Goal: Navigation & Orientation: Find specific page/section

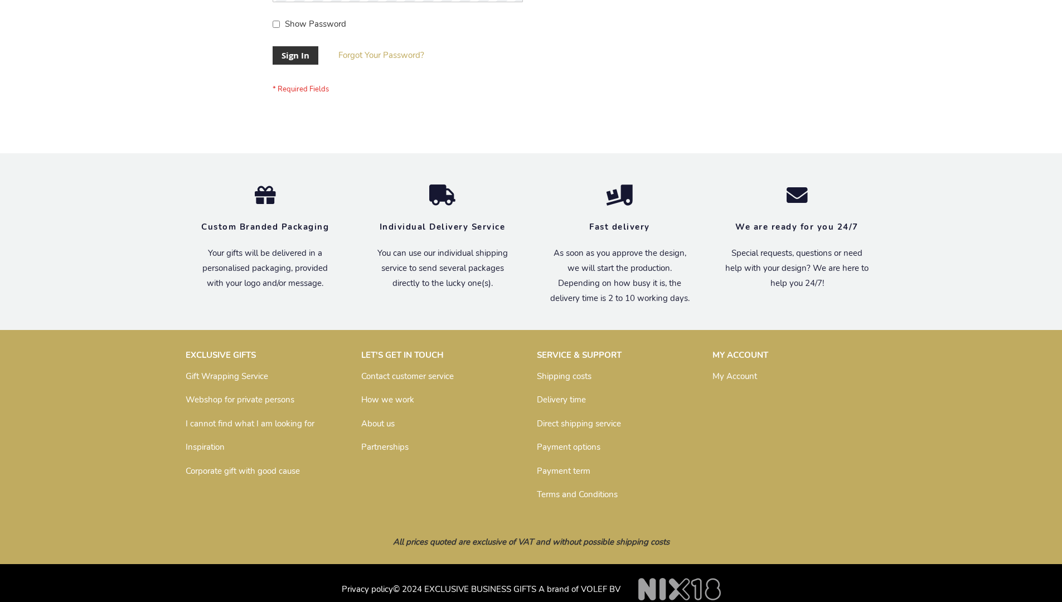
scroll to position [359, 0]
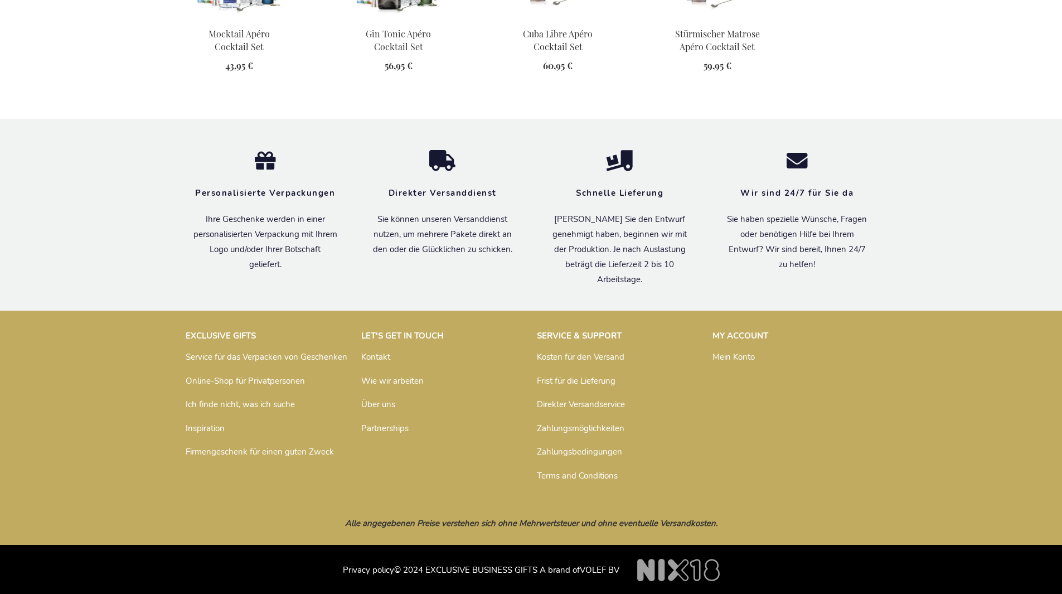
scroll to position [1424, 0]
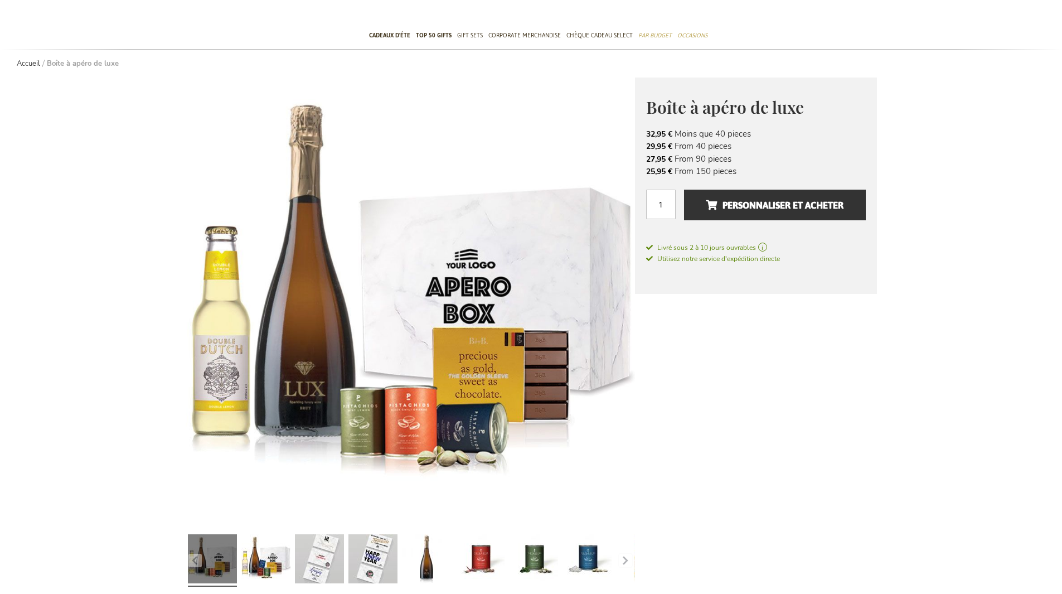
scroll to position [1435, 0]
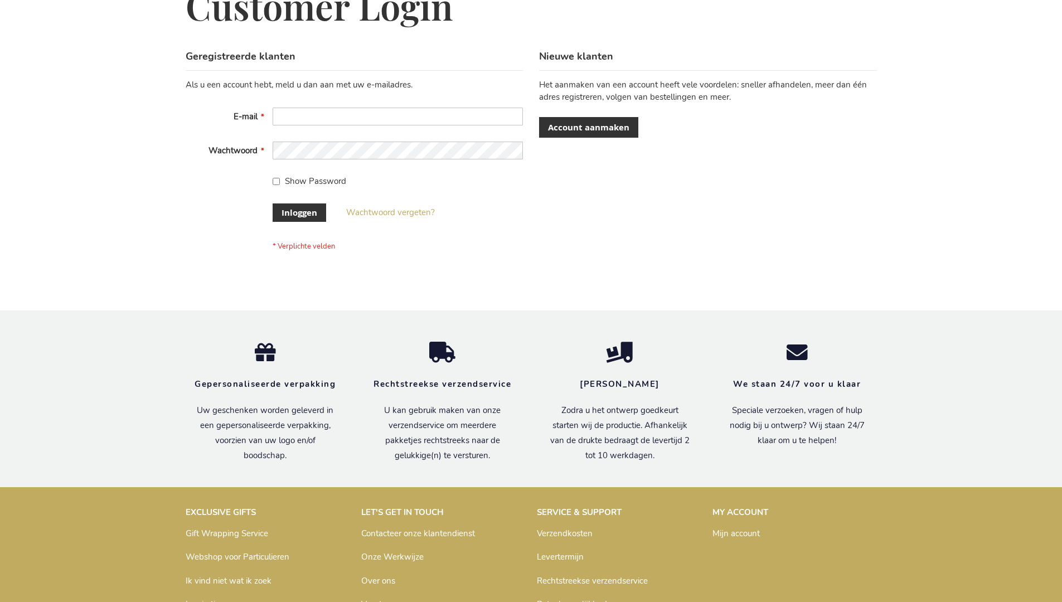
scroll to position [379, 0]
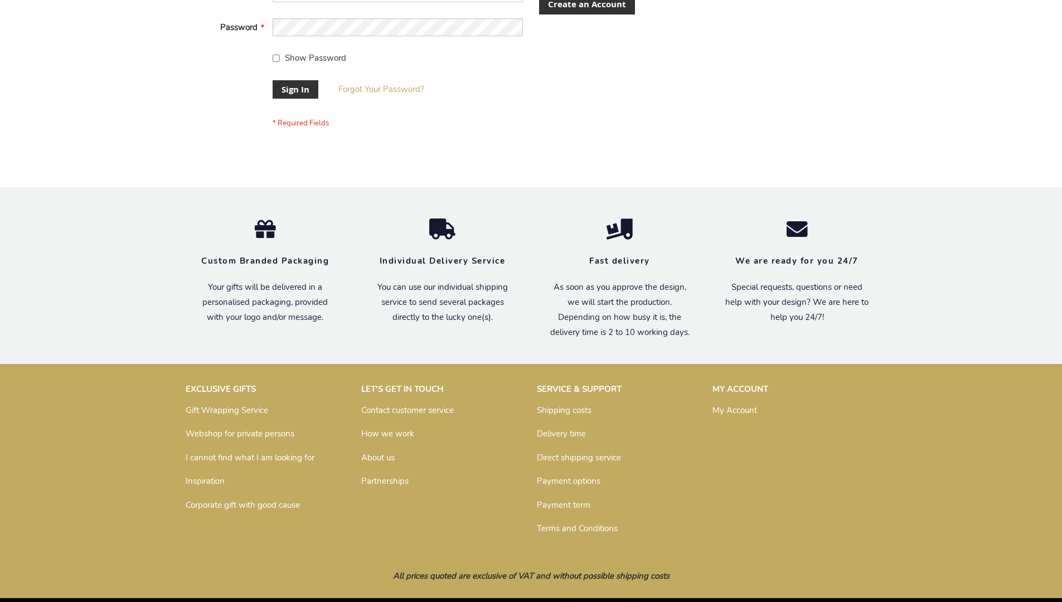
scroll to position [359, 0]
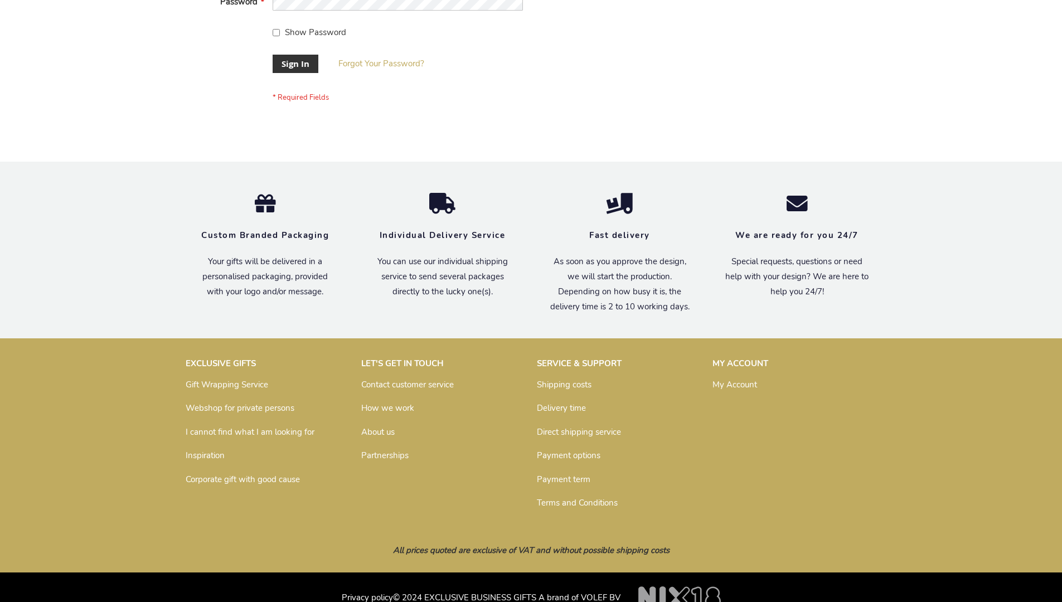
scroll to position [359, 0]
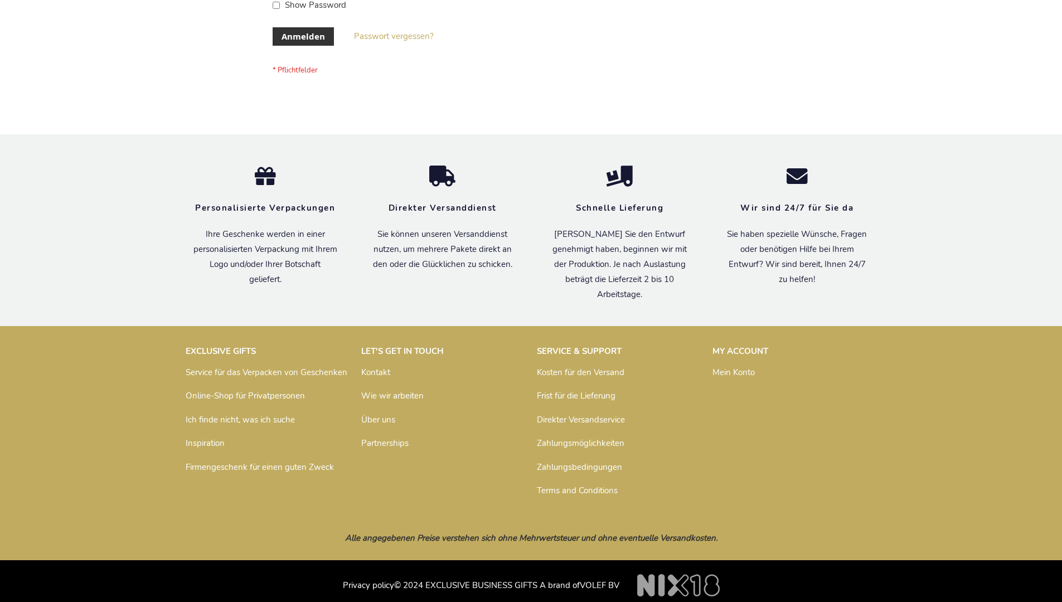
scroll to position [374, 0]
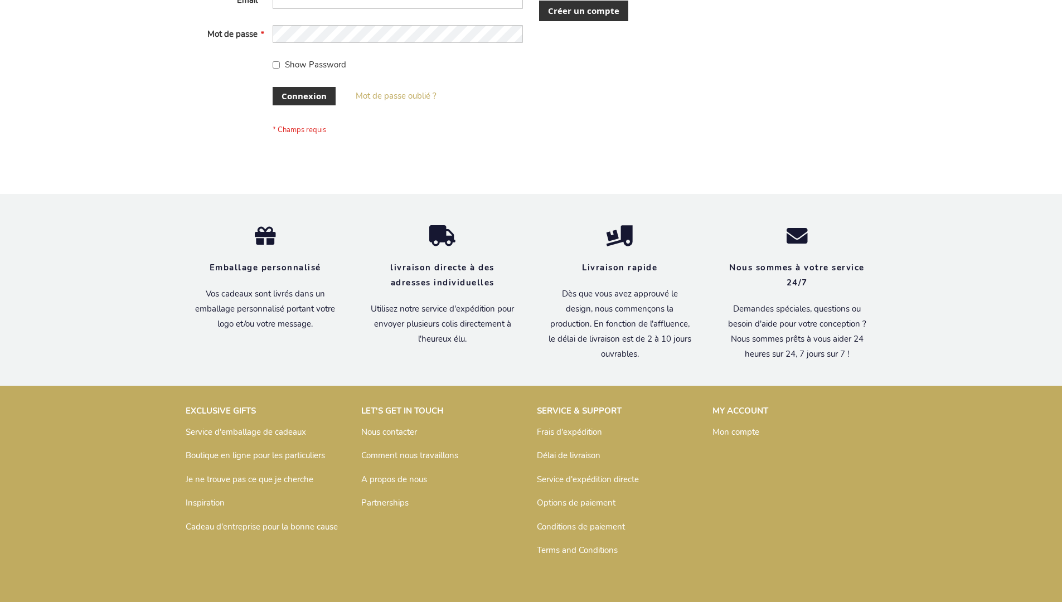
scroll to position [385, 0]
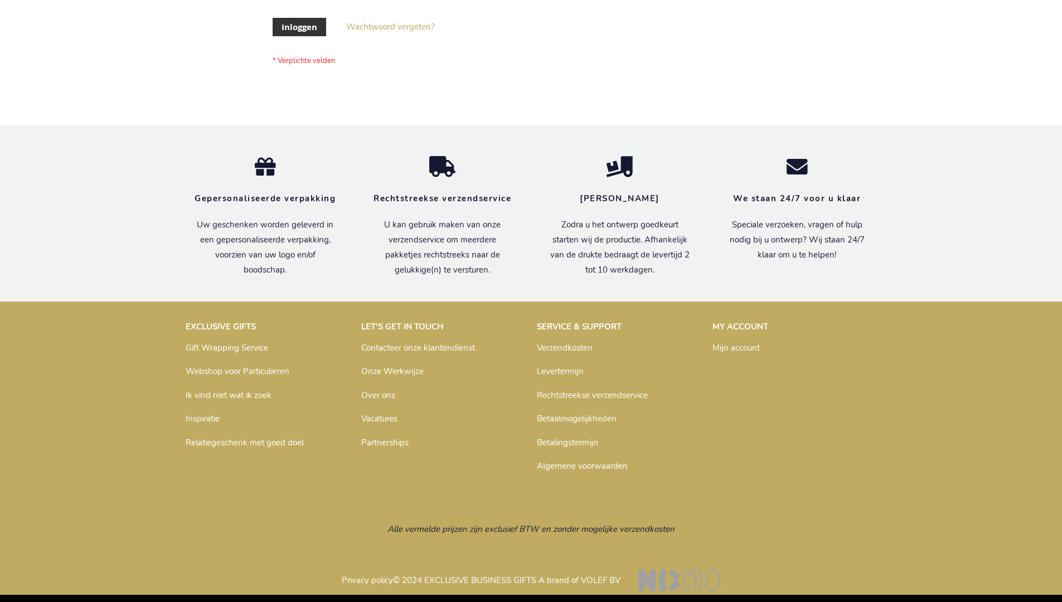
scroll to position [379, 0]
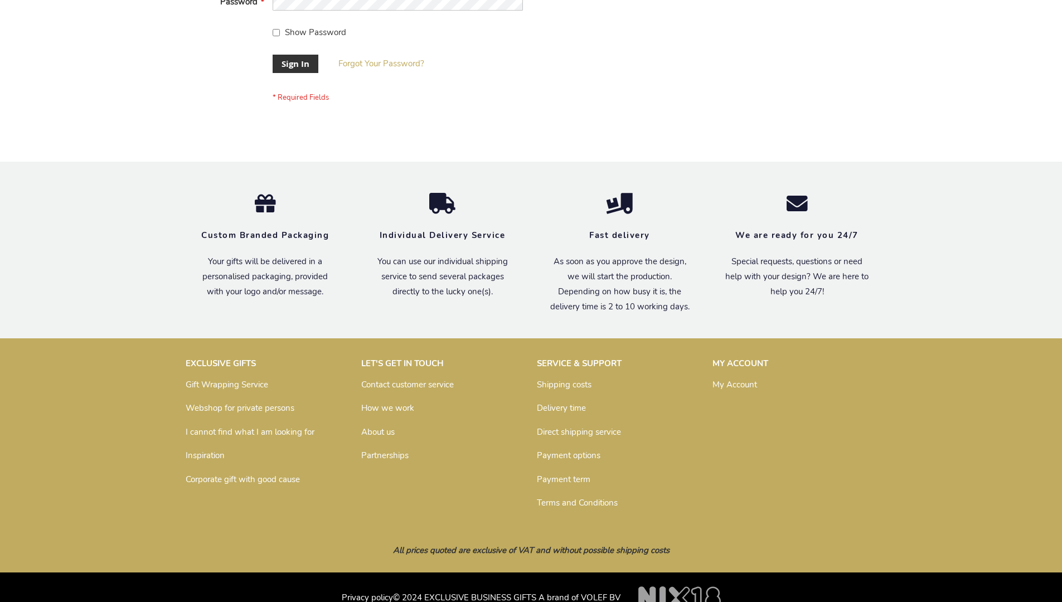
scroll to position [359, 0]
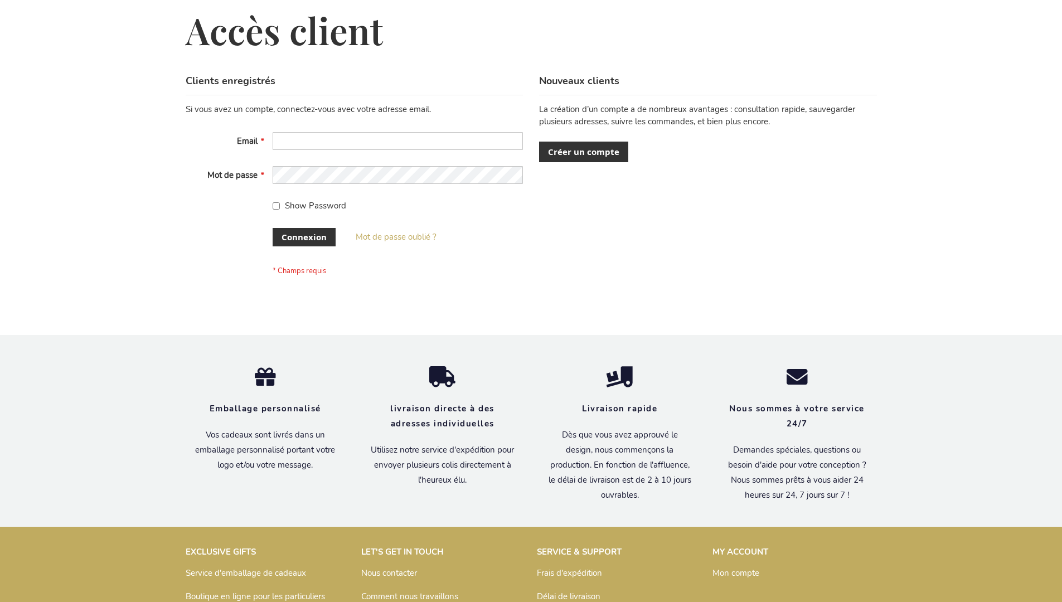
scroll to position [385, 0]
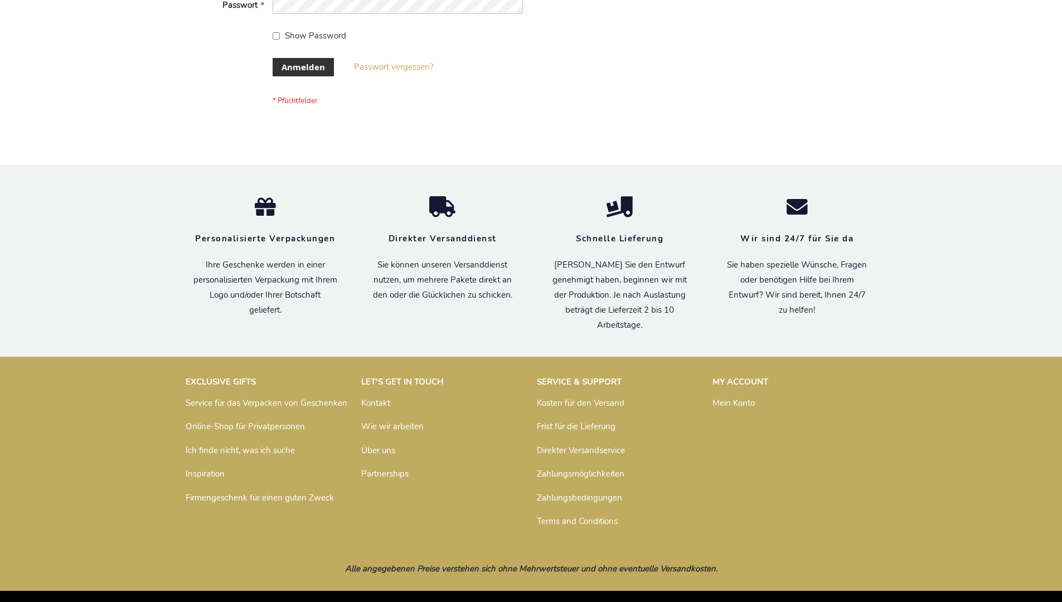
scroll to position [374, 0]
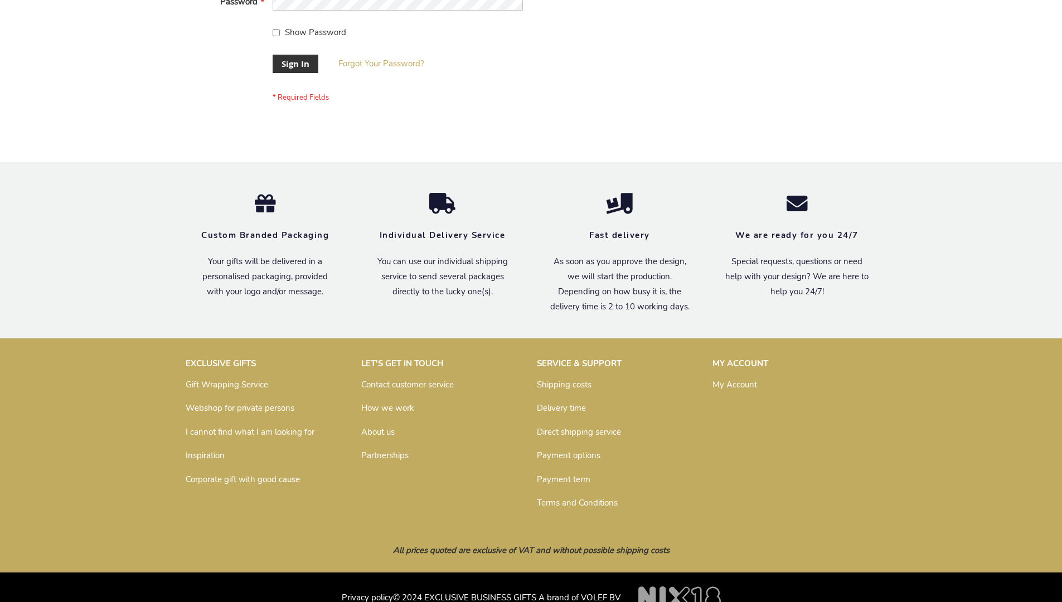
scroll to position [359, 0]
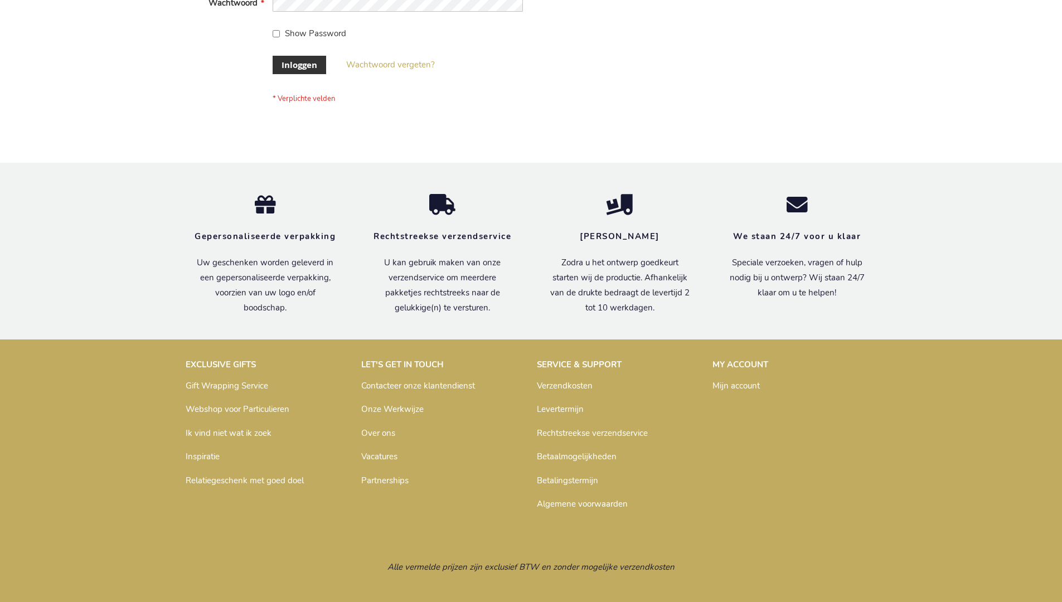
scroll to position [379, 0]
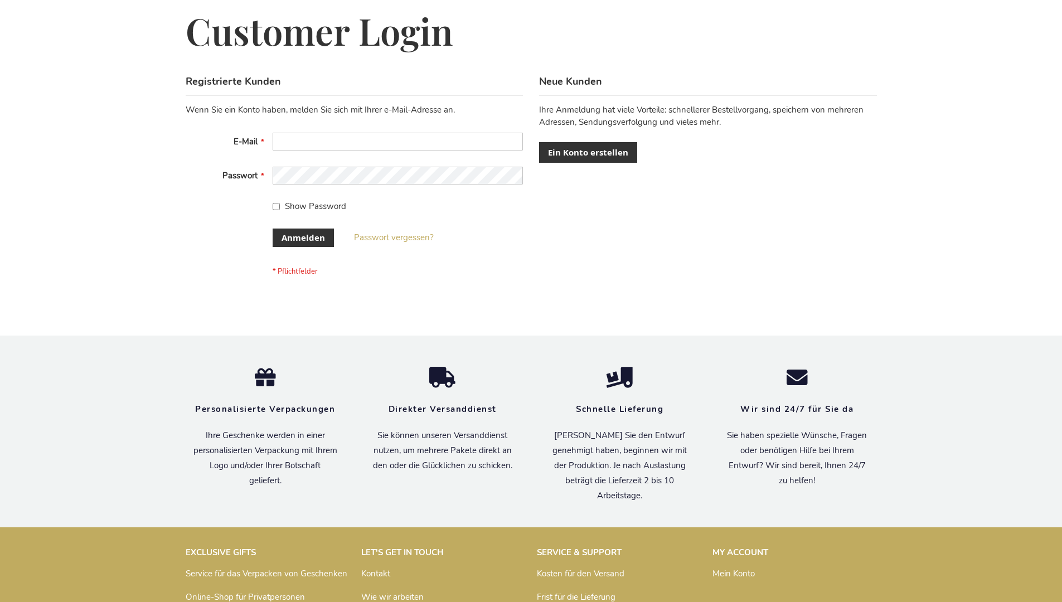
scroll to position [374, 0]
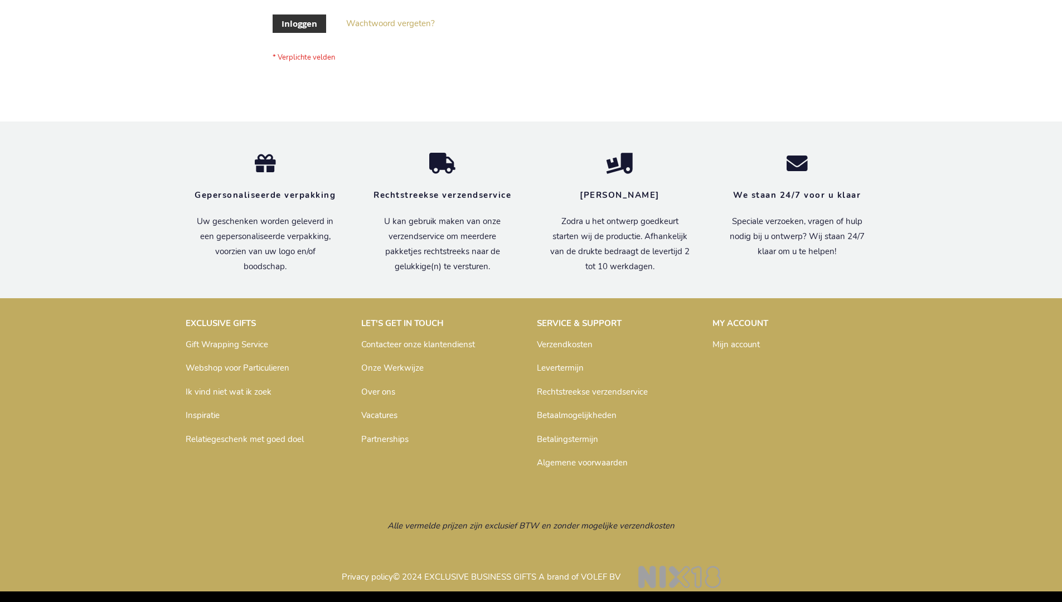
scroll to position [379, 0]
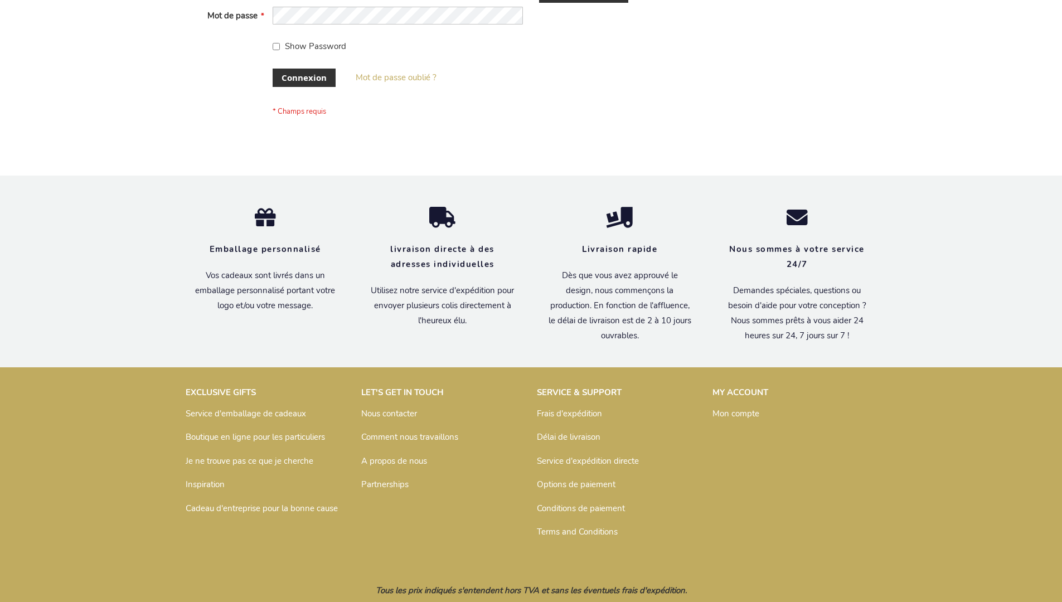
scroll to position [385, 0]
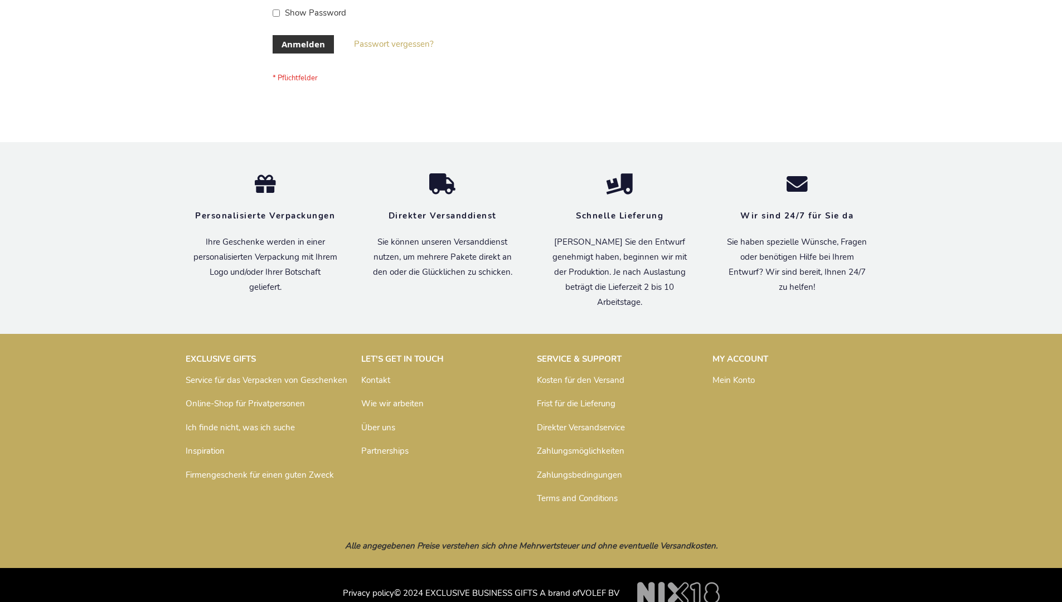
scroll to position [374, 0]
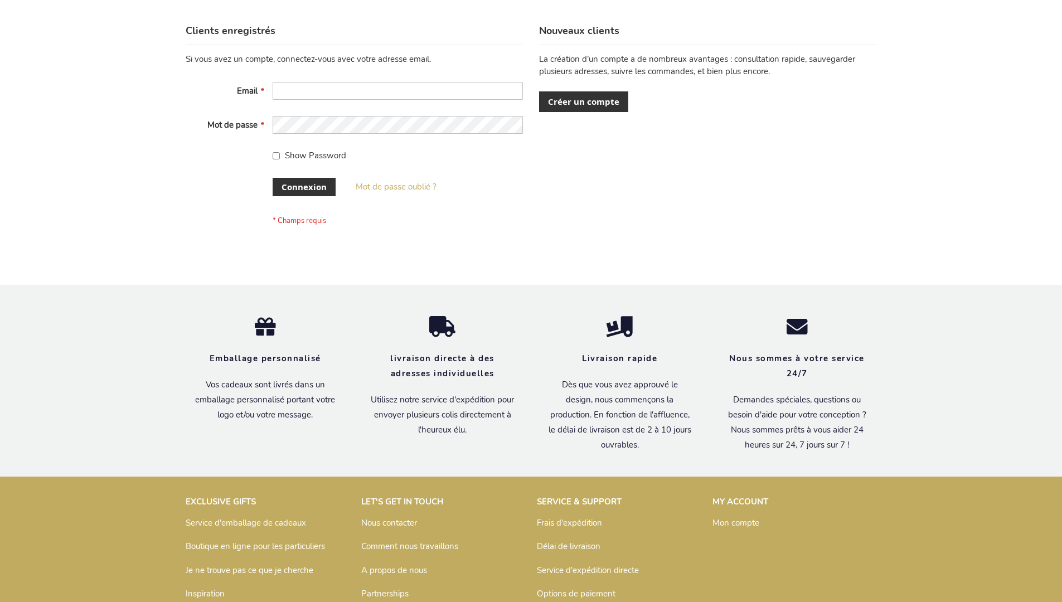
scroll to position [385, 0]
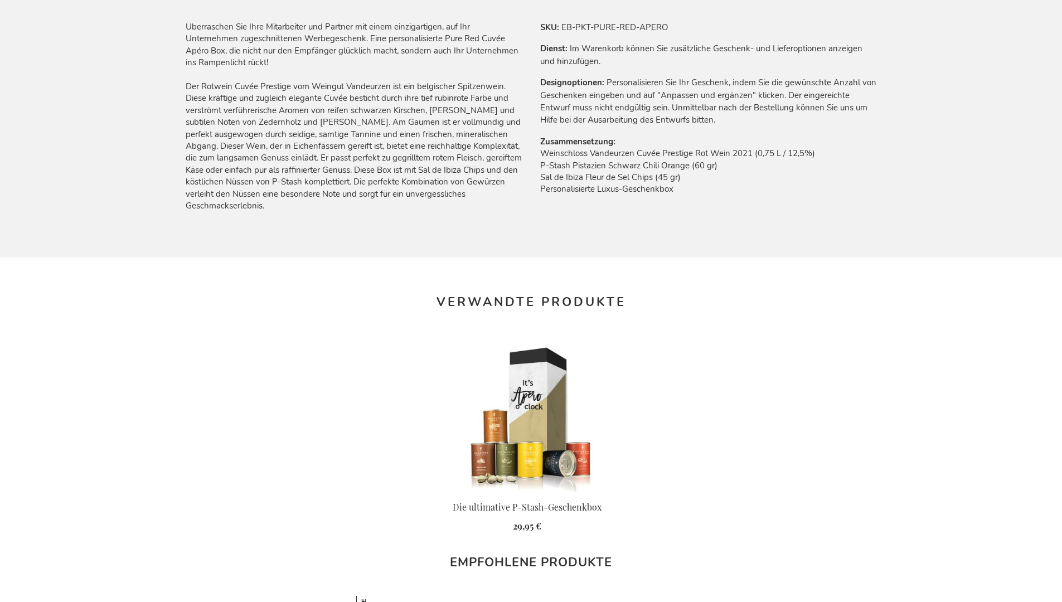
scroll to position [1454, 0]
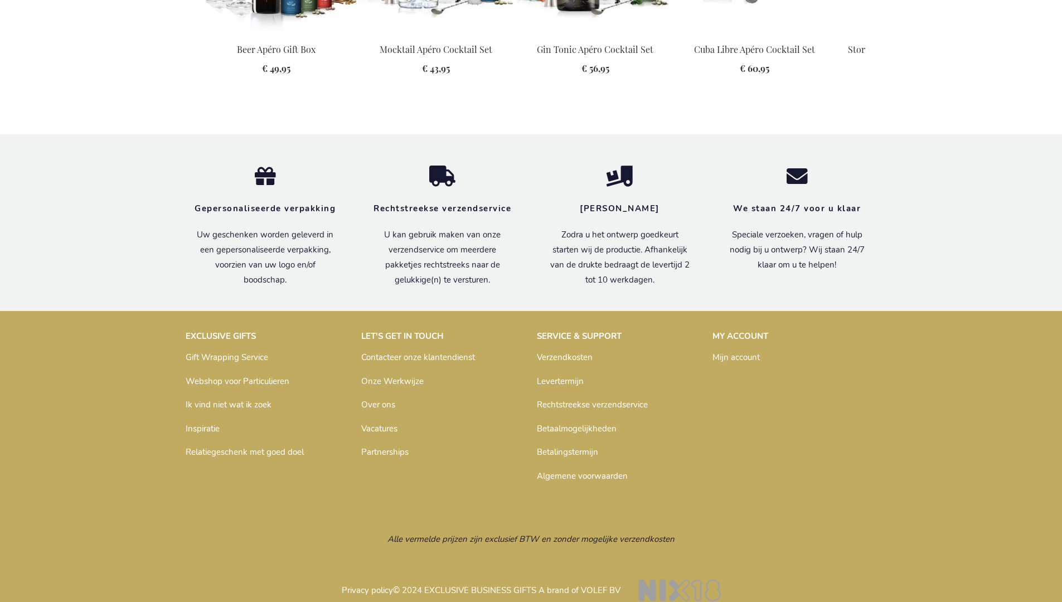
scroll to position [1436, 0]
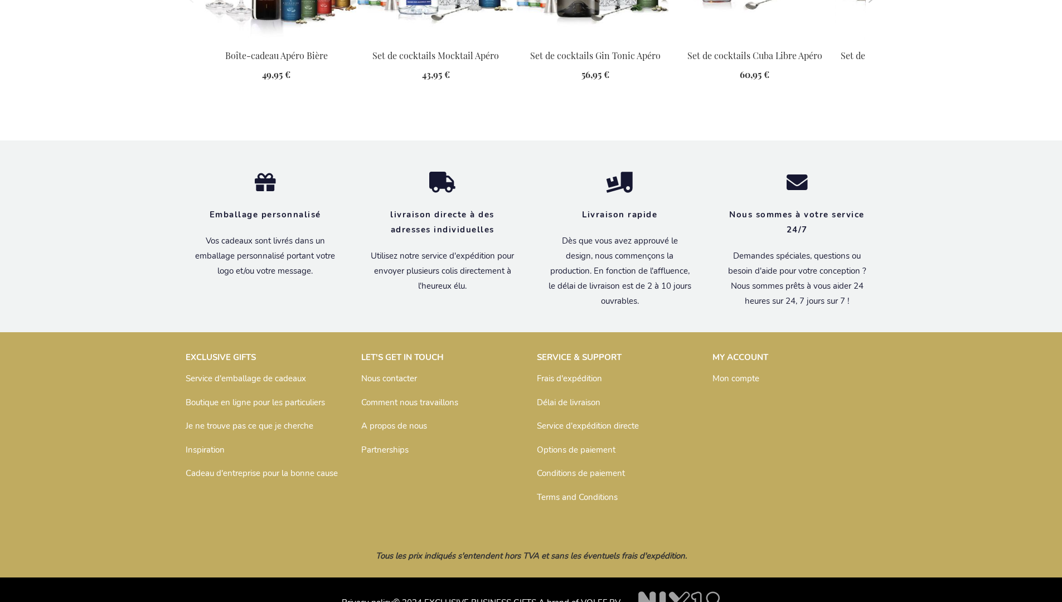
scroll to position [1465, 0]
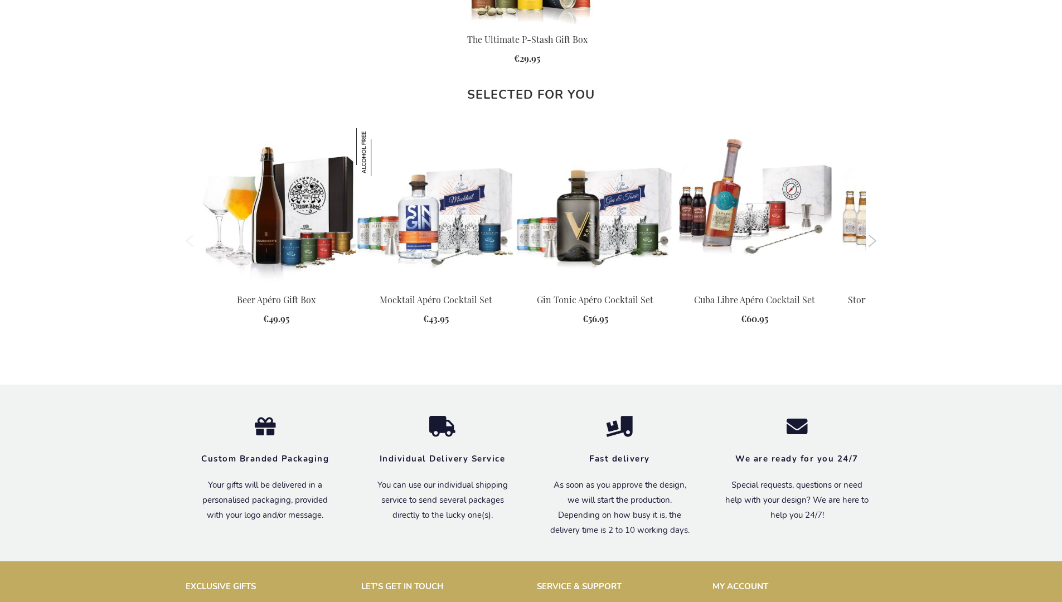
scroll to position [1438, 0]
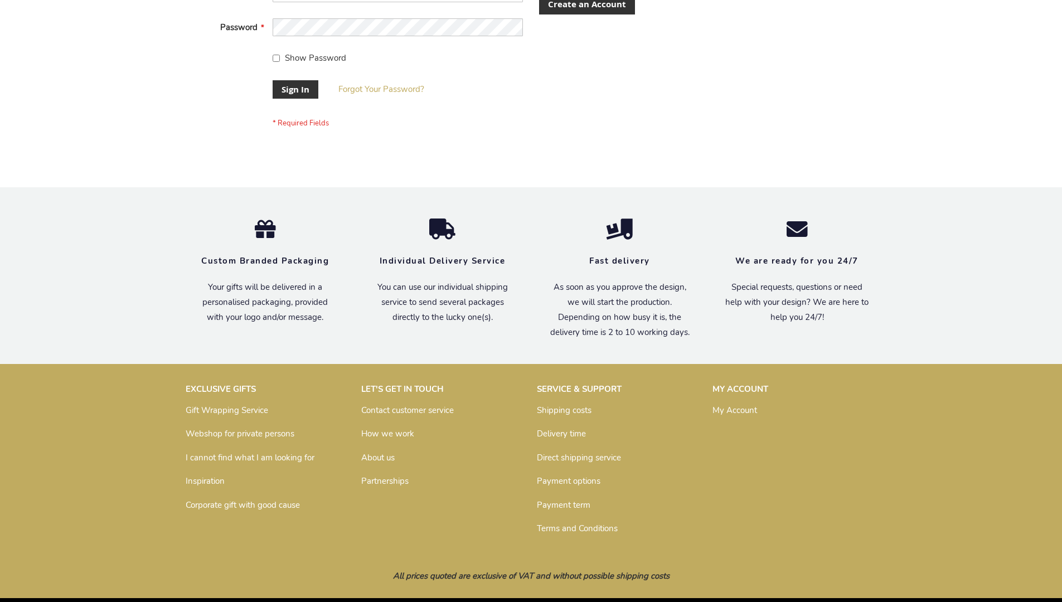
scroll to position [359, 0]
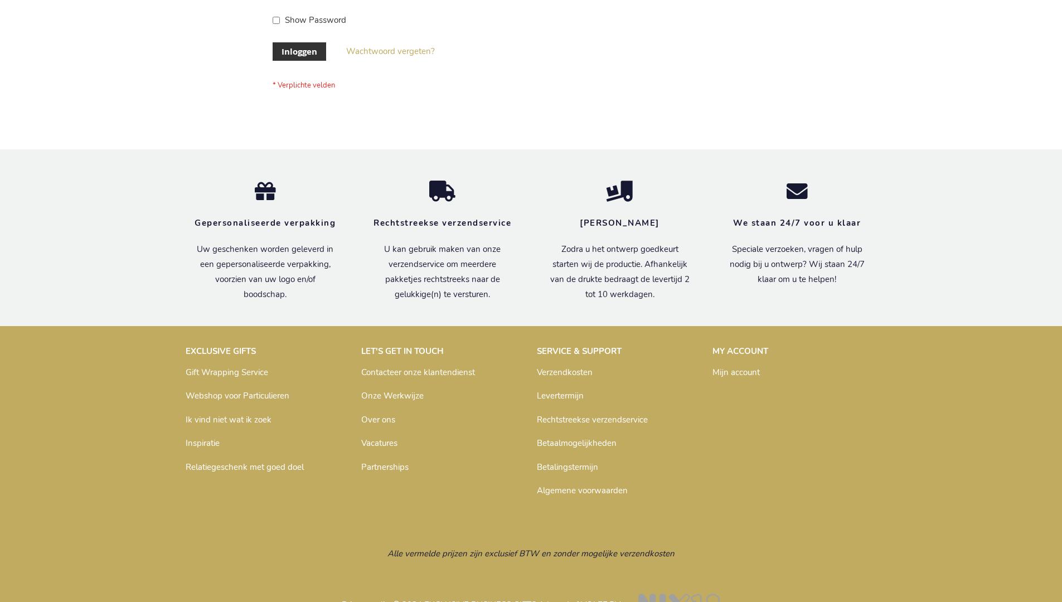
scroll to position [379, 0]
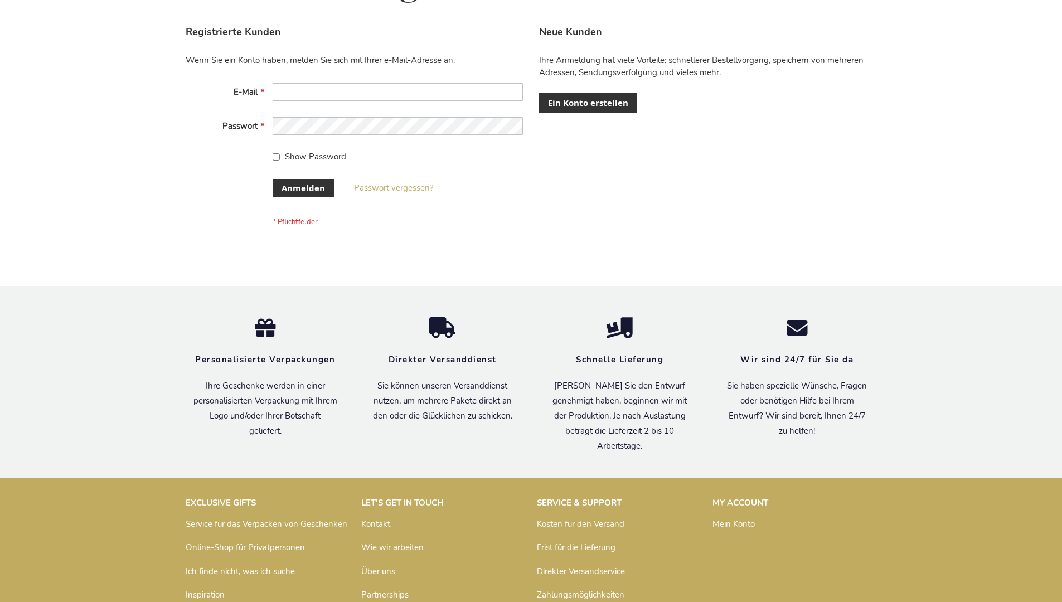
scroll to position [374, 0]
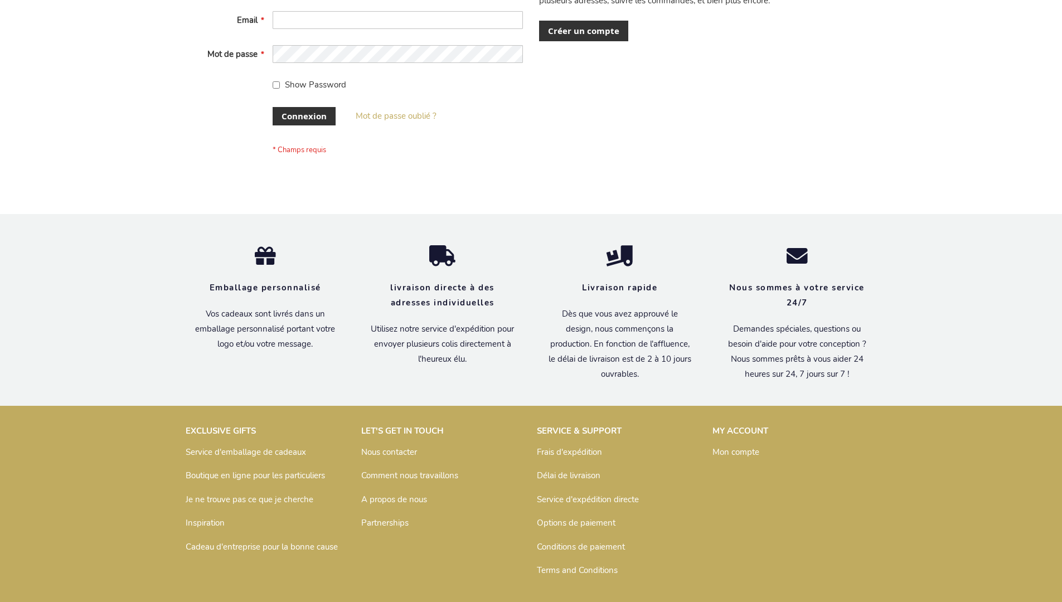
scroll to position [385, 0]
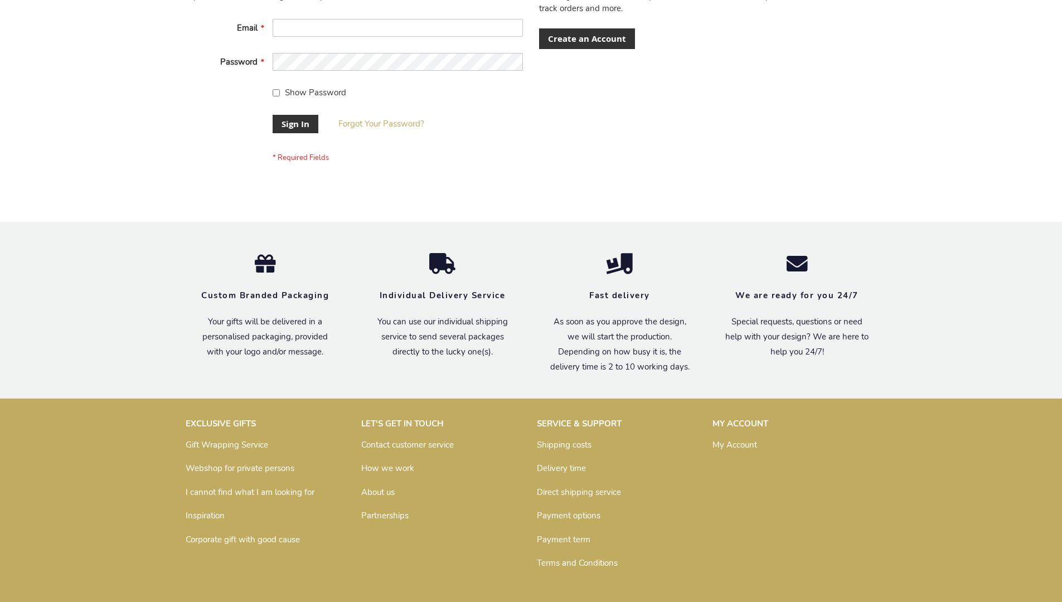
scroll to position [359, 0]
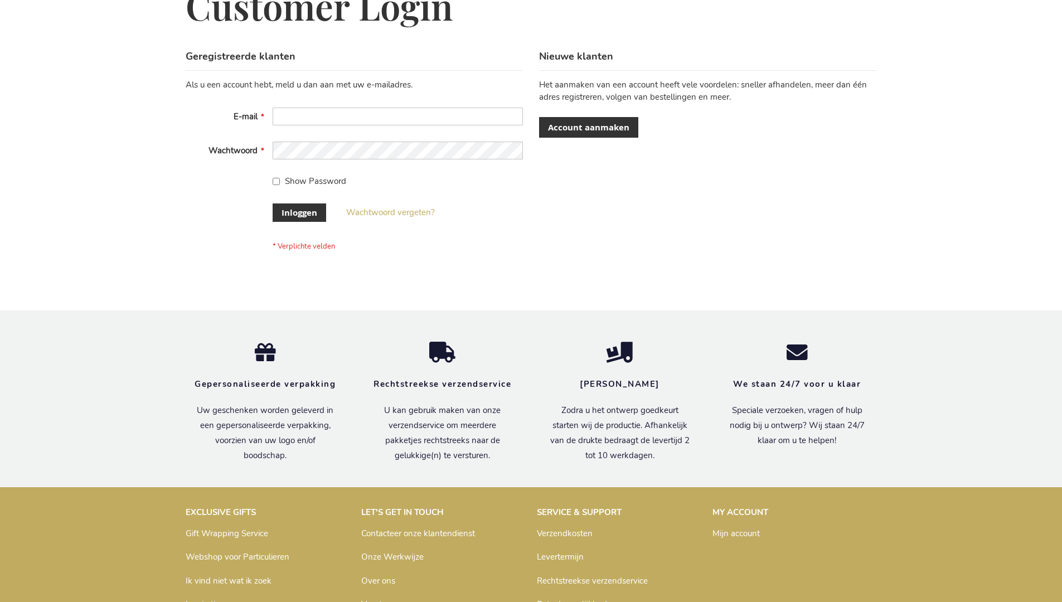
scroll to position [379, 0]
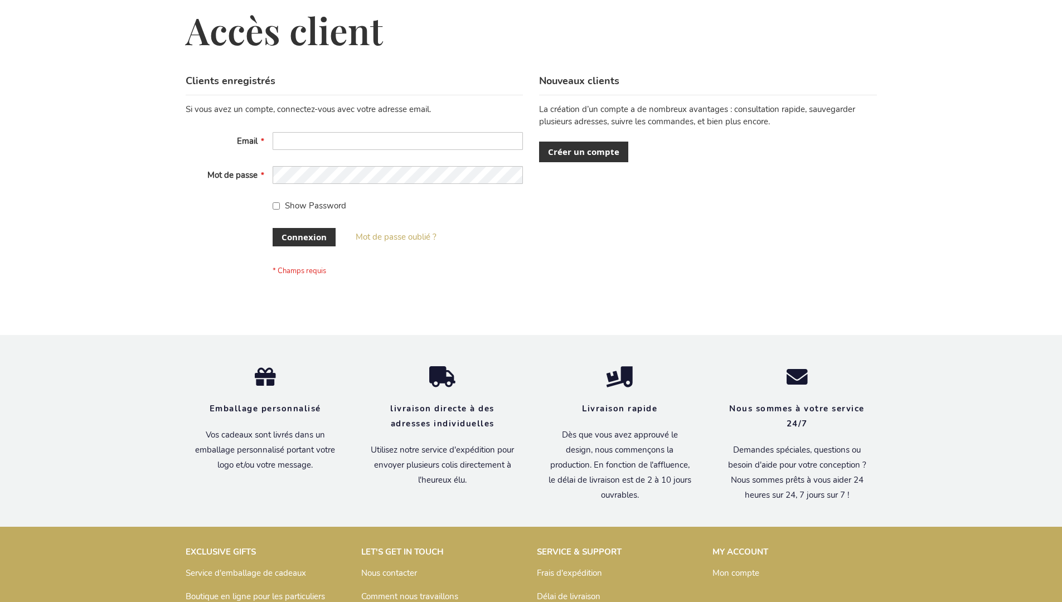
scroll to position [385, 0]
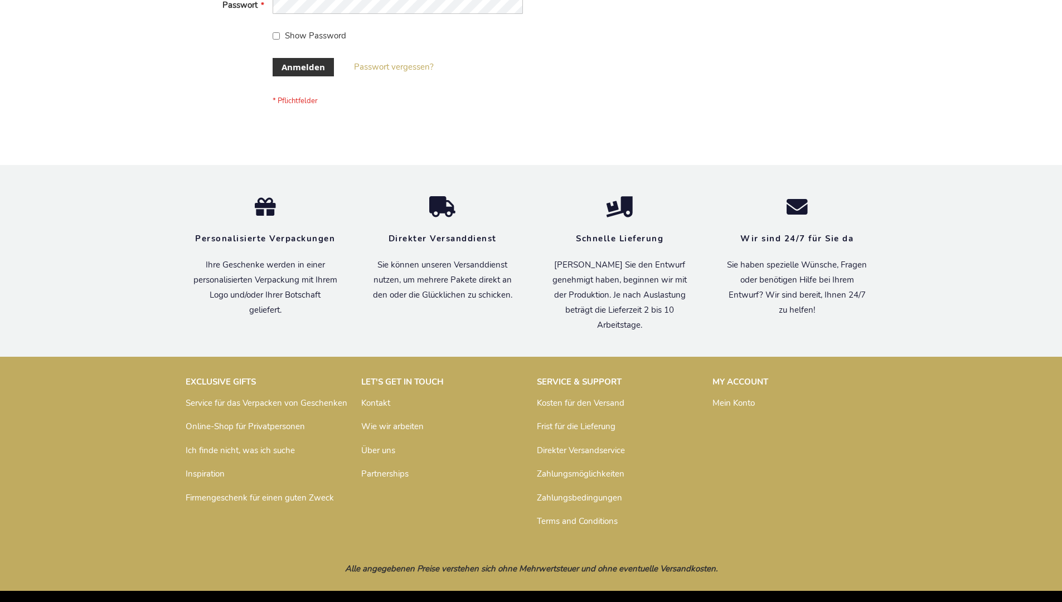
scroll to position [374, 0]
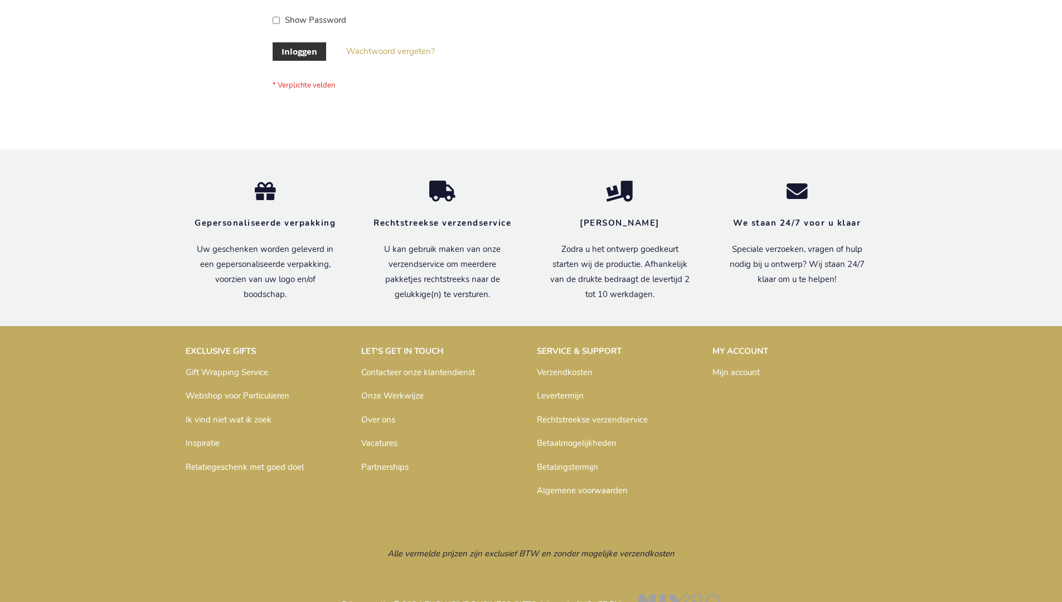
scroll to position [379, 0]
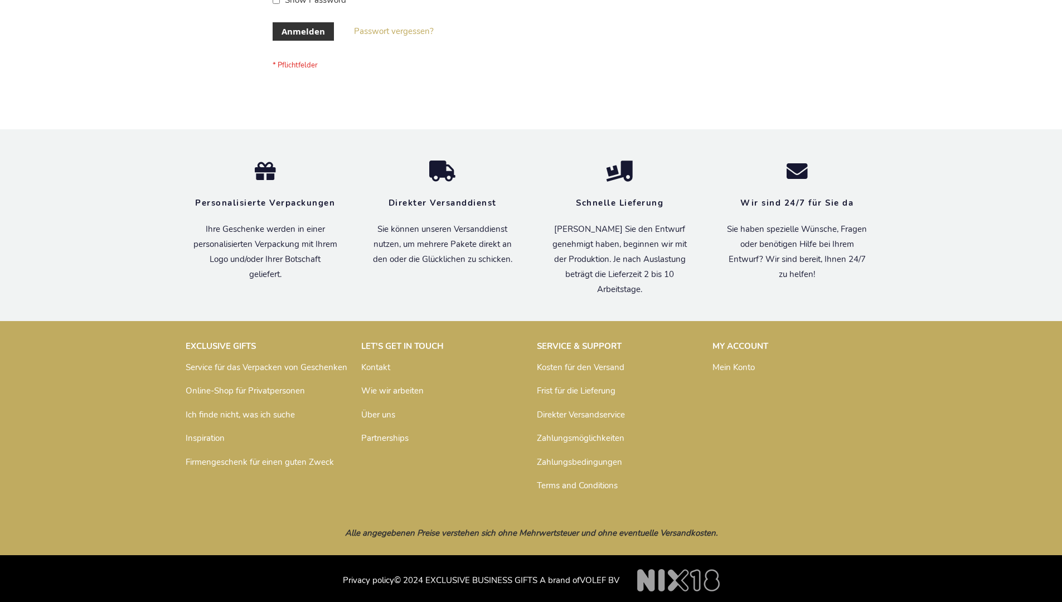
scroll to position [374, 0]
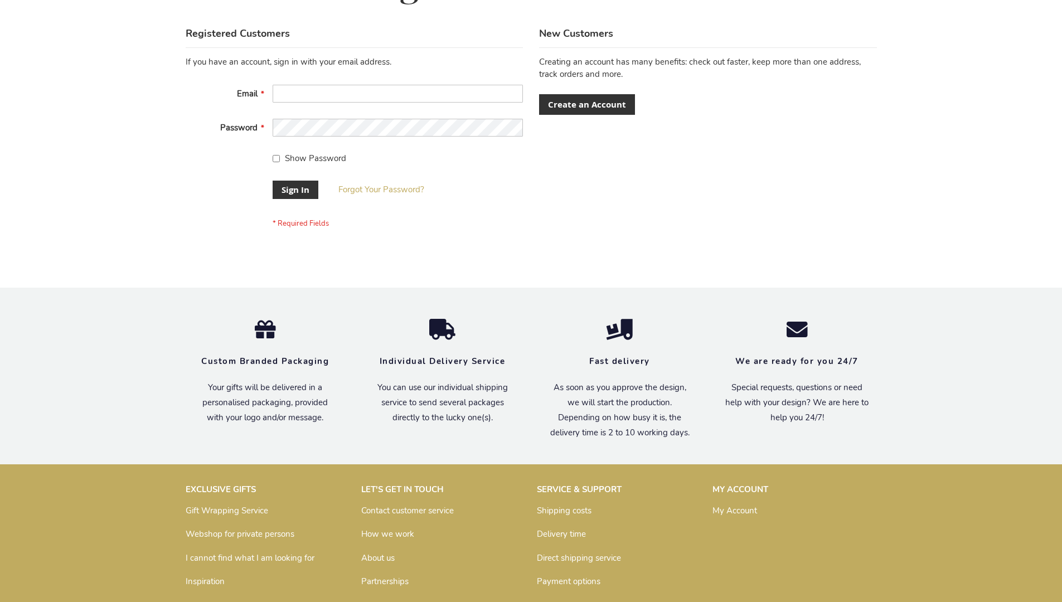
scroll to position [359, 0]
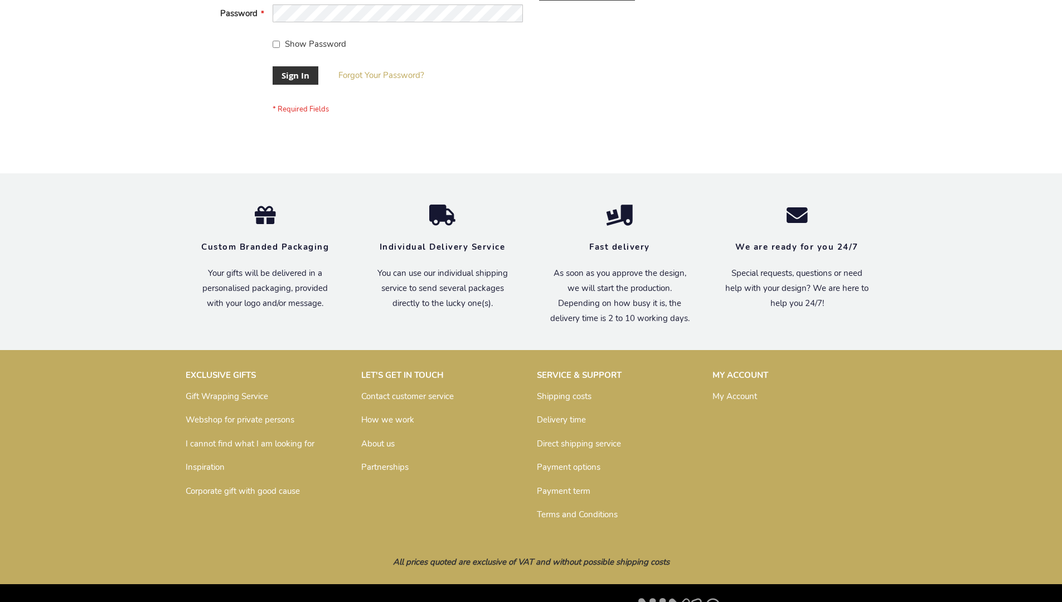
scroll to position [359, 0]
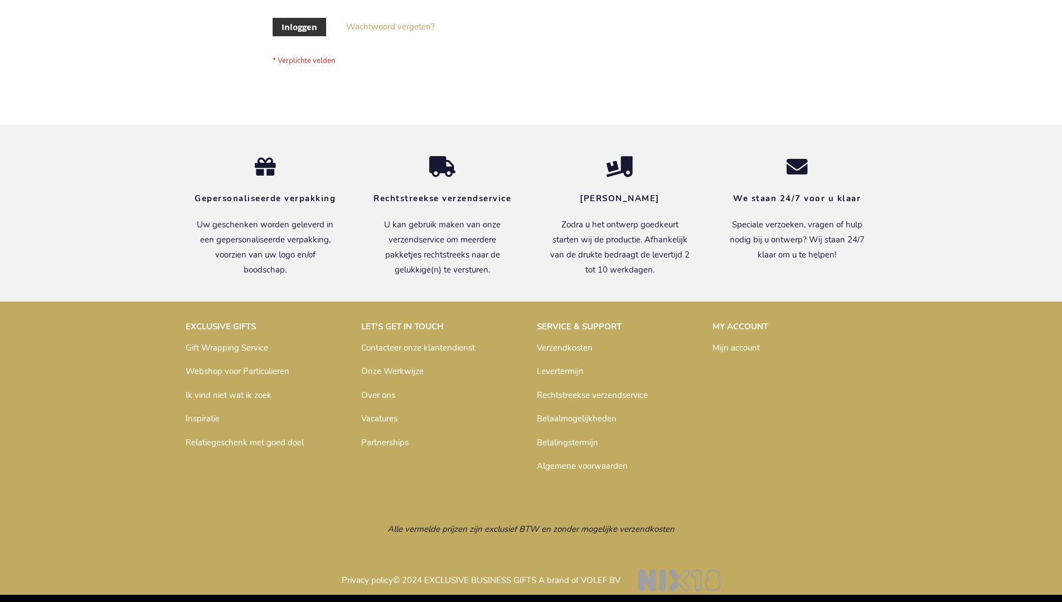
scroll to position [379, 0]
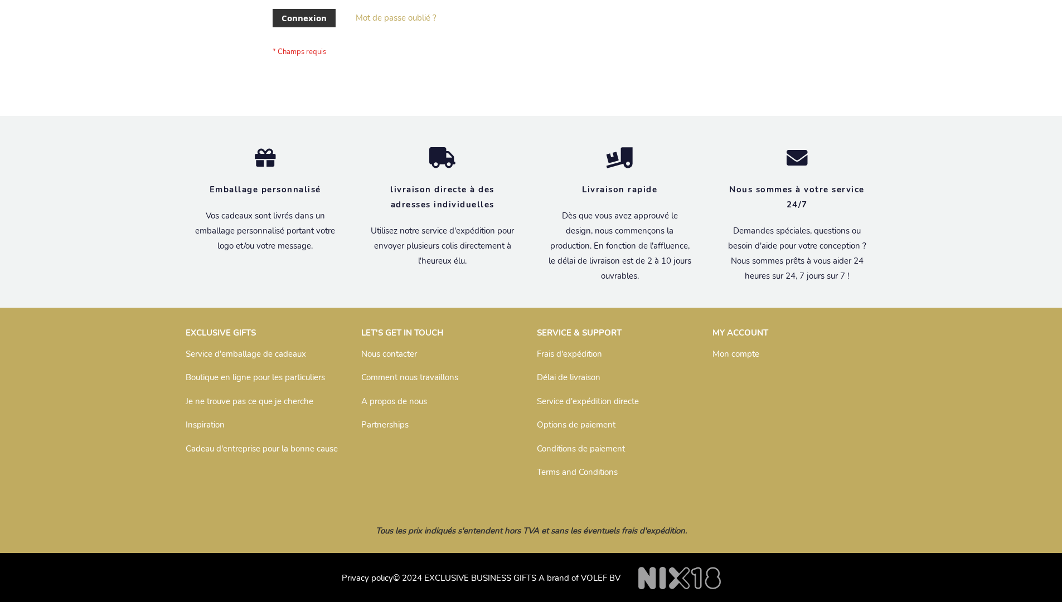
scroll to position [385, 0]
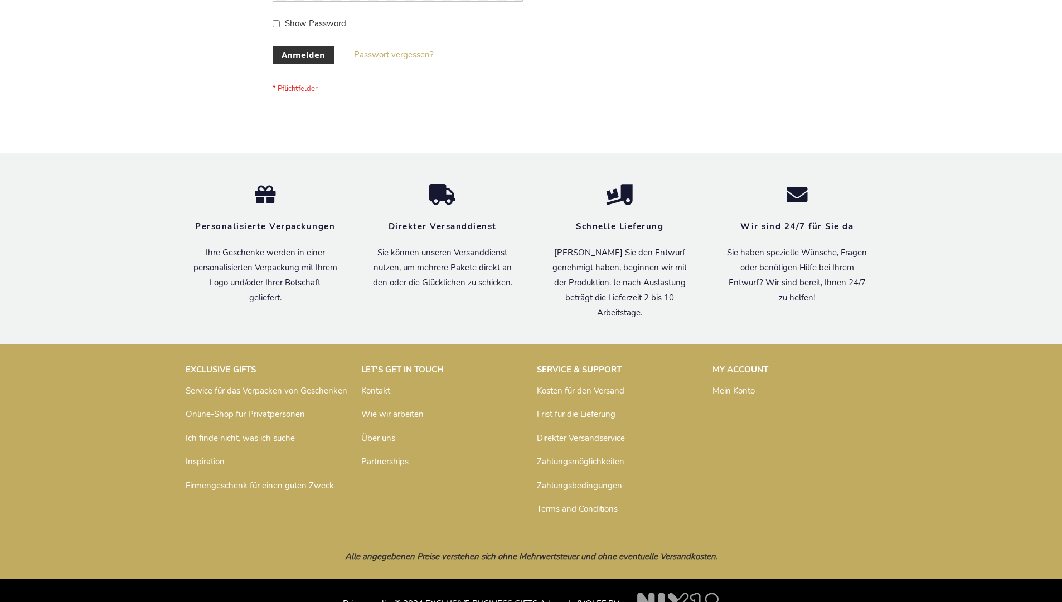
scroll to position [374, 0]
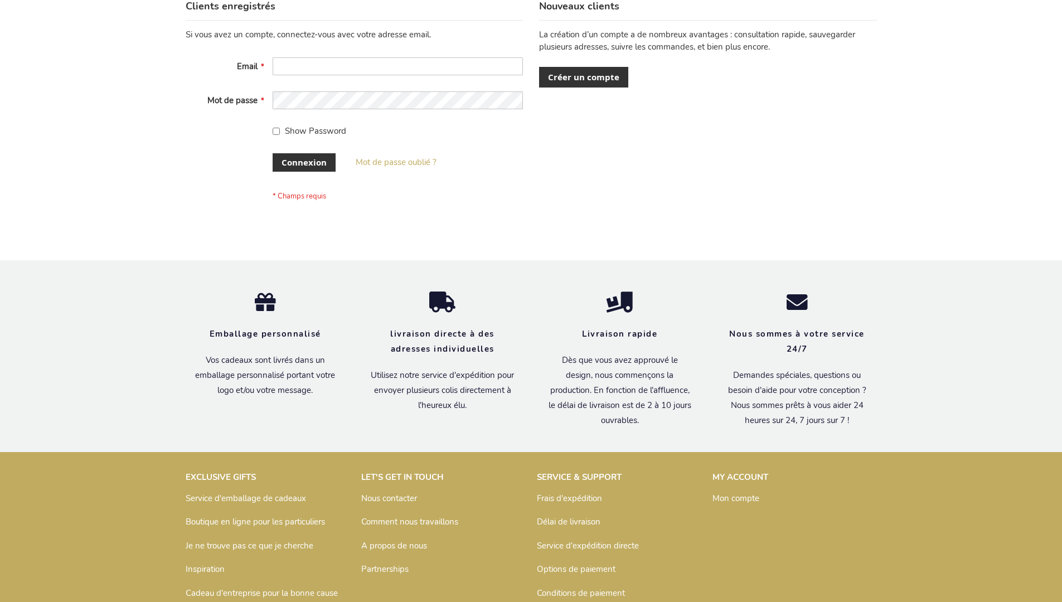
scroll to position [385, 0]
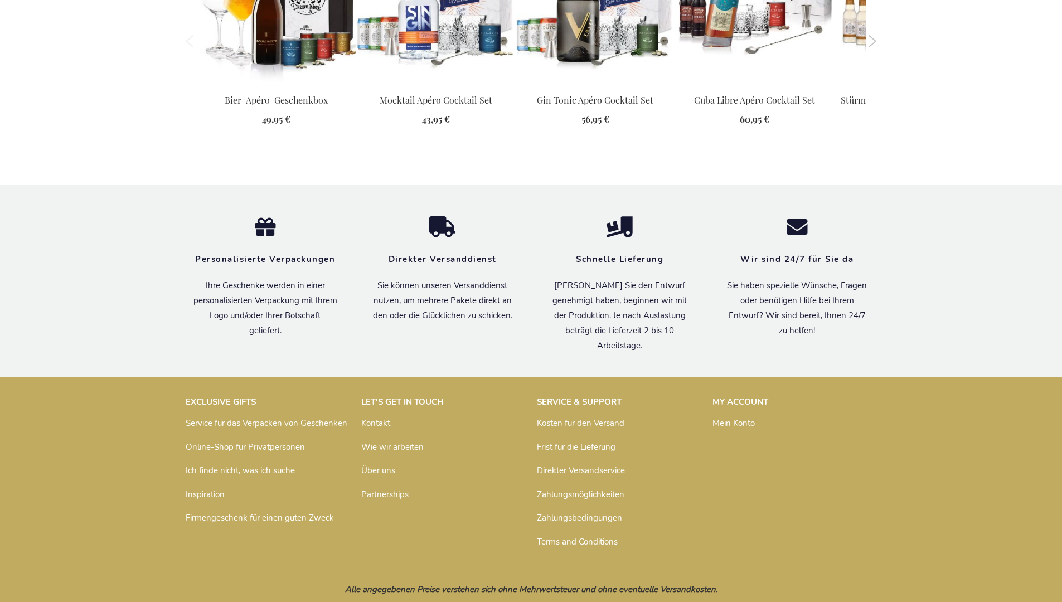
scroll to position [1454, 0]
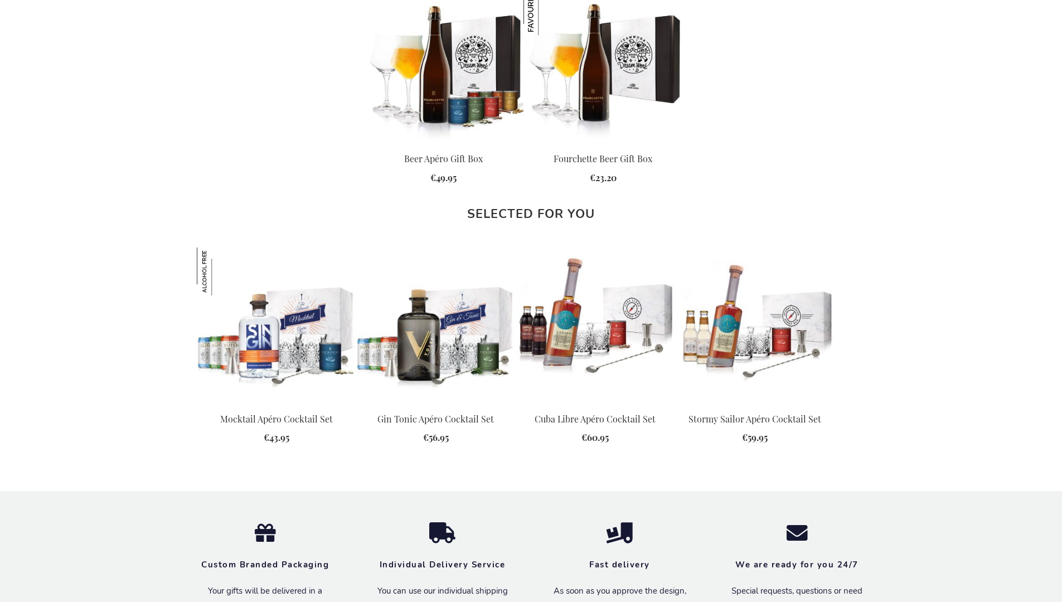
scroll to position [1512, 0]
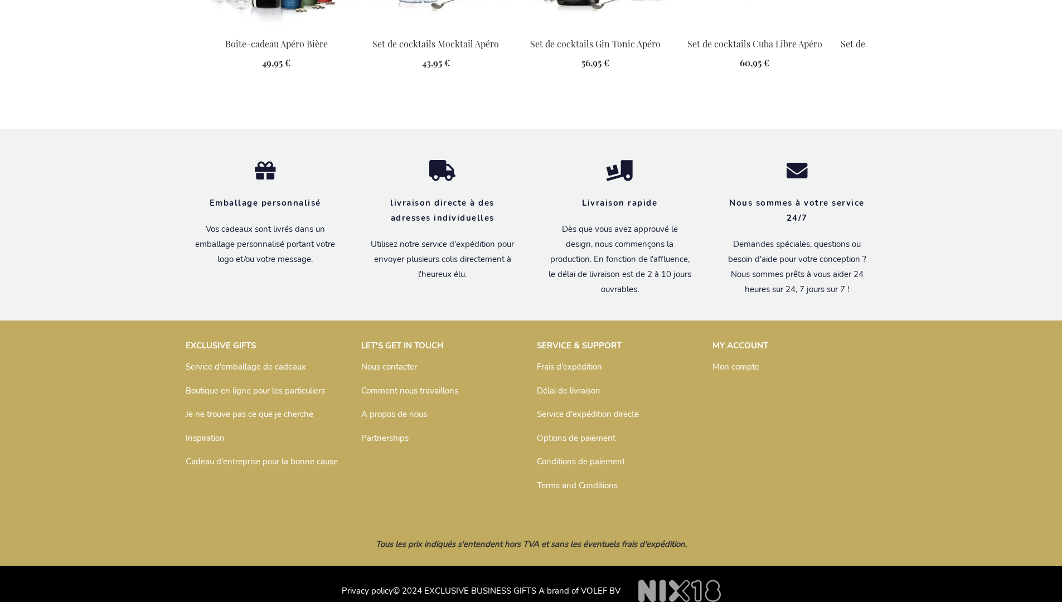
scroll to position [1465, 0]
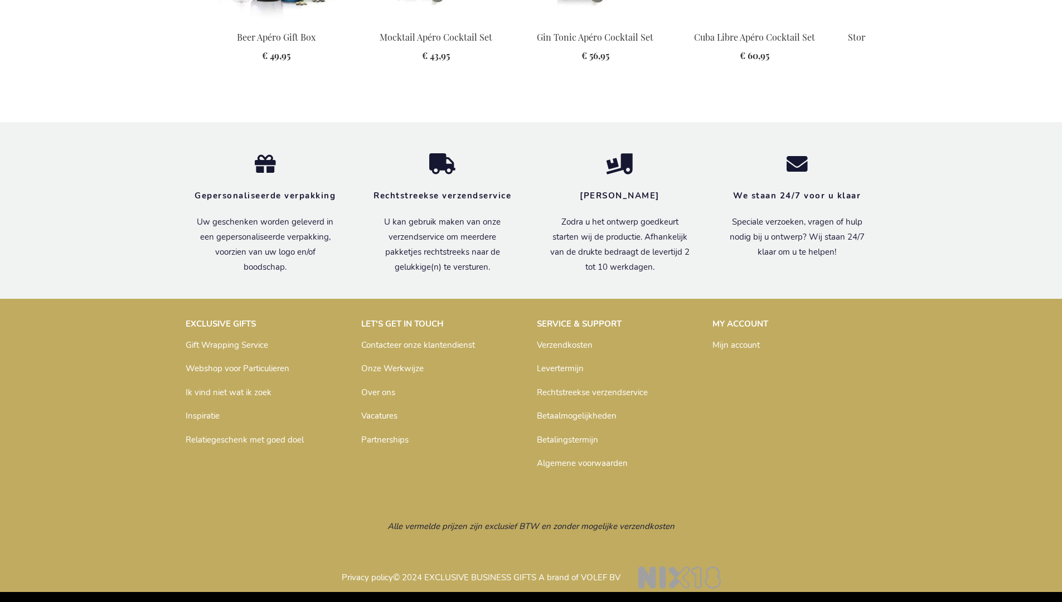
scroll to position [1446, 0]
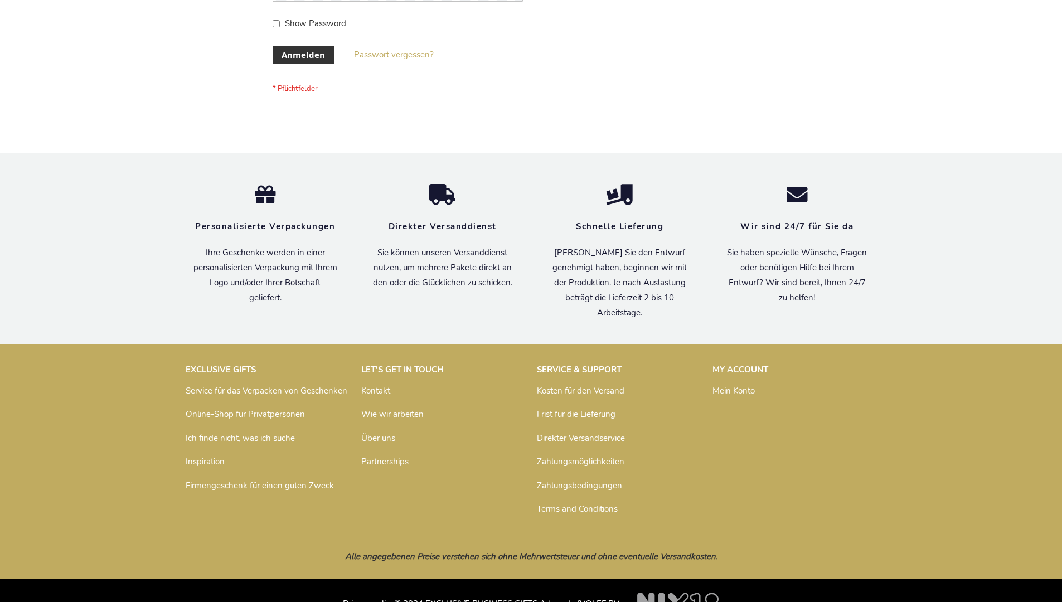
scroll to position [374, 0]
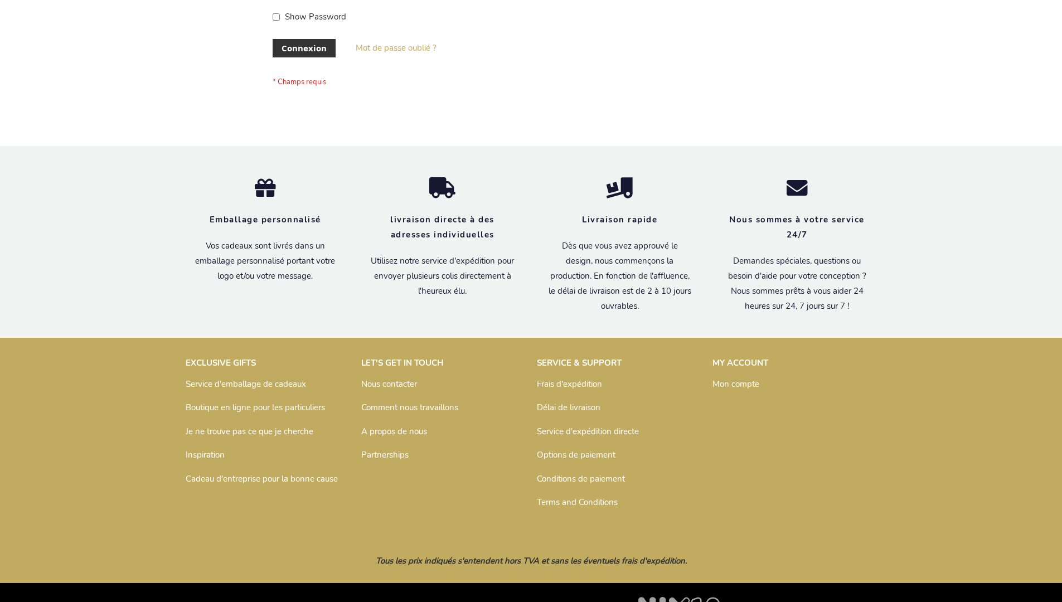
scroll to position [385, 0]
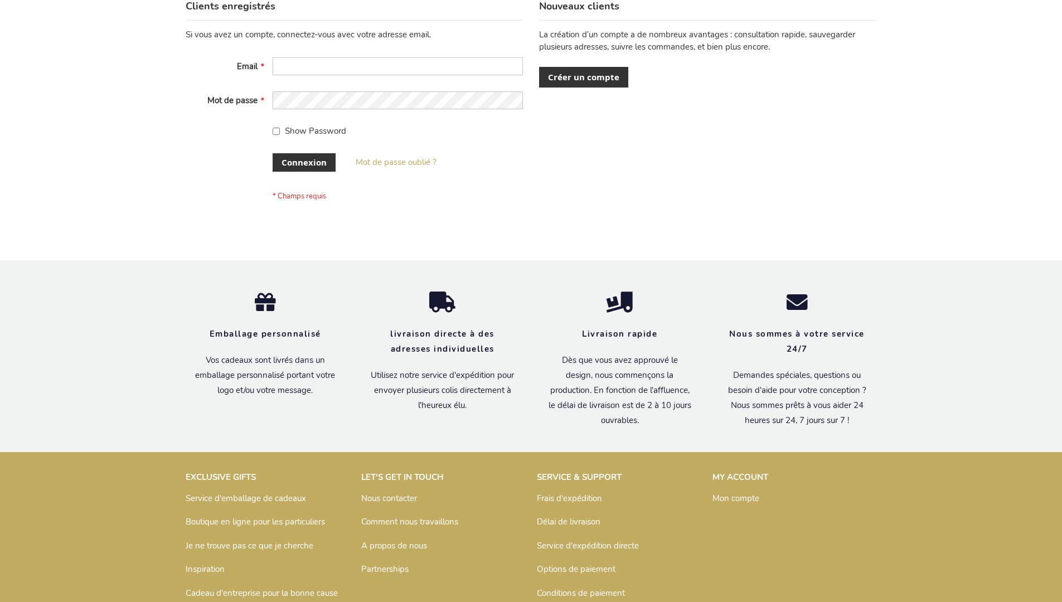
scroll to position [385, 0]
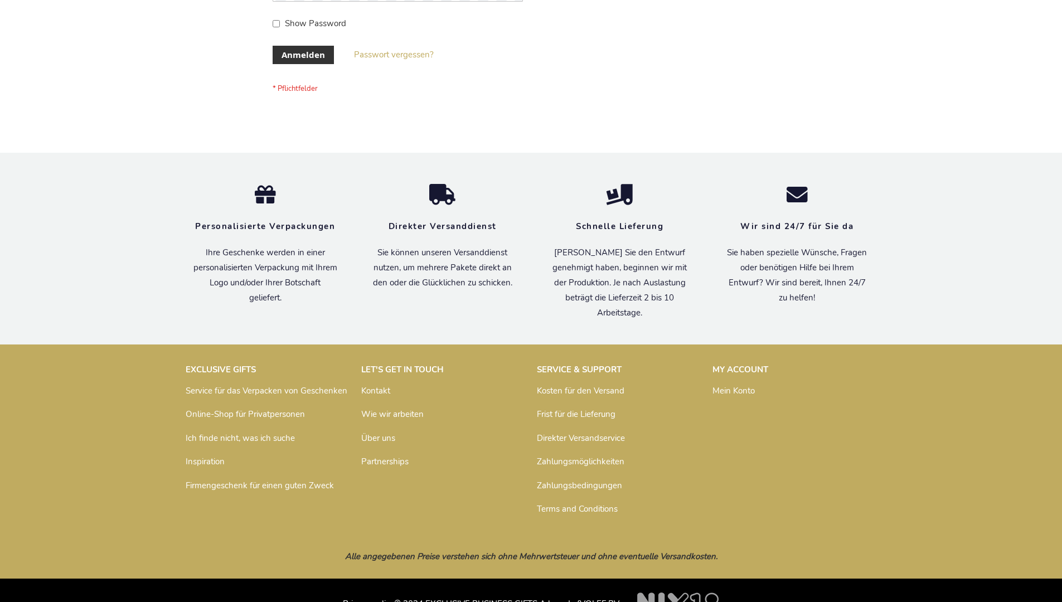
scroll to position [374, 0]
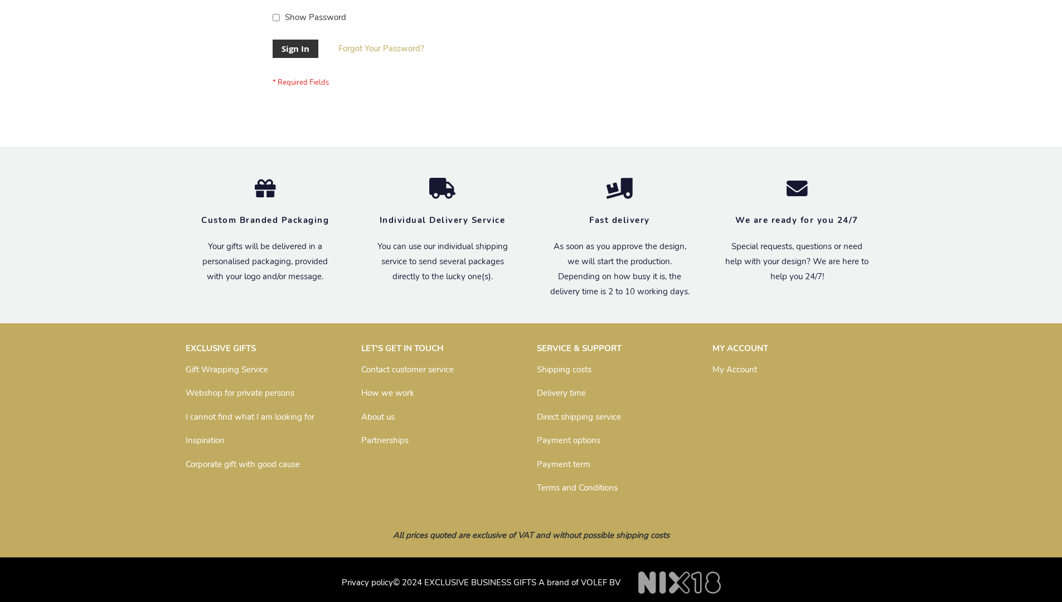
scroll to position [359, 0]
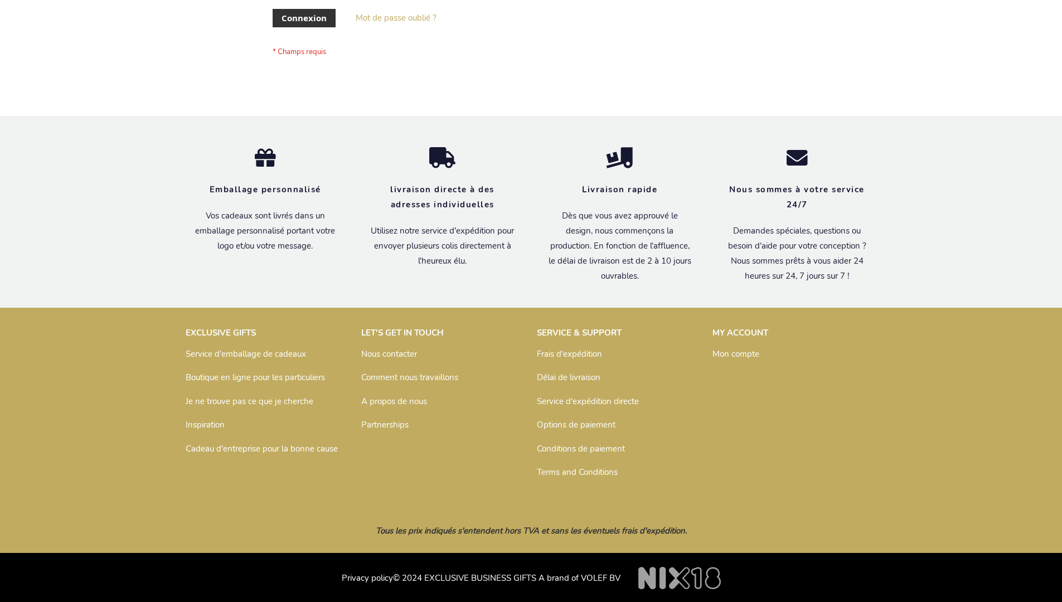
scroll to position [385, 0]
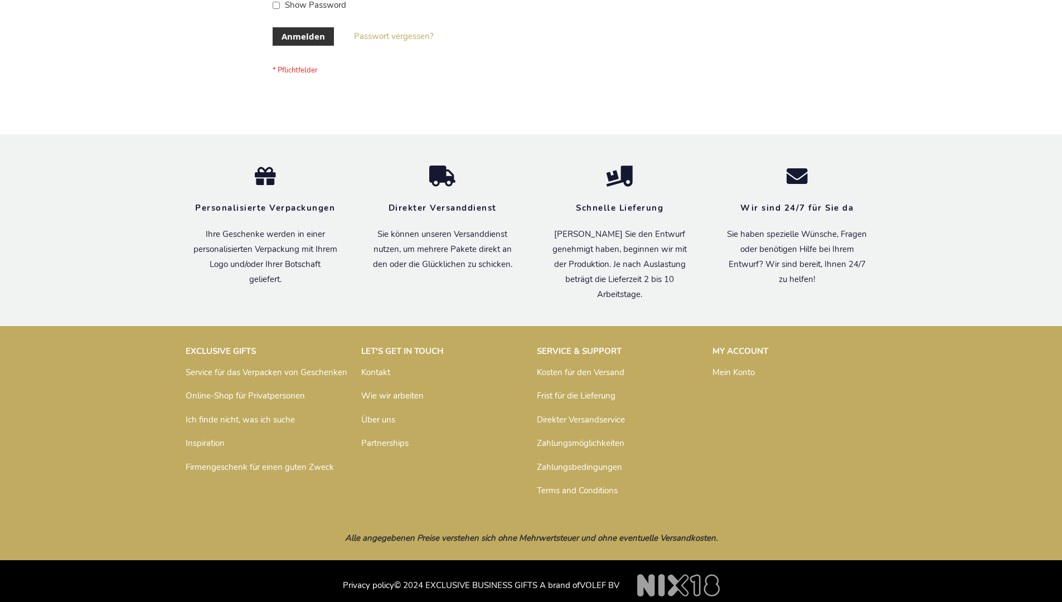
scroll to position [374, 0]
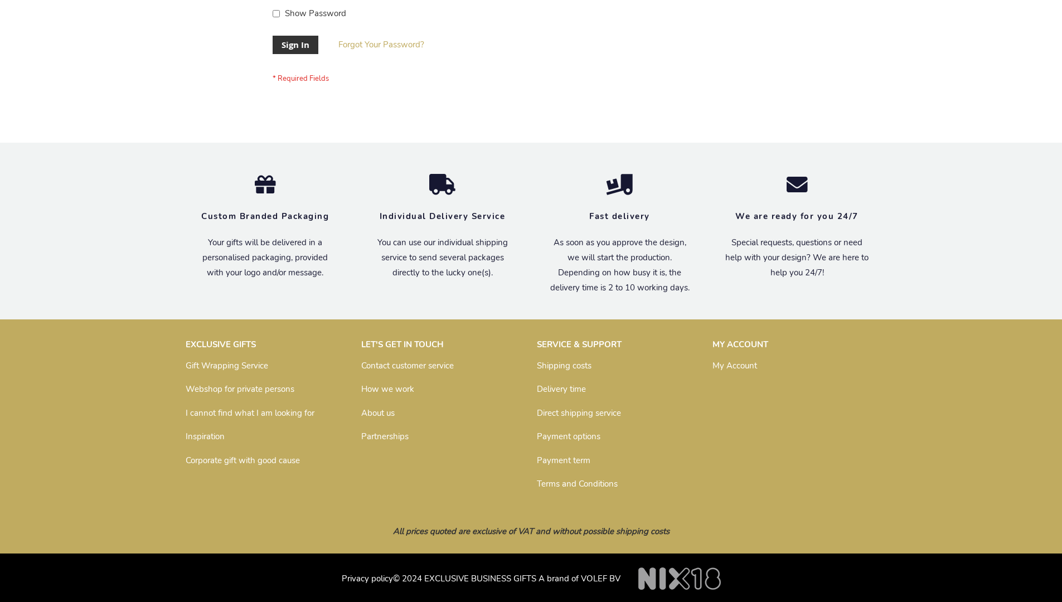
scroll to position [359, 0]
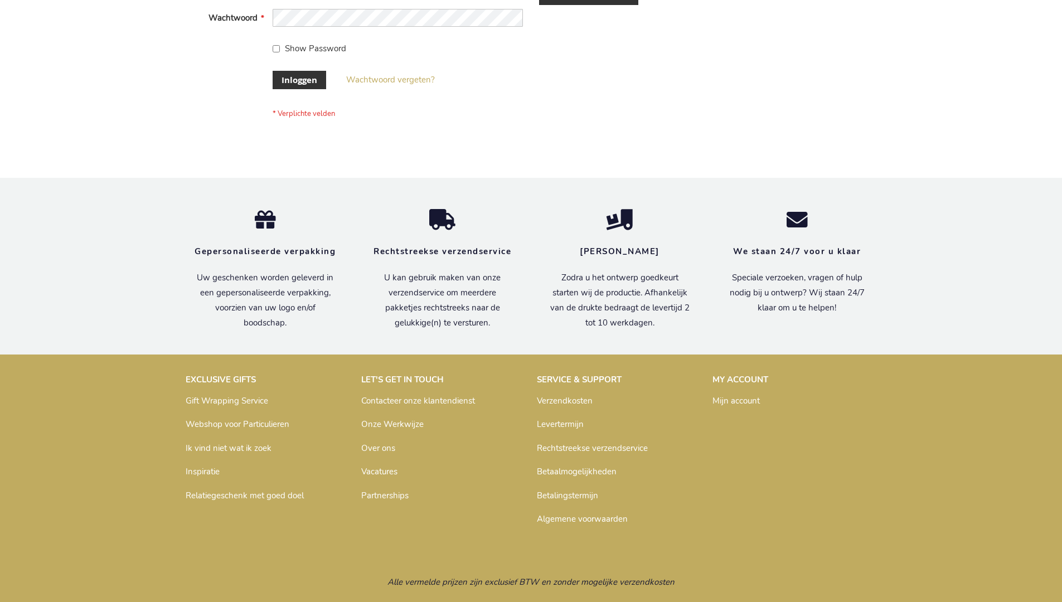
scroll to position [379, 0]
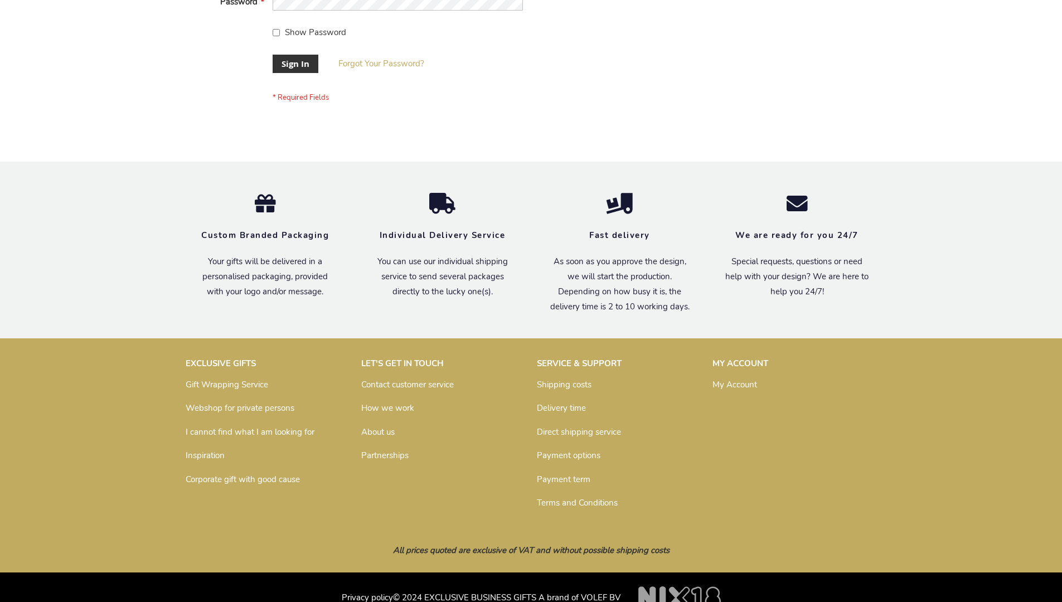
scroll to position [359, 0]
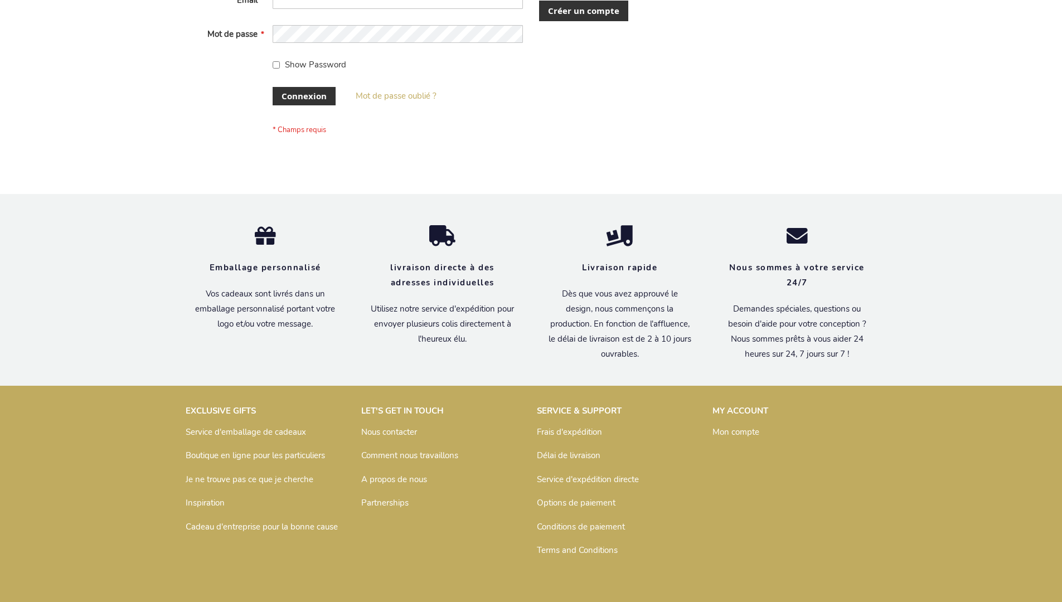
scroll to position [385, 0]
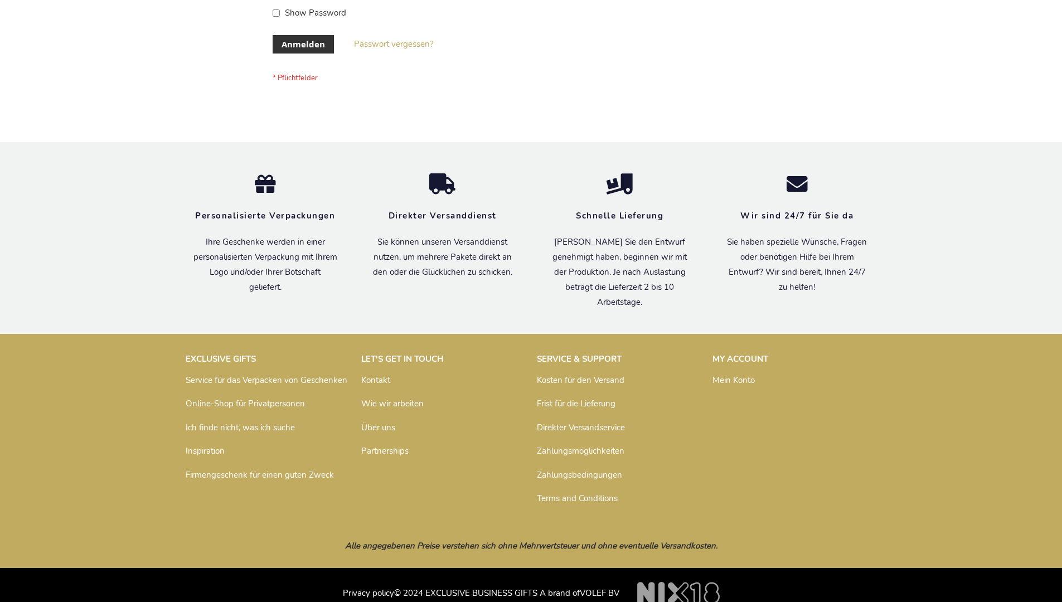
scroll to position [374, 0]
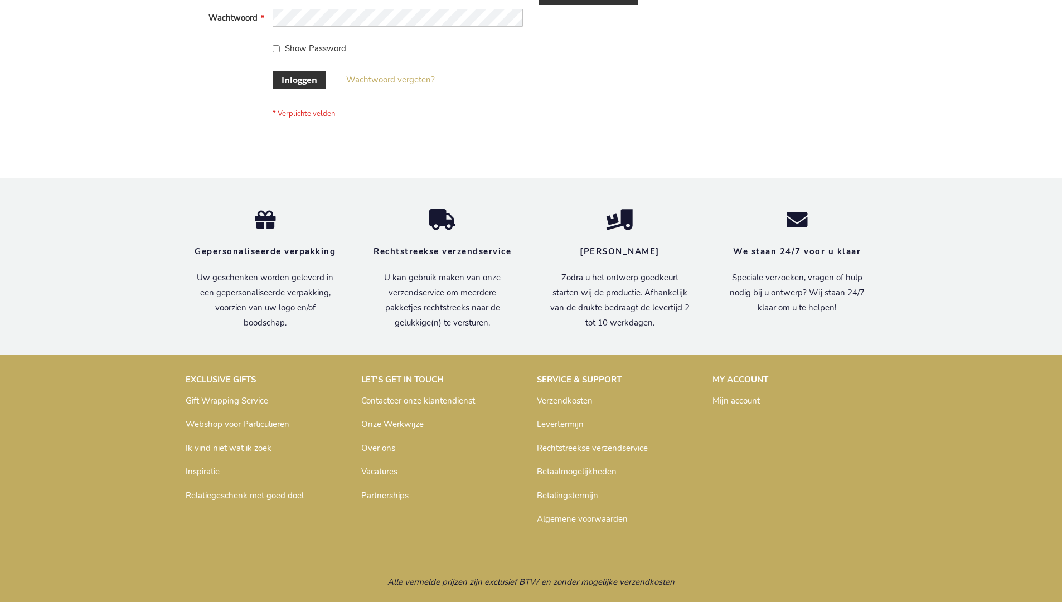
scroll to position [379, 0]
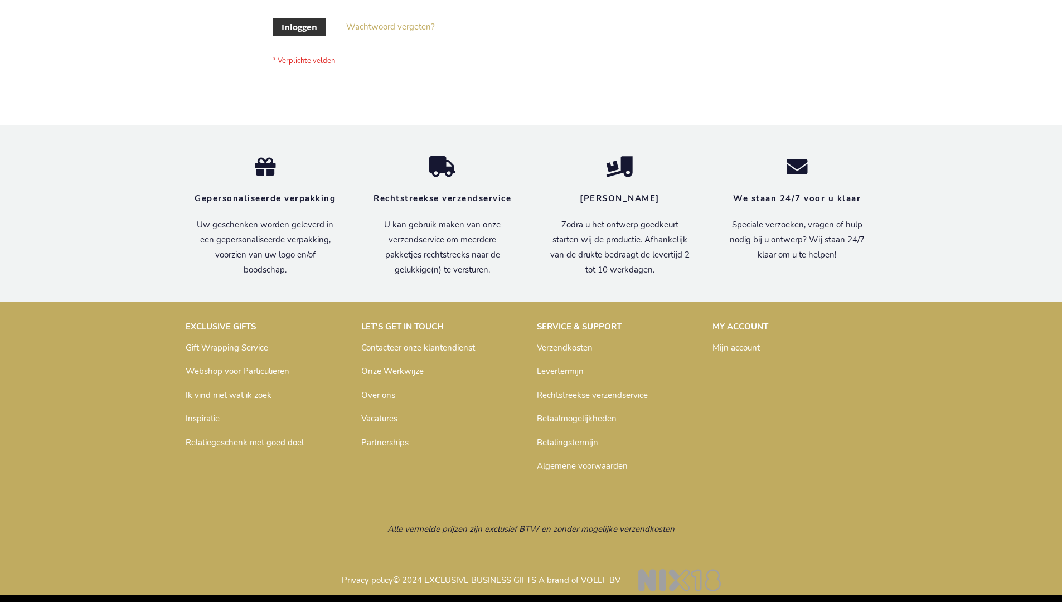
scroll to position [379, 0]
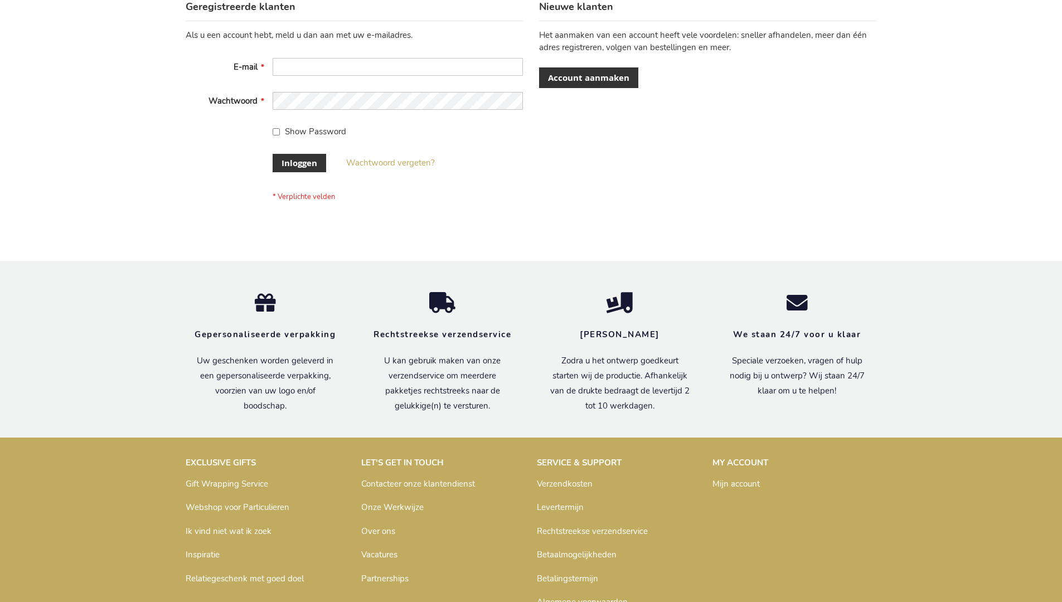
scroll to position [379, 0]
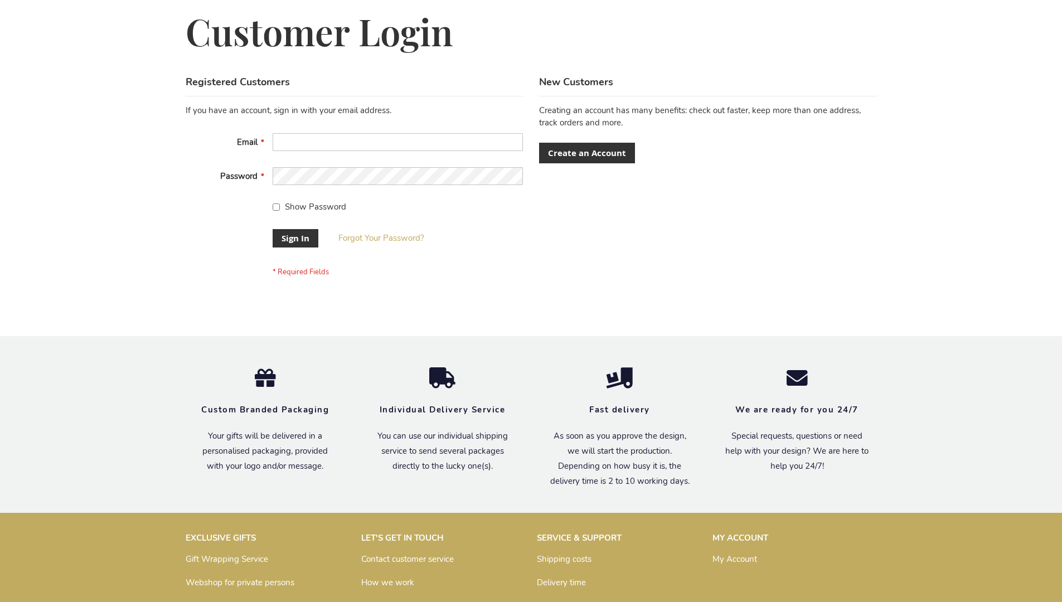
scroll to position [359, 0]
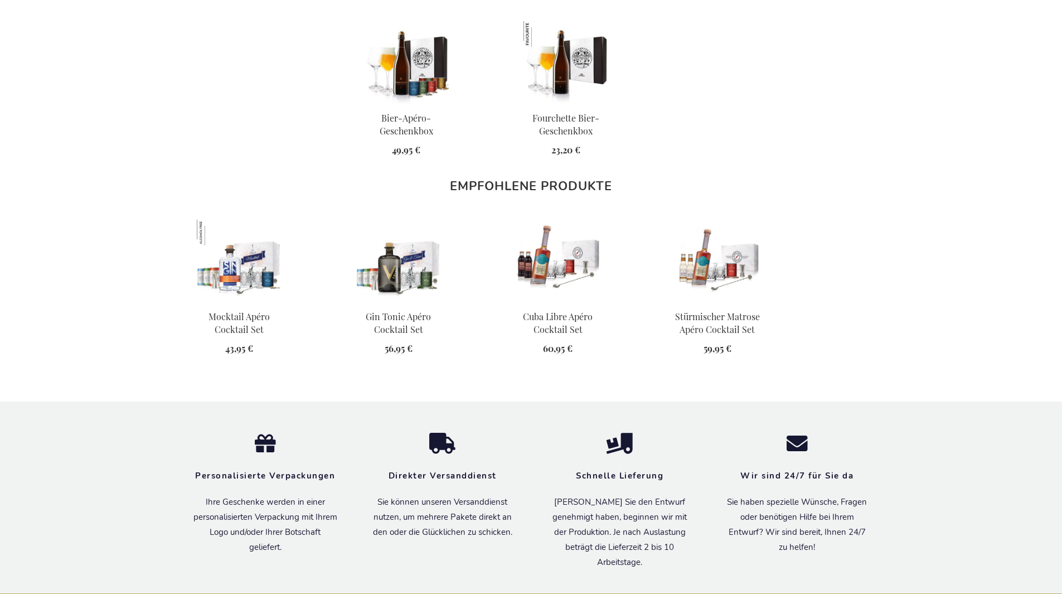
scroll to position [1424, 0]
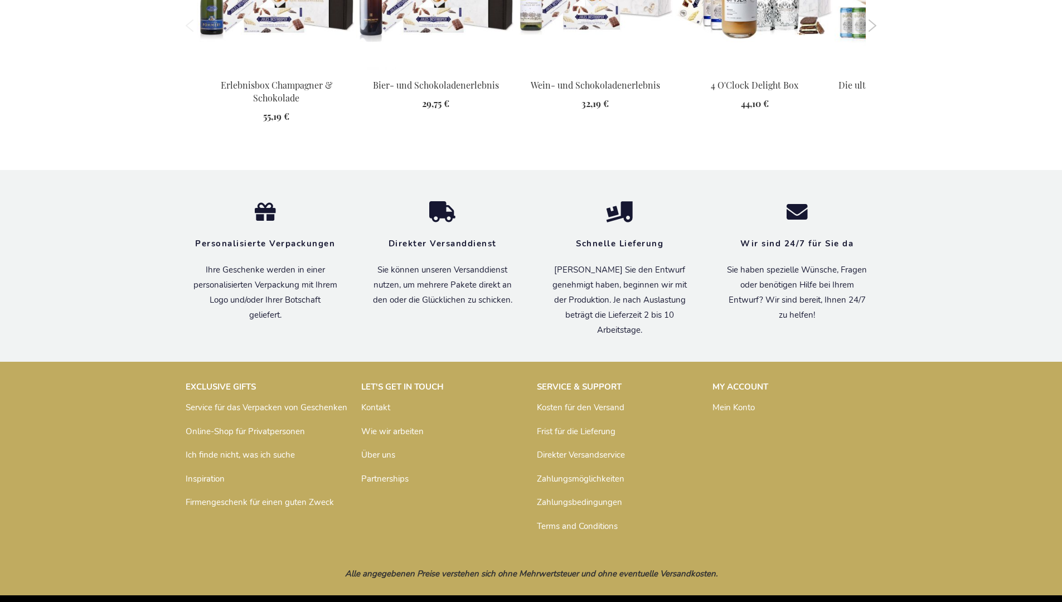
scroll to position [1562, 0]
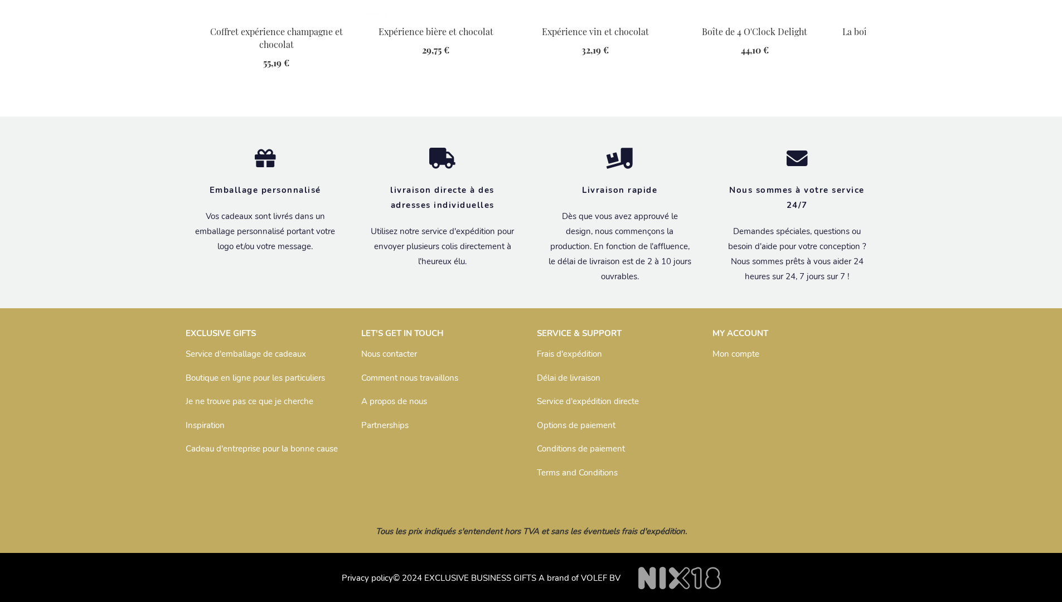
scroll to position [1573, 0]
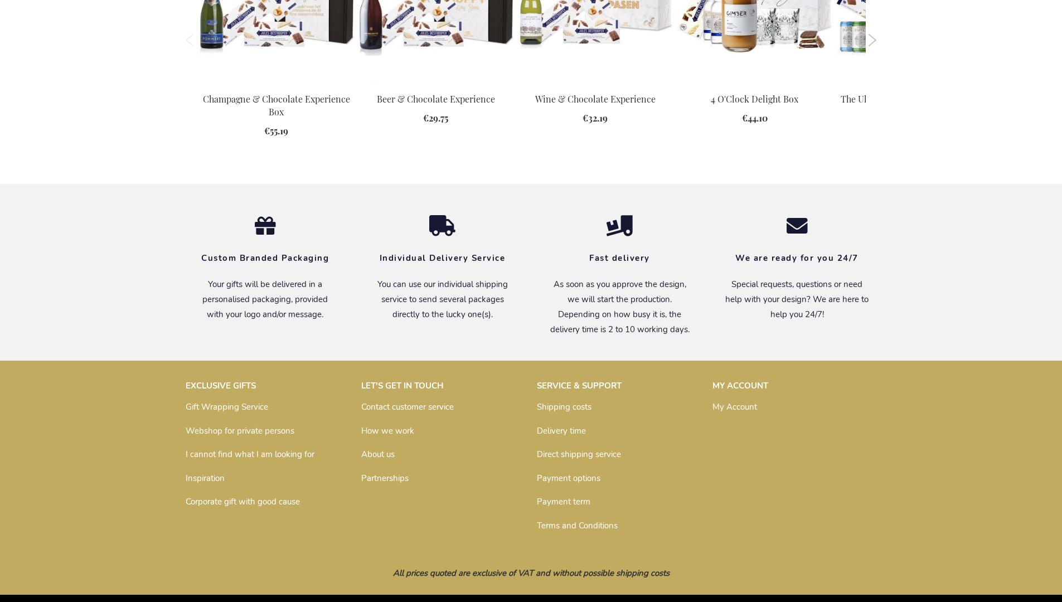
scroll to position [1535, 0]
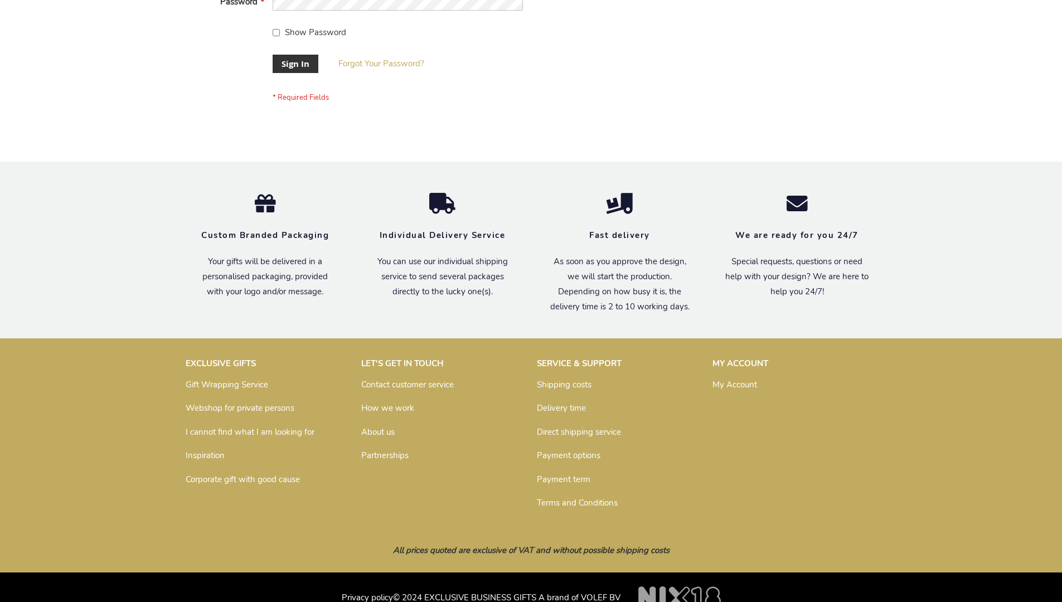
scroll to position [359, 0]
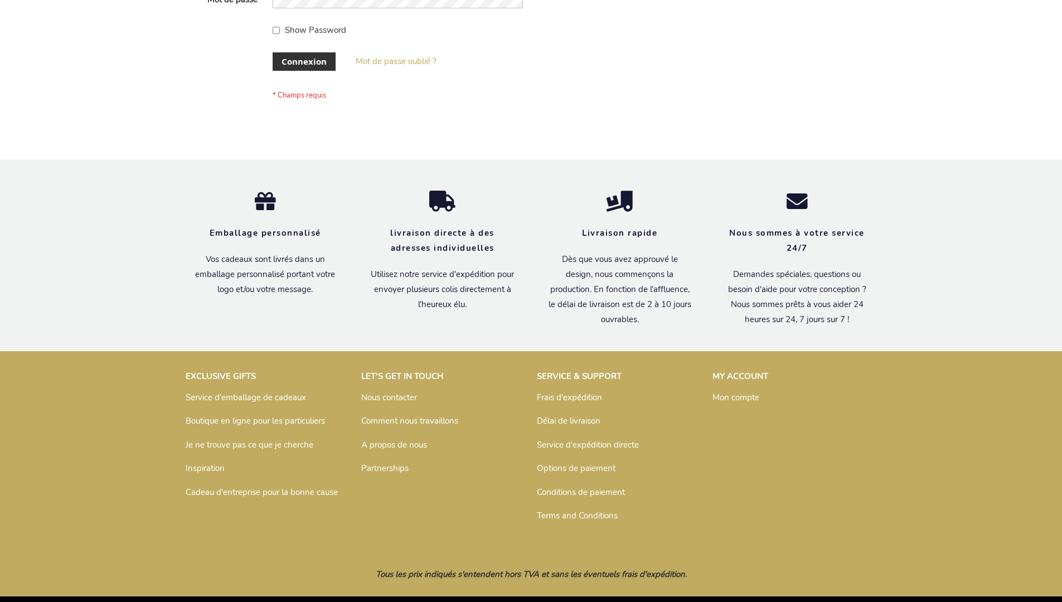
scroll to position [385, 0]
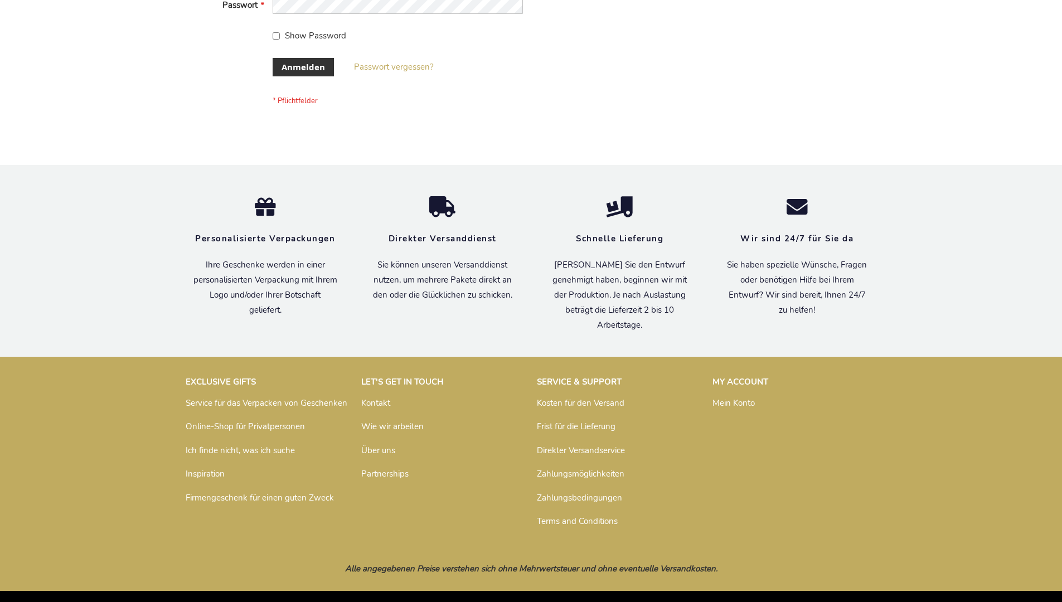
scroll to position [374, 0]
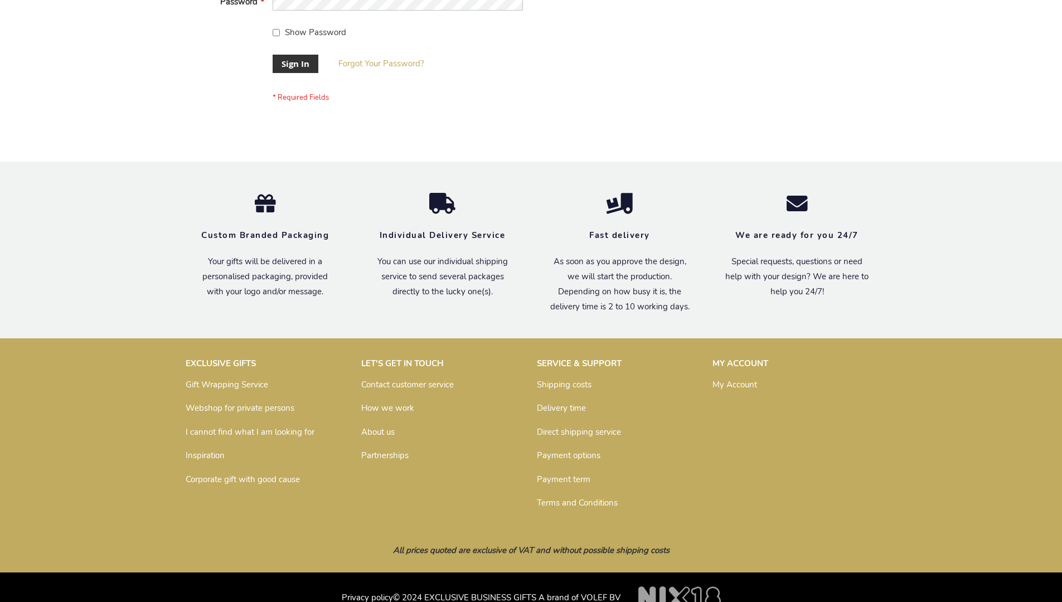
scroll to position [359, 0]
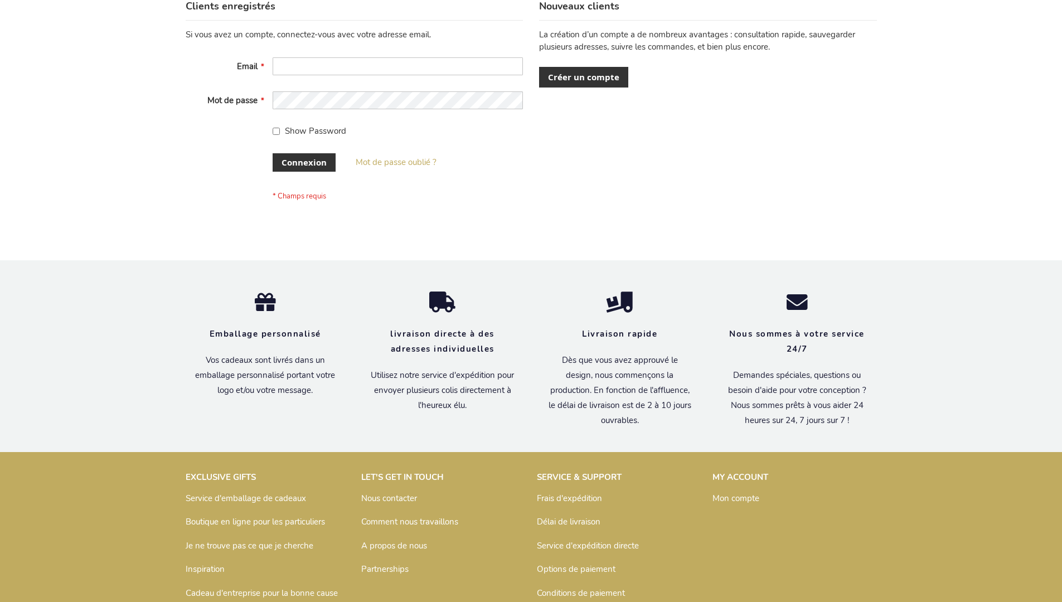
scroll to position [385, 0]
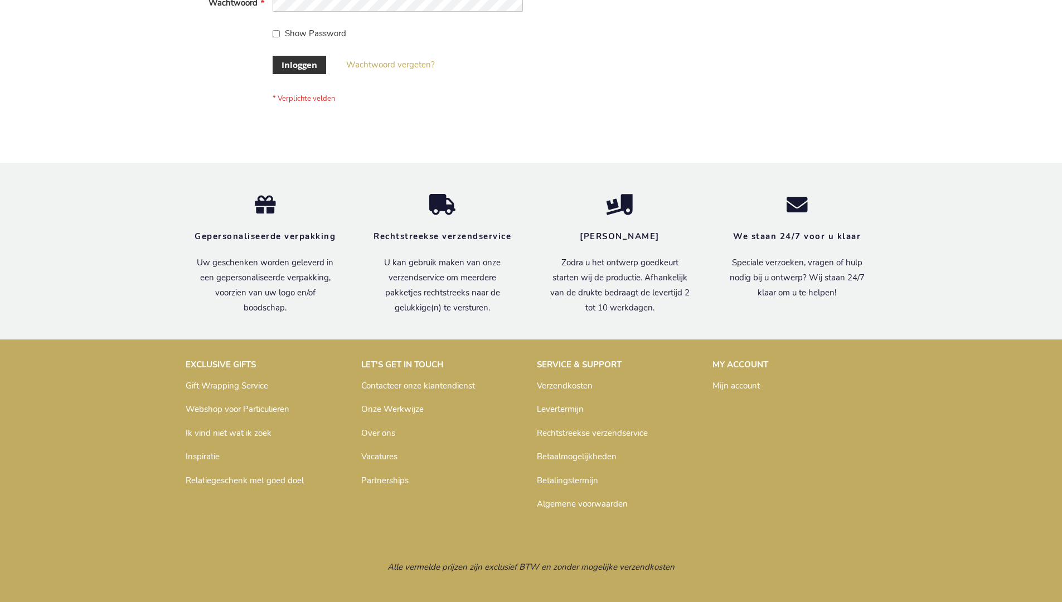
scroll to position [379, 0]
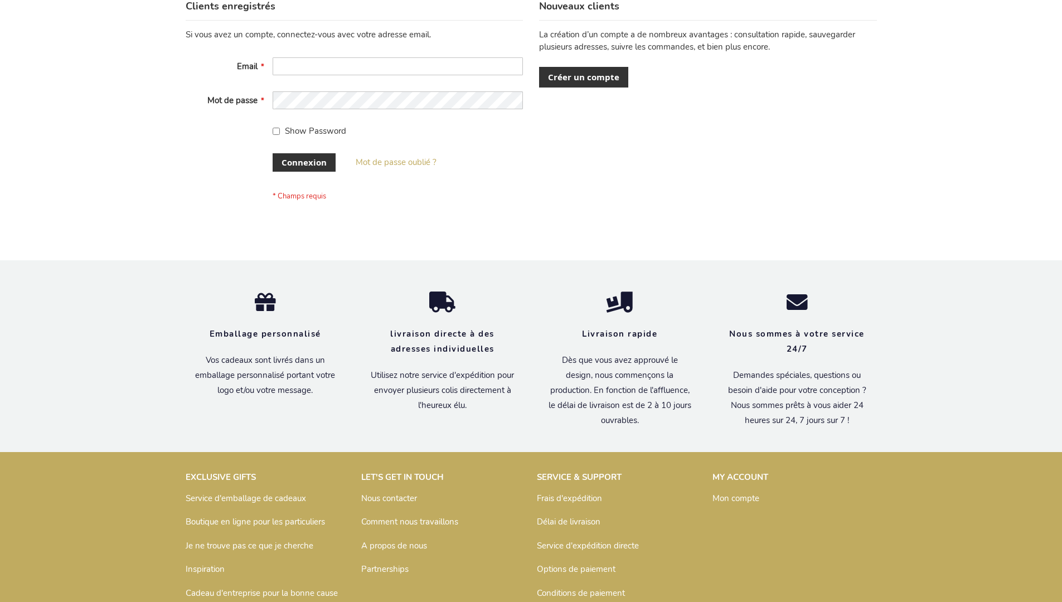
scroll to position [385, 0]
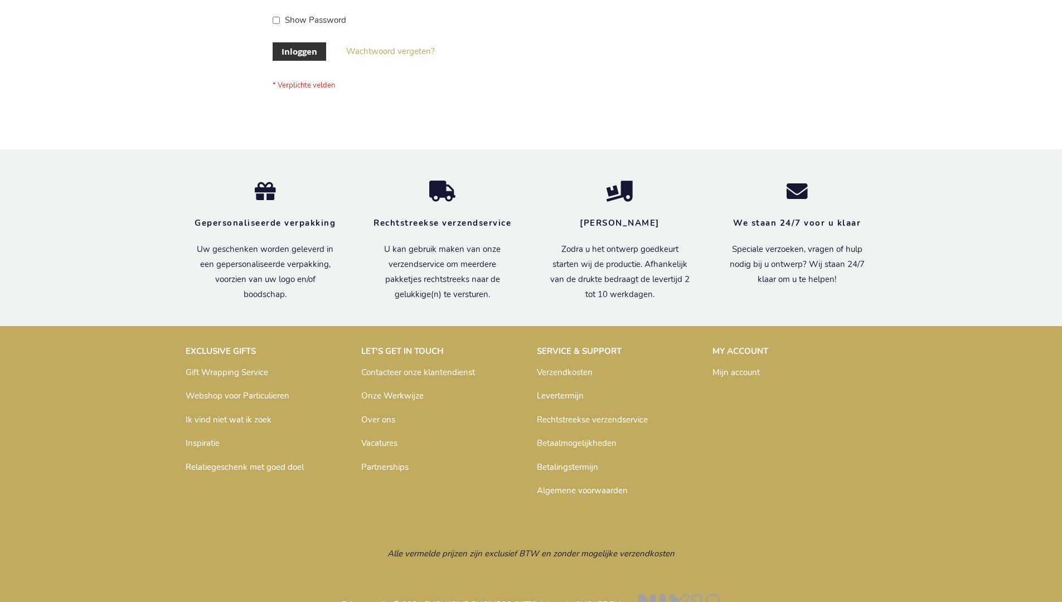
scroll to position [379, 0]
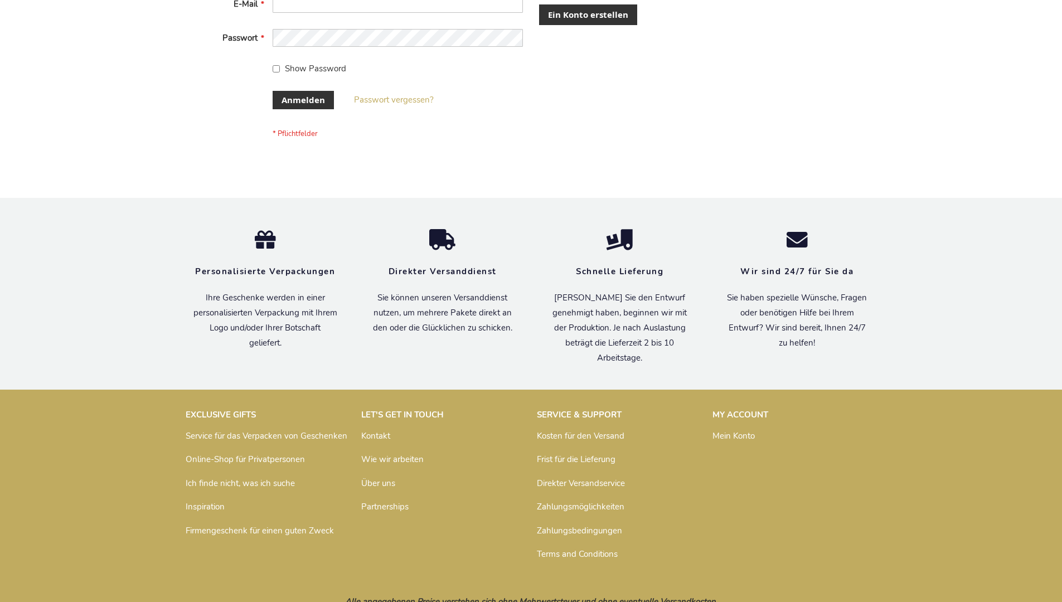
scroll to position [374, 0]
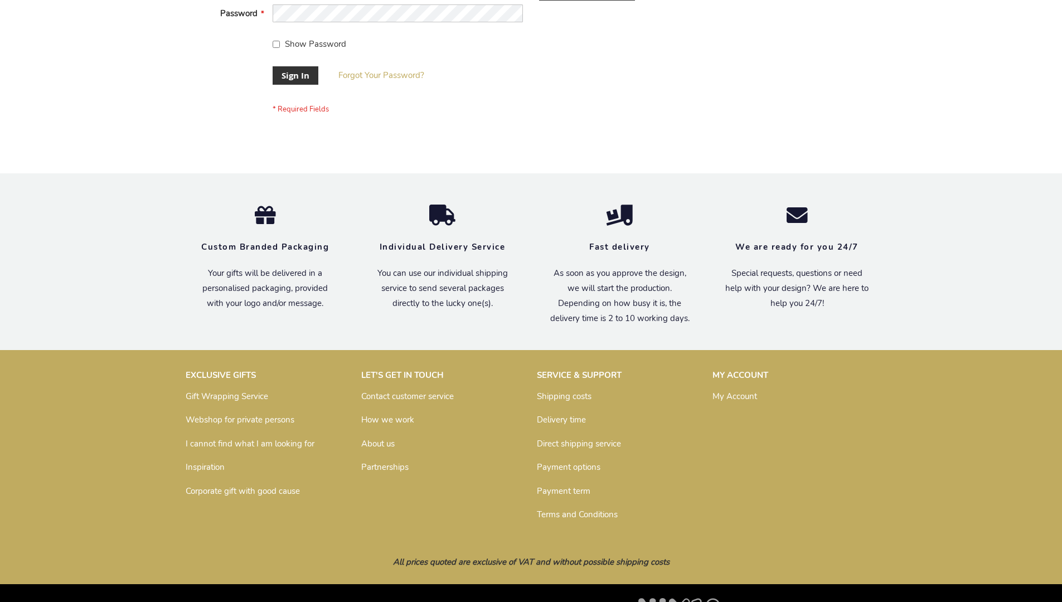
scroll to position [359, 0]
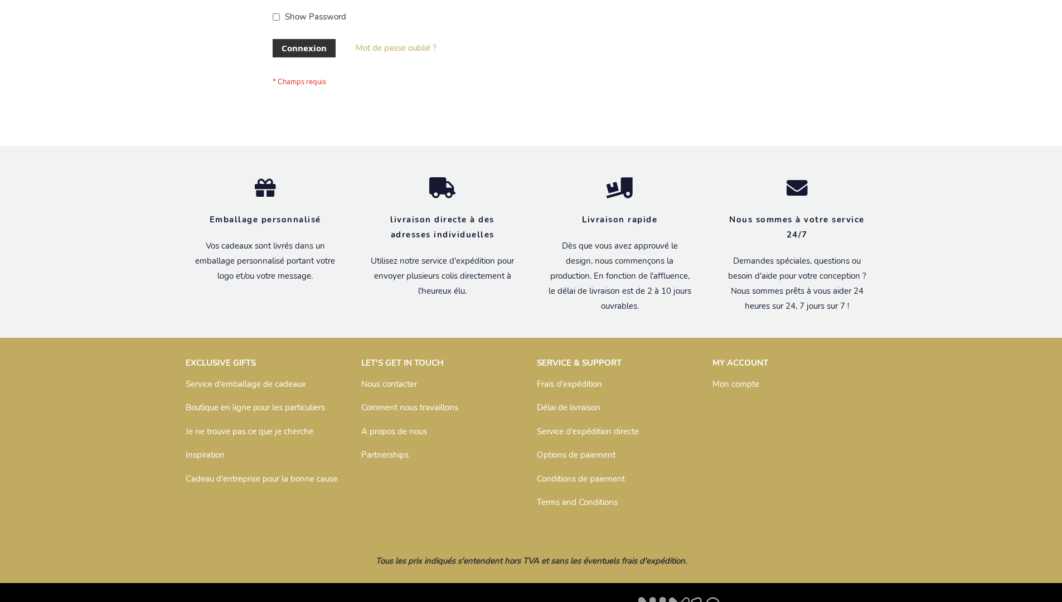
scroll to position [385, 0]
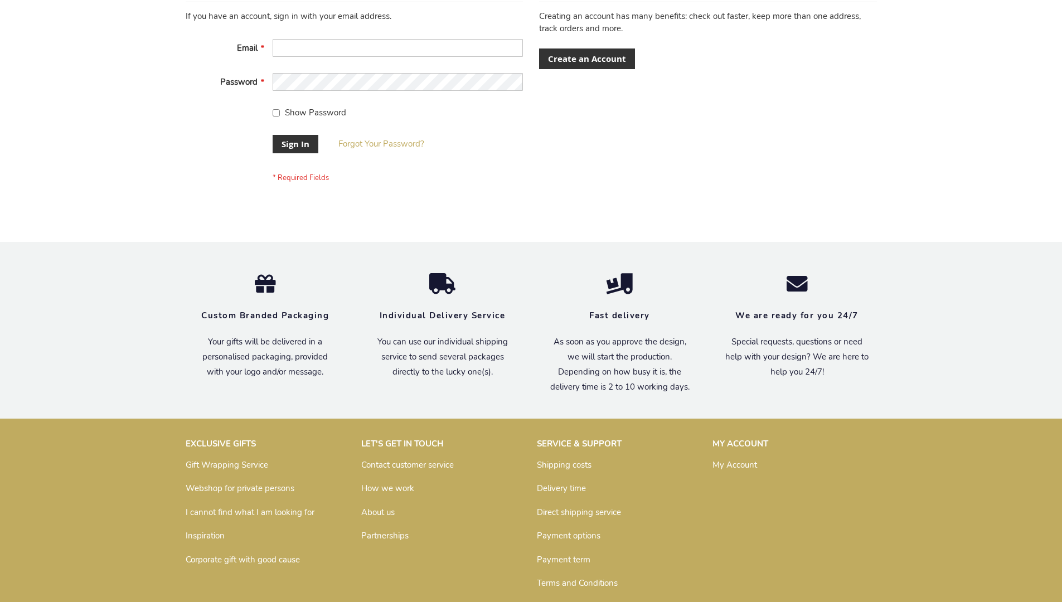
scroll to position [359, 0]
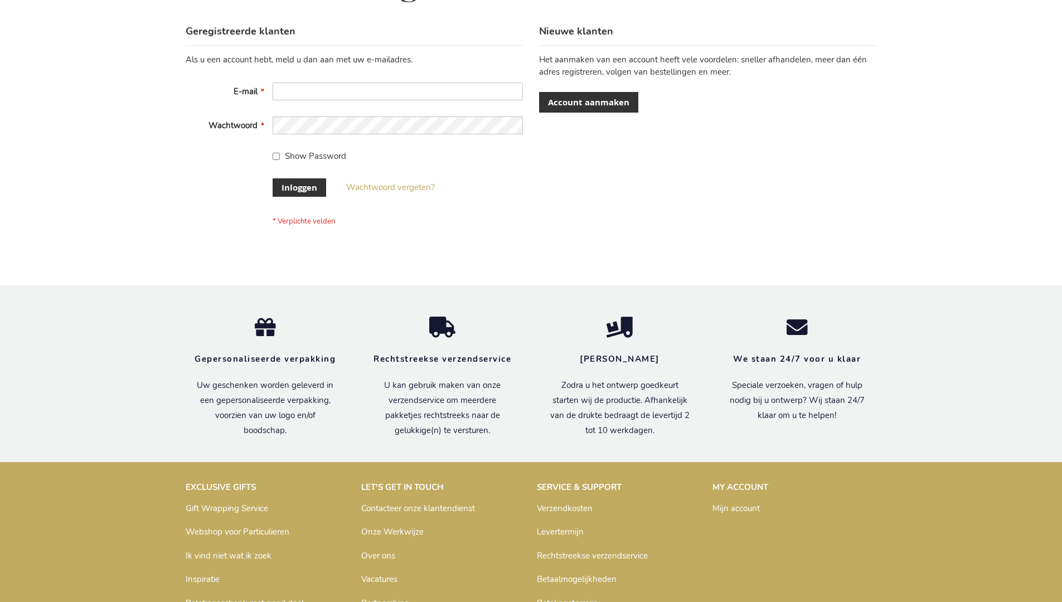
scroll to position [379, 0]
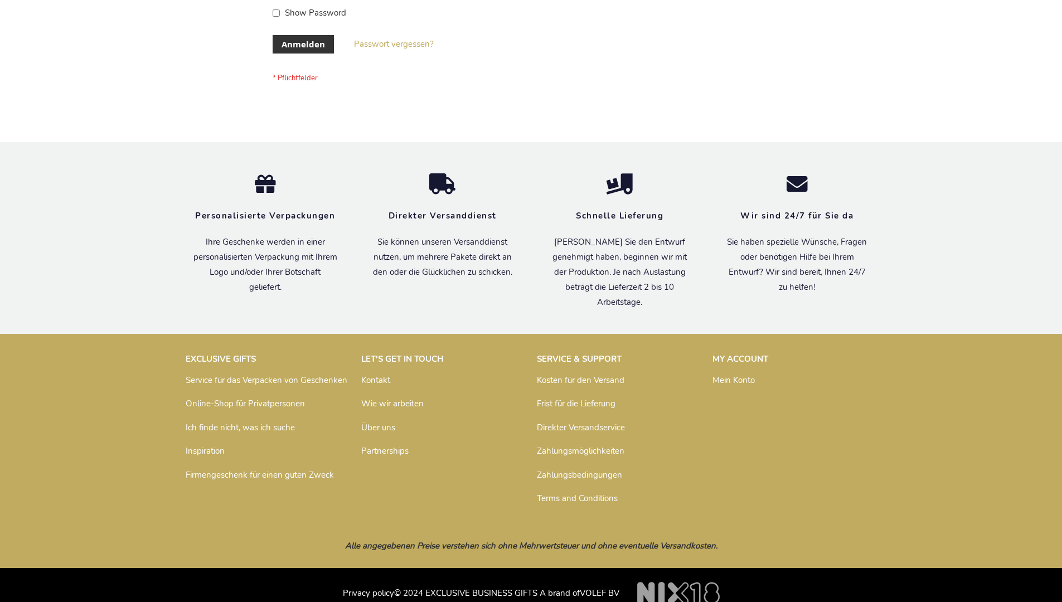
scroll to position [374, 0]
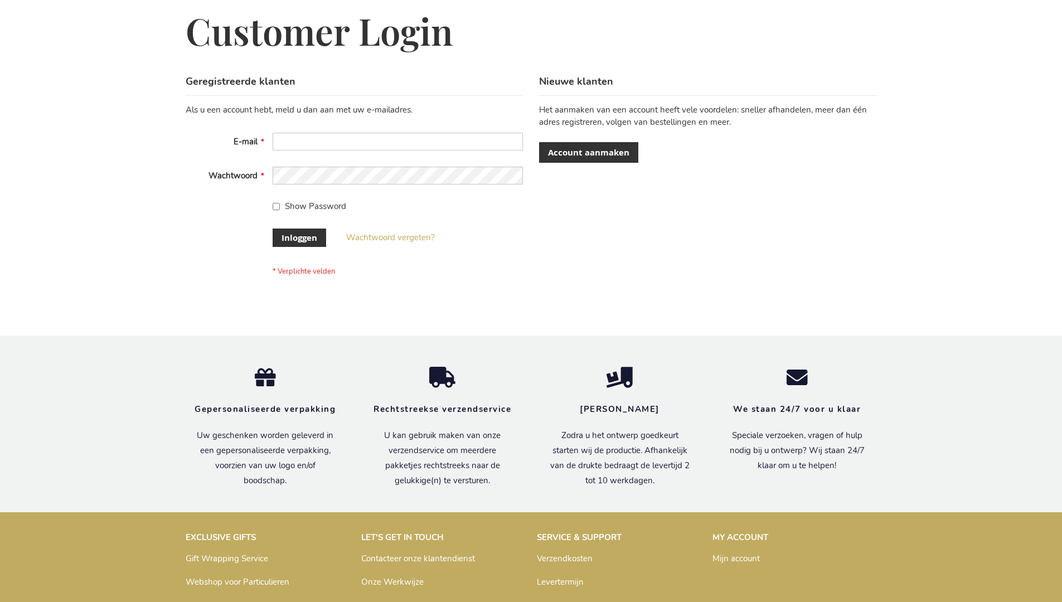
scroll to position [379, 0]
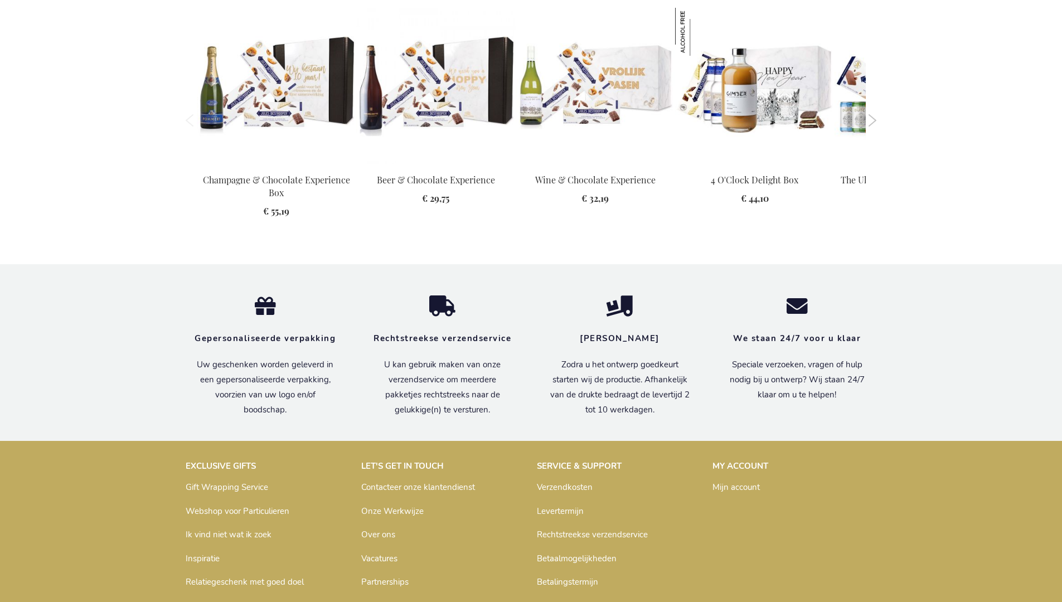
scroll to position [1531, 0]
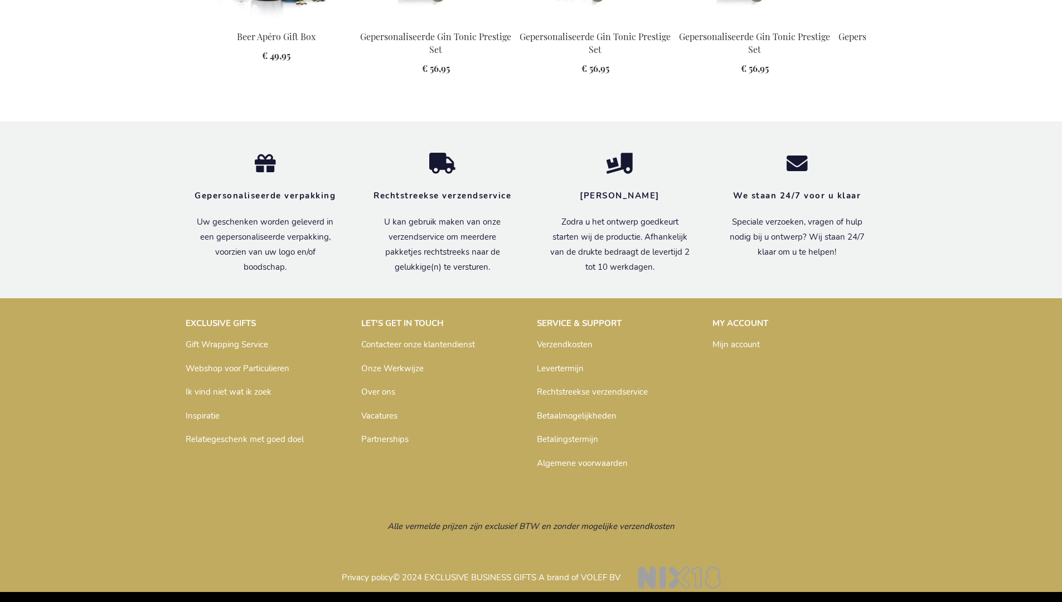
scroll to position [1472, 0]
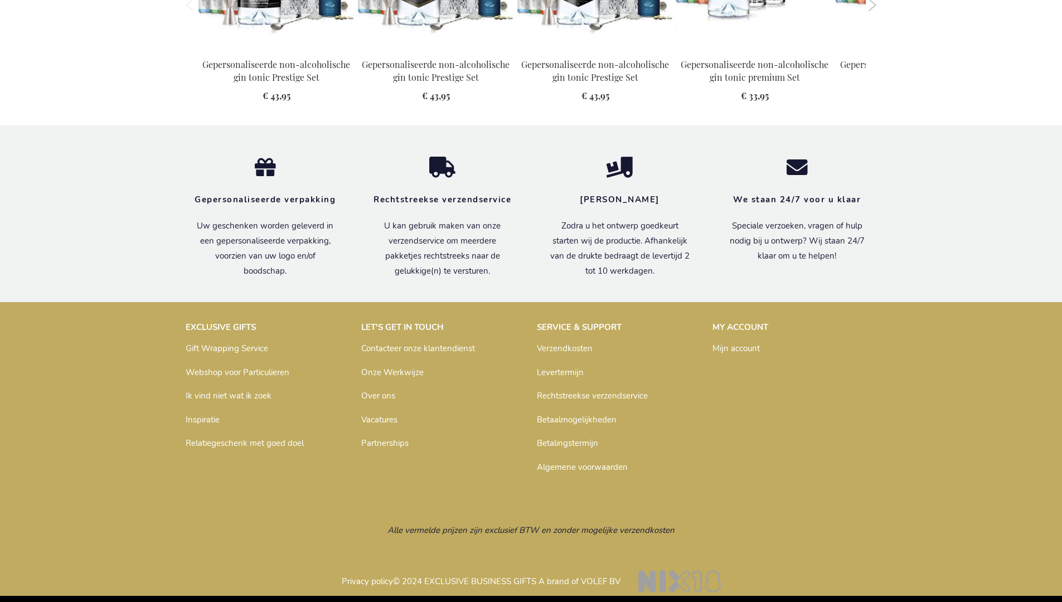
scroll to position [1220, 0]
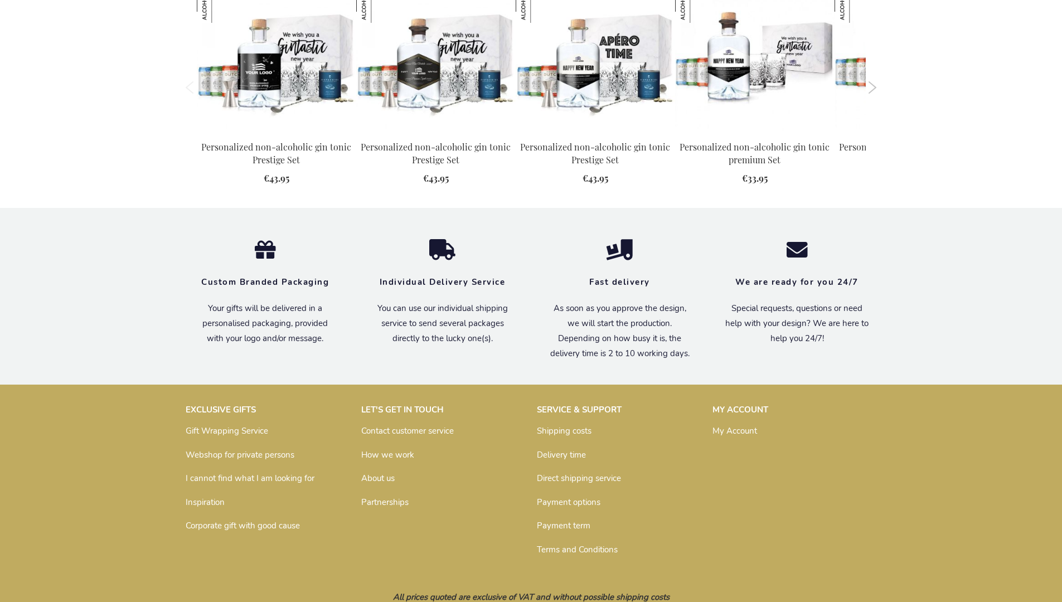
scroll to position [1199, 0]
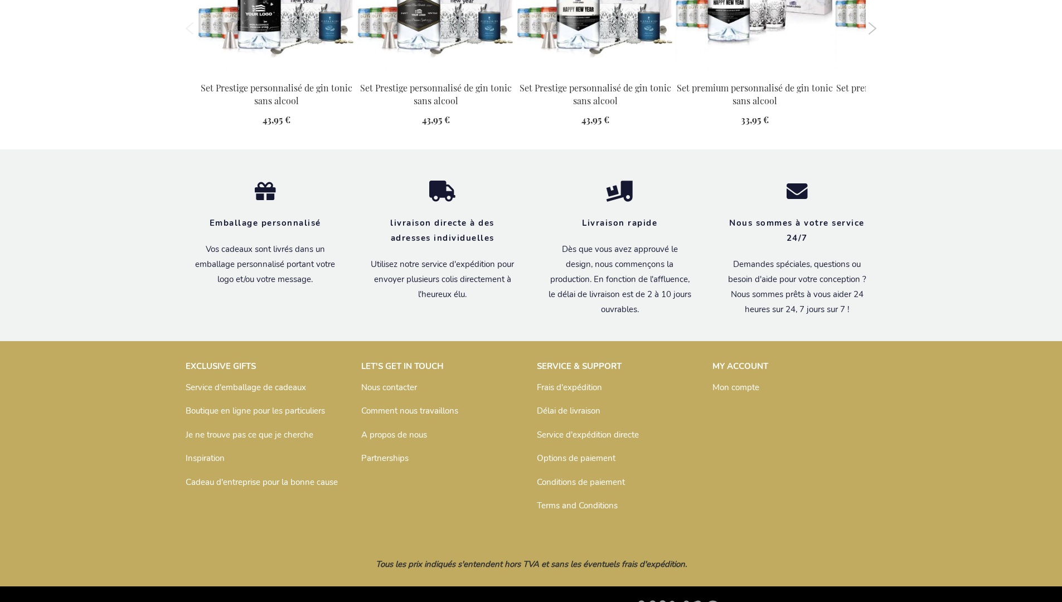
scroll to position [1238, 0]
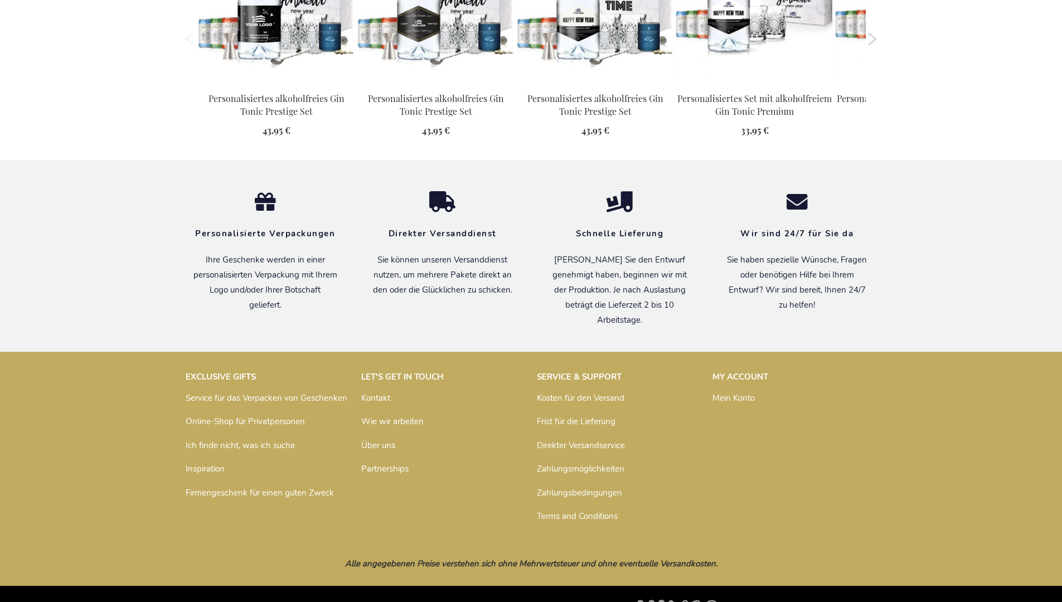
scroll to position [1227, 0]
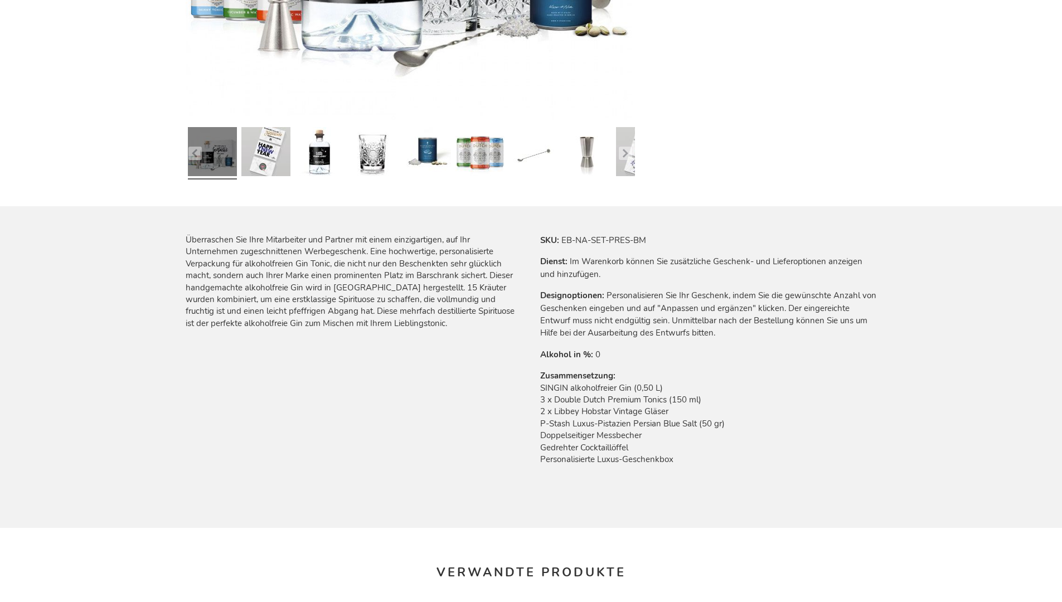
scroll to position [1227, 0]
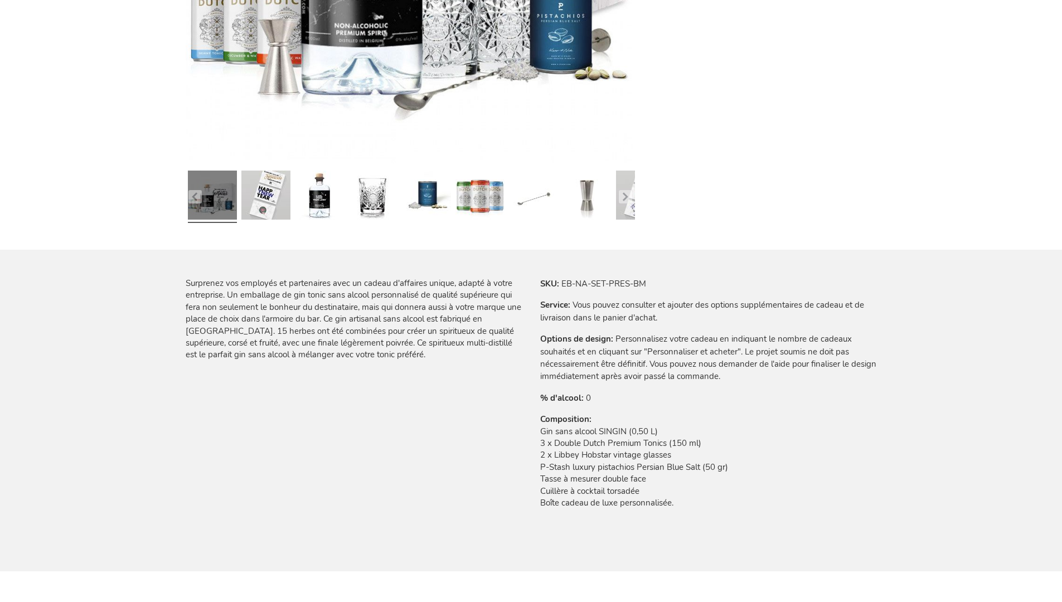
scroll to position [1238, 0]
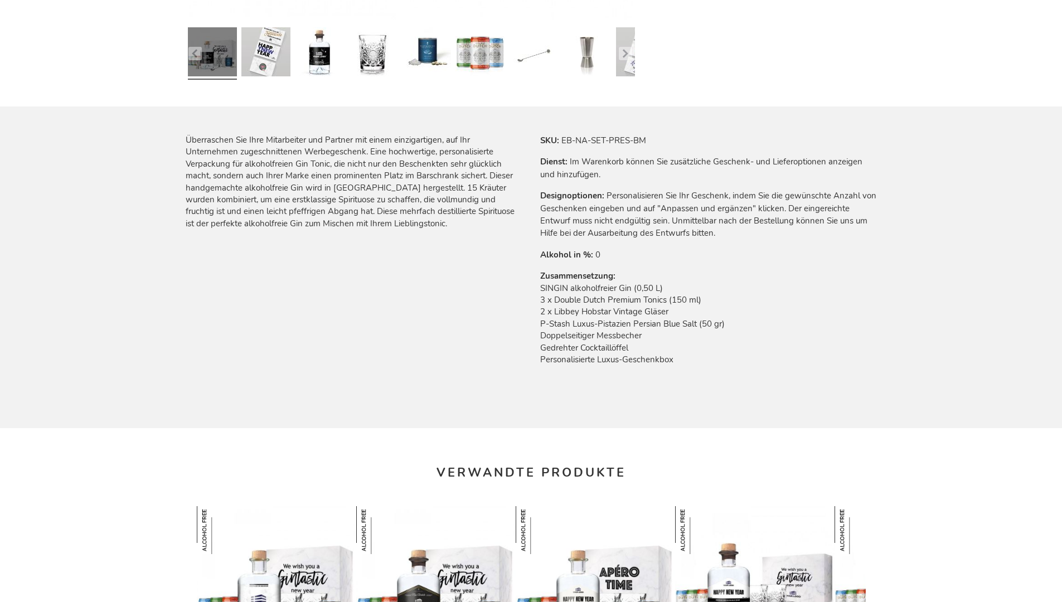
scroll to position [1227, 0]
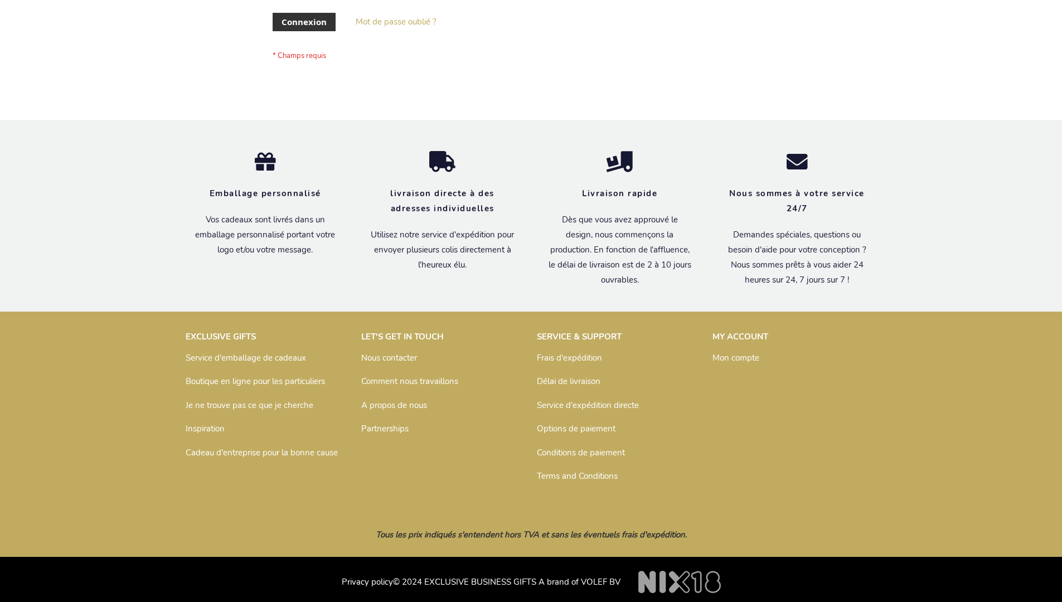
scroll to position [385, 0]
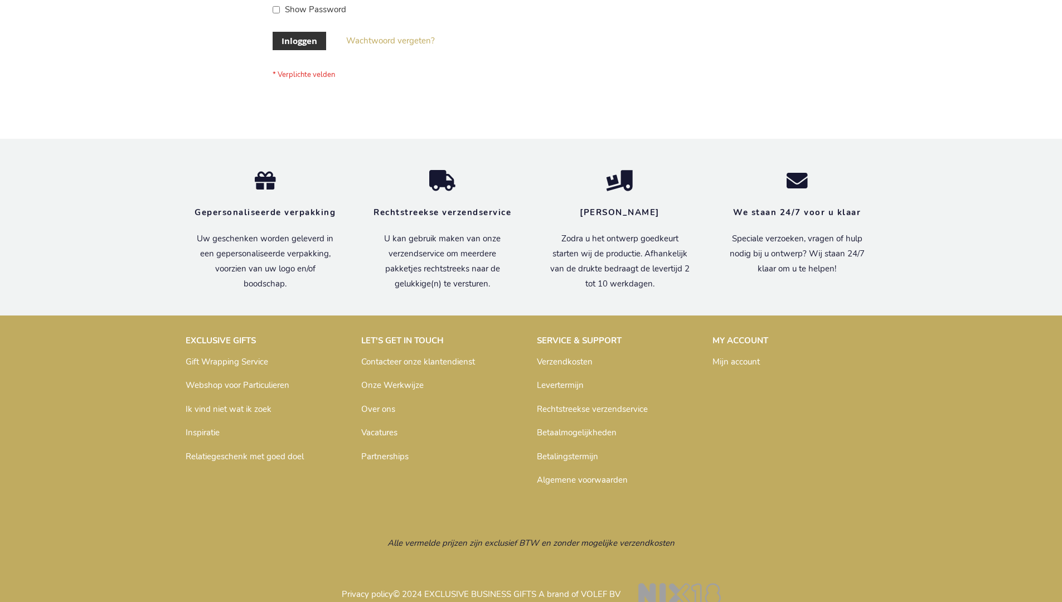
scroll to position [379, 0]
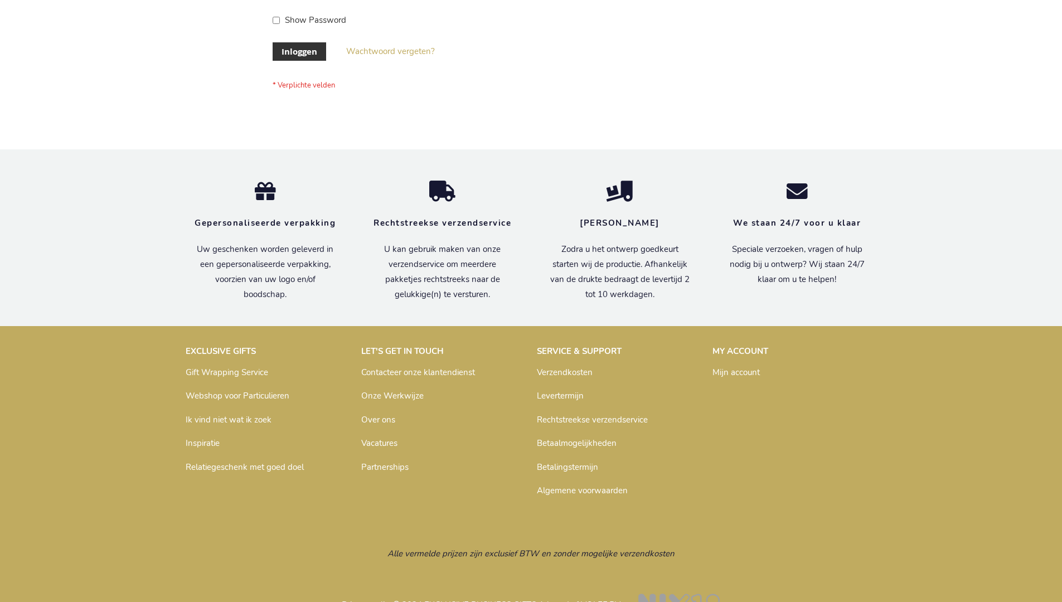
scroll to position [379, 0]
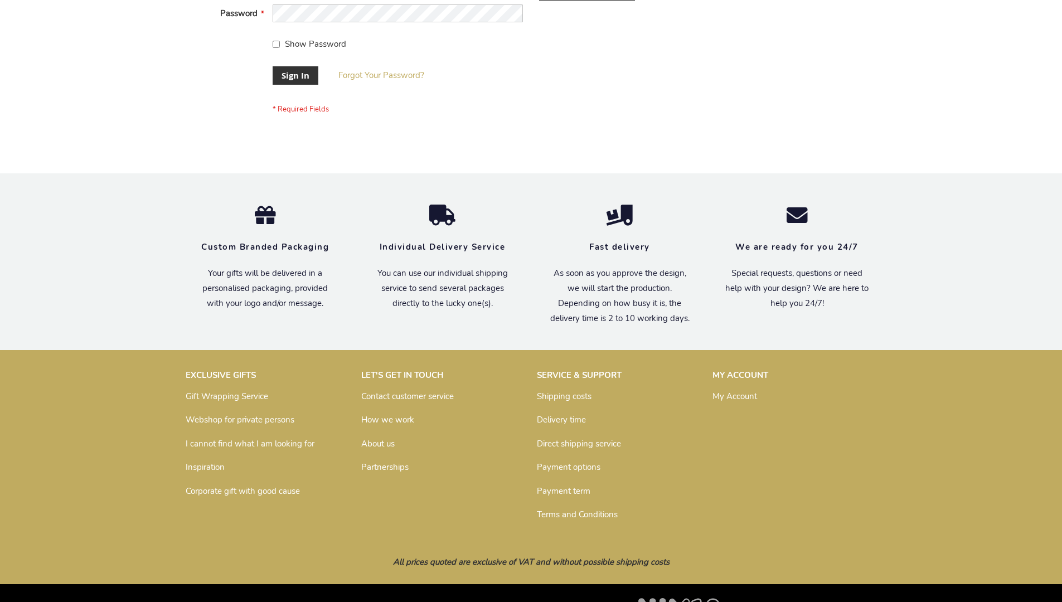
scroll to position [359, 0]
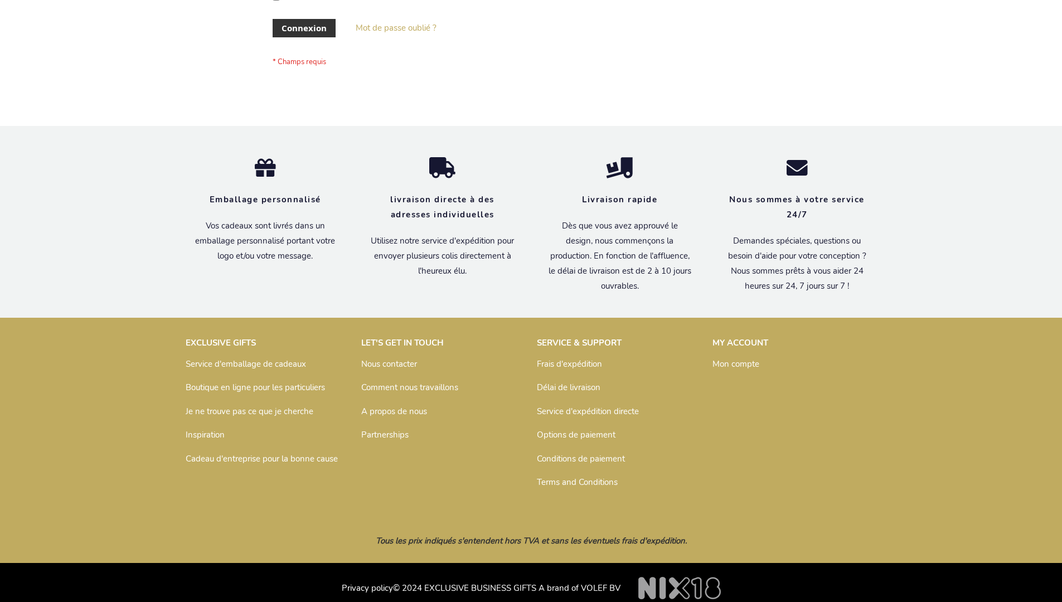
scroll to position [385, 0]
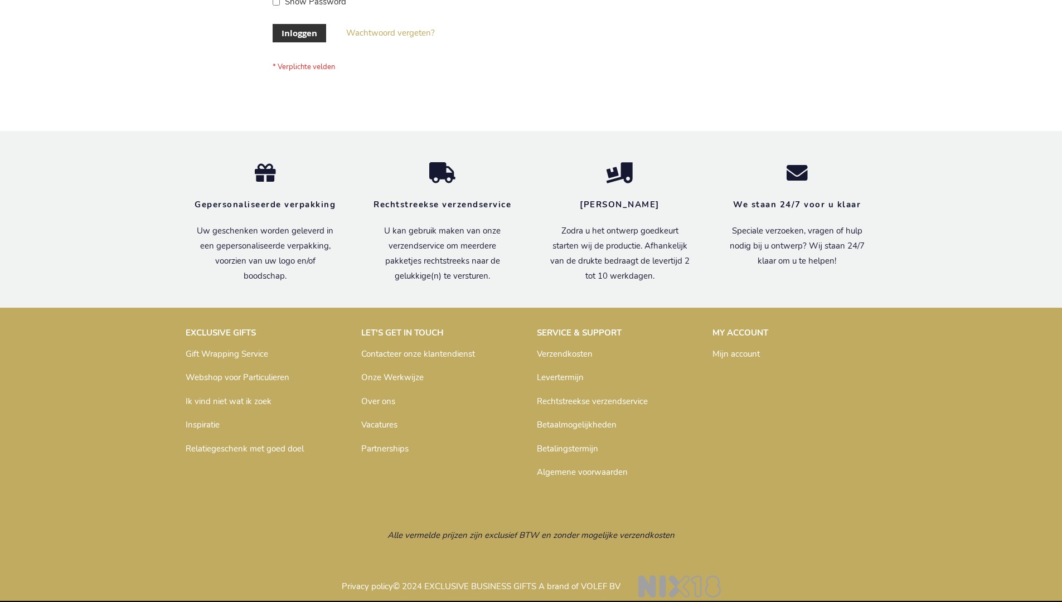
scroll to position [379, 0]
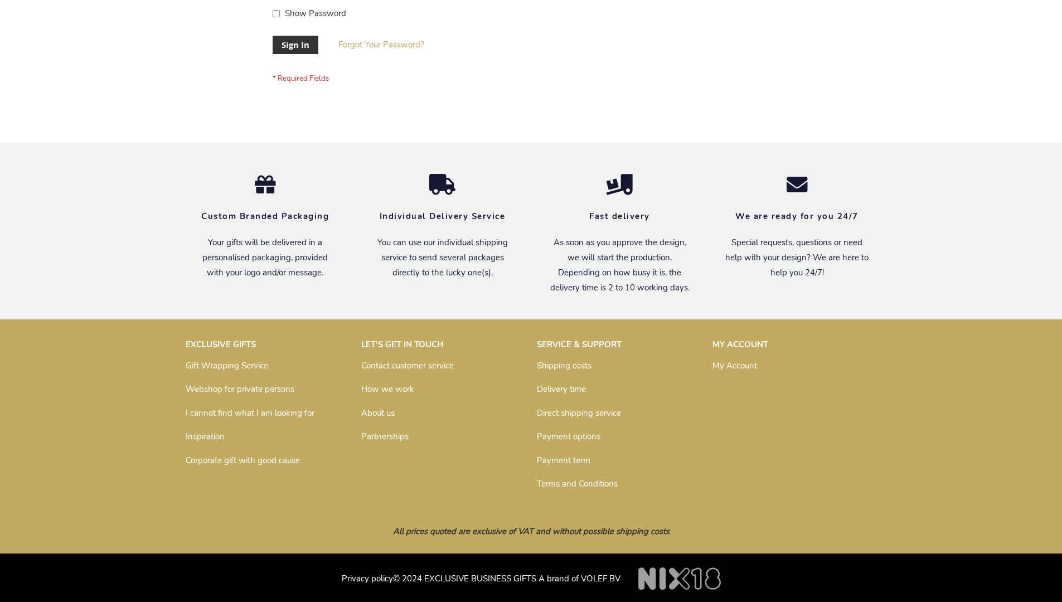
scroll to position [359, 0]
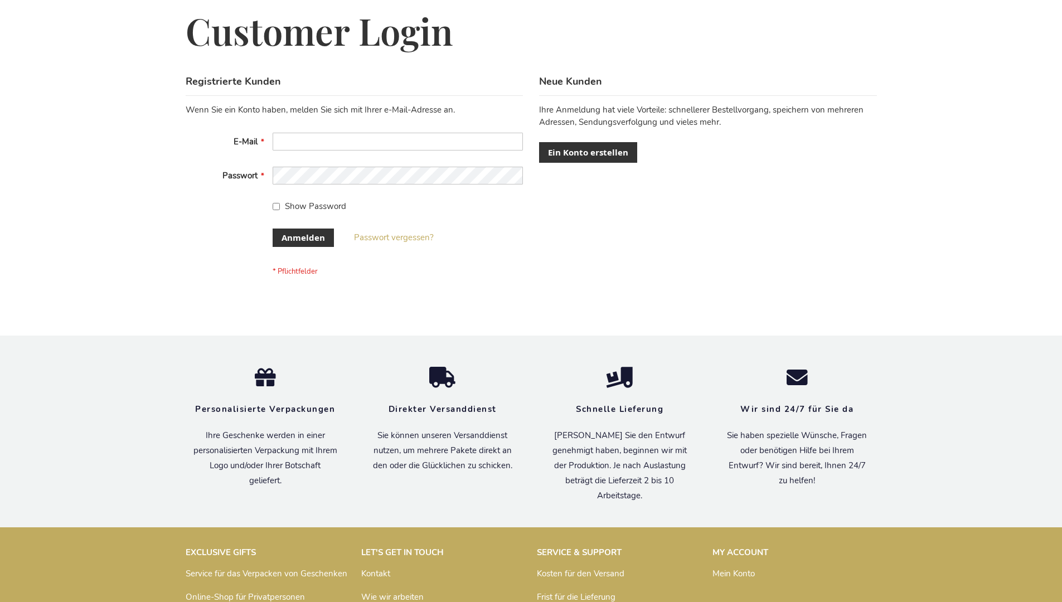
scroll to position [374, 0]
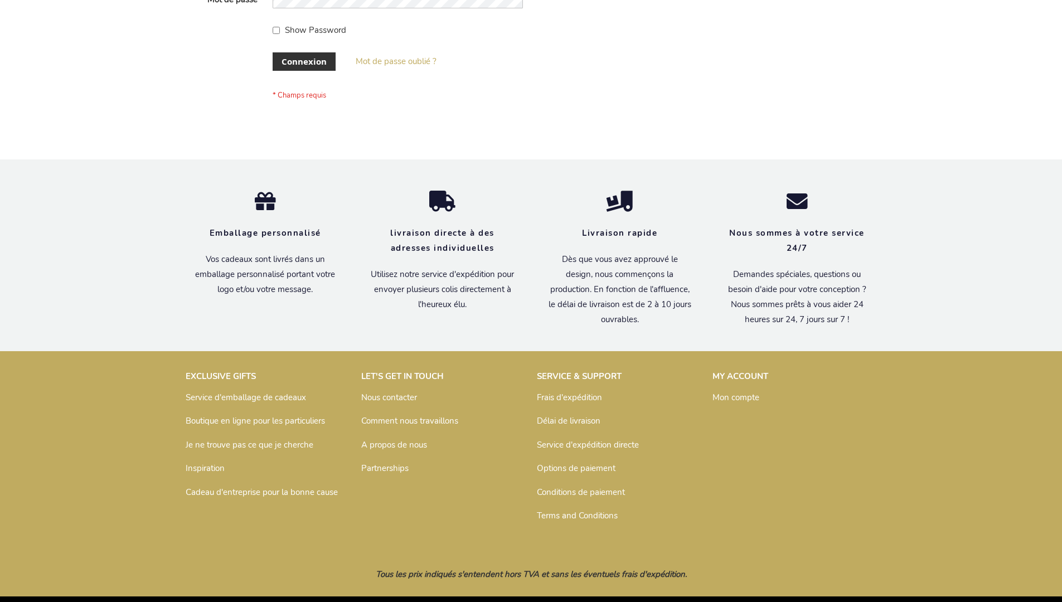
scroll to position [385, 0]
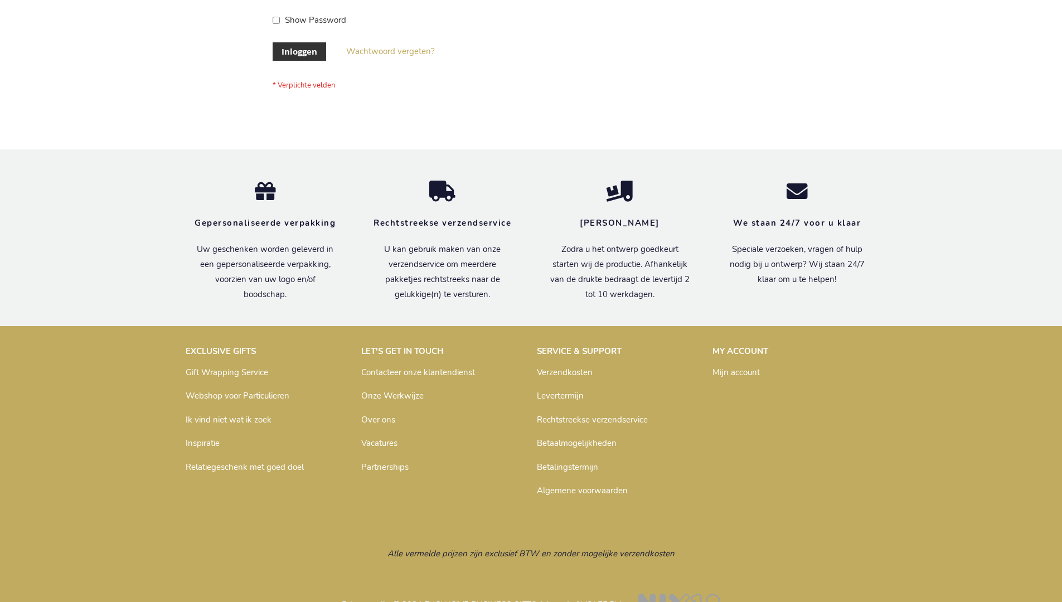
scroll to position [379, 0]
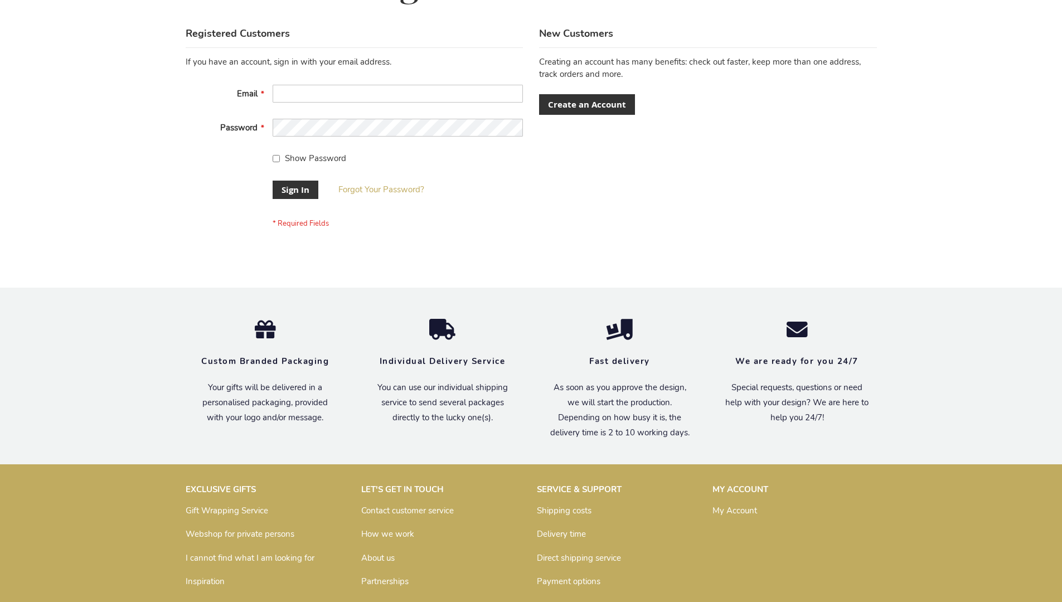
scroll to position [359, 0]
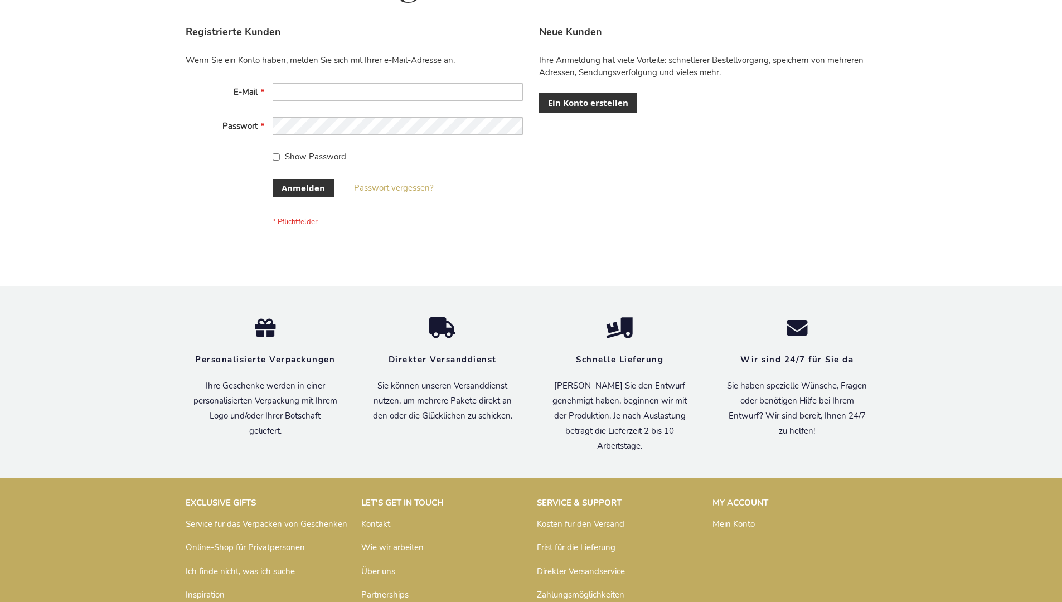
scroll to position [374, 0]
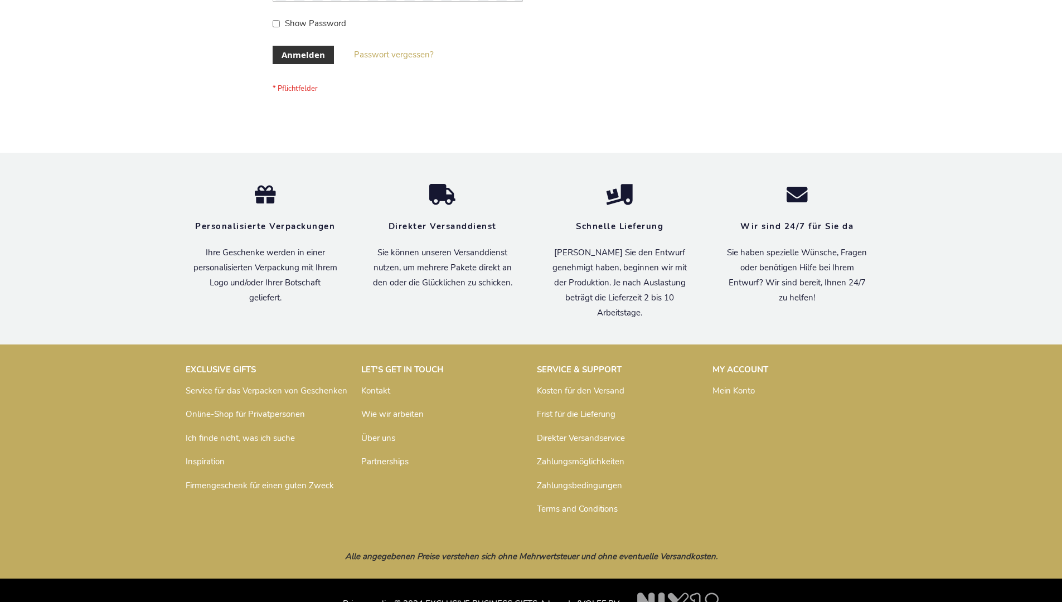
scroll to position [374, 0]
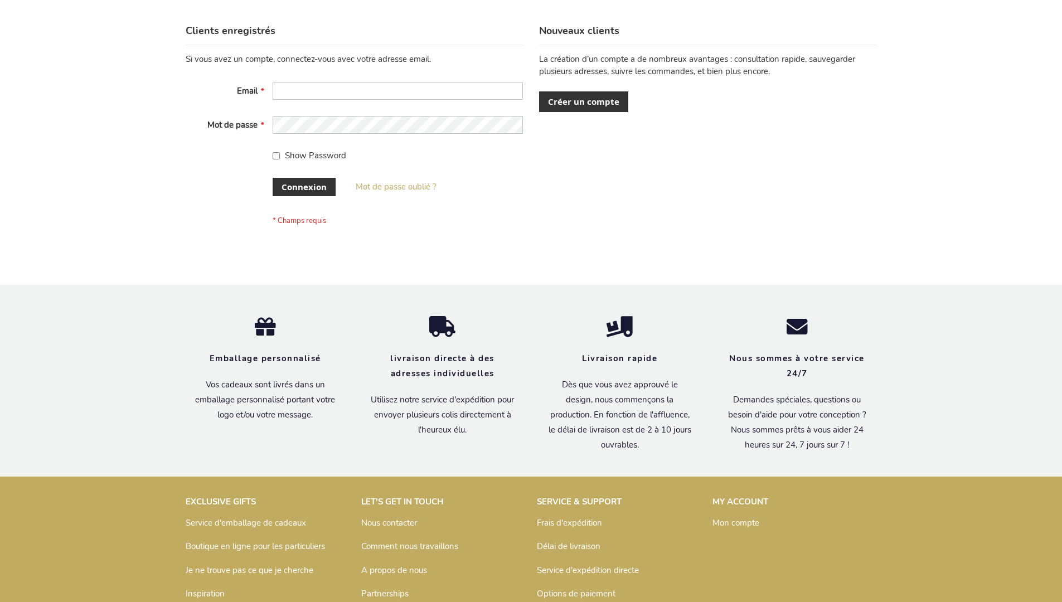
scroll to position [385, 0]
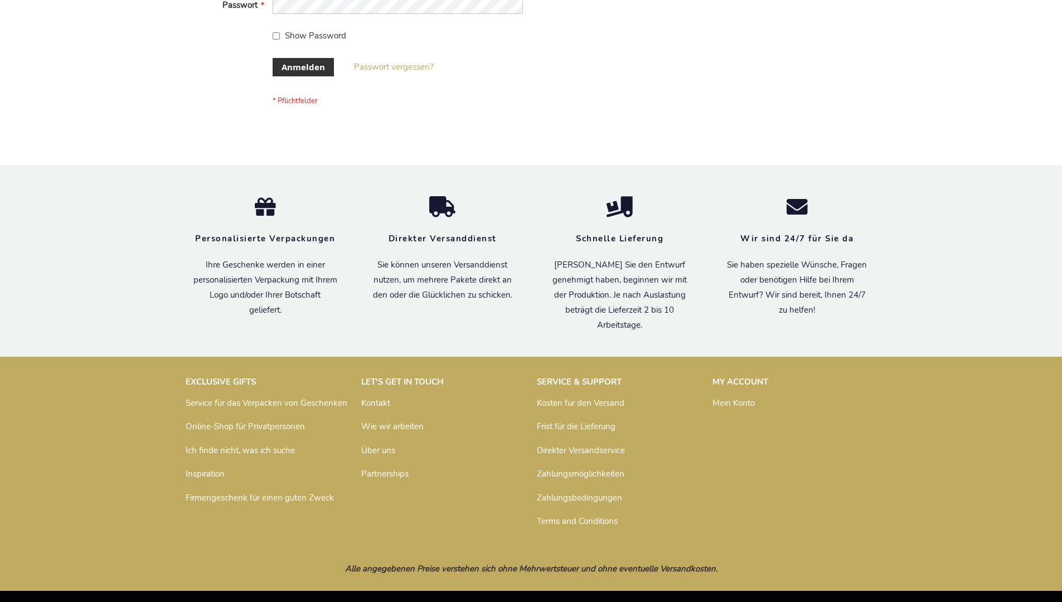
scroll to position [374, 0]
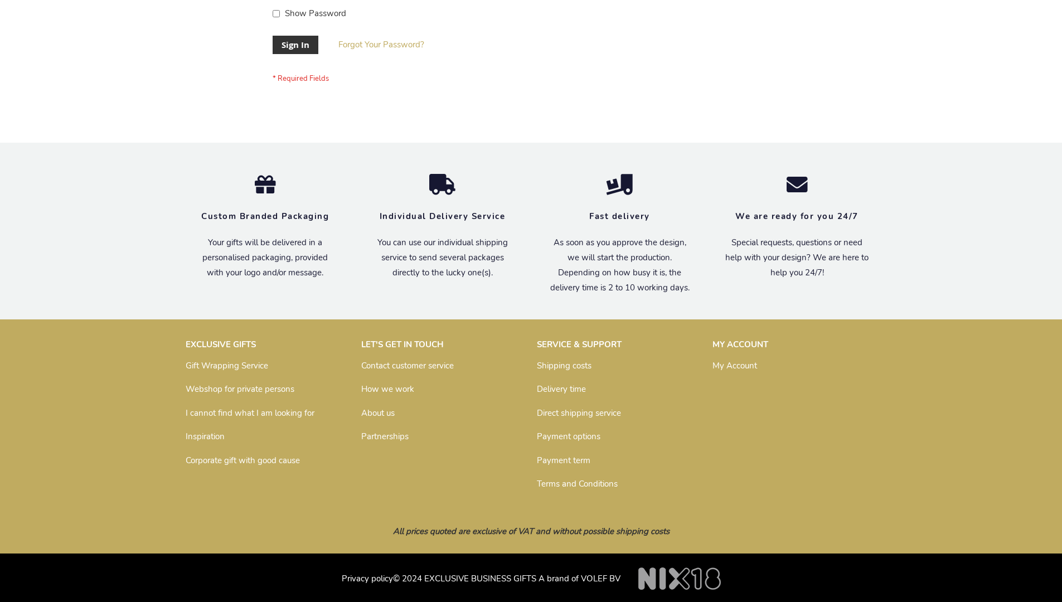
scroll to position [359, 0]
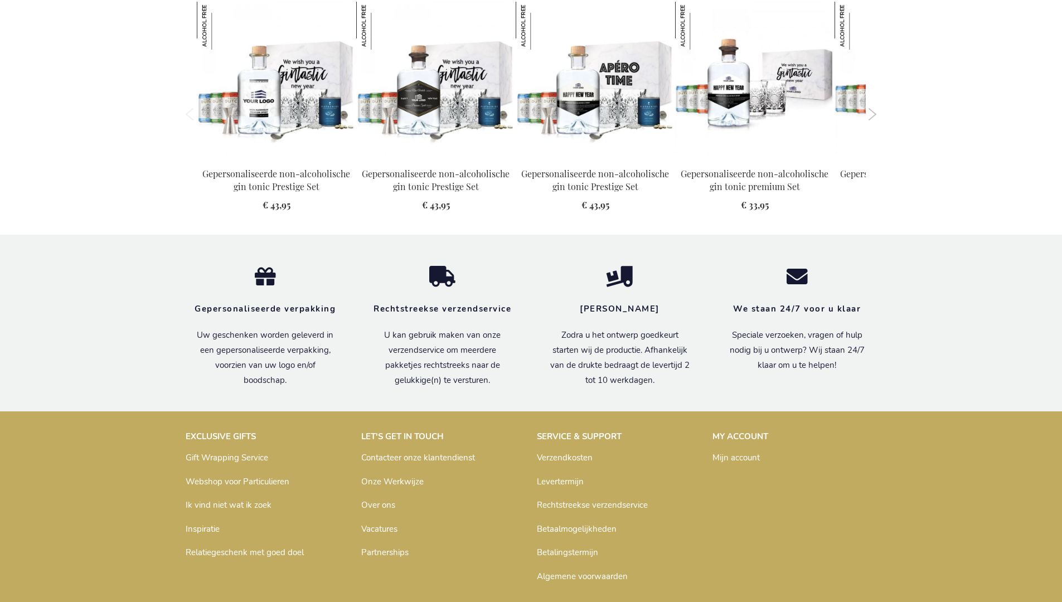
scroll to position [1220, 0]
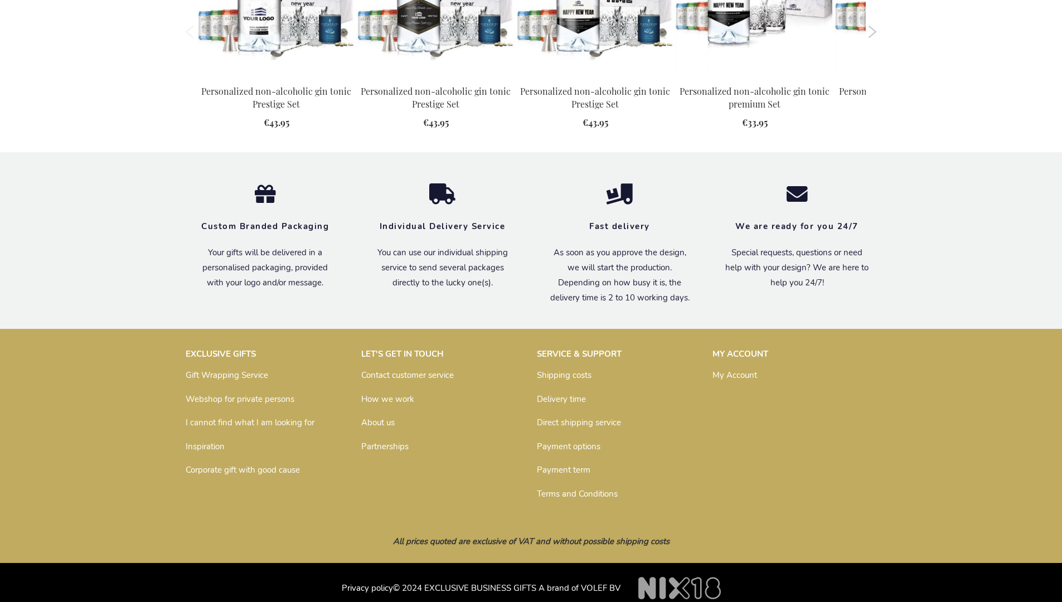
scroll to position [1199, 0]
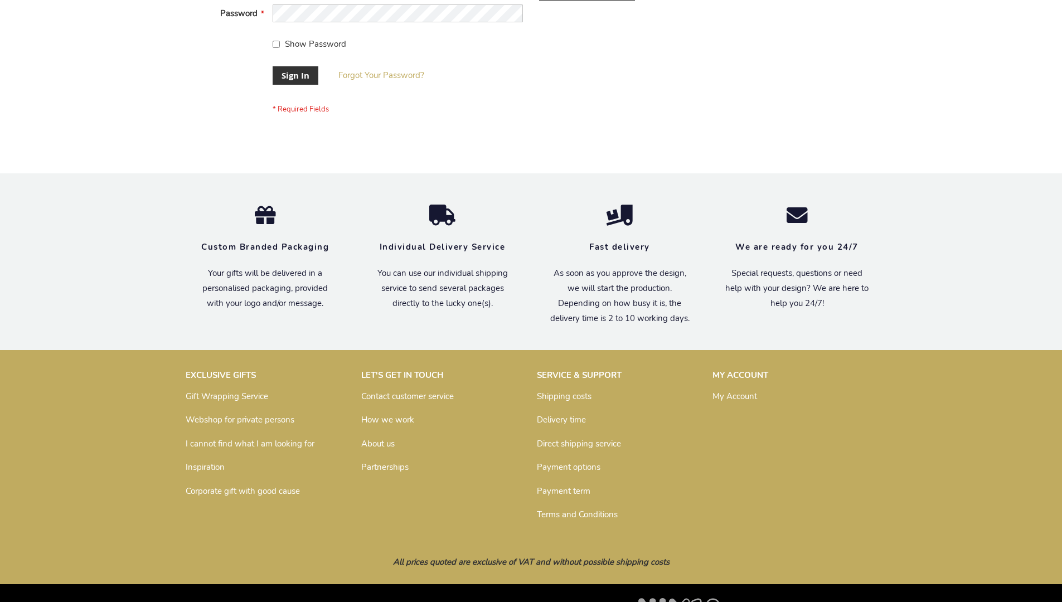
scroll to position [359, 0]
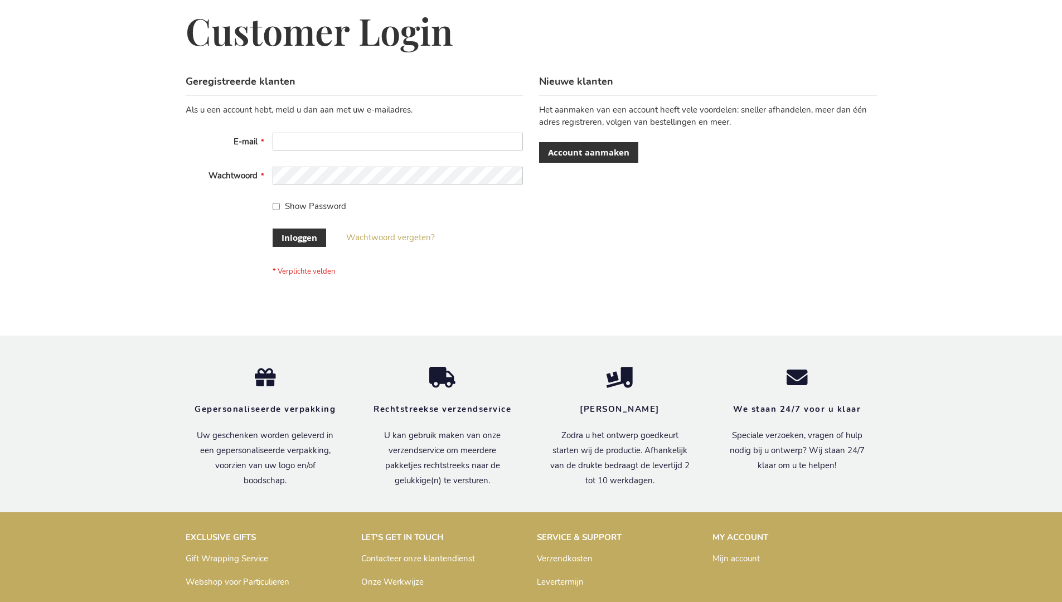
scroll to position [379, 0]
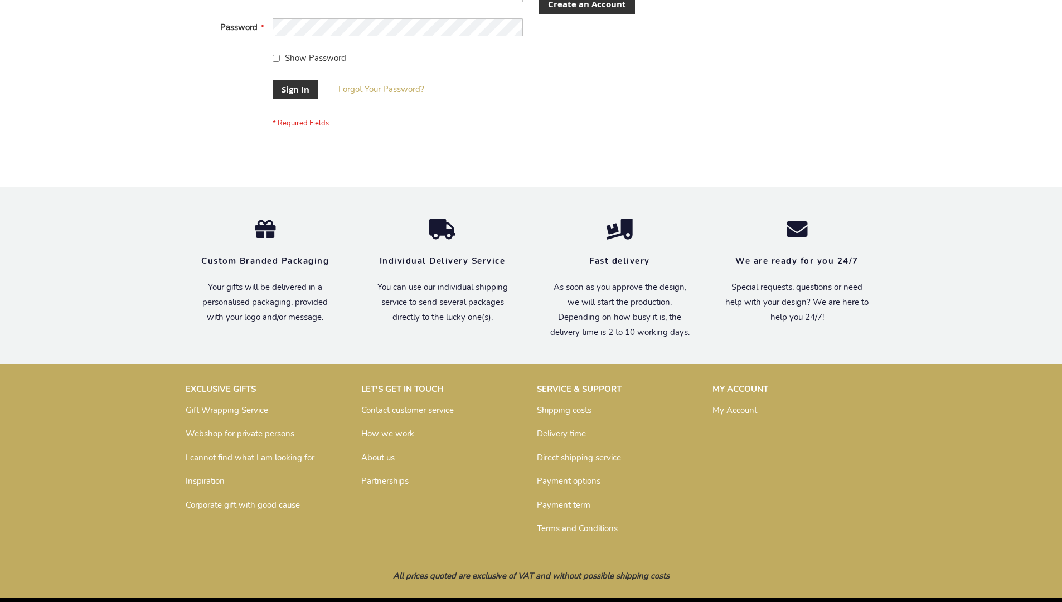
scroll to position [359, 0]
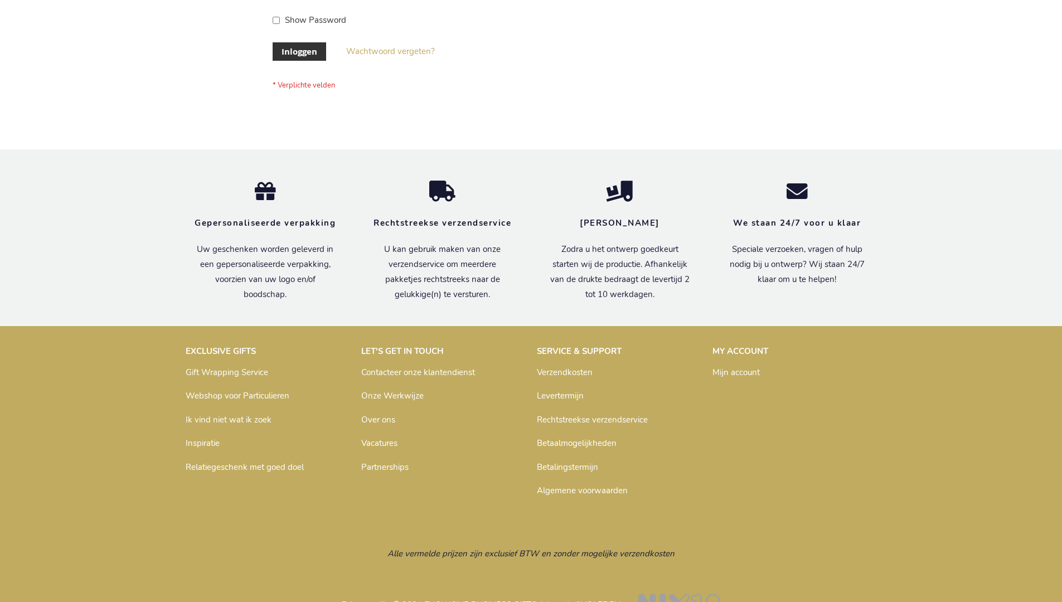
scroll to position [379, 0]
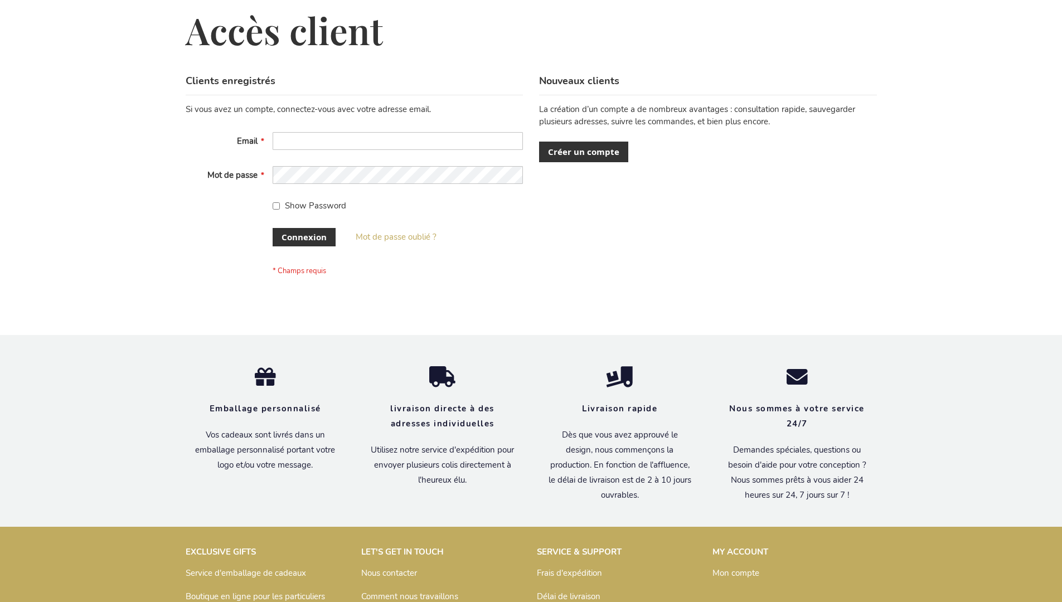
scroll to position [385, 0]
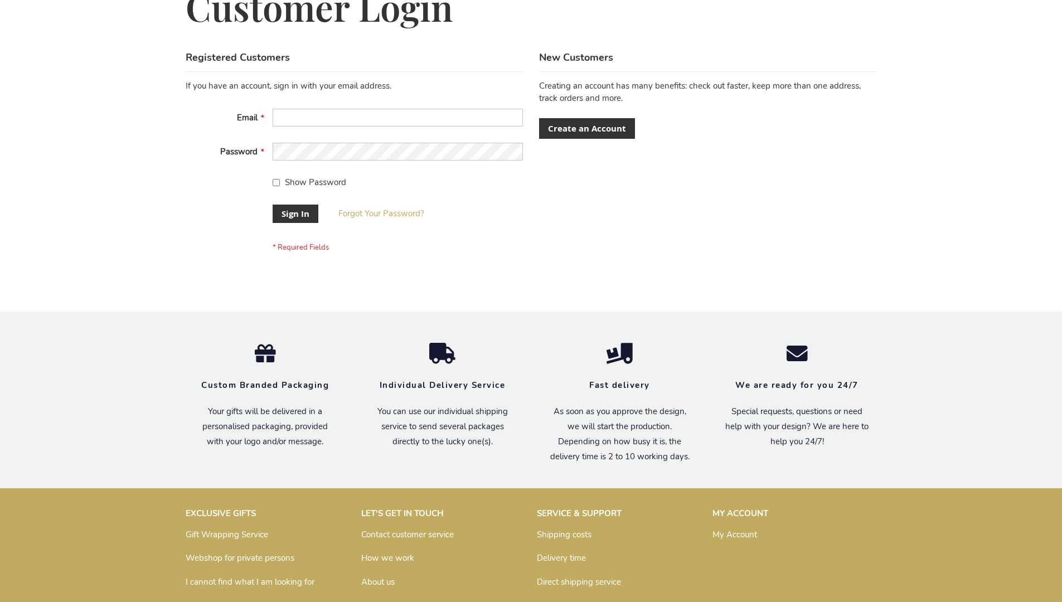
scroll to position [359, 0]
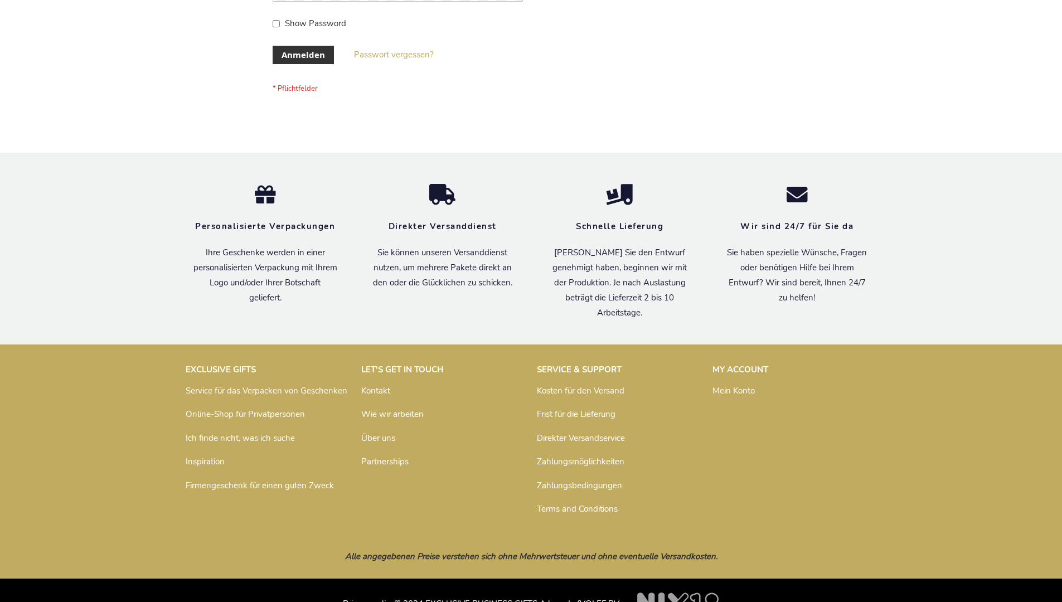
scroll to position [374, 0]
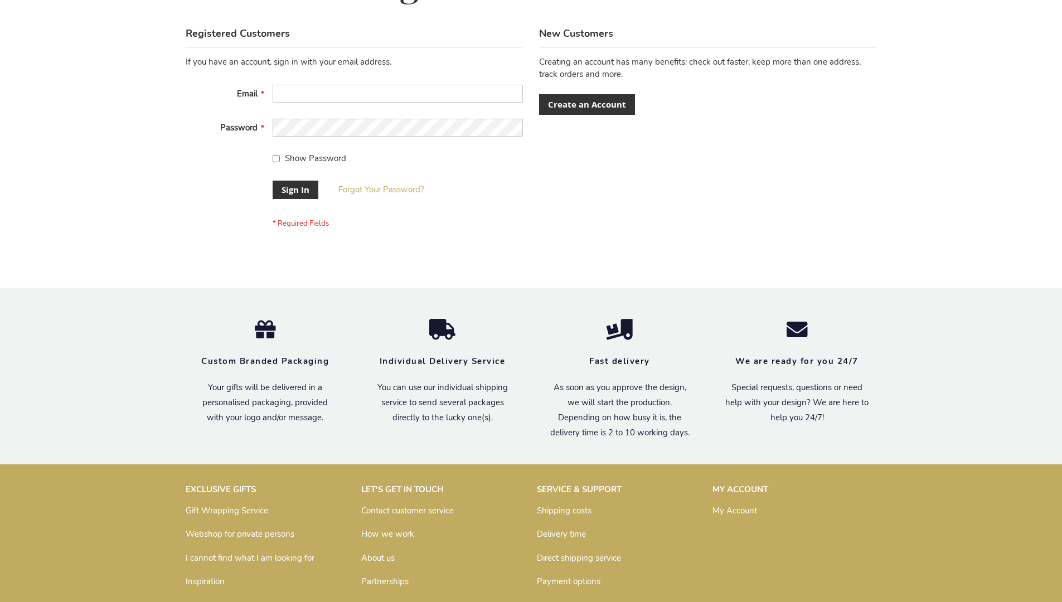
scroll to position [359, 0]
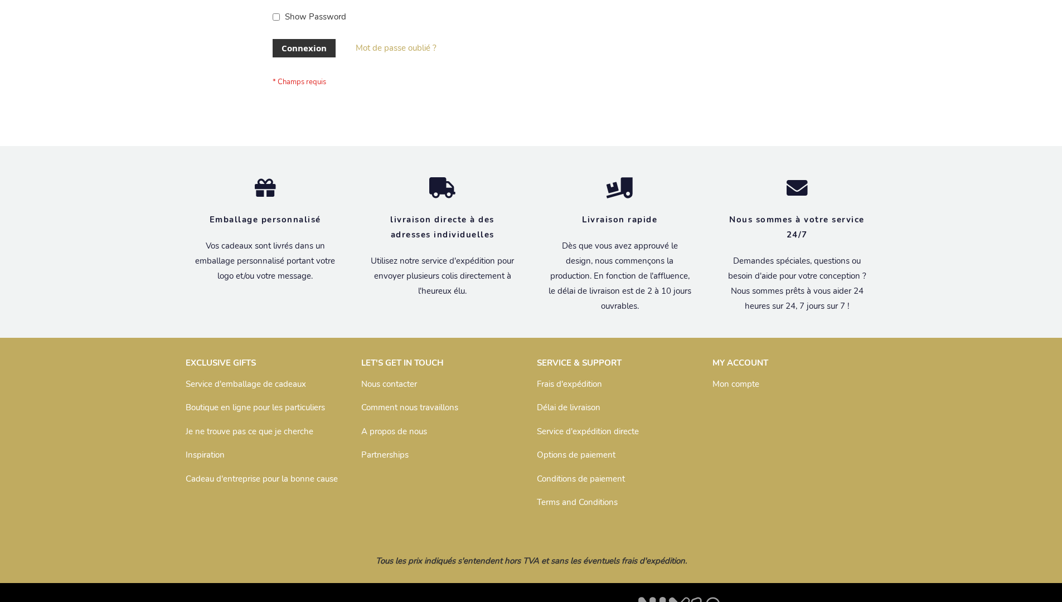
scroll to position [385, 0]
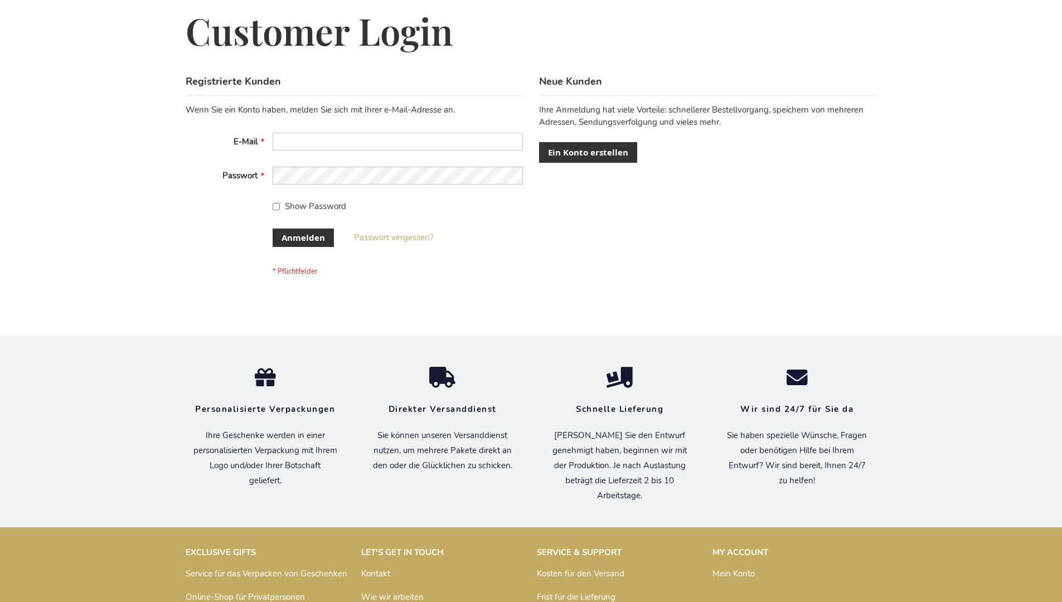
scroll to position [374, 0]
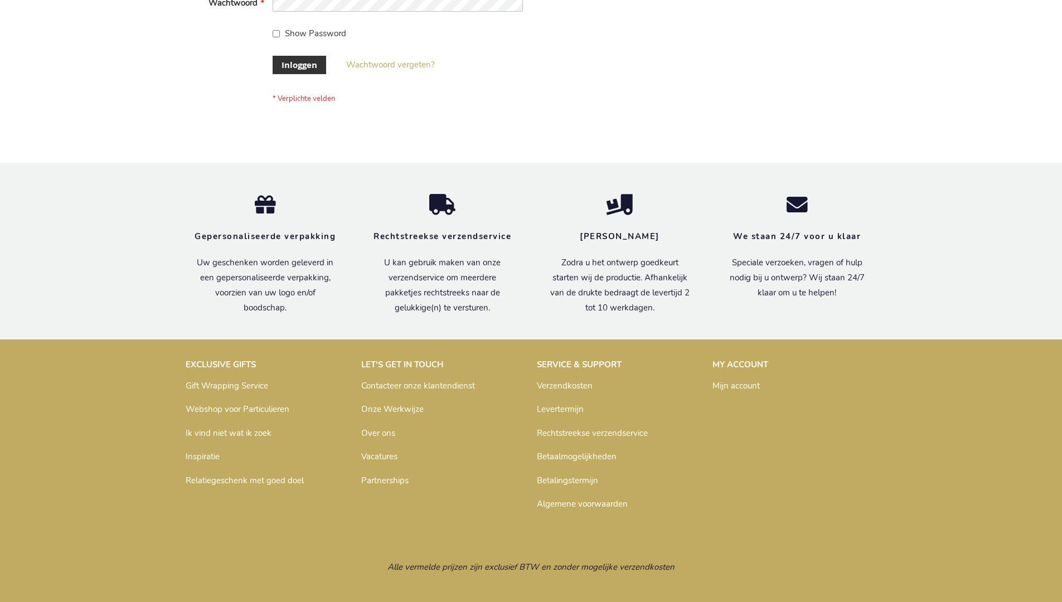
scroll to position [379, 0]
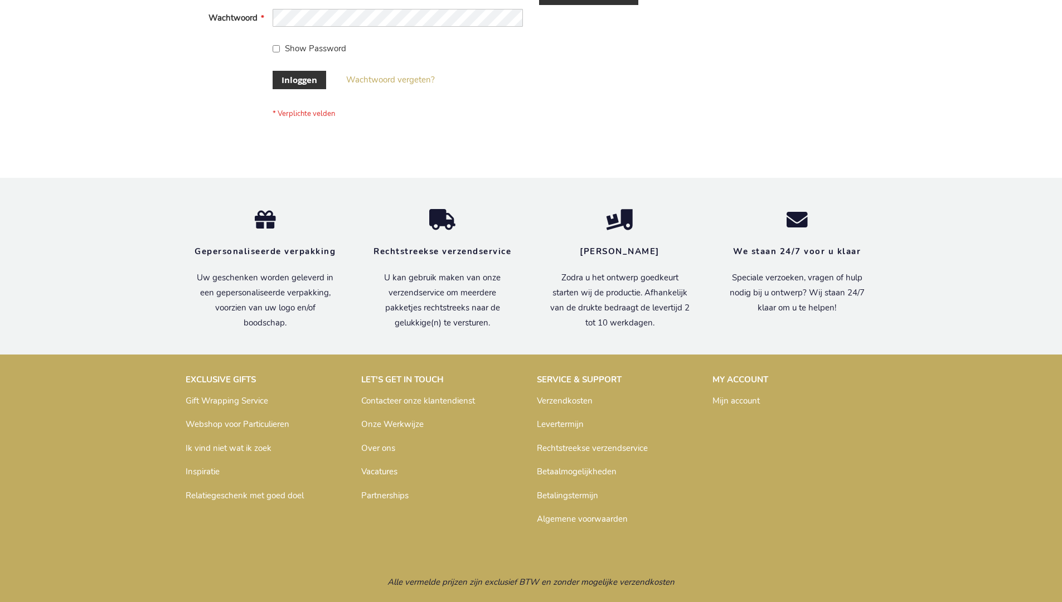
scroll to position [379, 0]
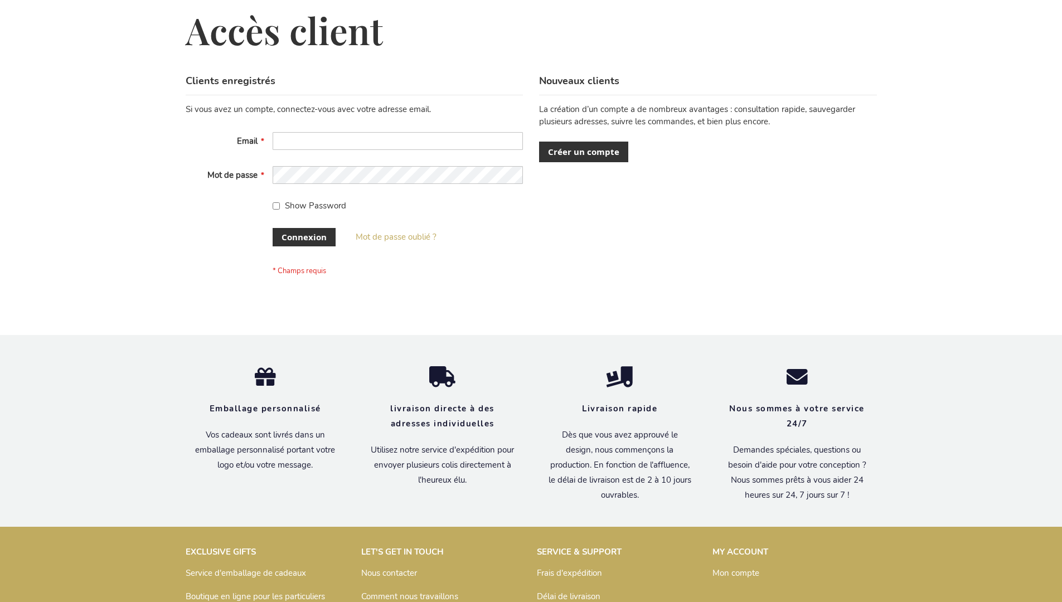
scroll to position [385, 0]
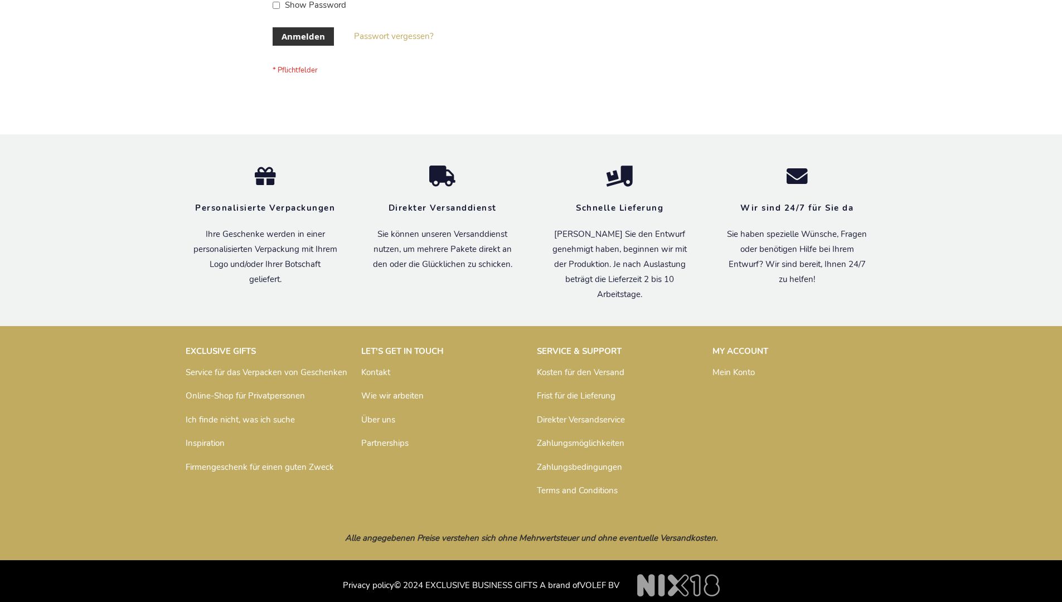
scroll to position [374, 0]
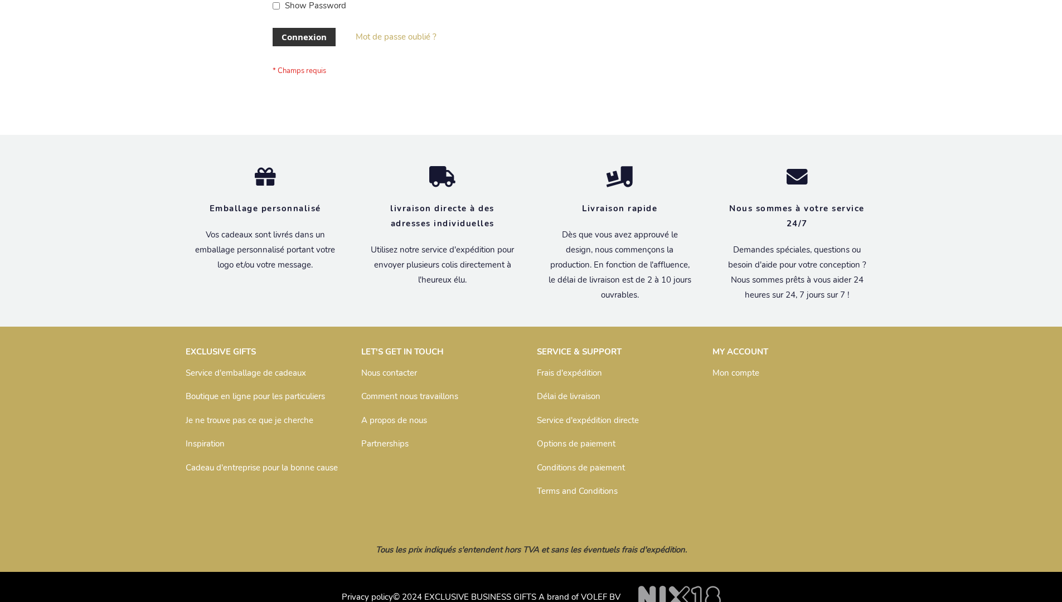
scroll to position [385, 0]
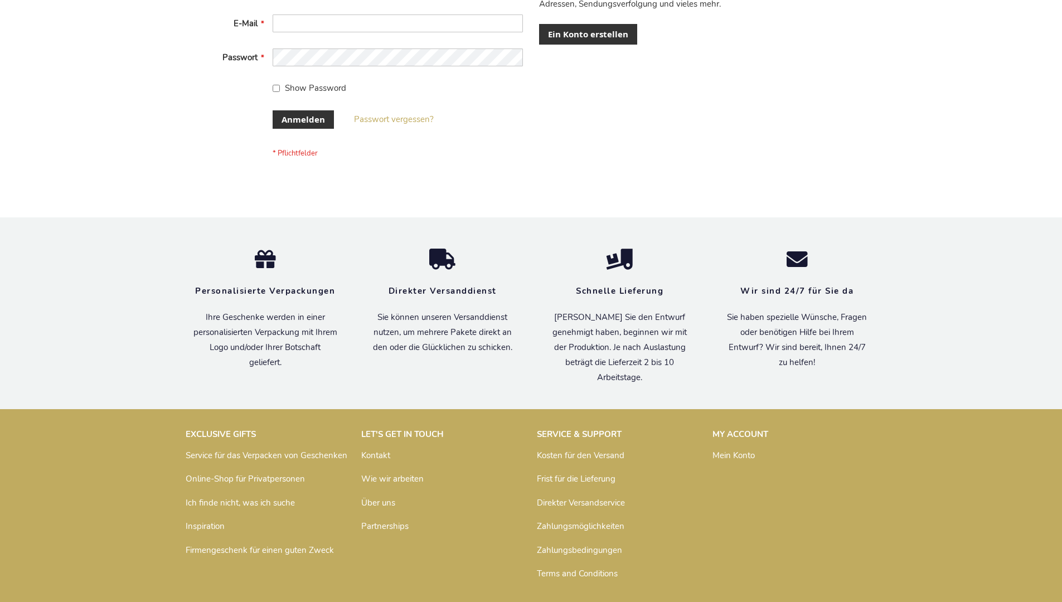
scroll to position [374, 0]
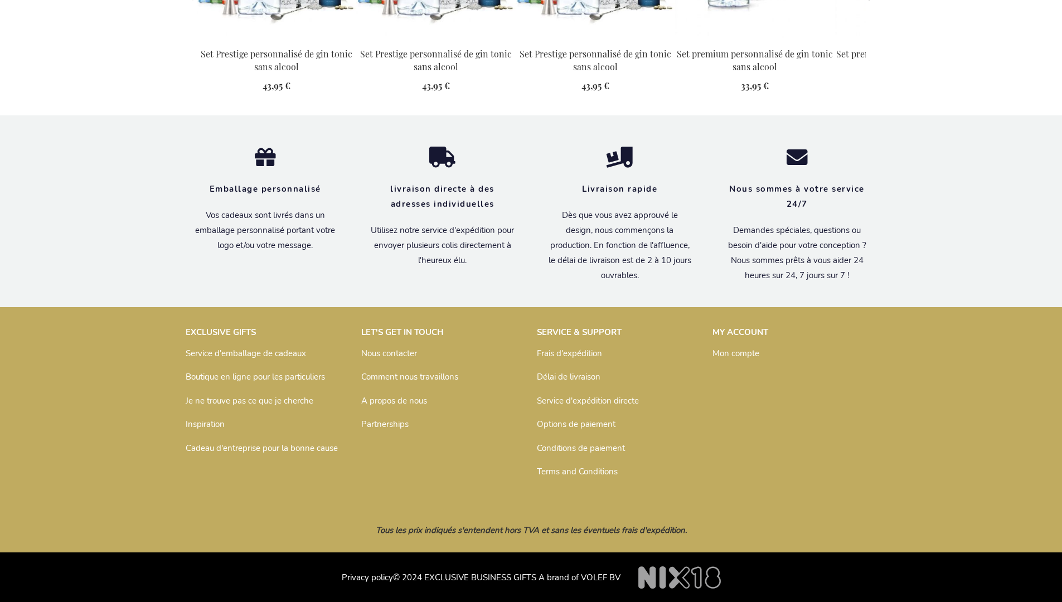
scroll to position [1238, 0]
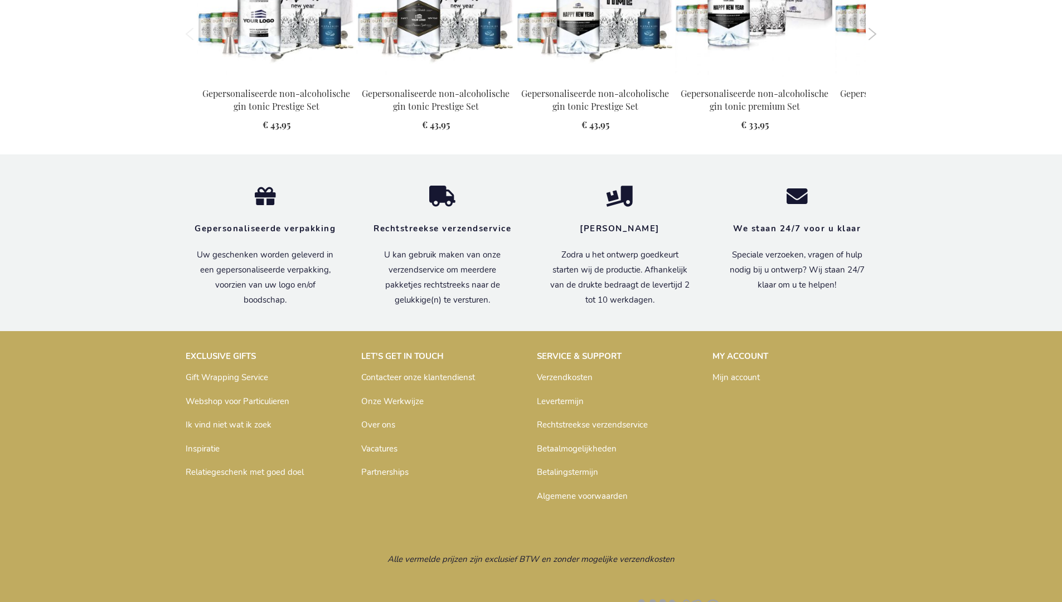
scroll to position [1220, 0]
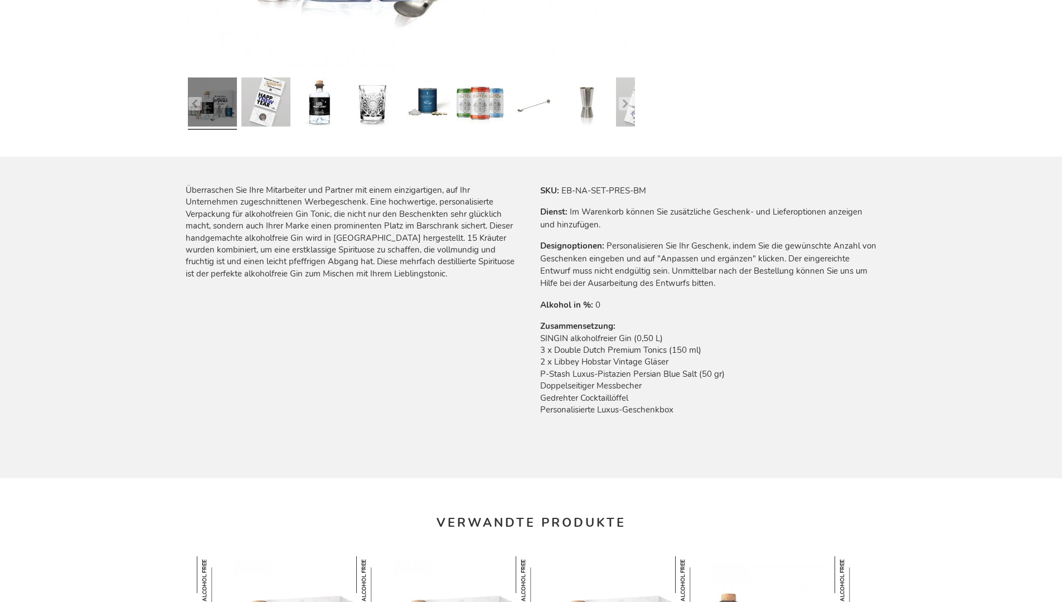
scroll to position [1227, 0]
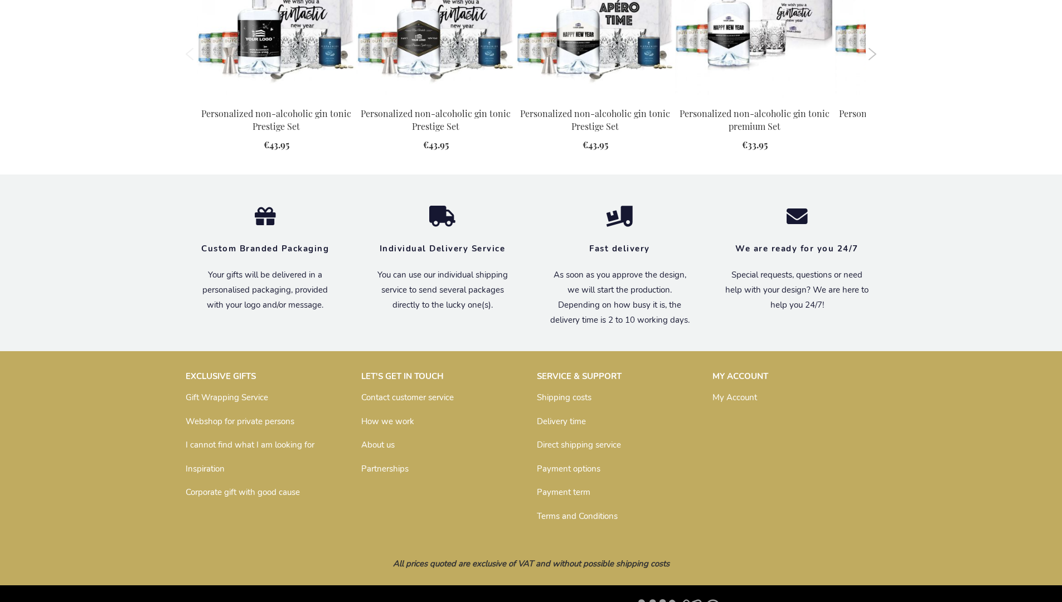
scroll to position [1199, 0]
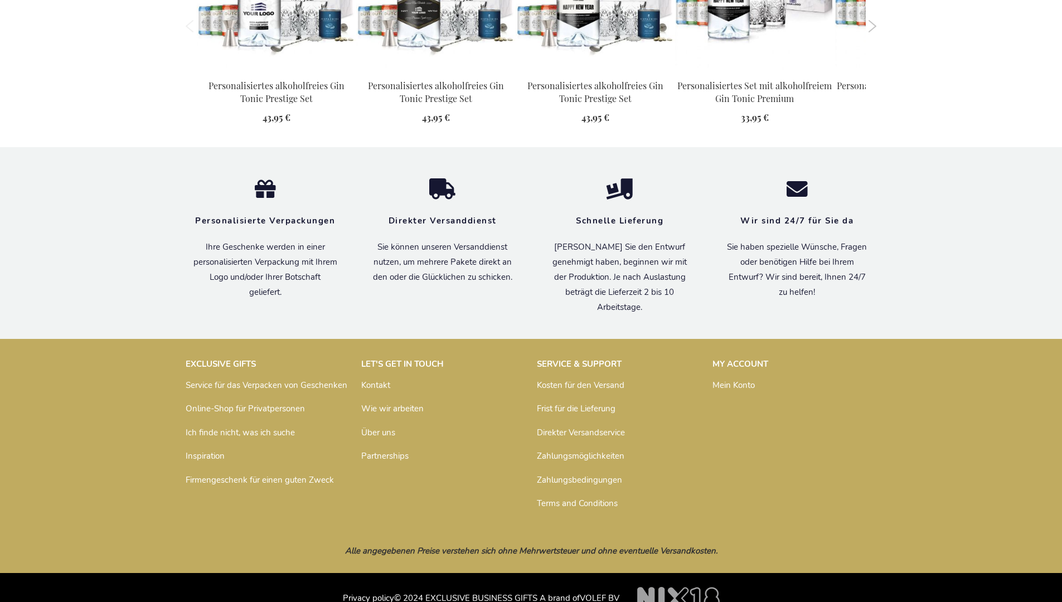
scroll to position [1227, 0]
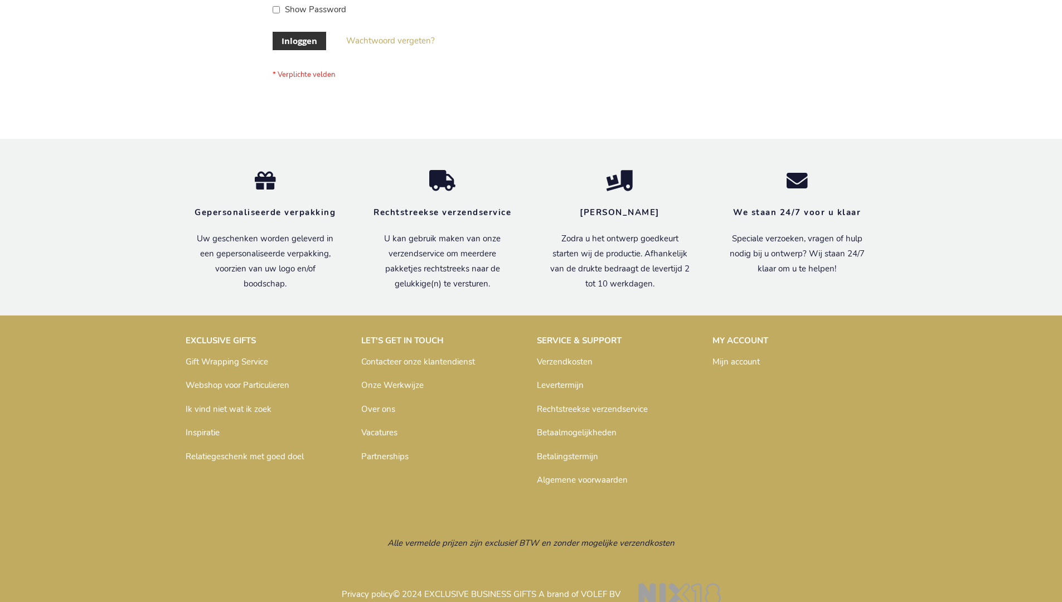
scroll to position [379, 0]
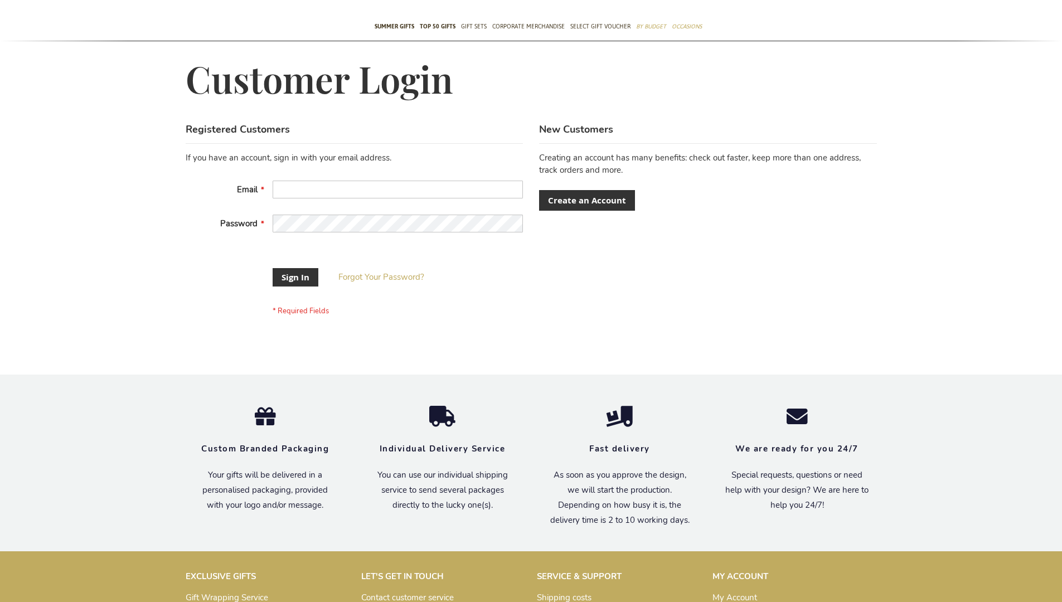
scroll to position [350, 0]
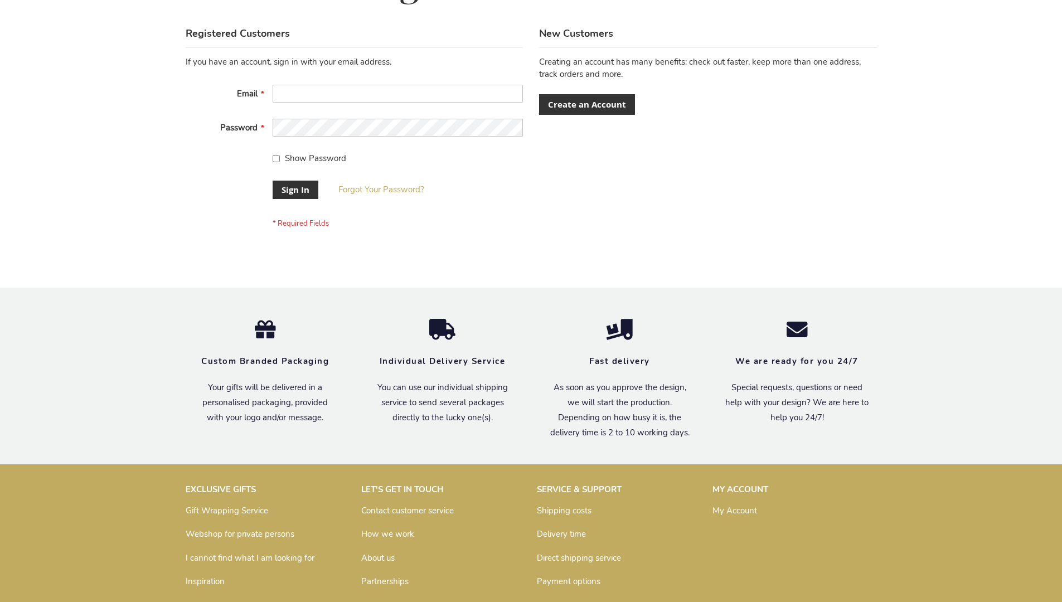
scroll to position [359, 0]
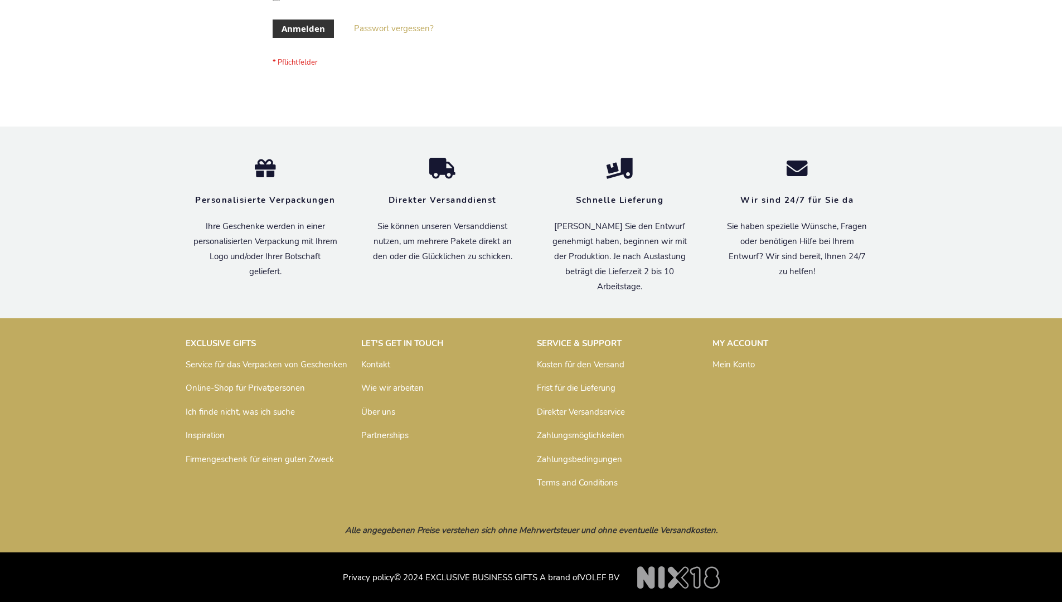
scroll to position [374, 0]
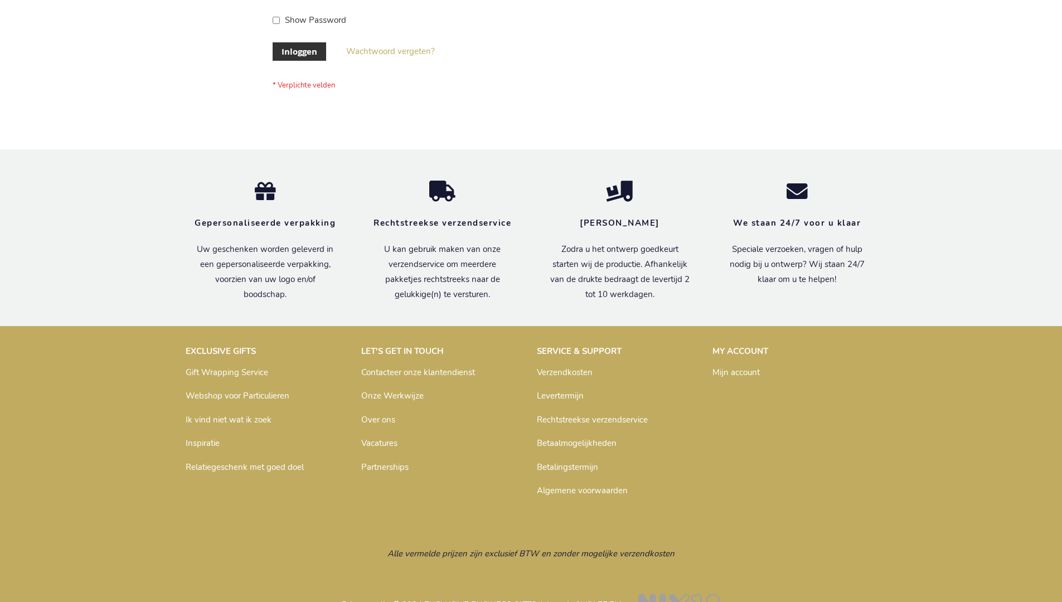
scroll to position [379, 0]
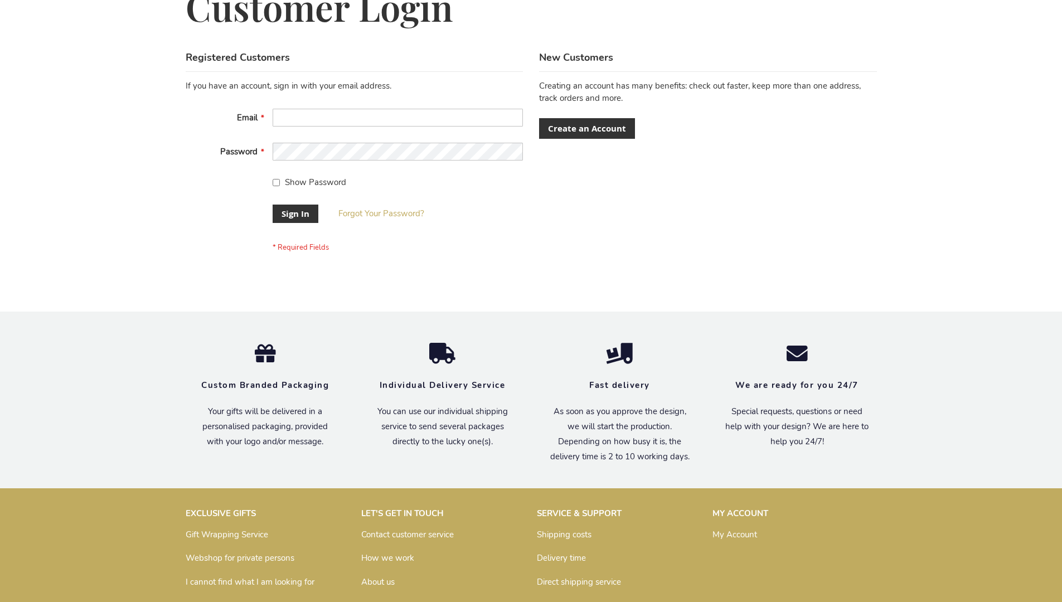
scroll to position [359, 0]
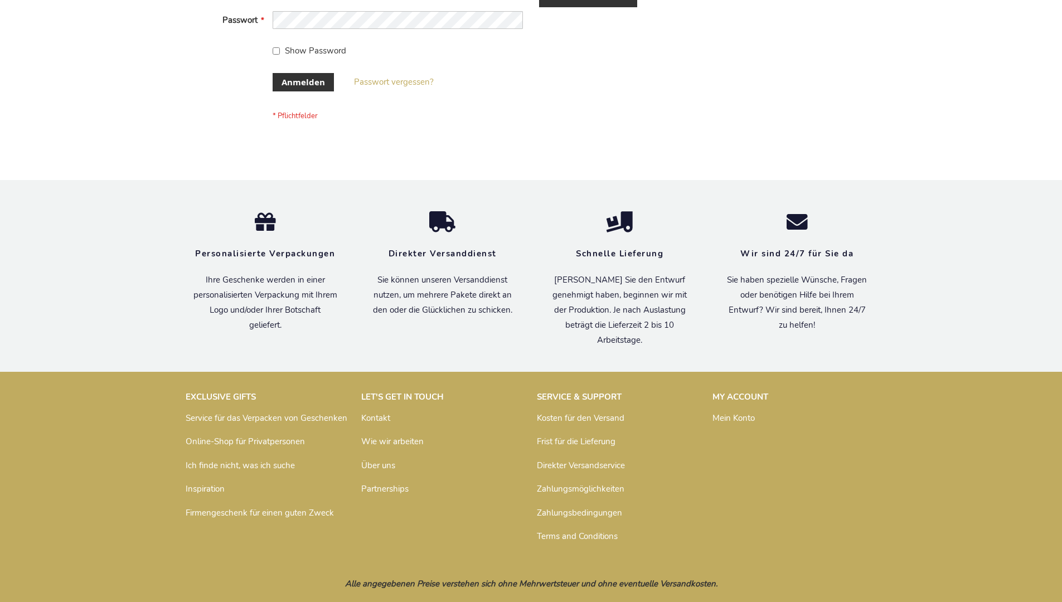
scroll to position [374, 0]
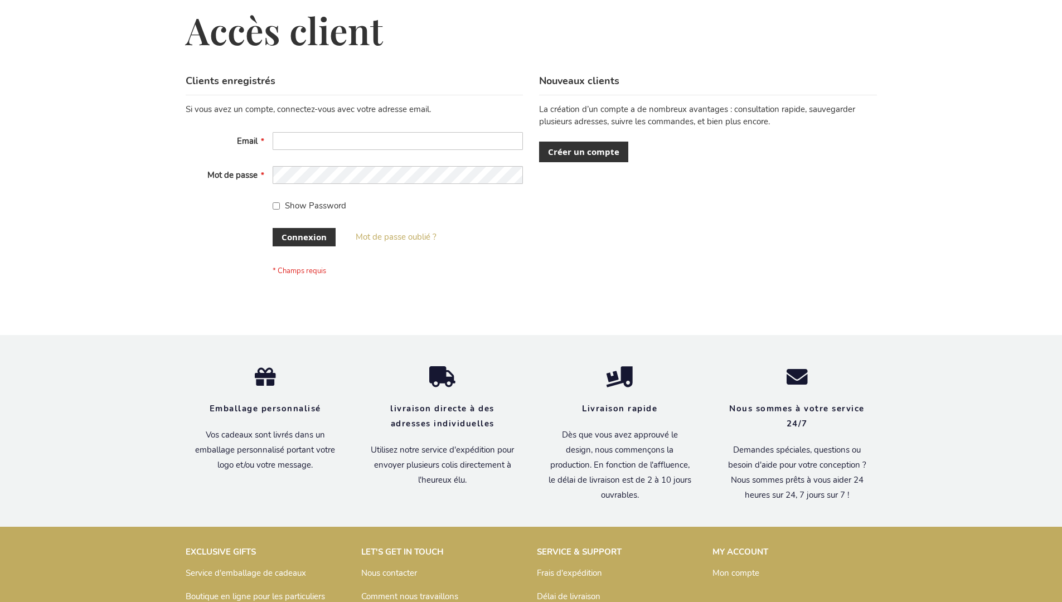
scroll to position [385, 0]
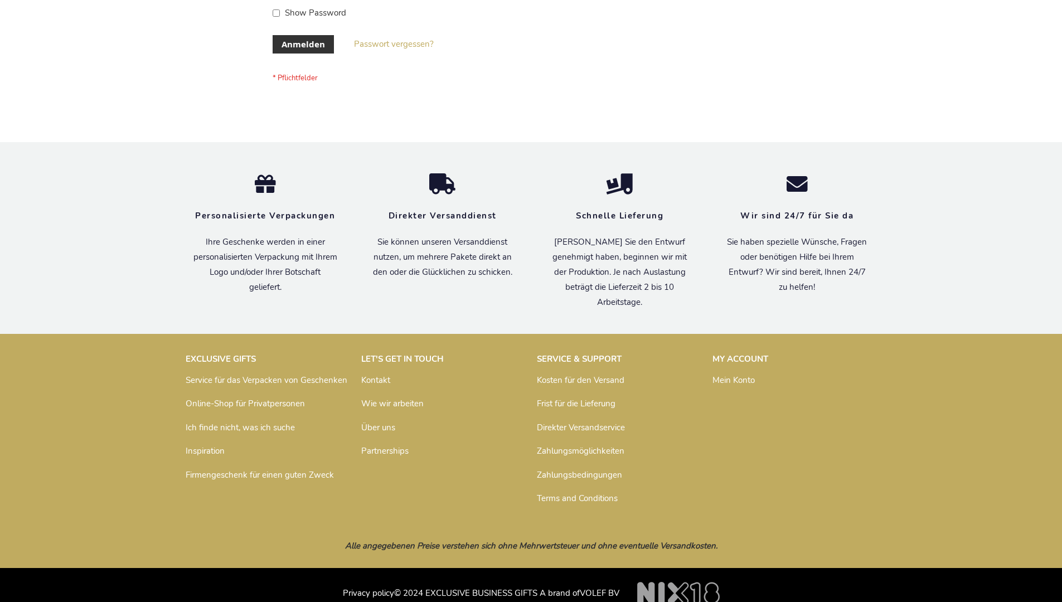
scroll to position [374, 0]
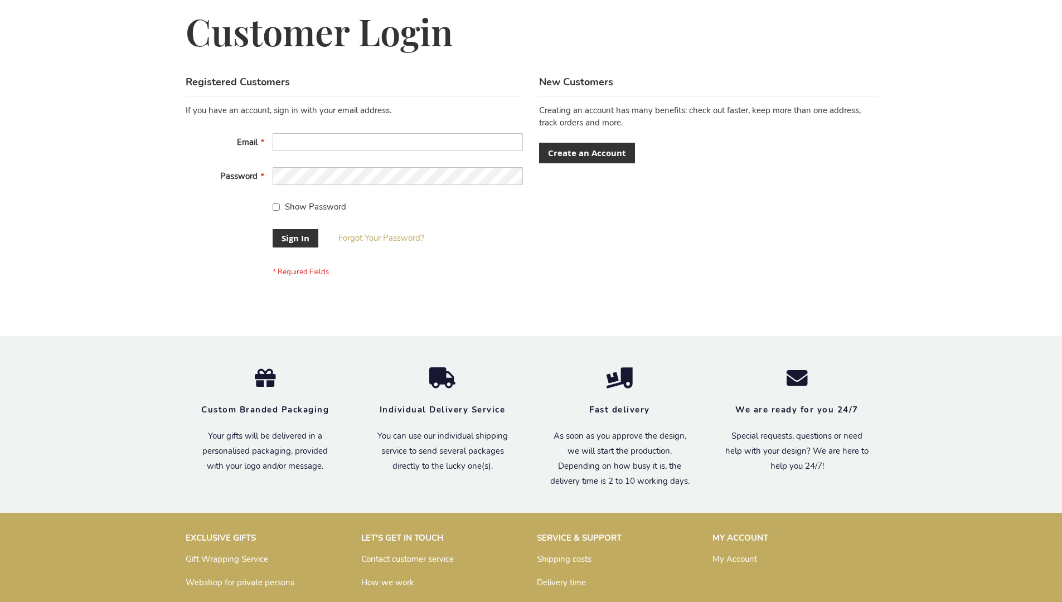
scroll to position [359, 0]
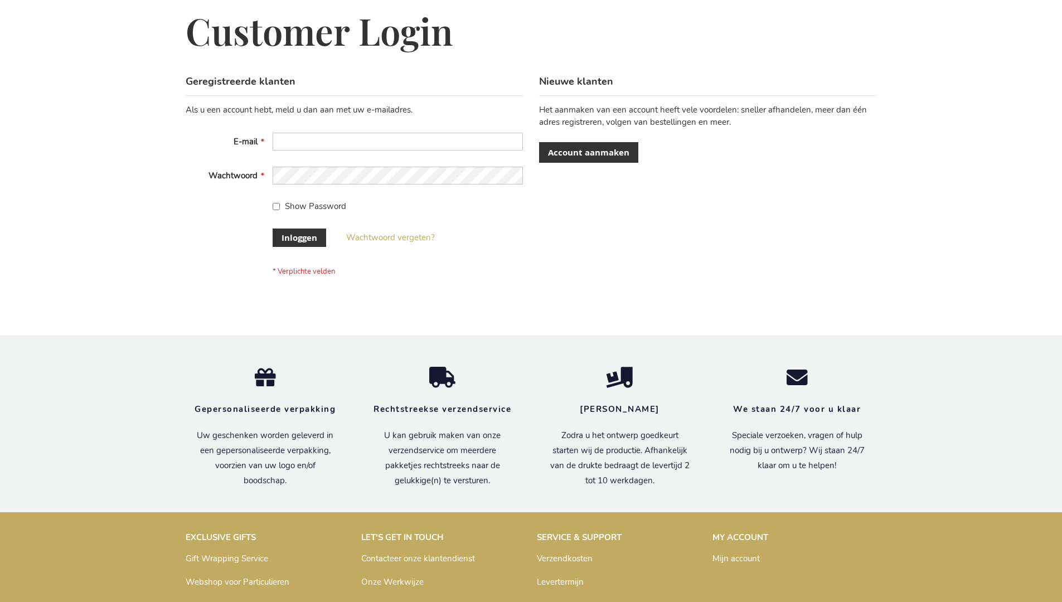
scroll to position [379, 0]
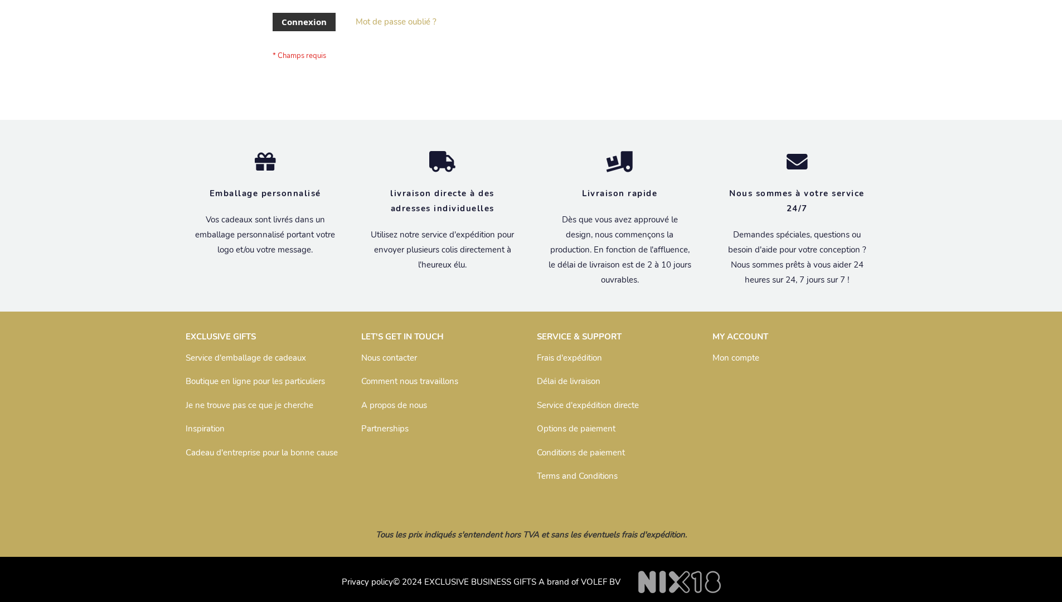
scroll to position [385, 0]
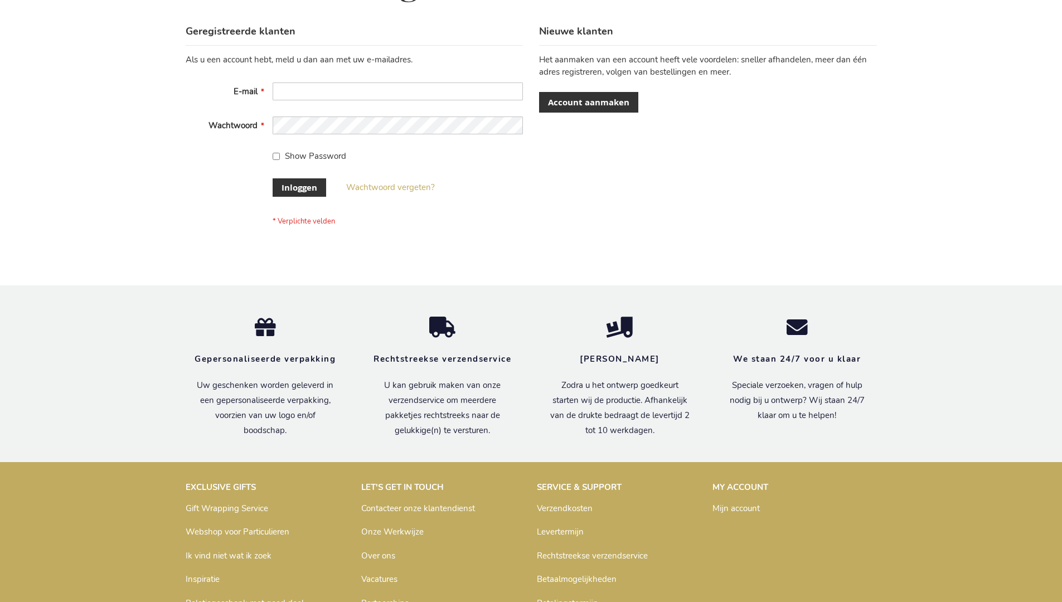
scroll to position [379, 0]
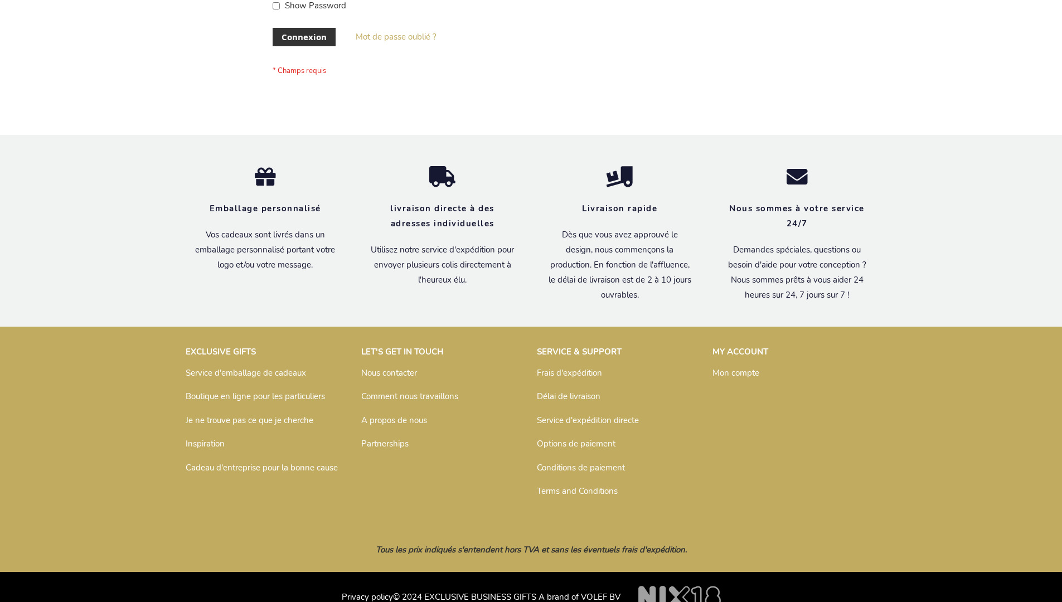
scroll to position [385, 0]
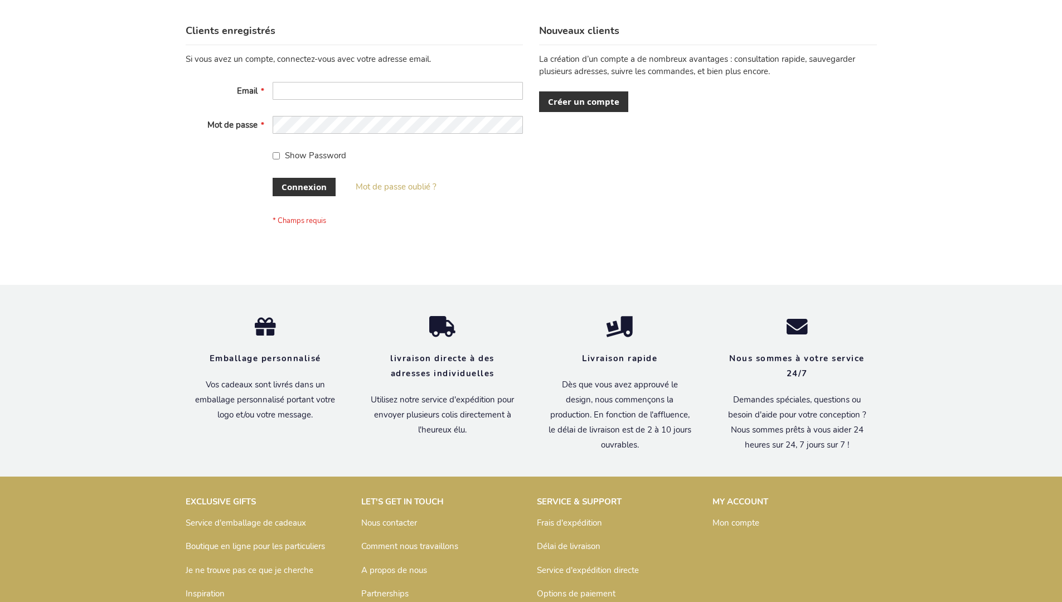
scroll to position [385, 0]
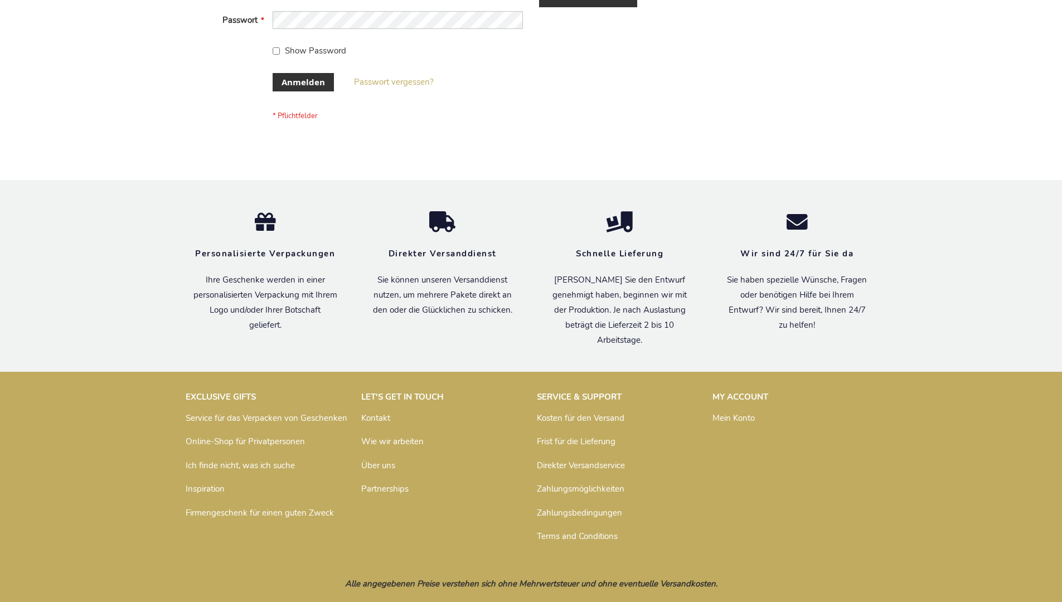
scroll to position [374, 0]
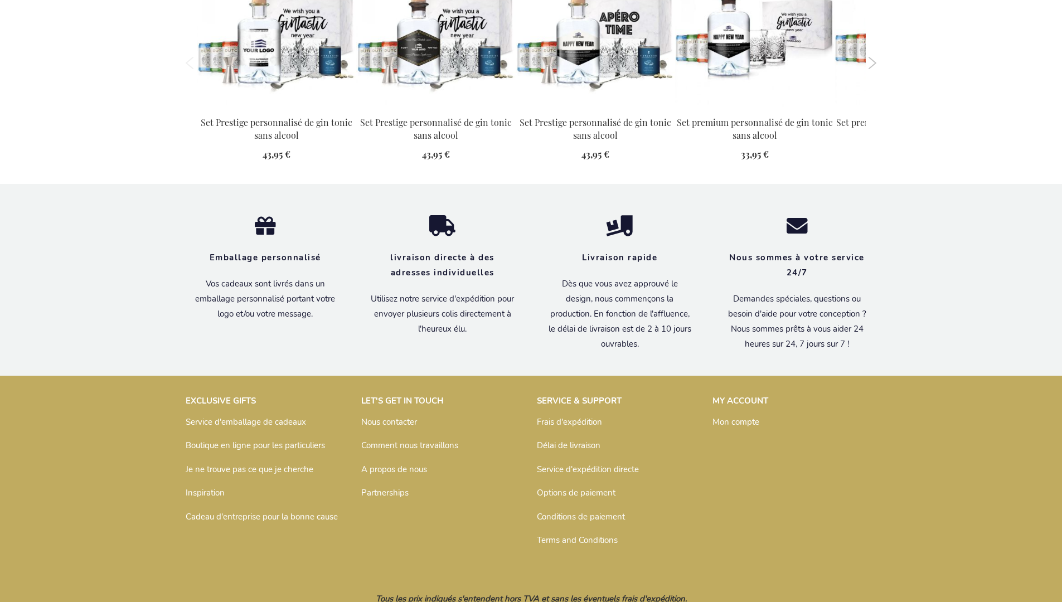
scroll to position [1238, 0]
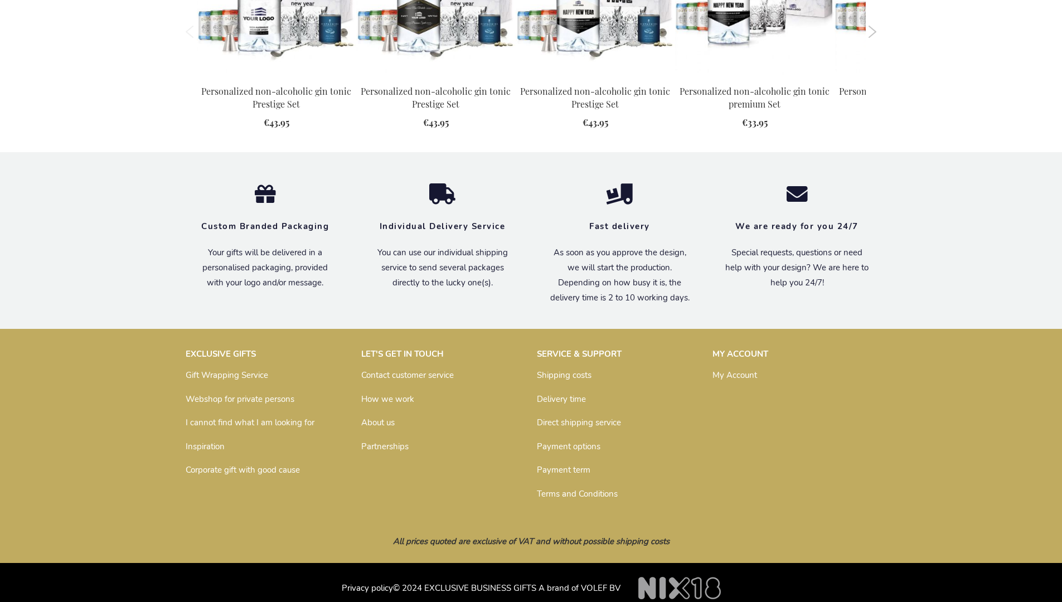
scroll to position [1199, 0]
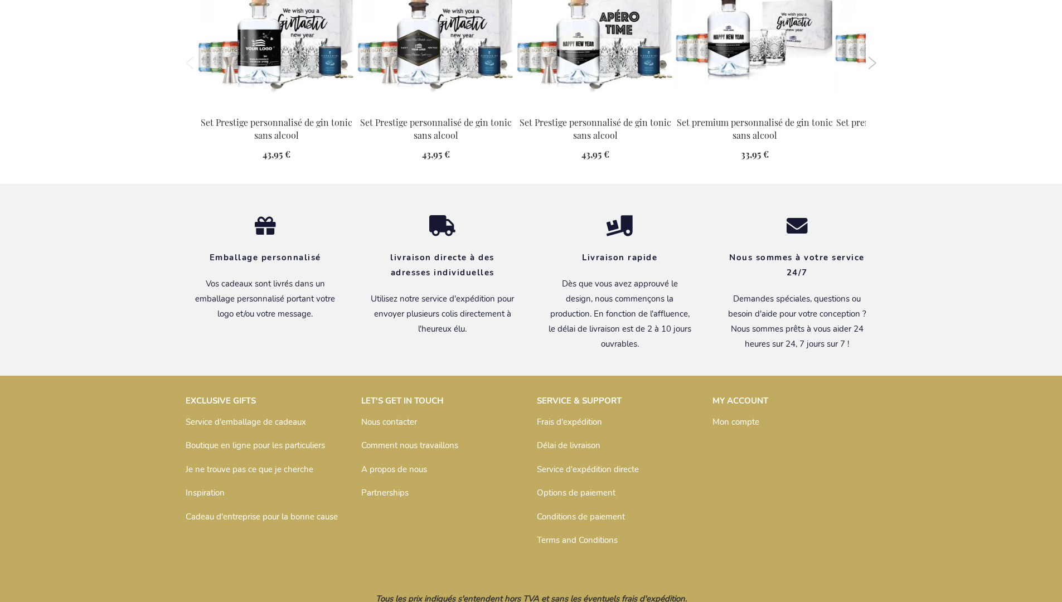
scroll to position [1238, 0]
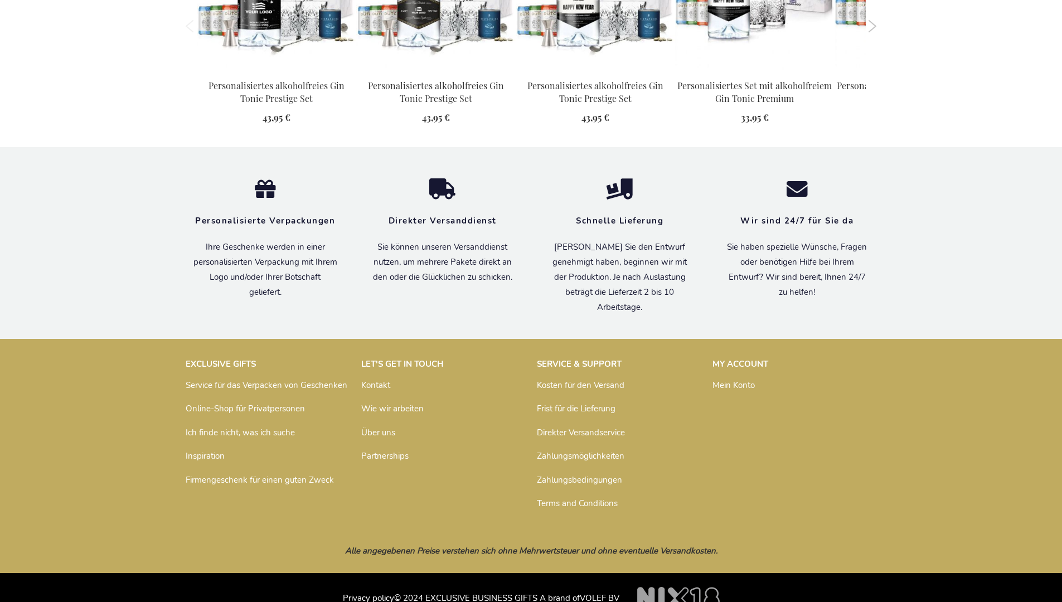
scroll to position [1227, 0]
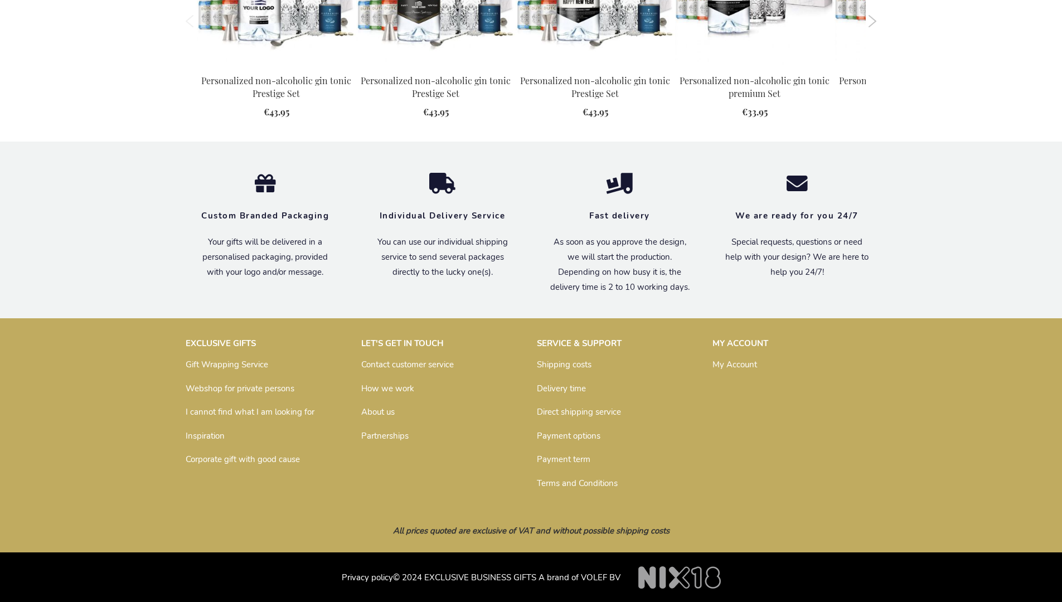
scroll to position [1199, 0]
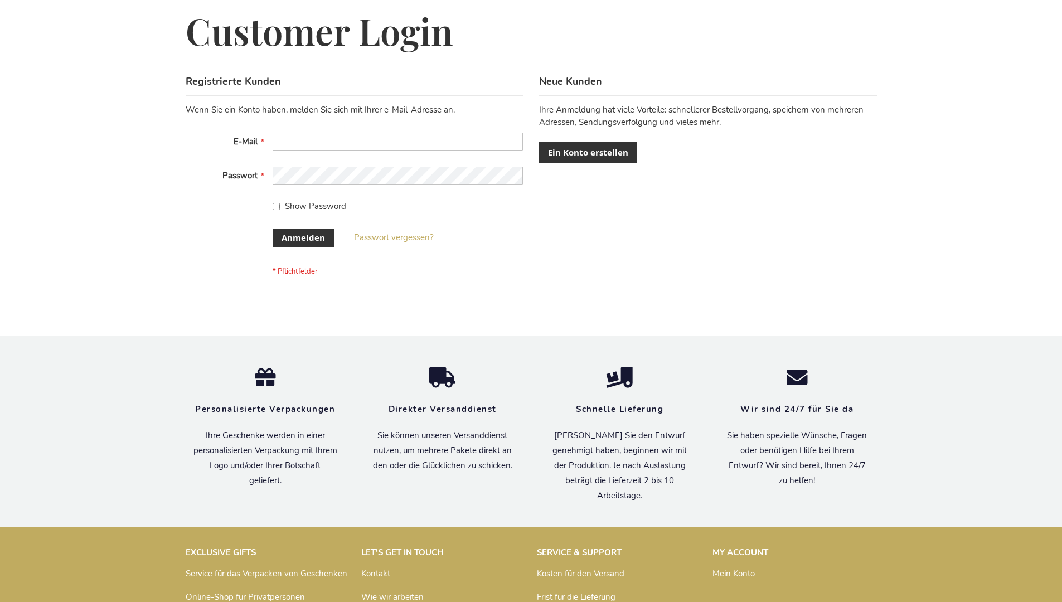
scroll to position [374, 0]
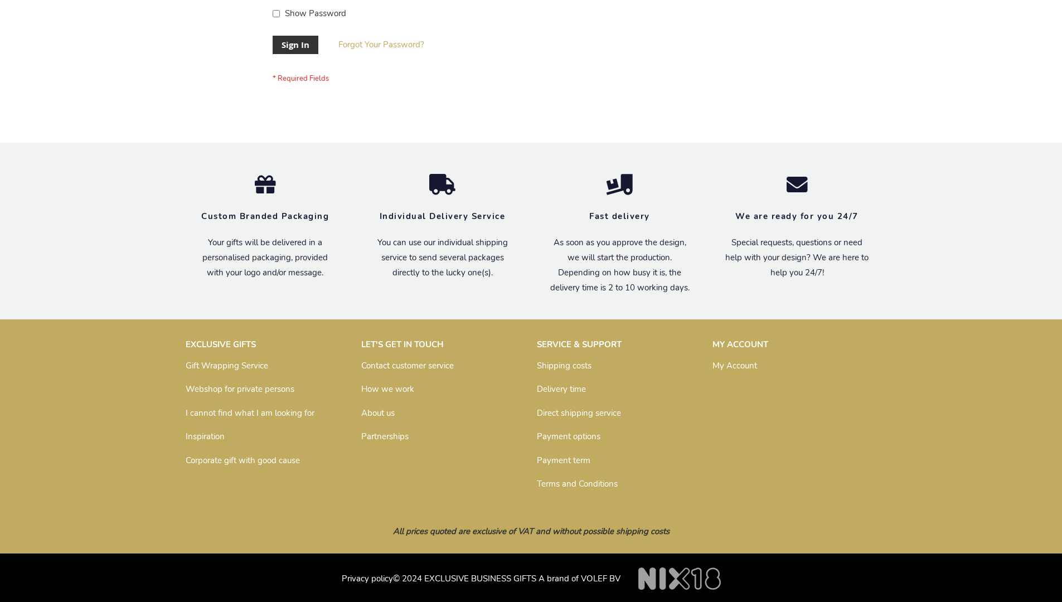
scroll to position [359, 0]
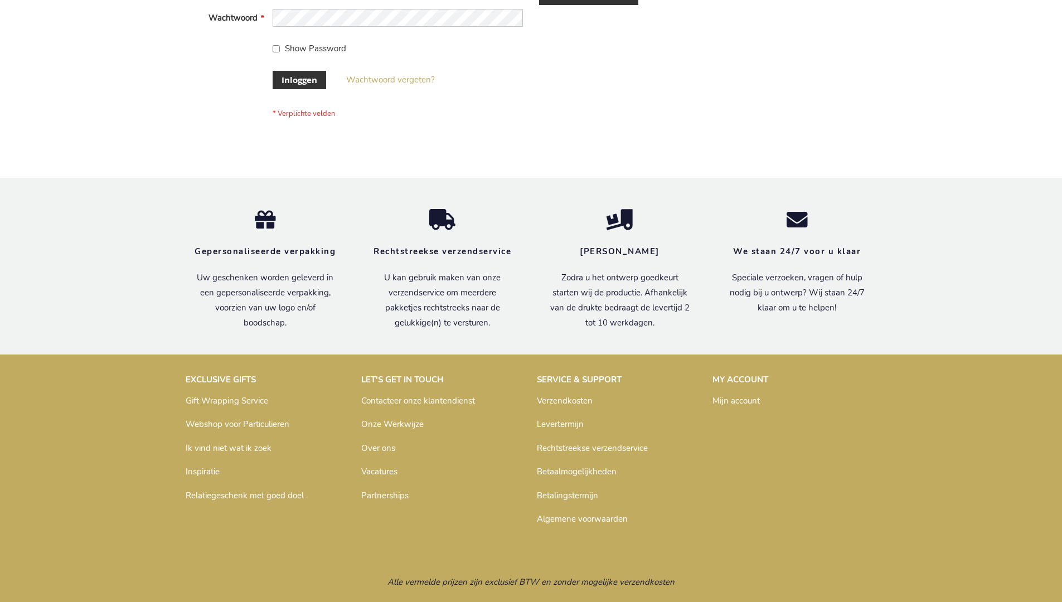
scroll to position [379, 0]
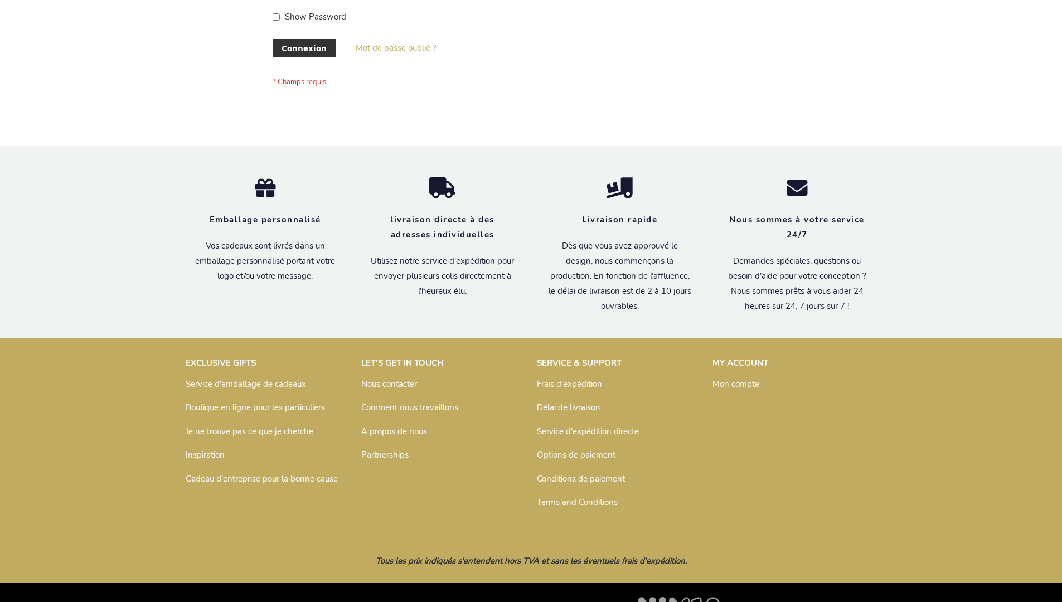
scroll to position [385, 0]
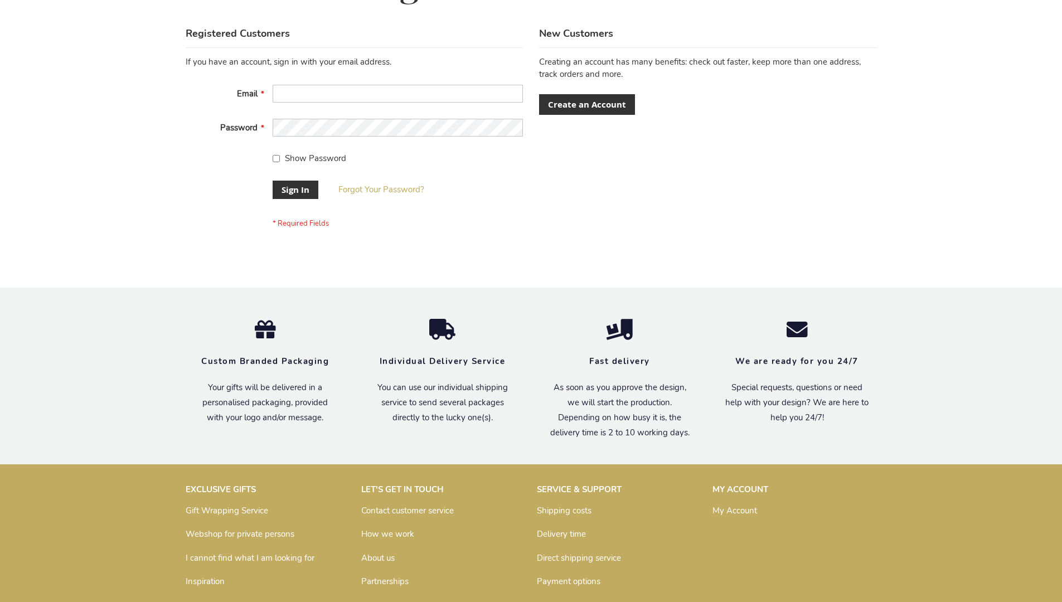
scroll to position [359, 0]
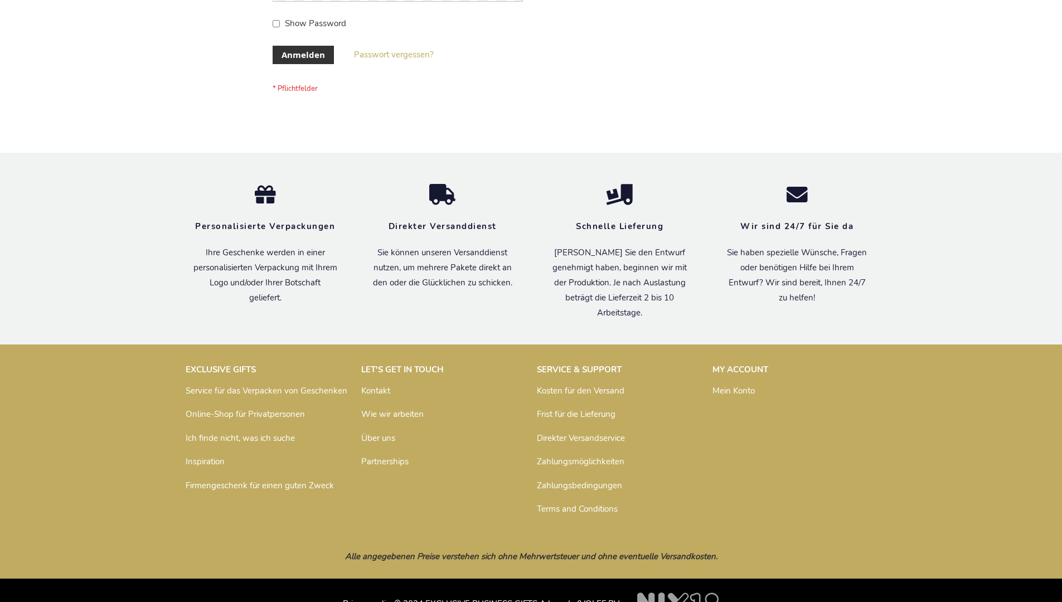
scroll to position [374, 0]
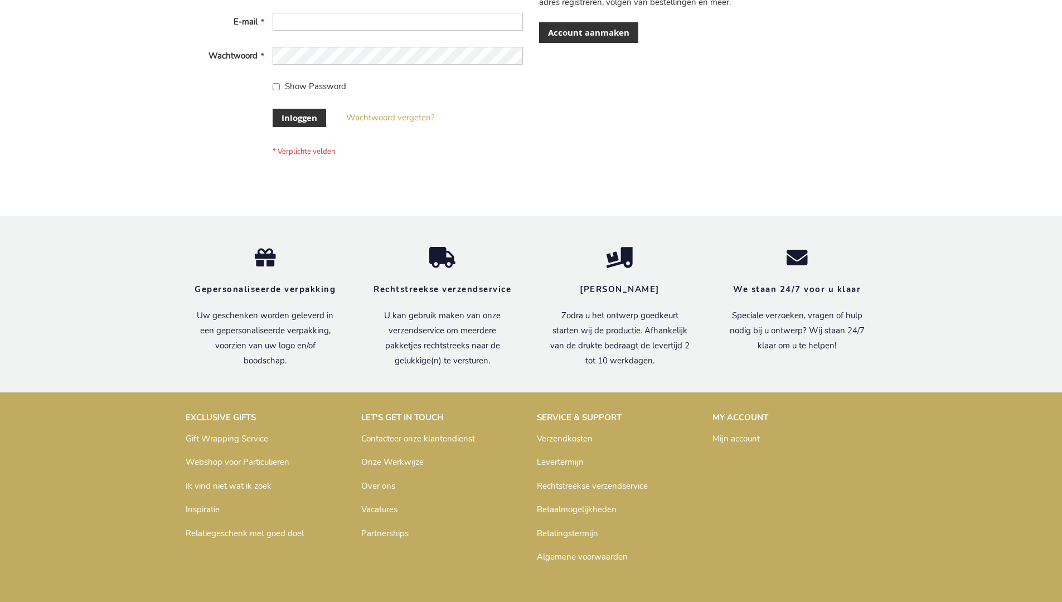
scroll to position [379, 0]
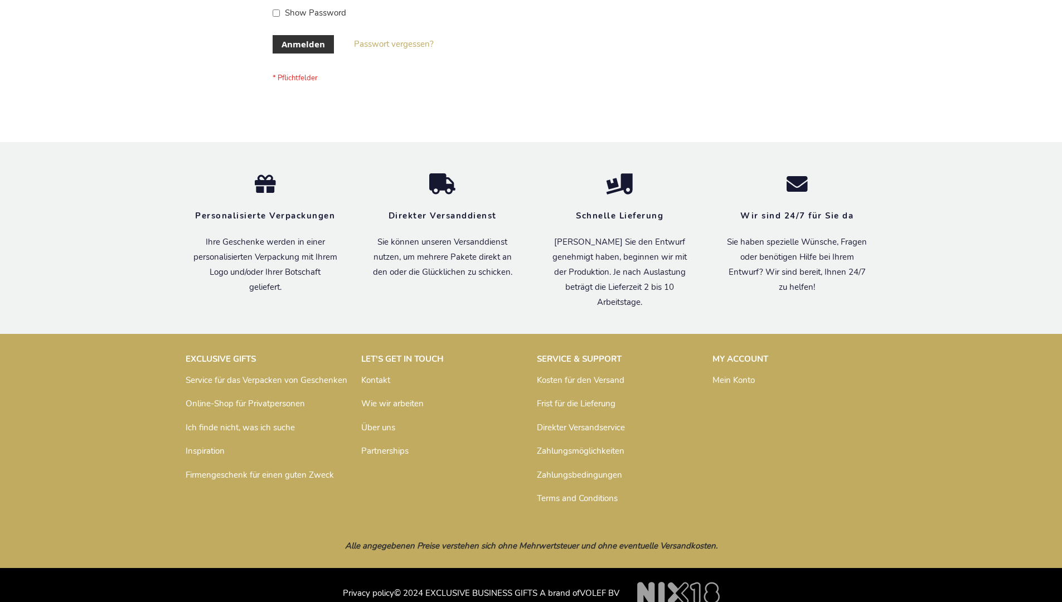
scroll to position [374, 0]
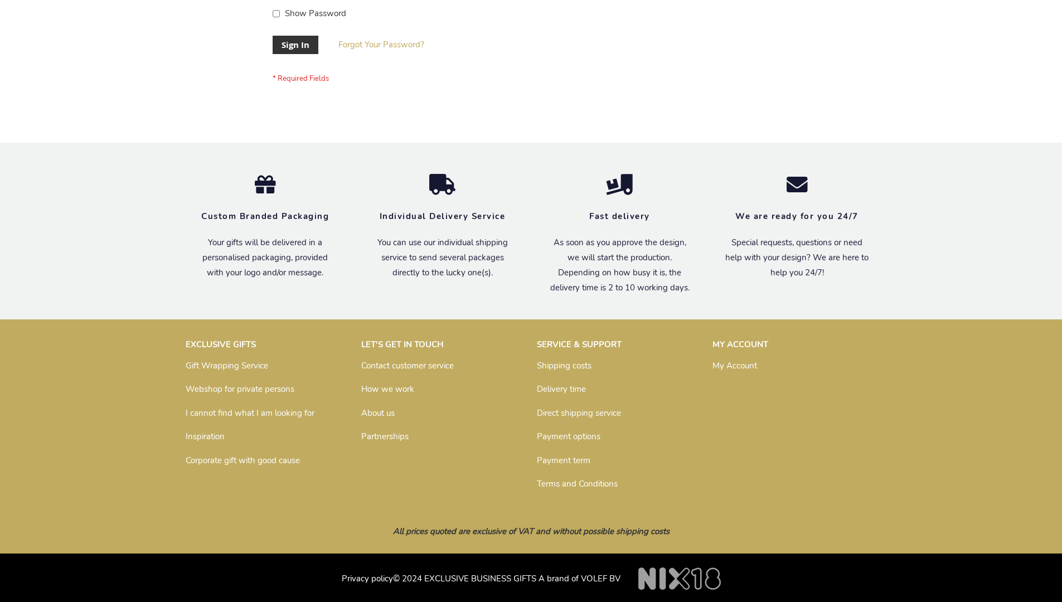
scroll to position [359, 0]
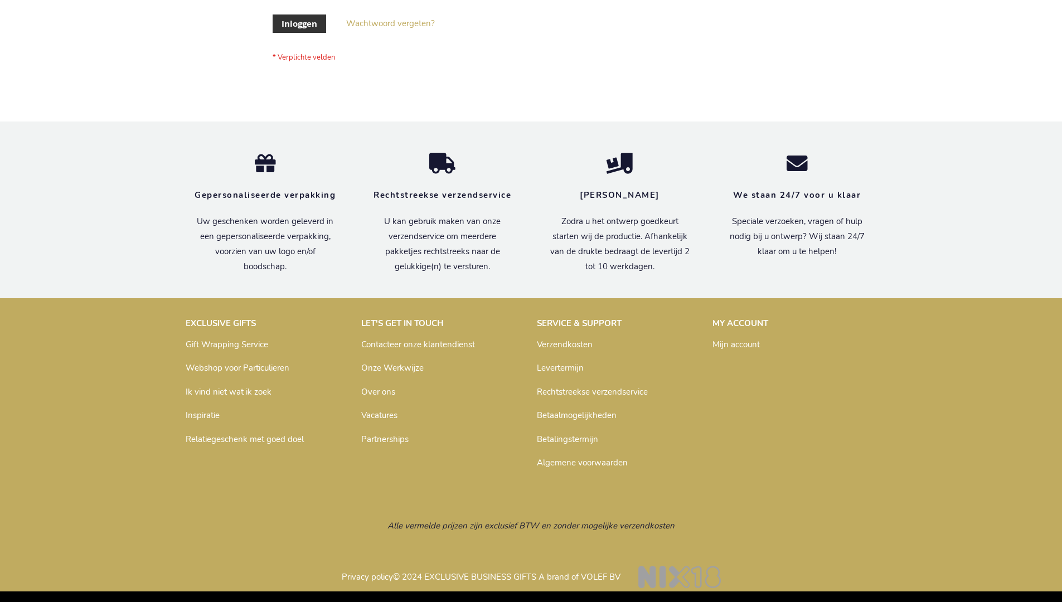
scroll to position [379, 0]
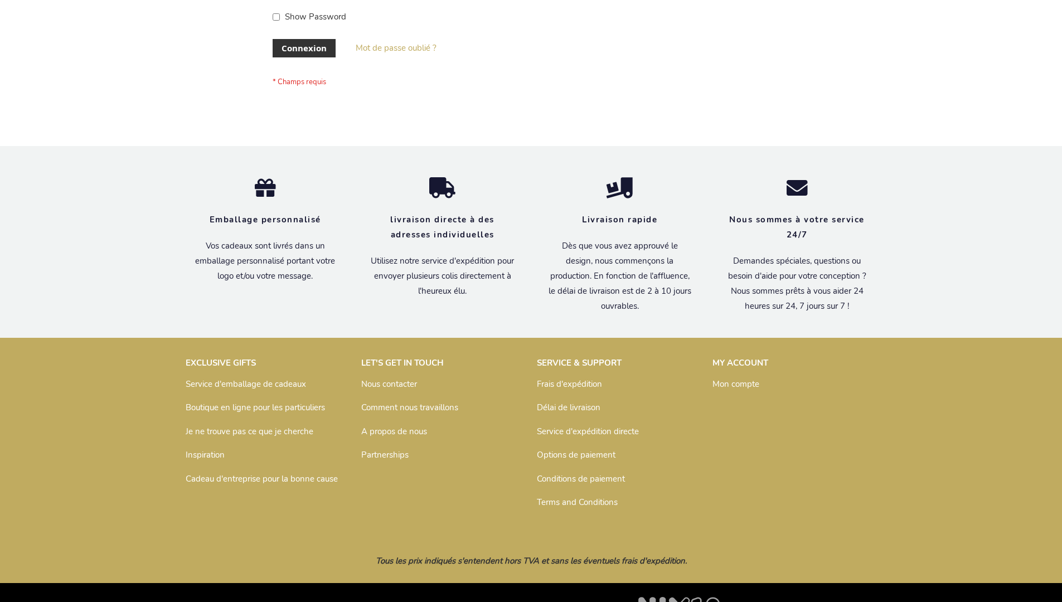
scroll to position [385, 0]
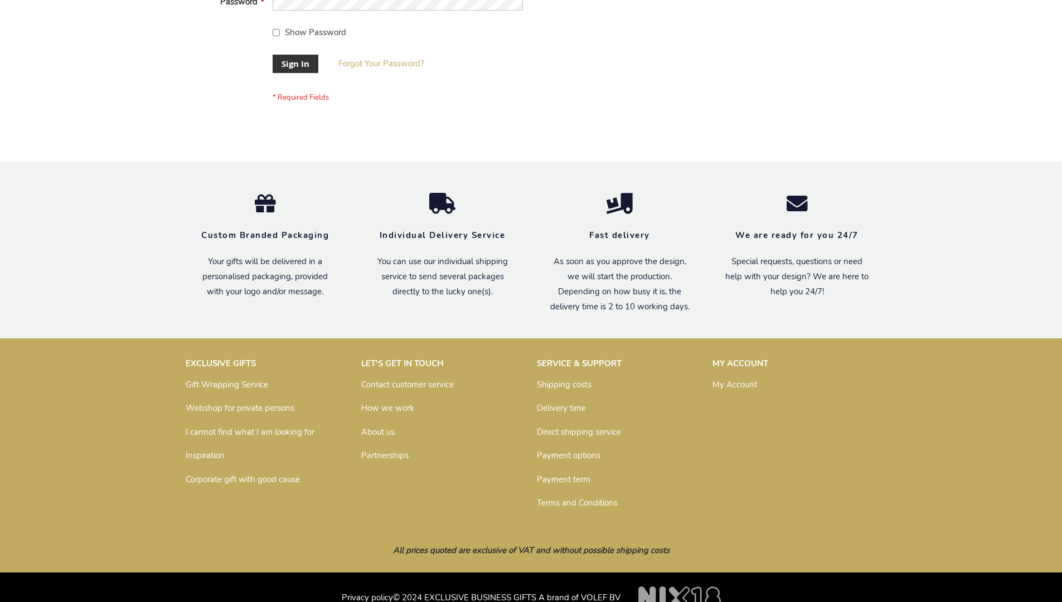
scroll to position [359, 0]
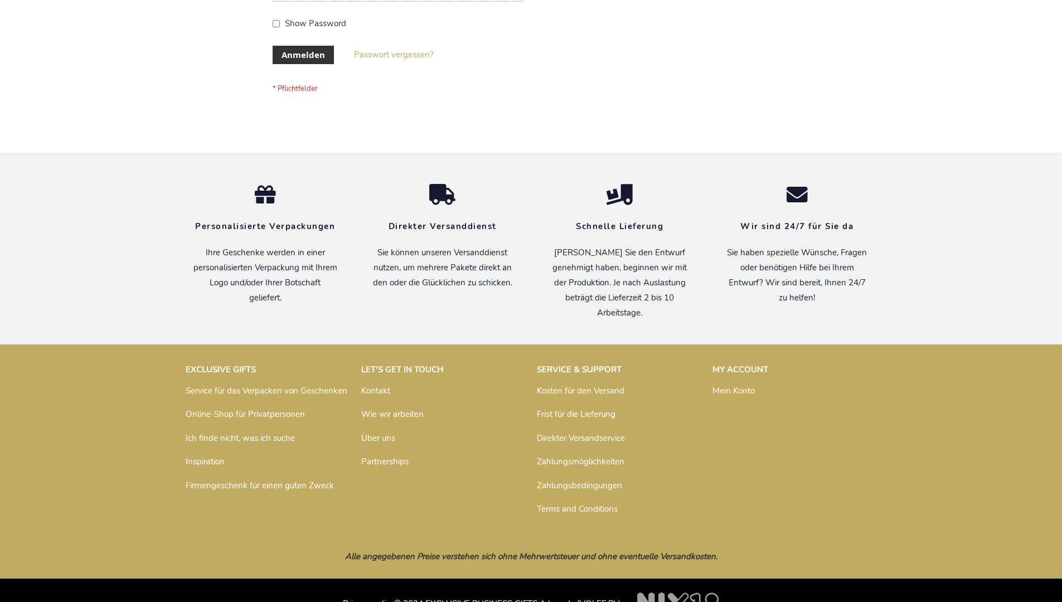
scroll to position [374, 0]
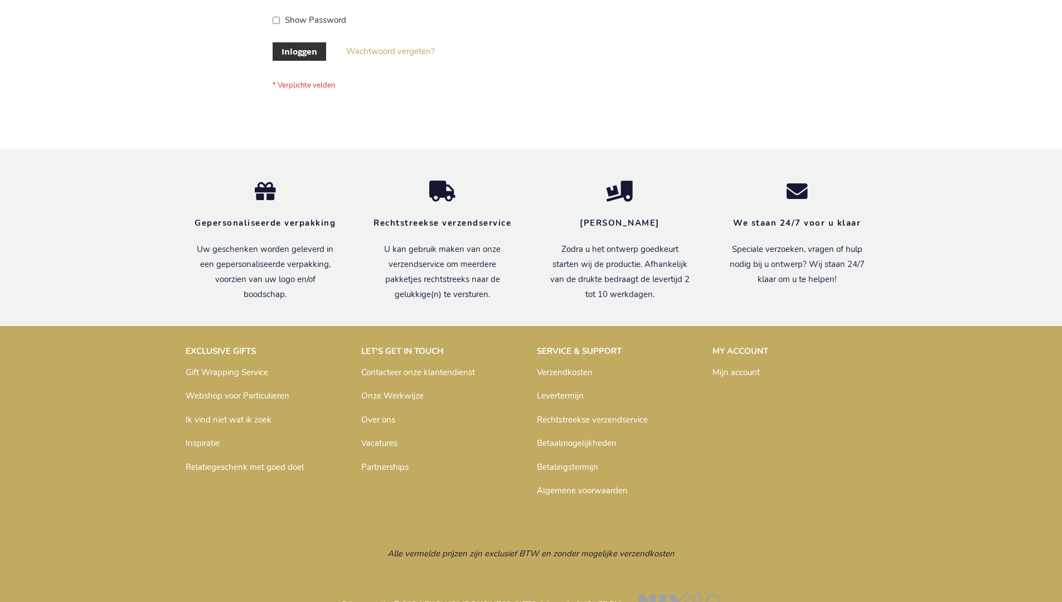
scroll to position [379, 0]
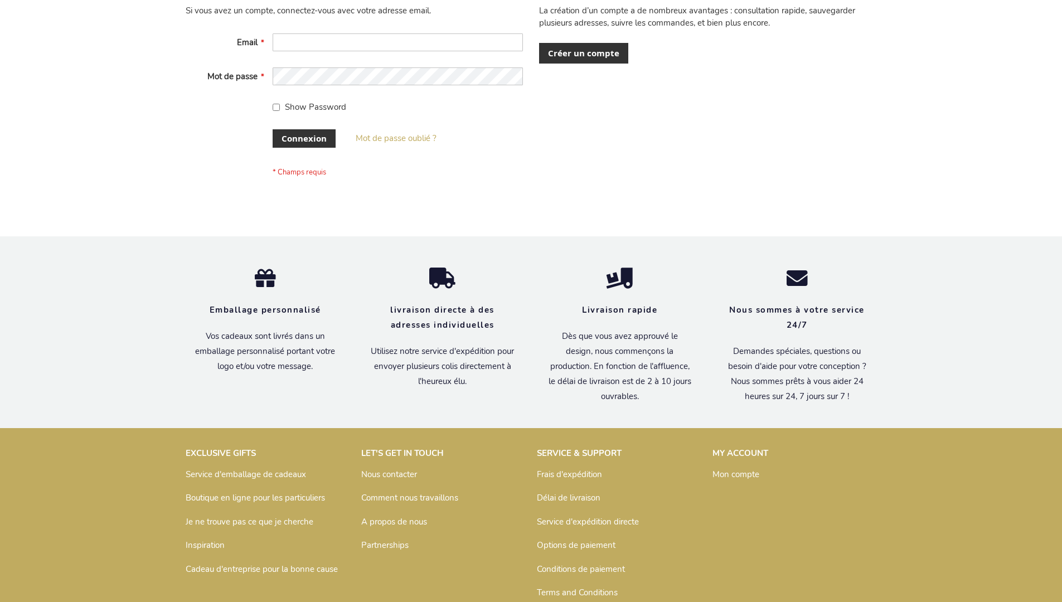
scroll to position [385, 0]
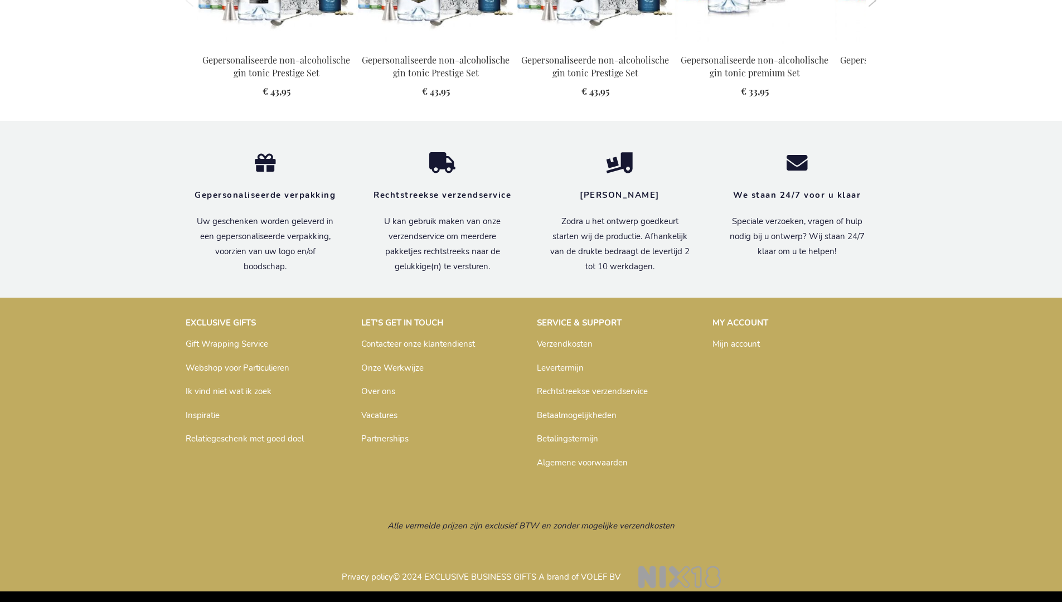
scroll to position [1220, 0]
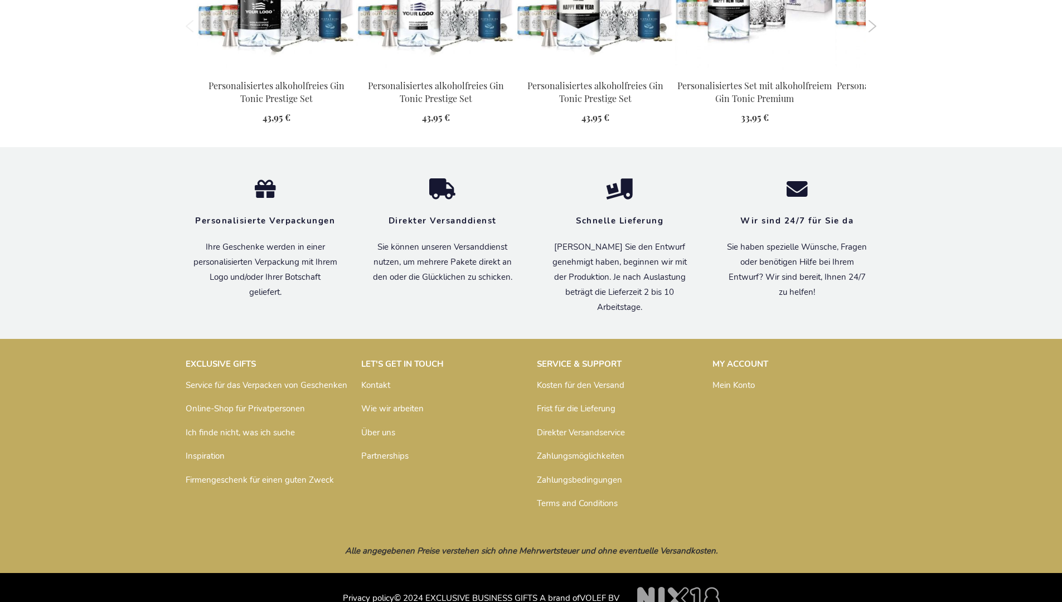
scroll to position [1227, 0]
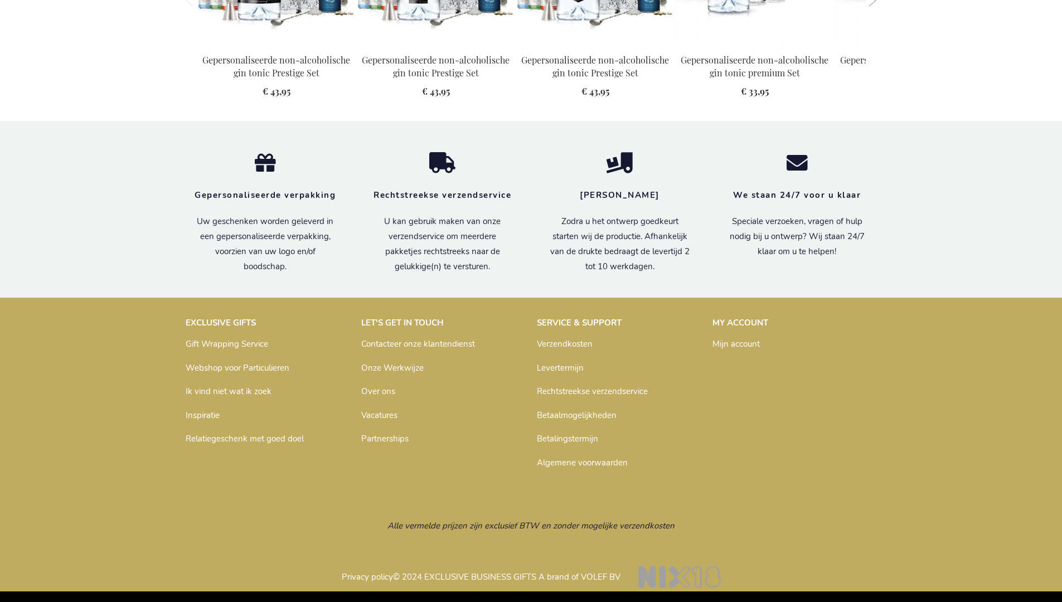
scroll to position [1220, 0]
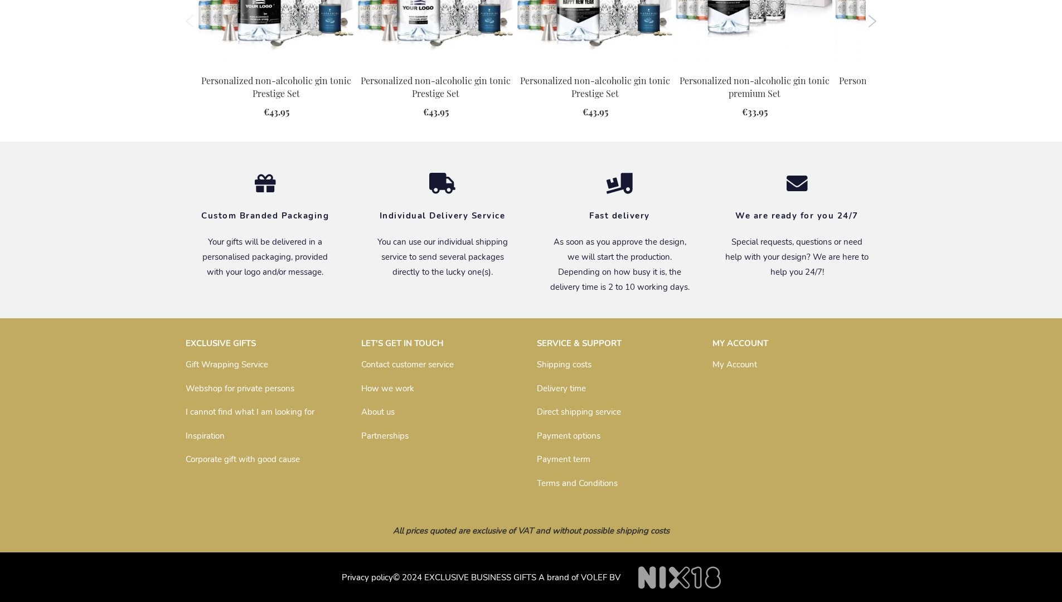
scroll to position [1199, 0]
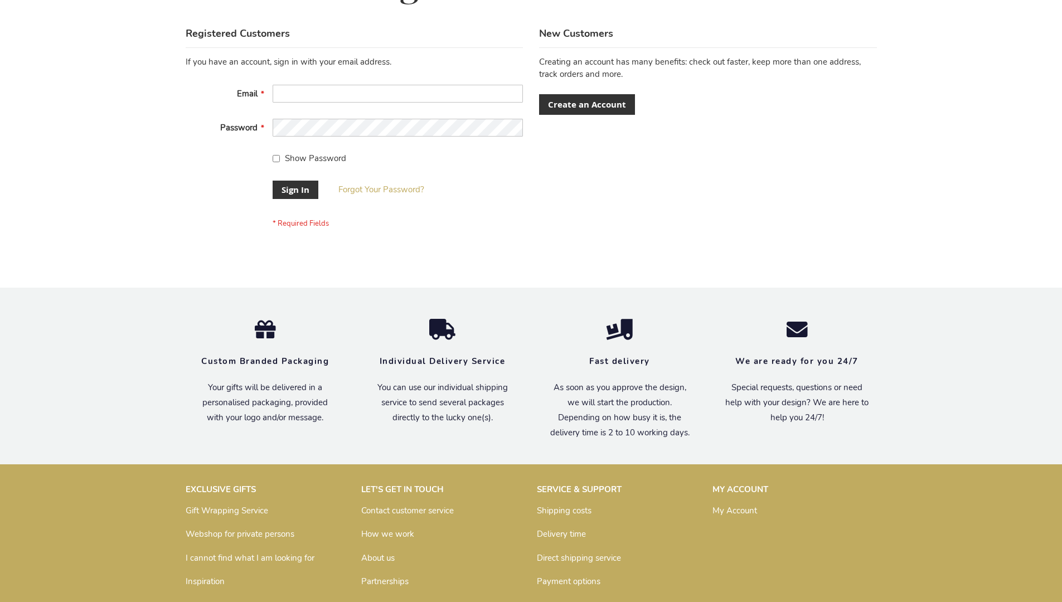
scroll to position [359, 0]
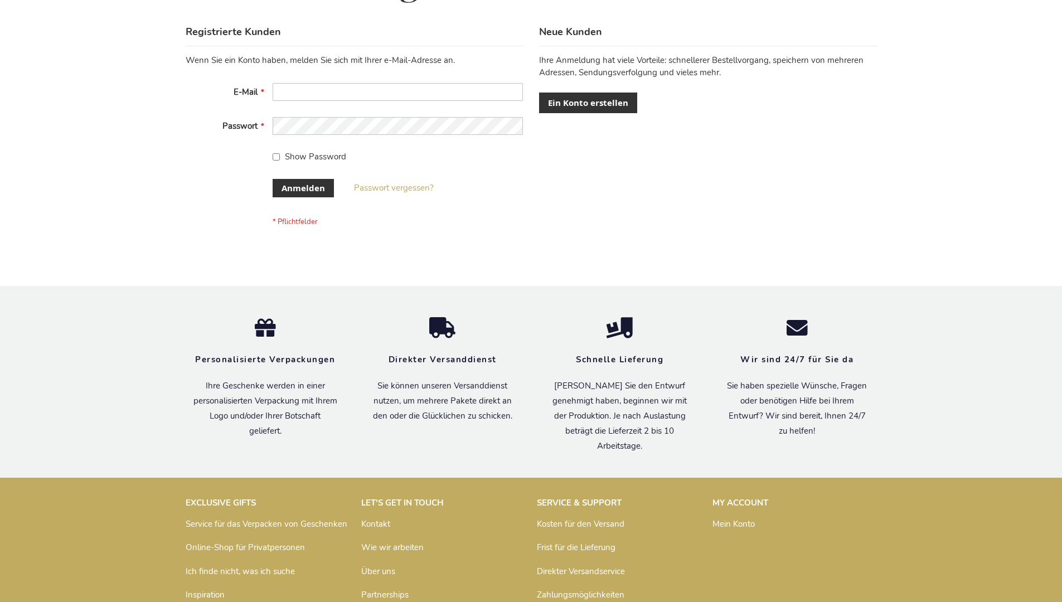
scroll to position [374, 0]
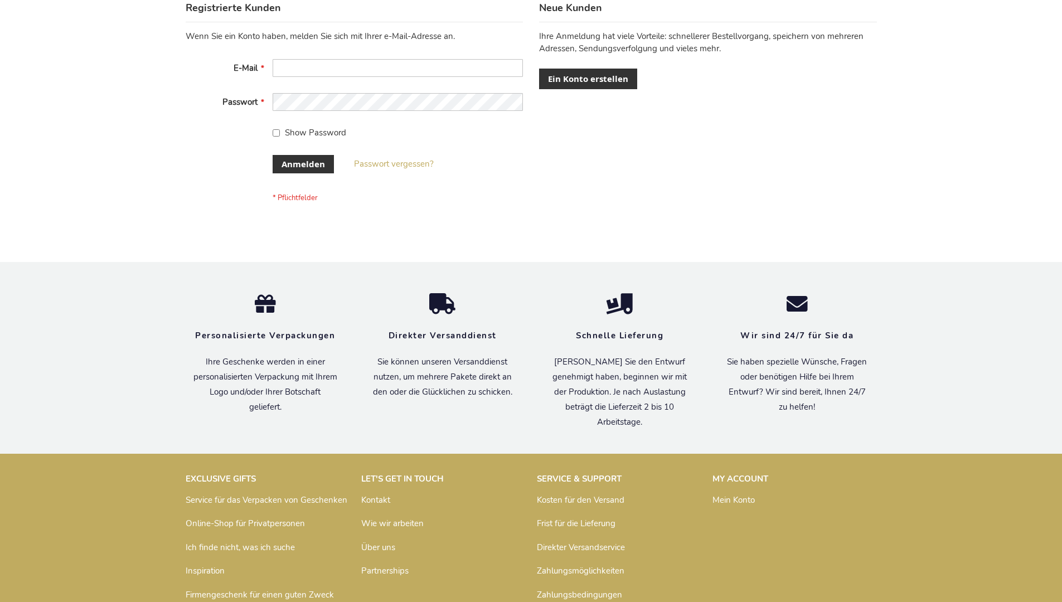
scroll to position [374, 0]
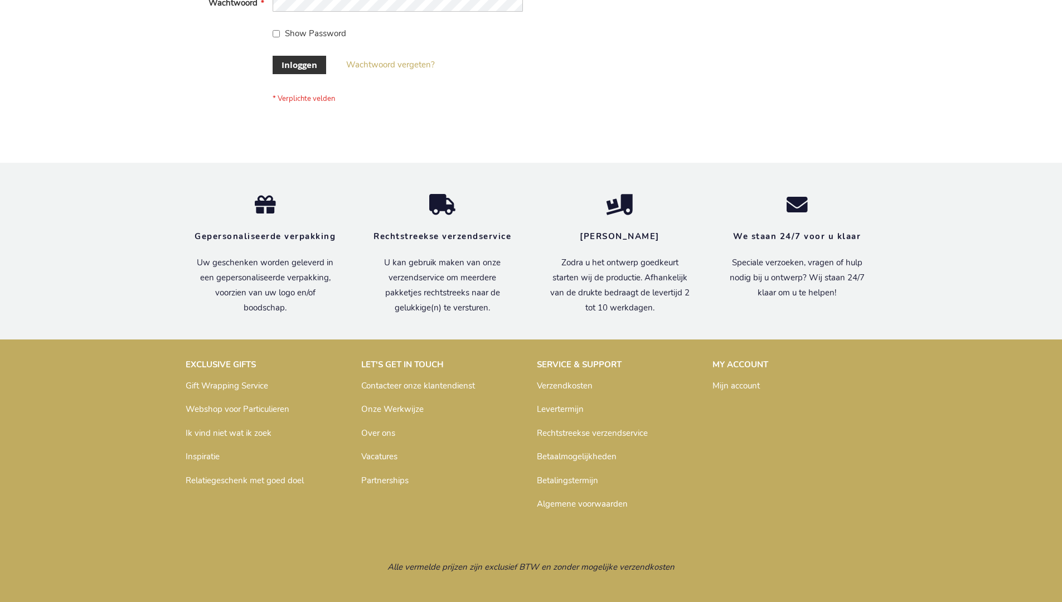
scroll to position [379, 0]
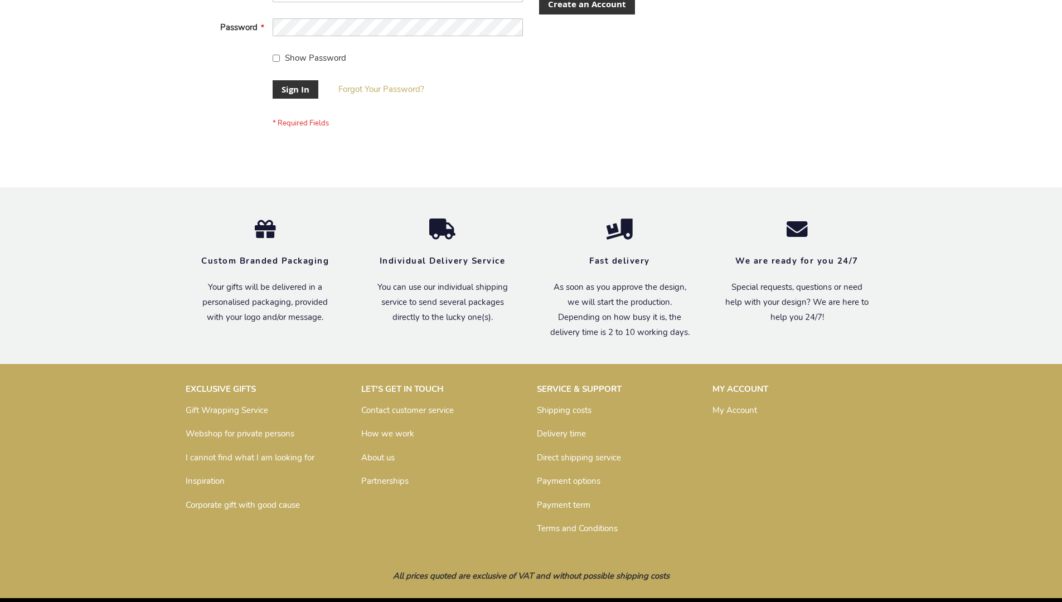
scroll to position [359, 0]
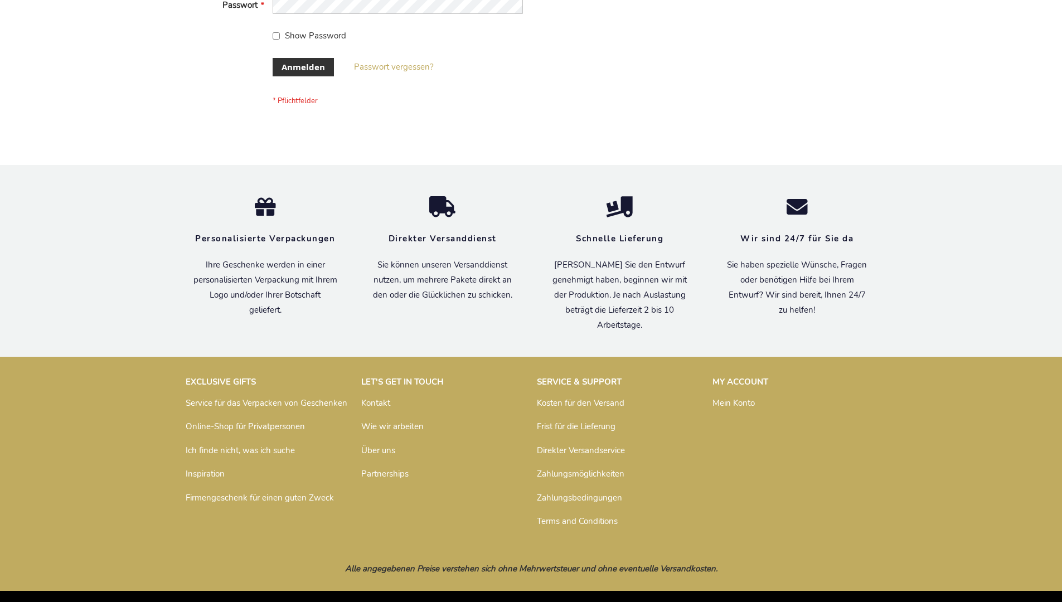
scroll to position [374, 0]
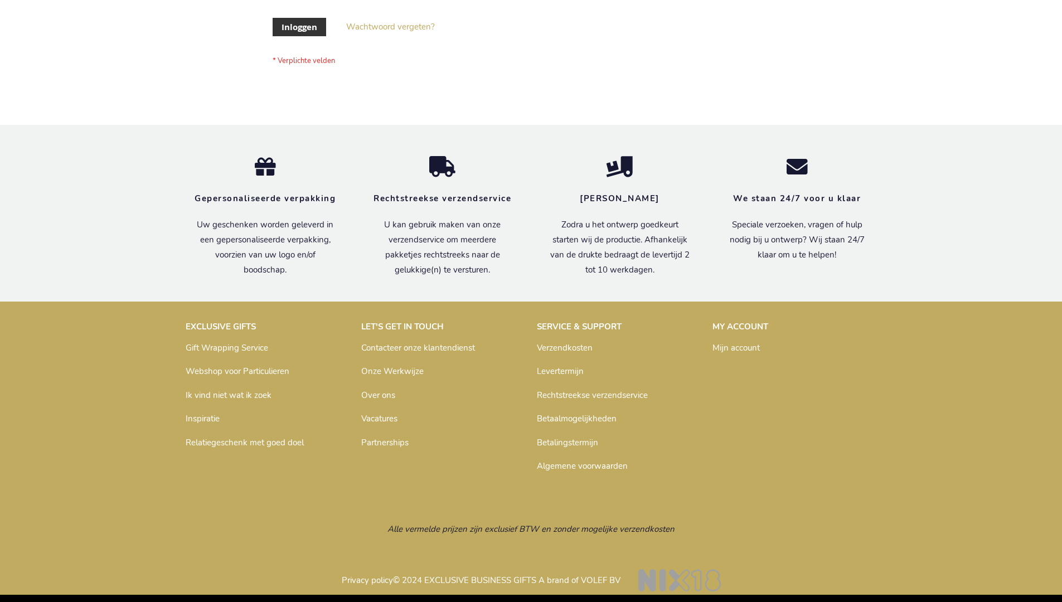
scroll to position [379, 0]
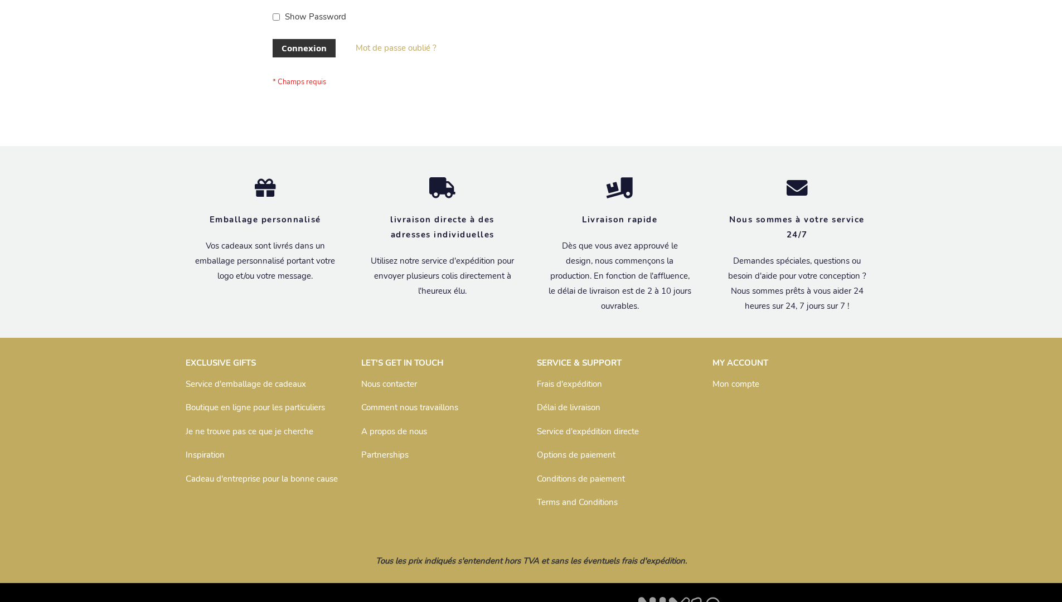
scroll to position [385, 0]
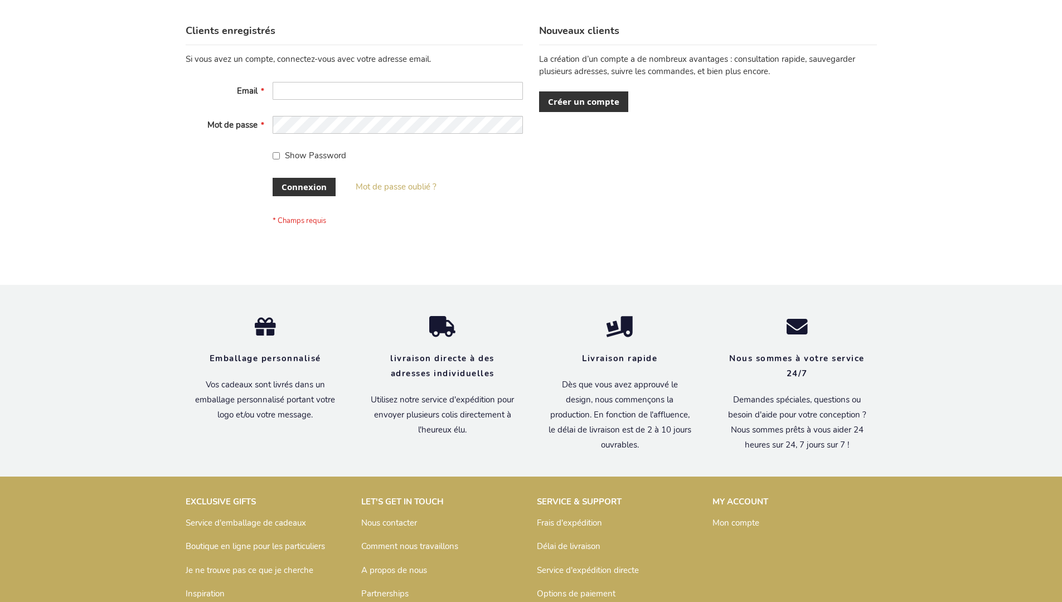
scroll to position [385, 0]
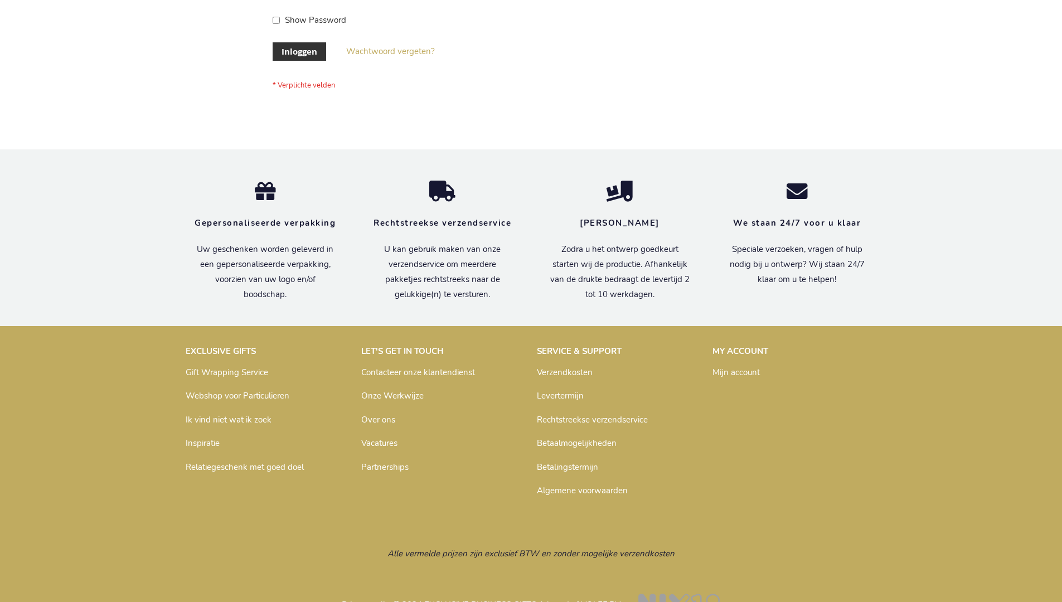
scroll to position [379, 0]
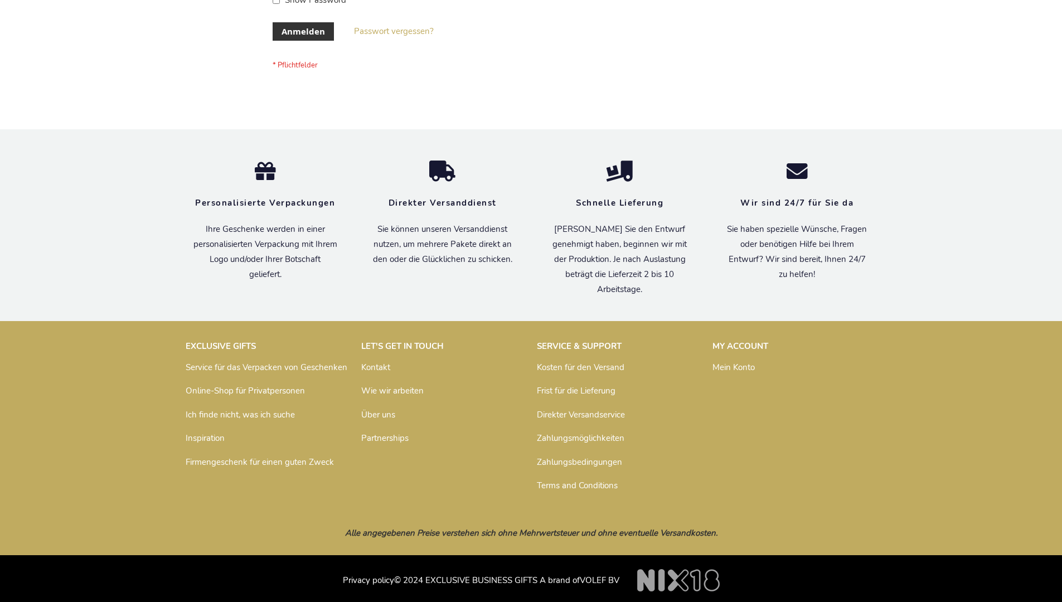
scroll to position [374, 0]
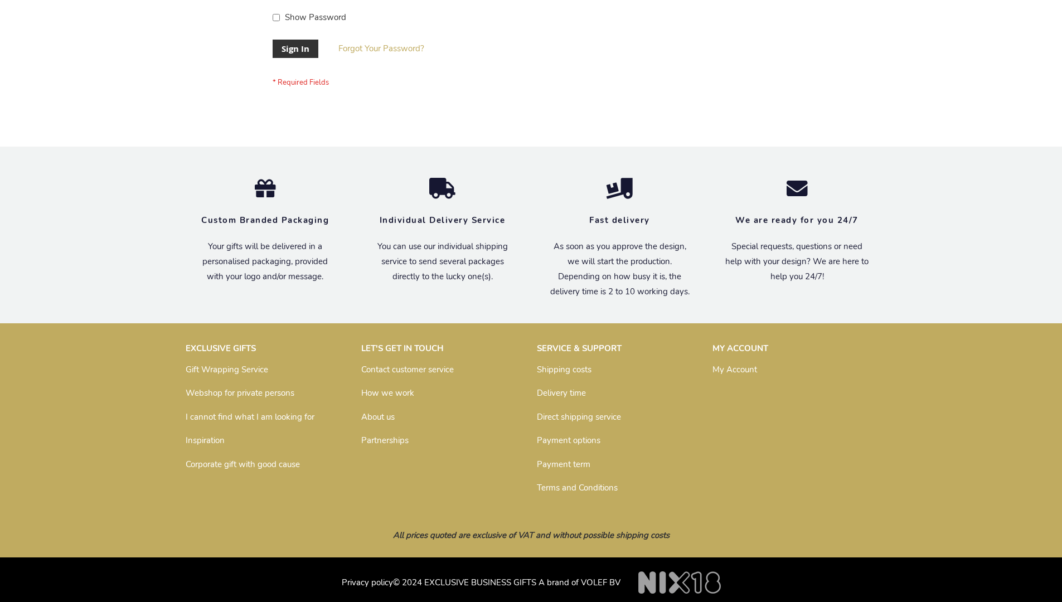
scroll to position [359, 0]
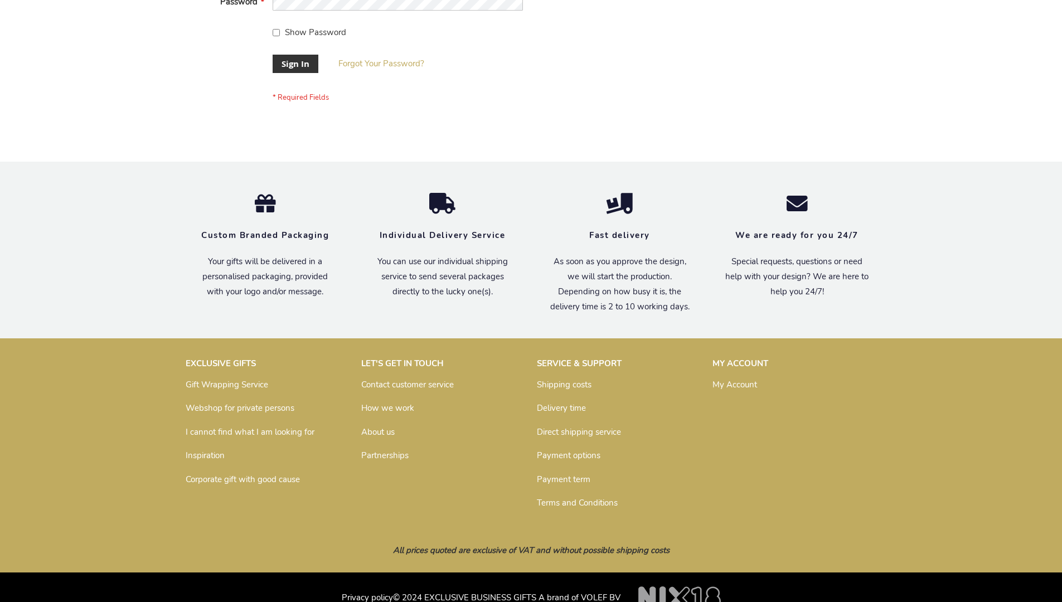
scroll to position [359, 0]
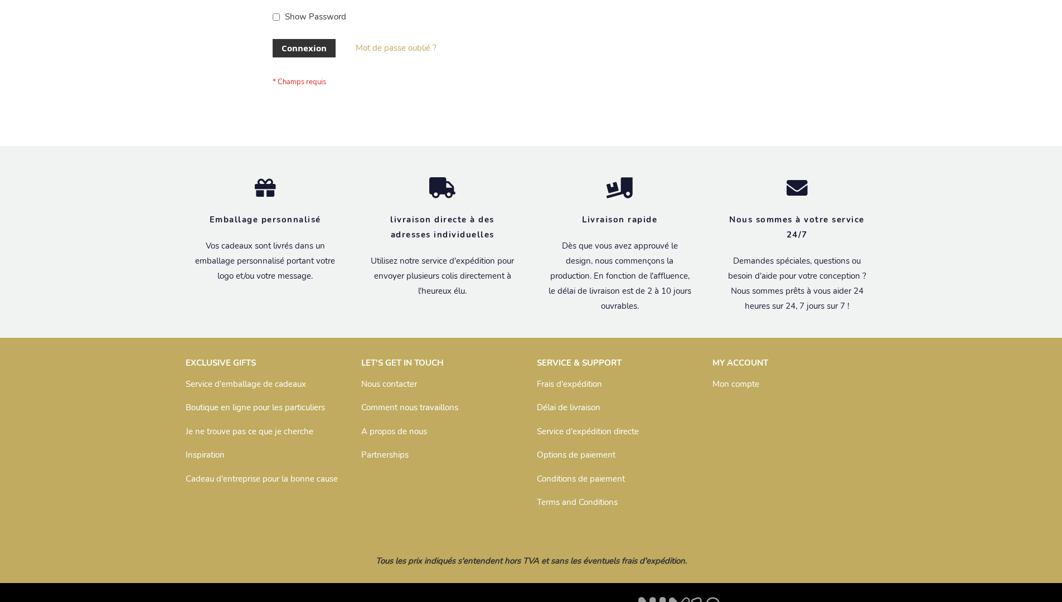
scroll to position [385, 0]
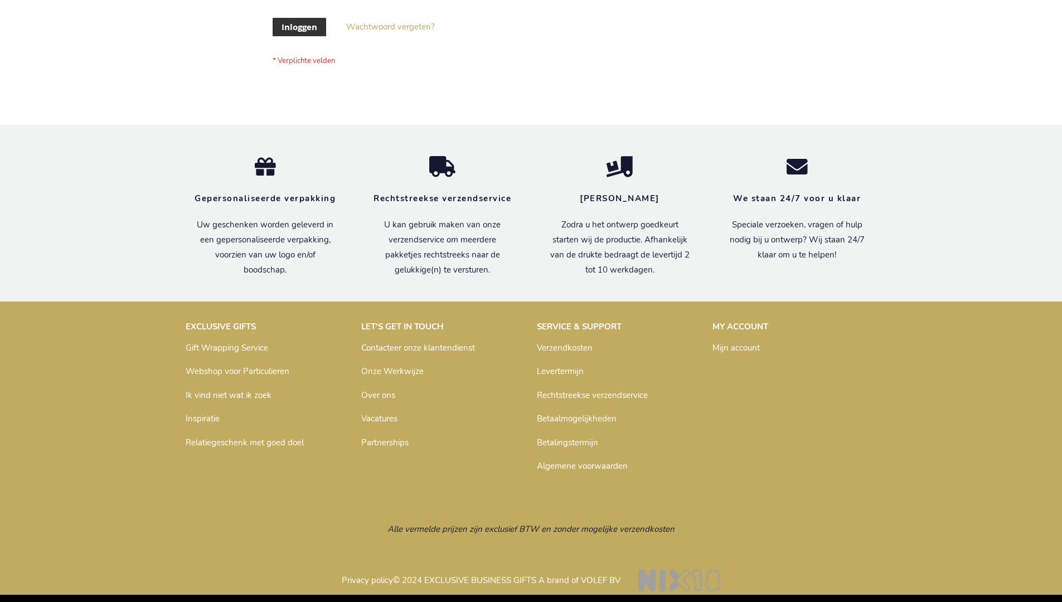
scroll to position [379, 0]
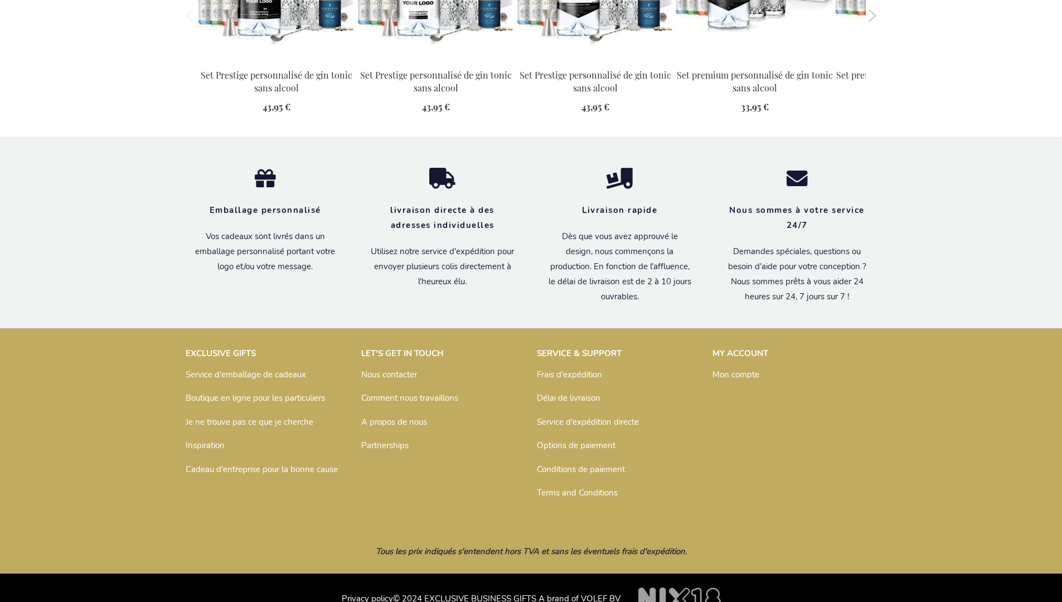
scroll to position [1238, 0]
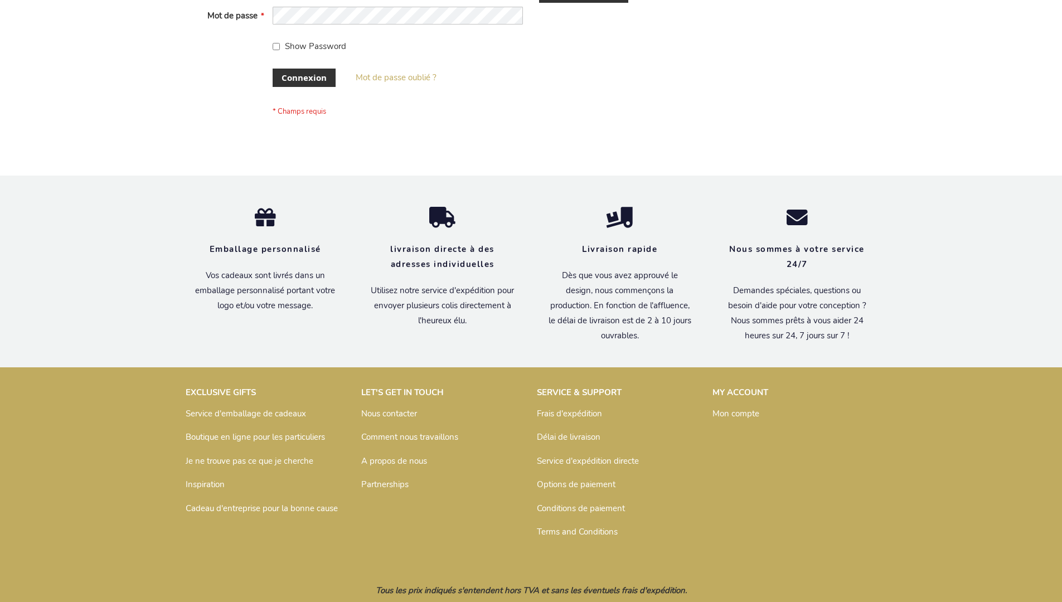
scroll to position [385, 0]
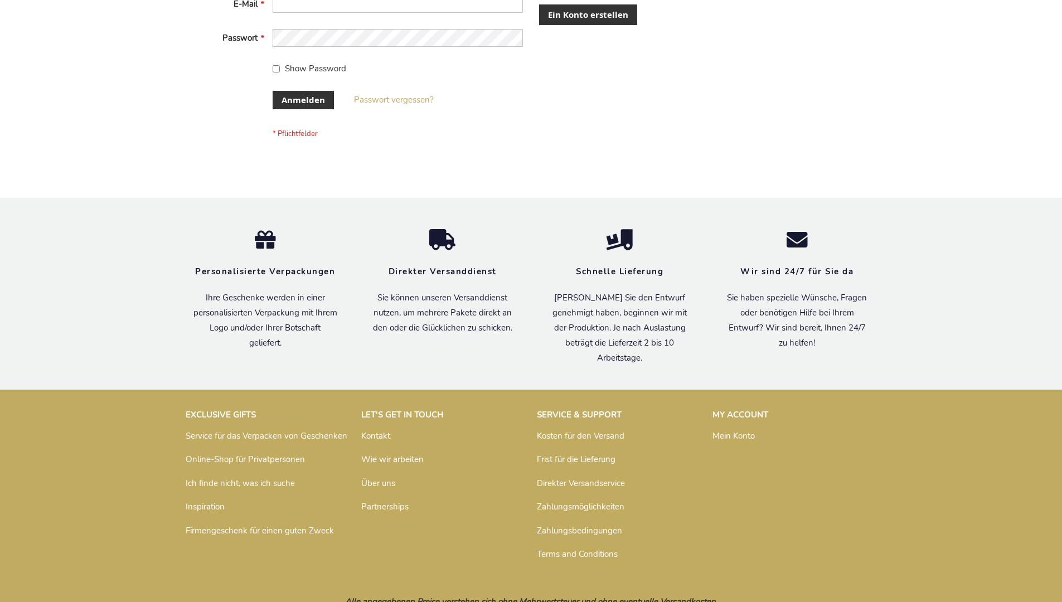
scroll to position [374, 0]
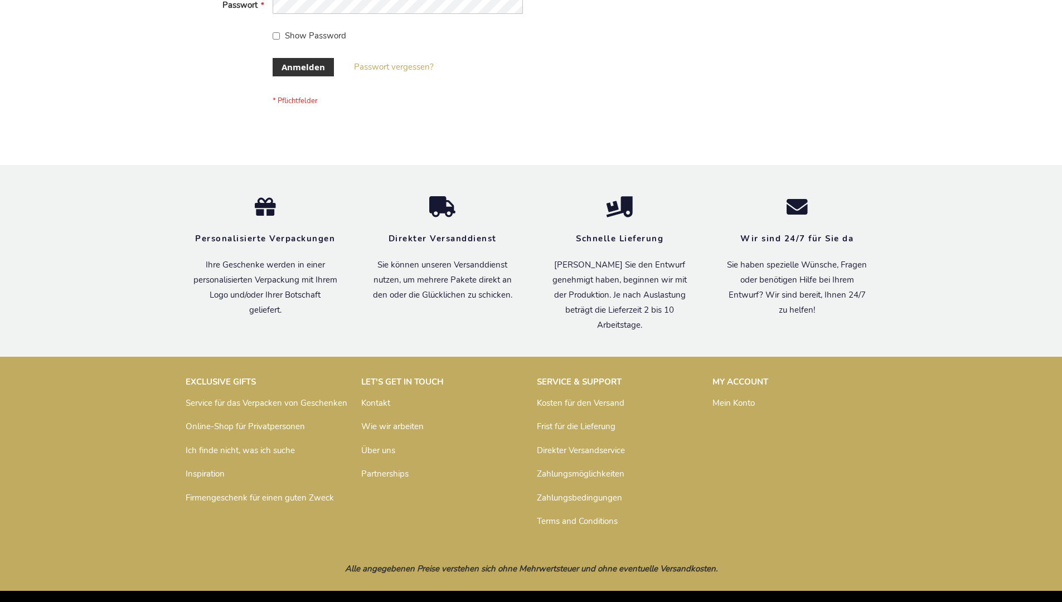
scroll to position [374, 0]
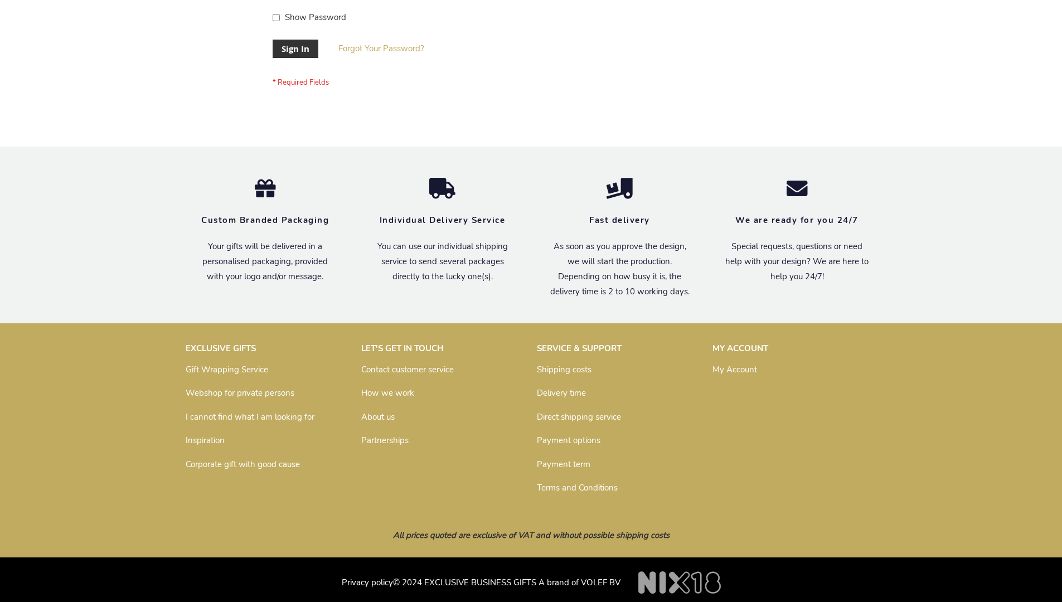
scroll to position [359, 0]
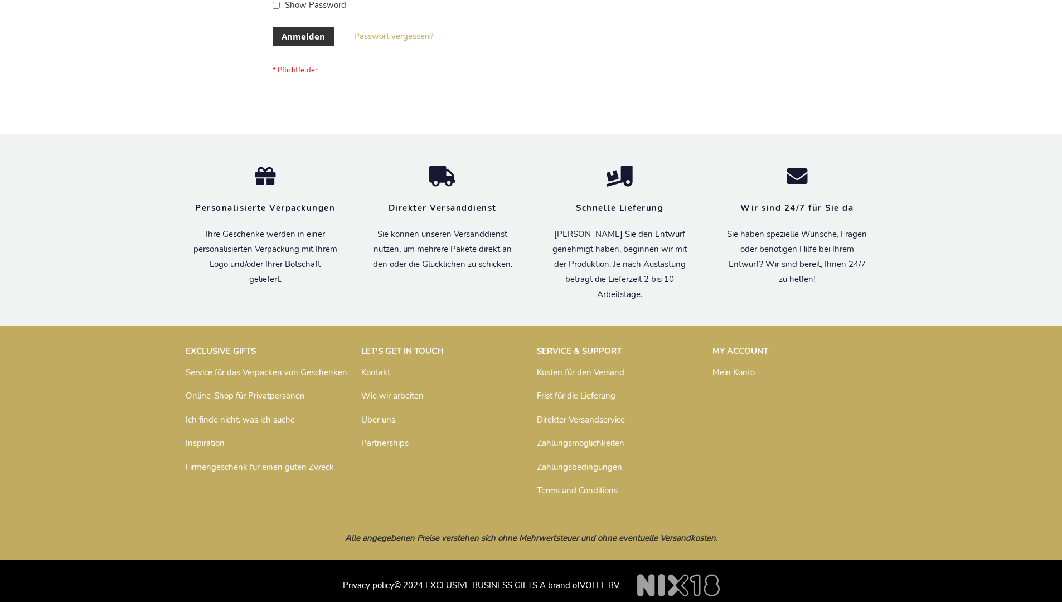
scroll to position [374, 0]
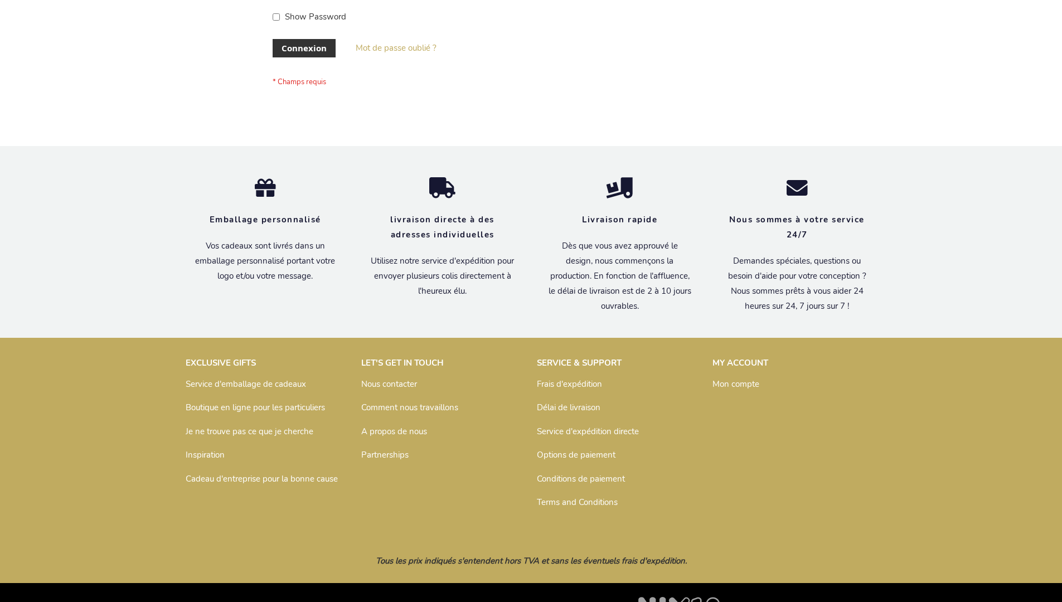
scroll to position [385, 0]
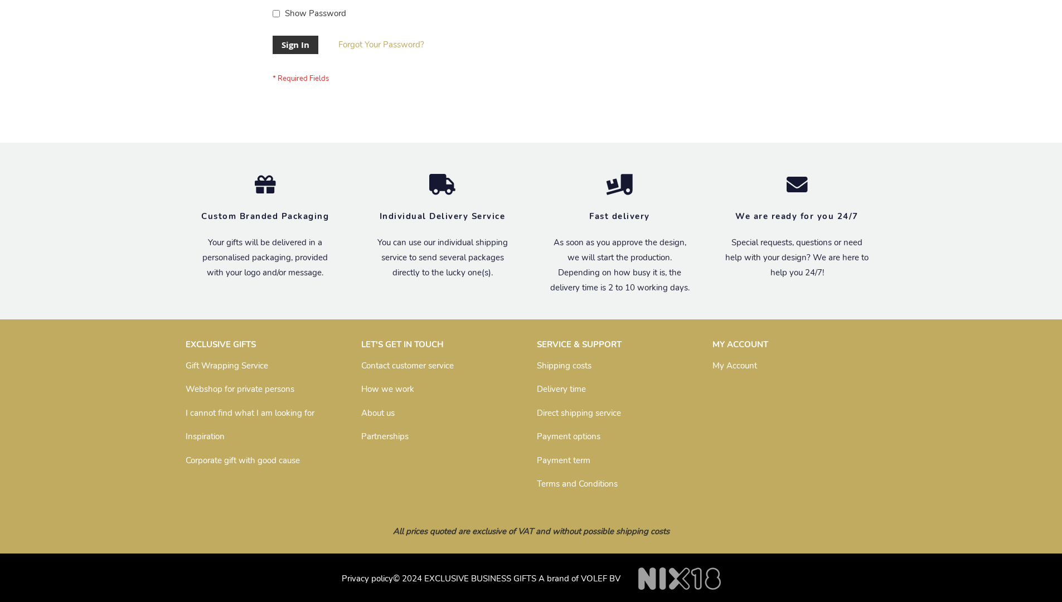
scroll to position [359, 0]
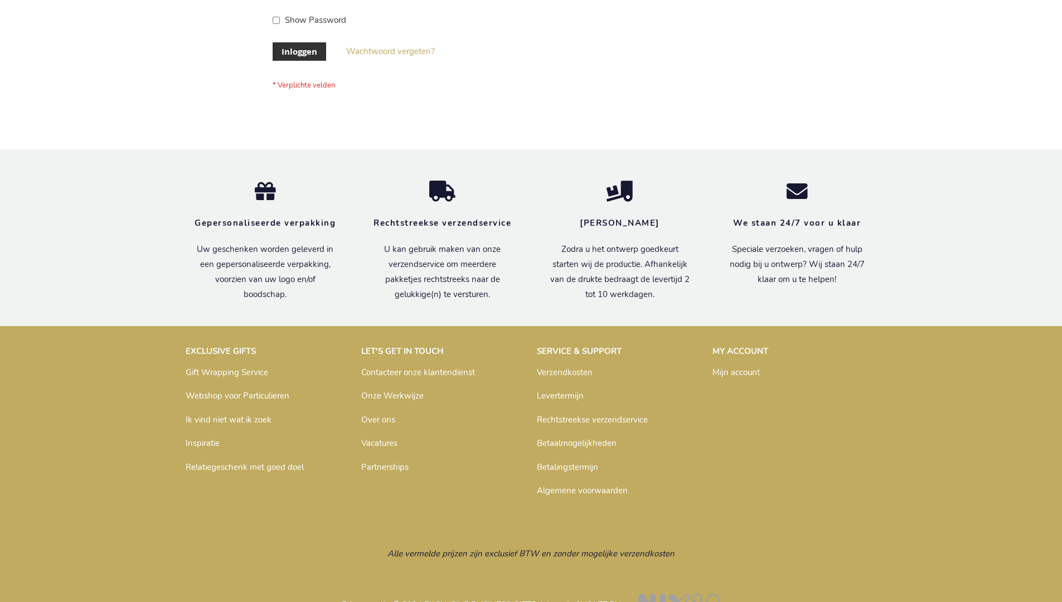
scroll to position [379, 0]
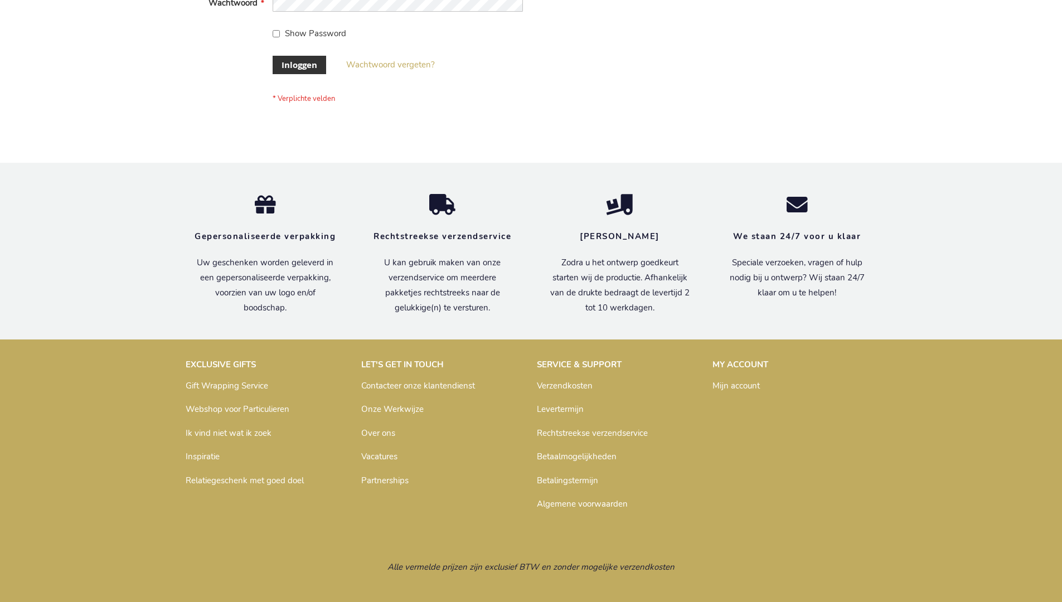
scroll to position [379, 0]
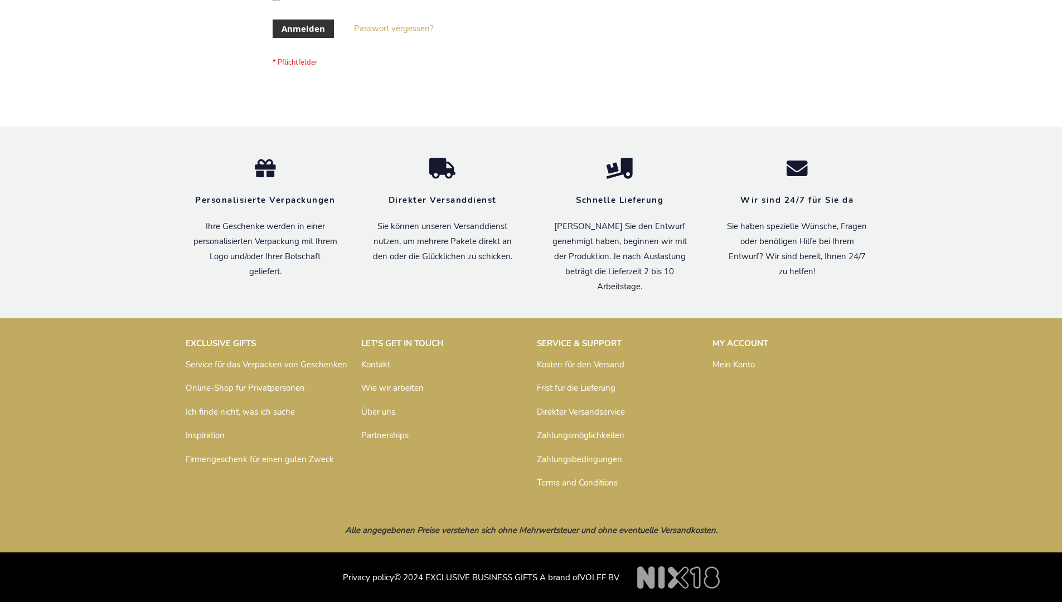
scroll to position [374, 0]
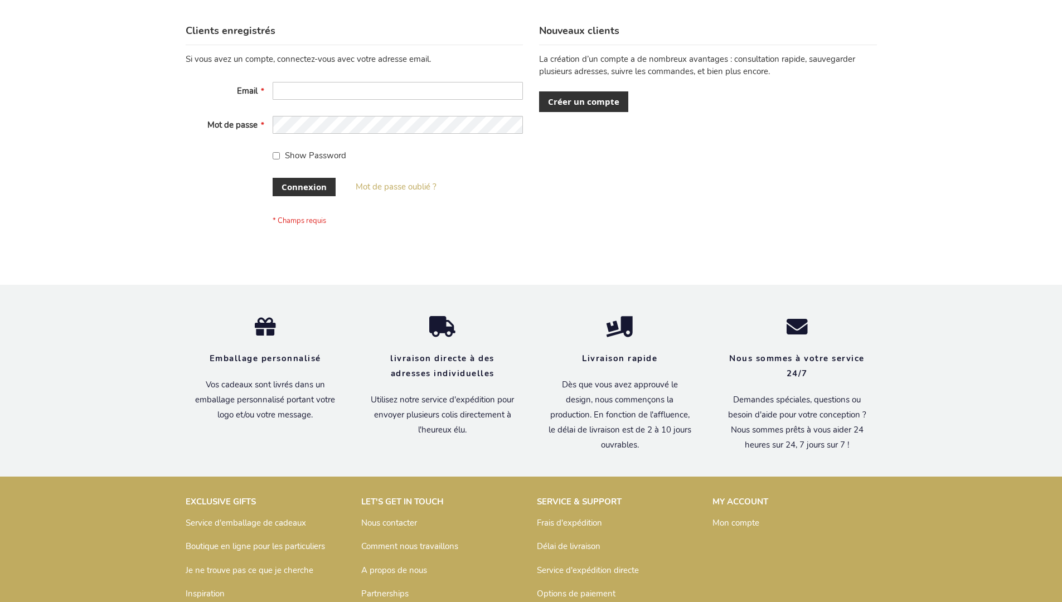
scroll to position [385, 0]
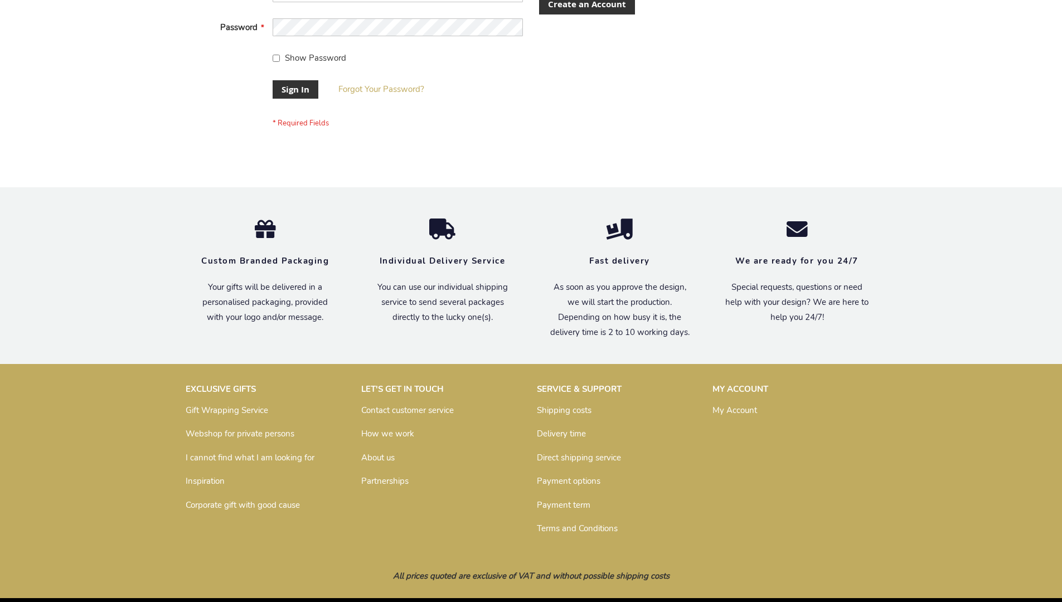
scroll to position [359, 0]
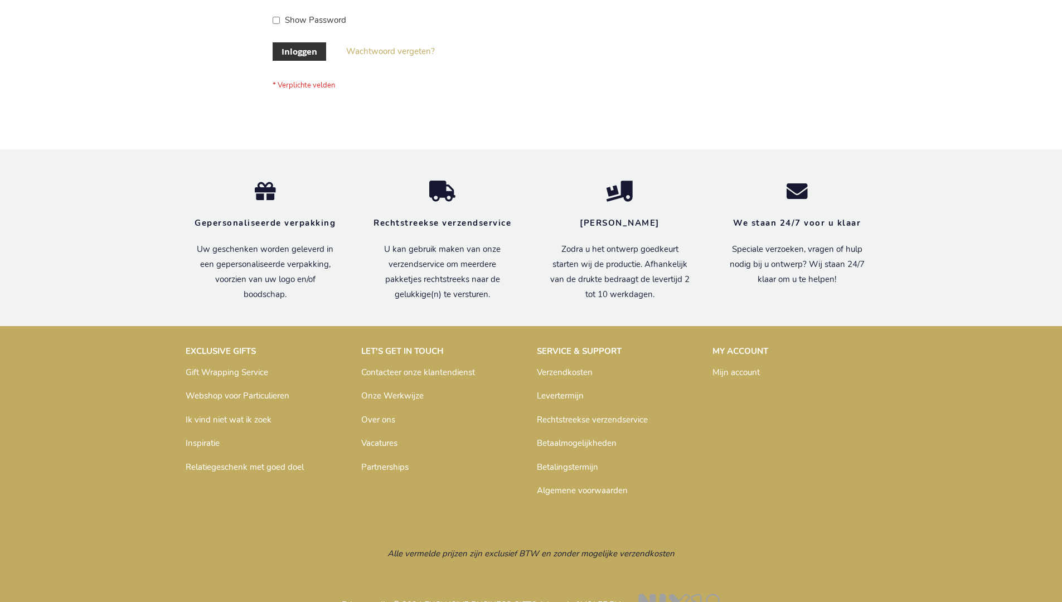
scroll to position [379, 0]
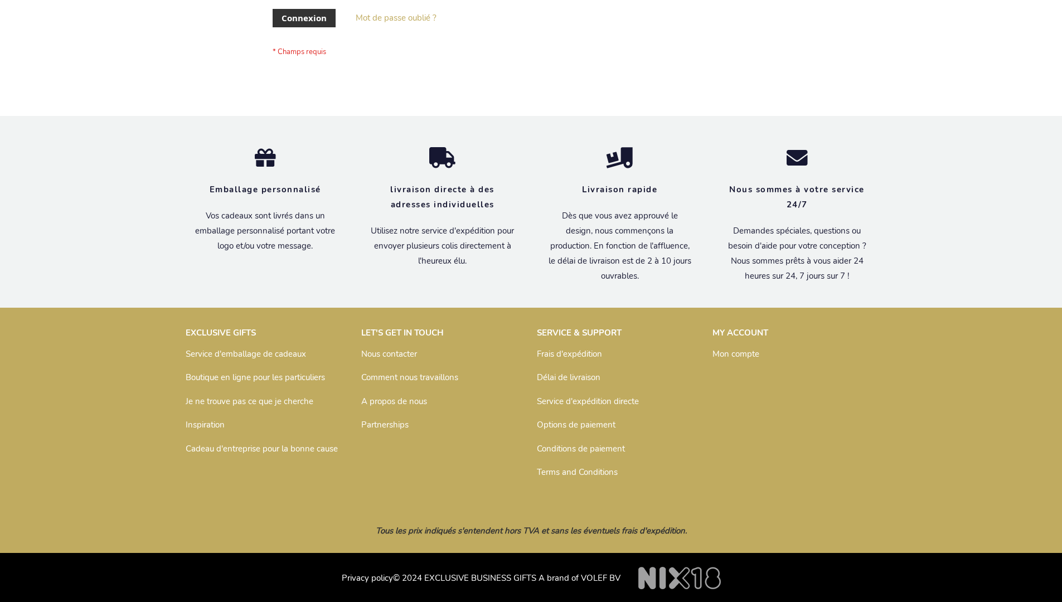
scroll to position [385, 0]
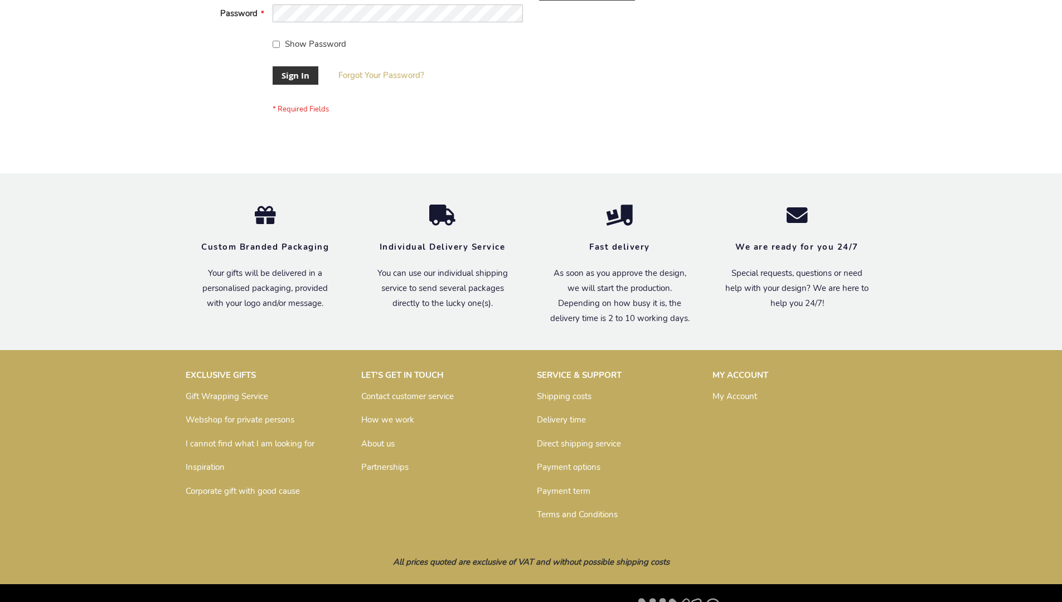
scroll to position [359, 0]
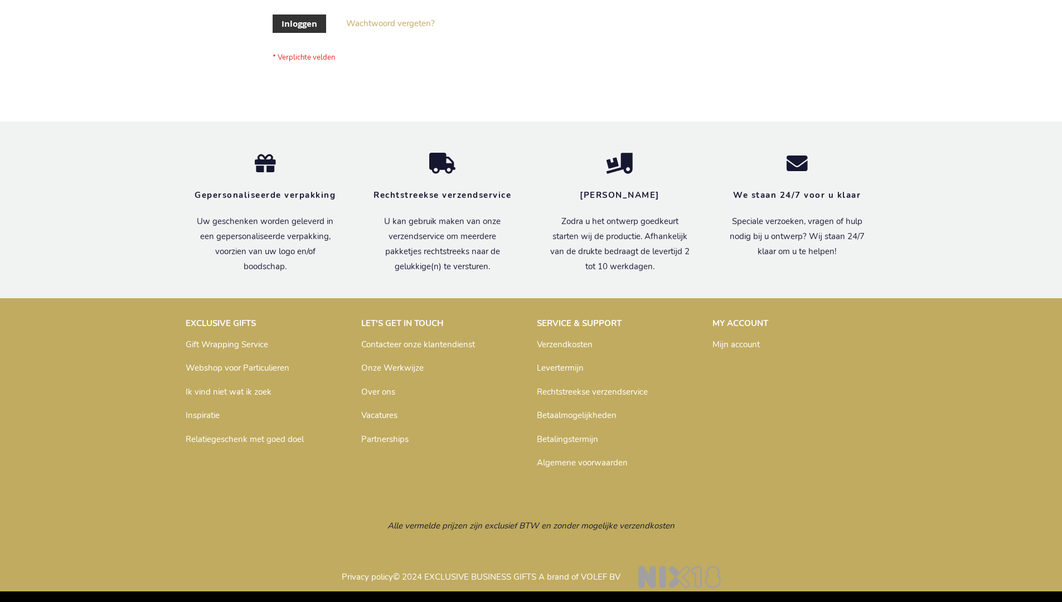
scroll to position [379, 0]
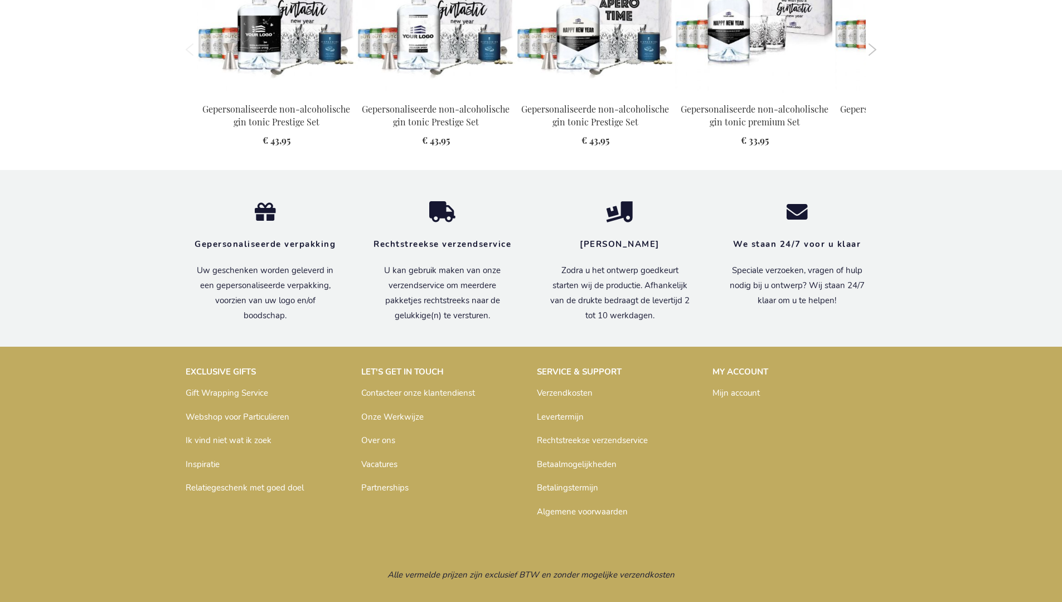
scroll to position [1220, 0]
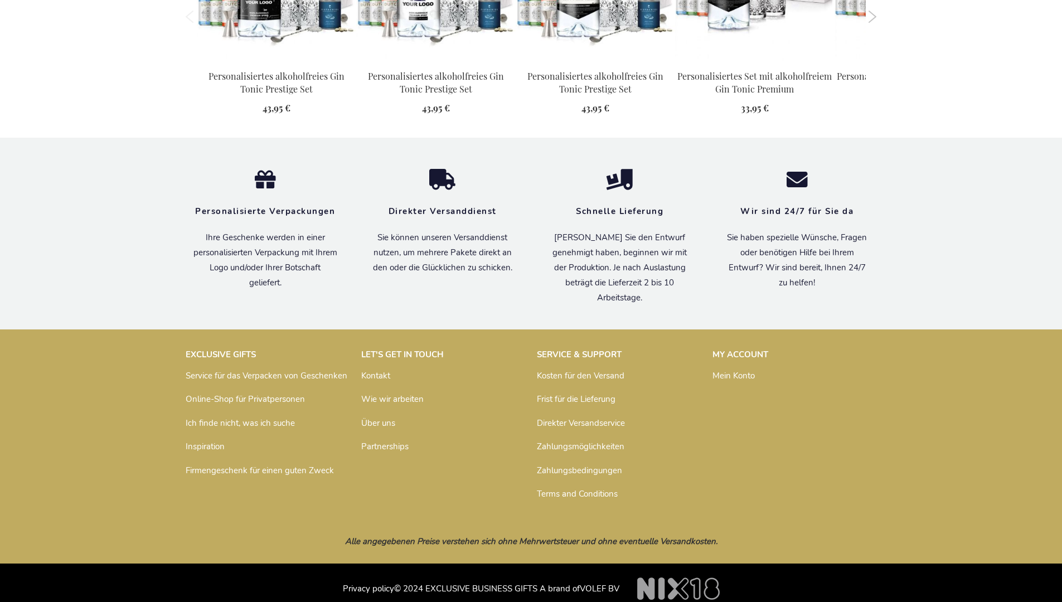
scroll to position [1227, 0]
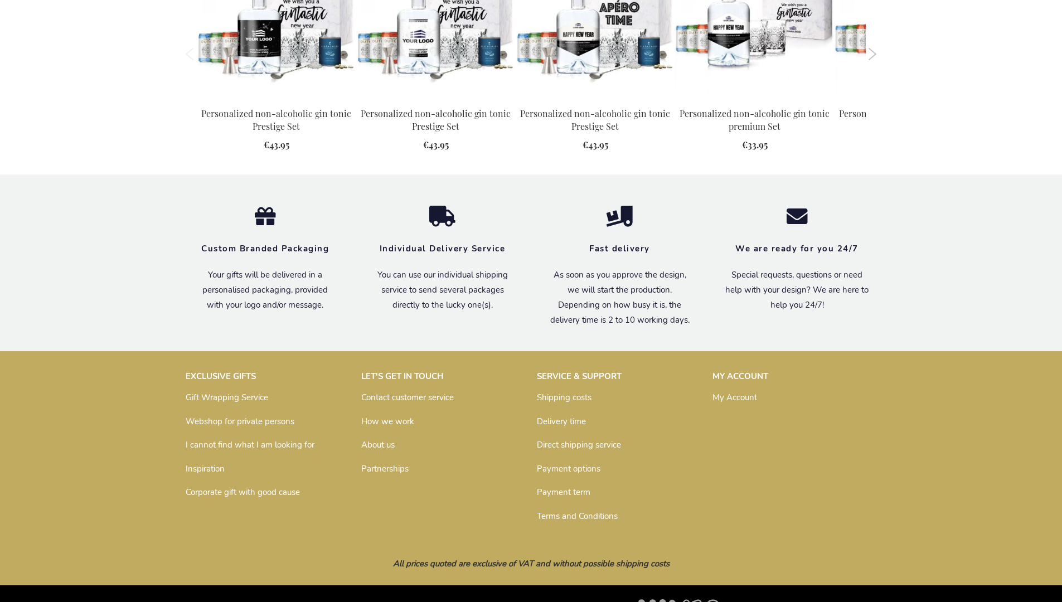
scroll to position [1199, 0]
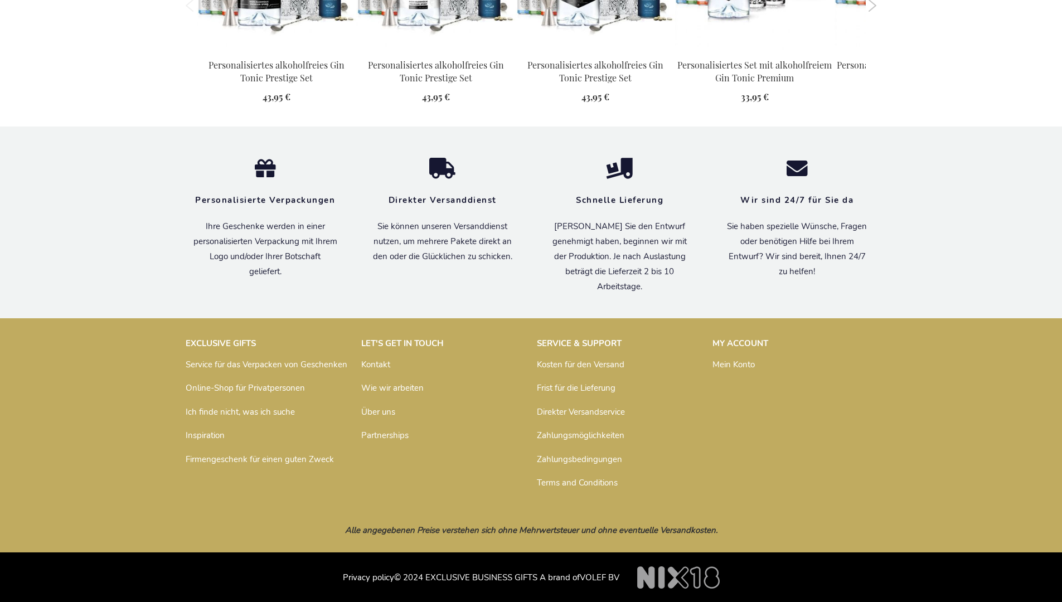
scroll to position [1227, 0]
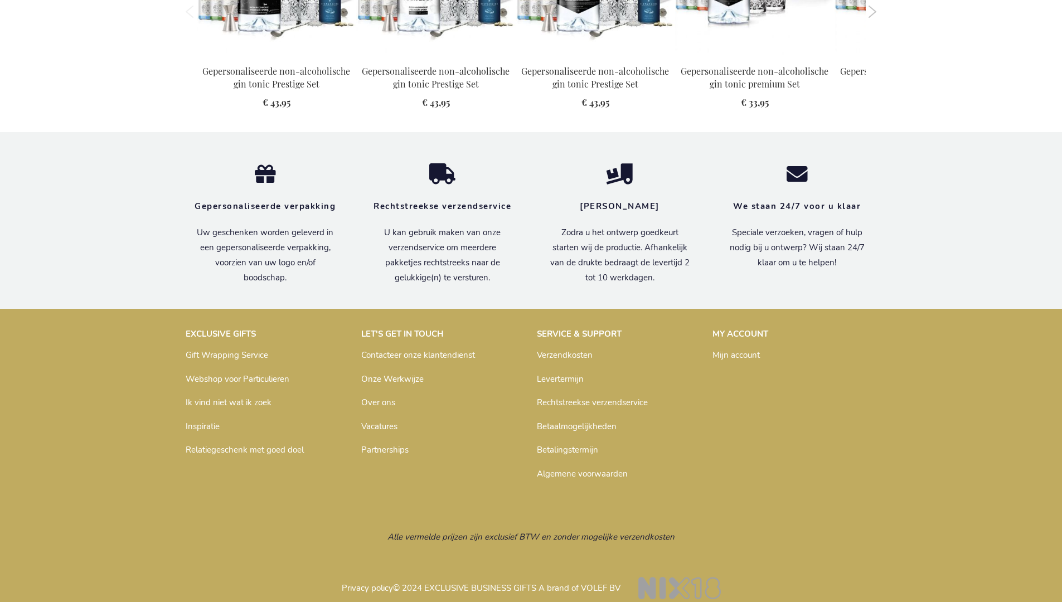
scroll to position [1220, 0]
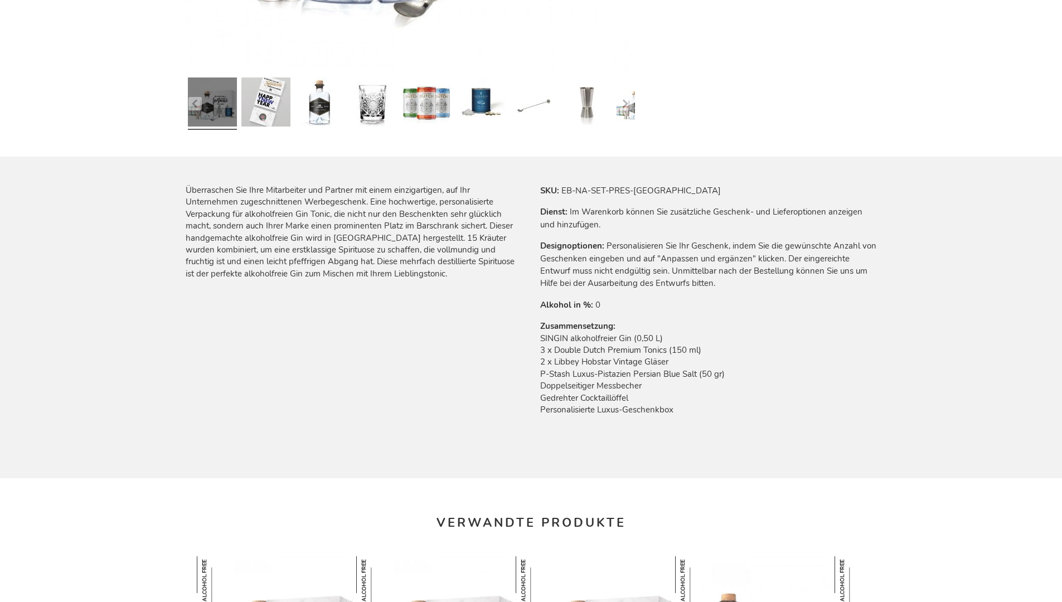
scroll to position [1227, 0]
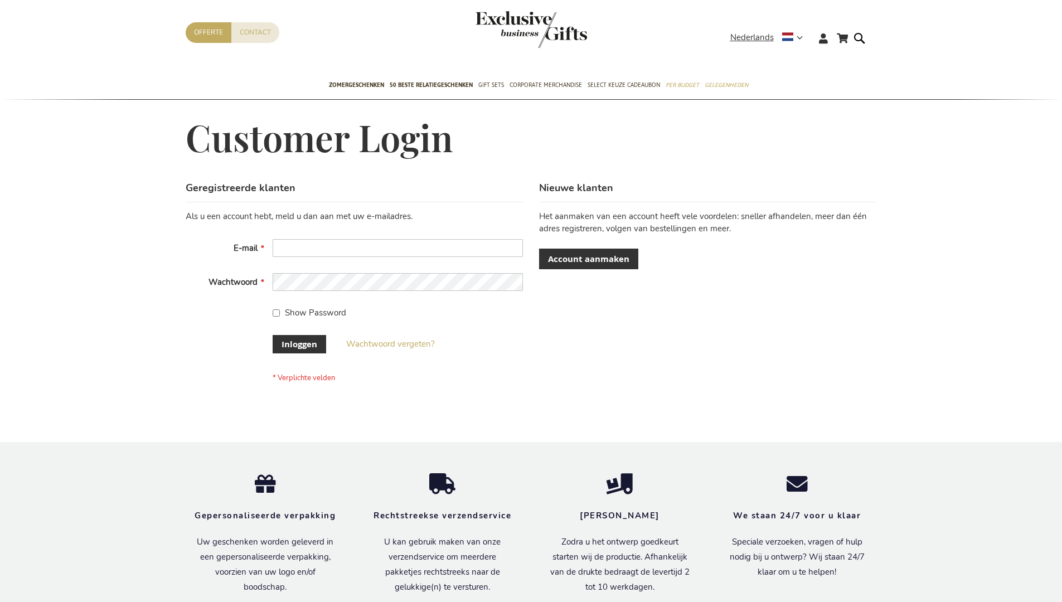
scroll to position [379, 0]
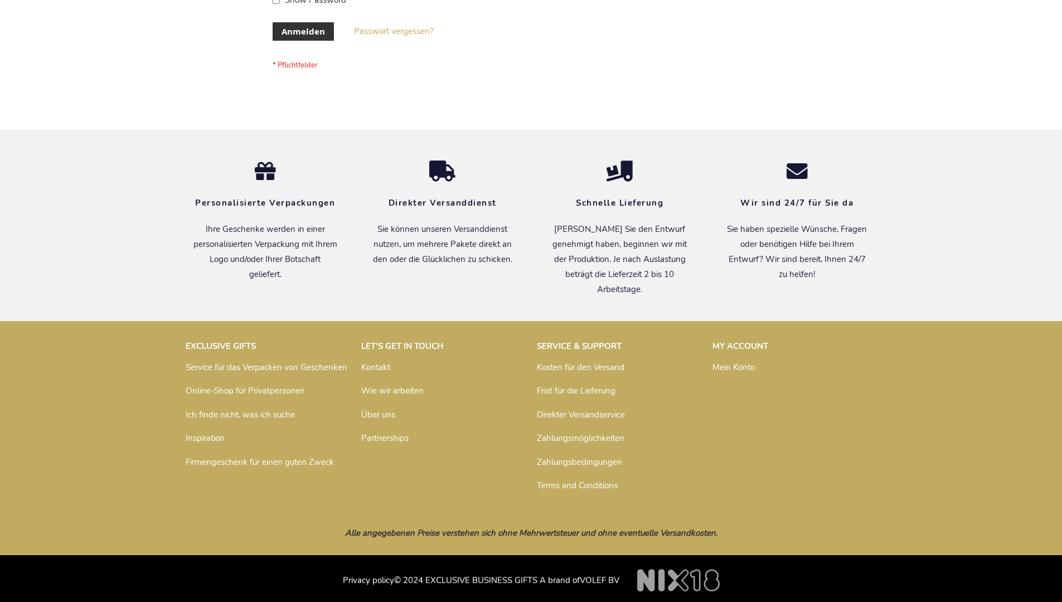
scroll to position [374, 0]
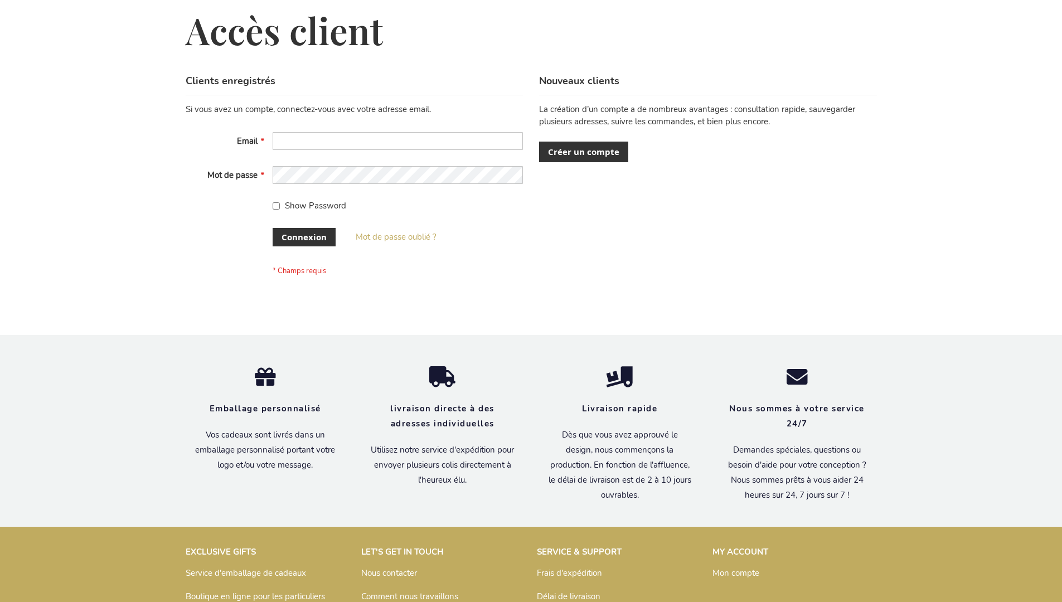
scroll to position [385, 0]
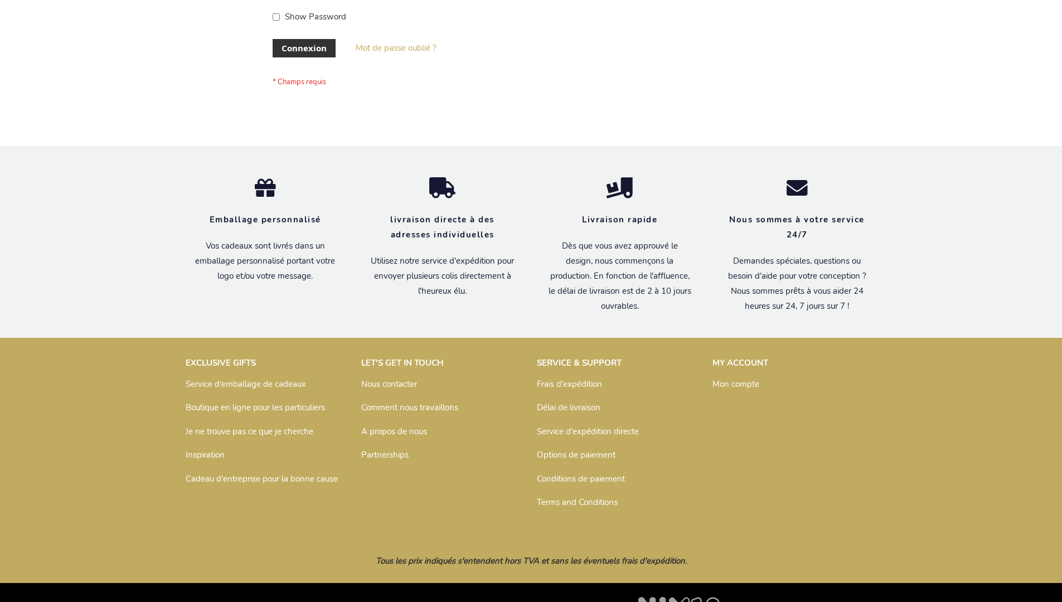
scroll to position [385, 0]
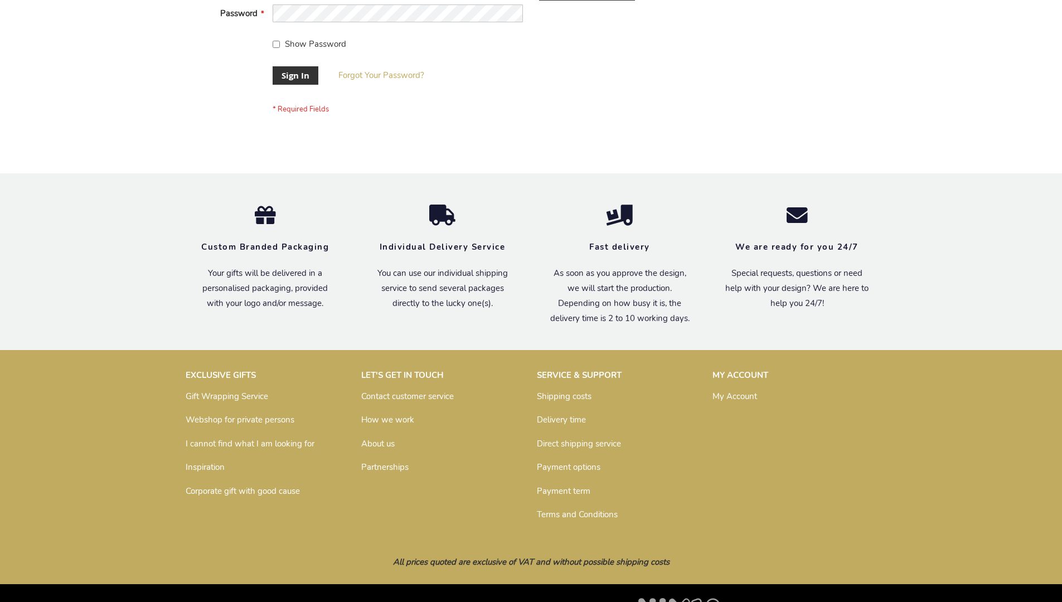
scroll to position [359, 0]
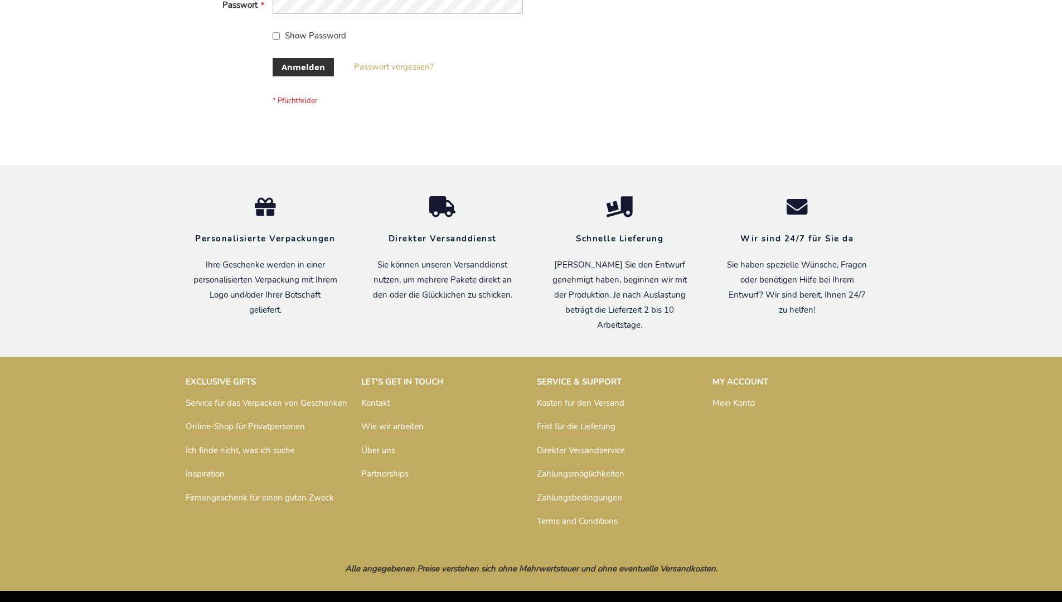
scroll to position [374, 0]
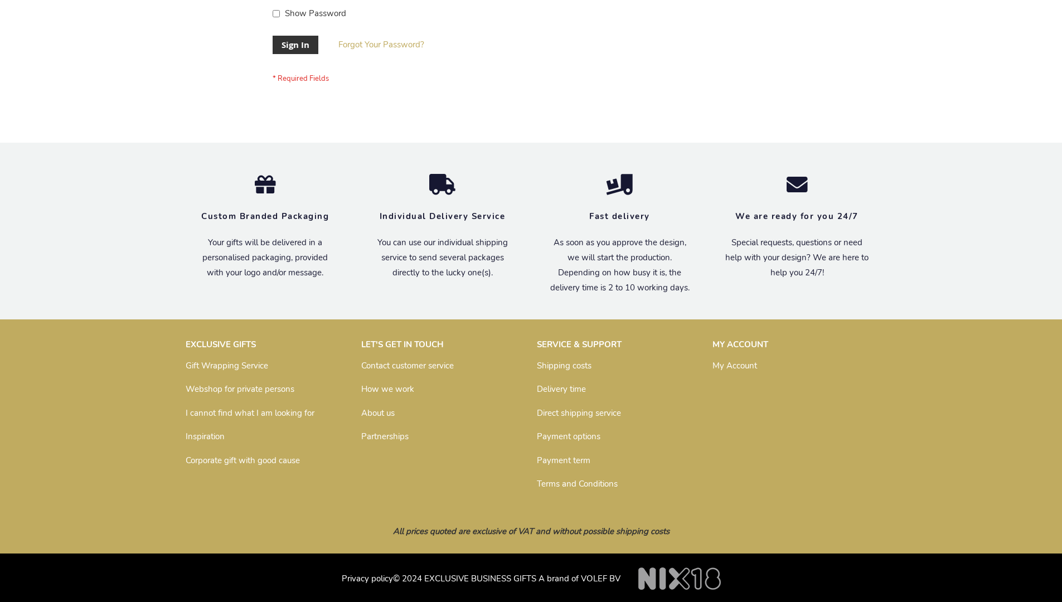
scroll to position [359, 0]
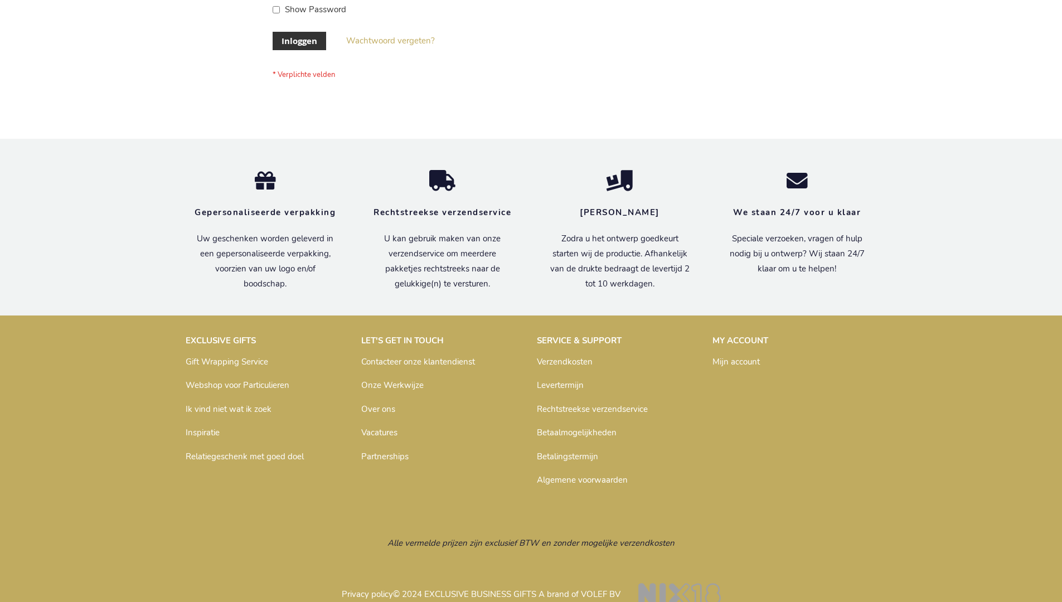
scroll to position [379, 0]
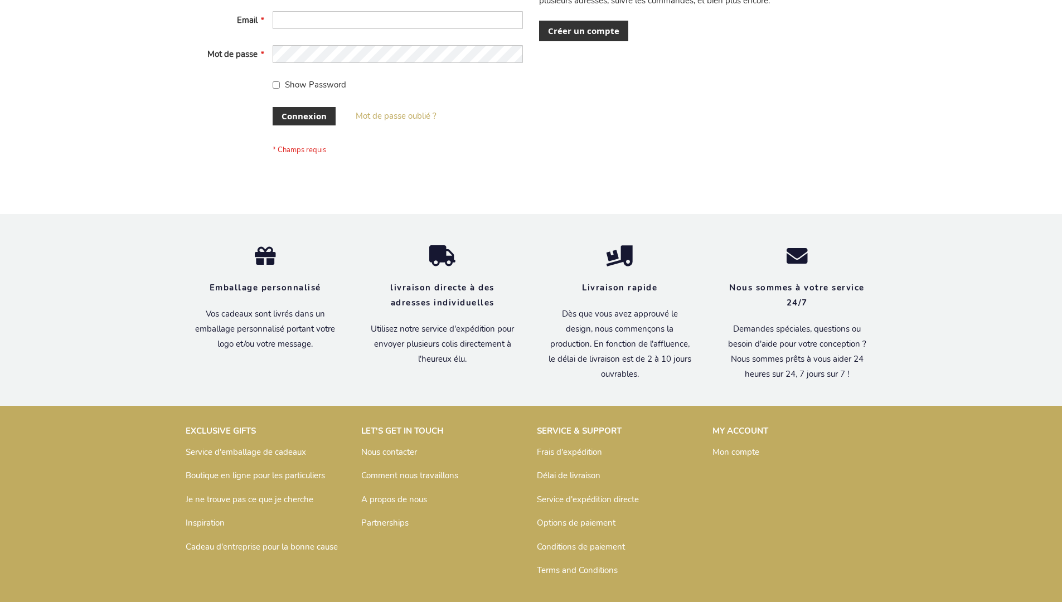
scroll to position [385, 0]
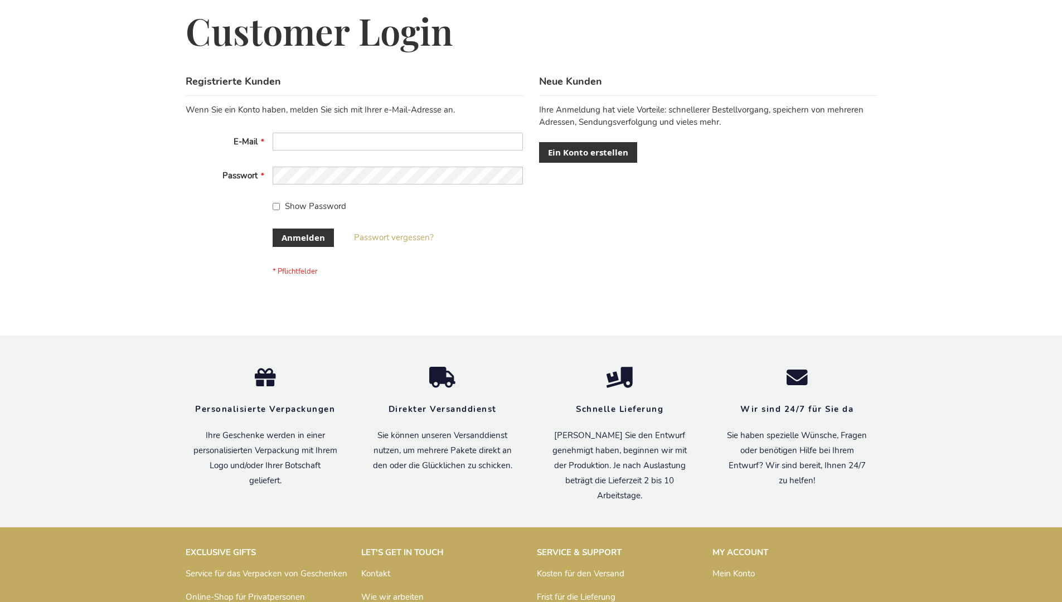
scroll to position [374, 0]
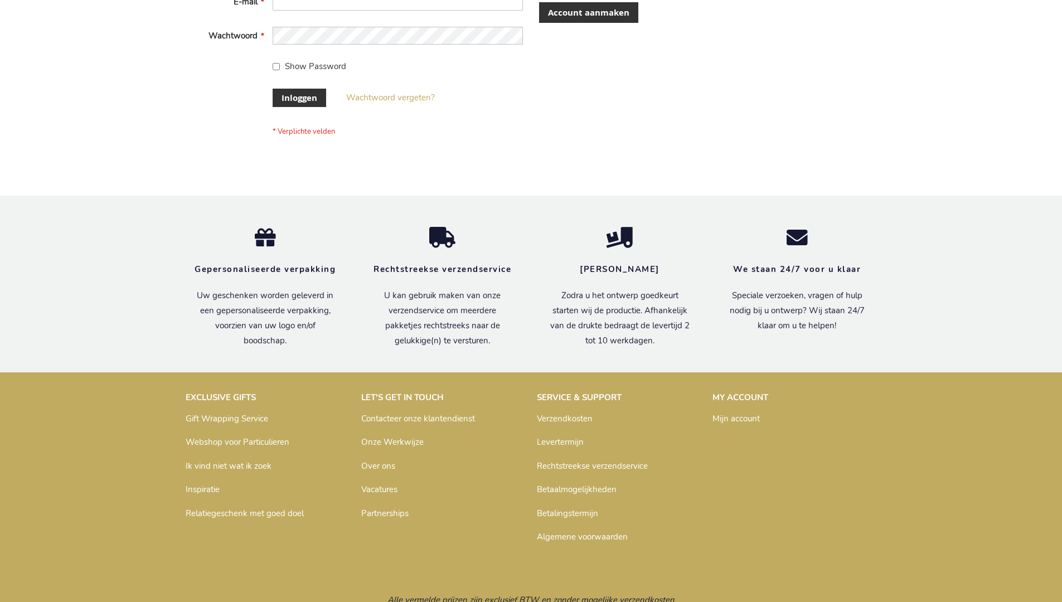
scroll to position [379, 0]
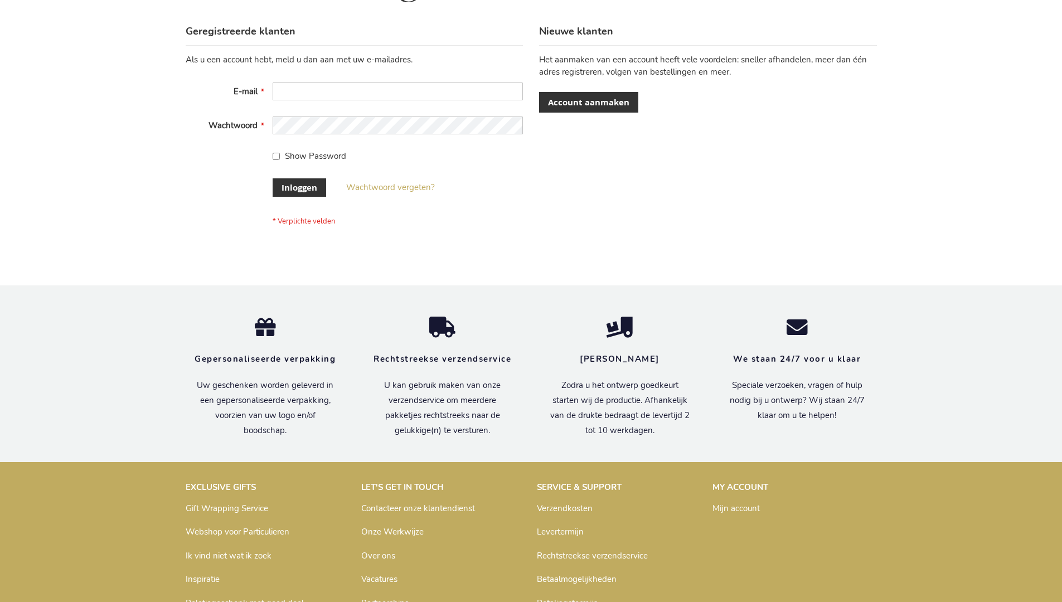
scroll to position [379, 0]
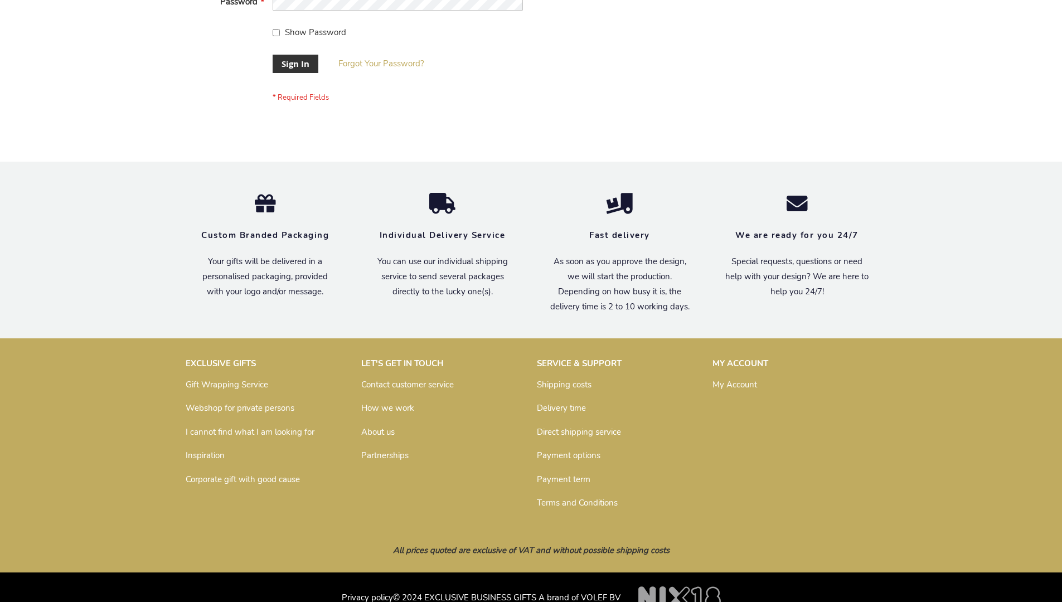
scroll to position [359, 0]
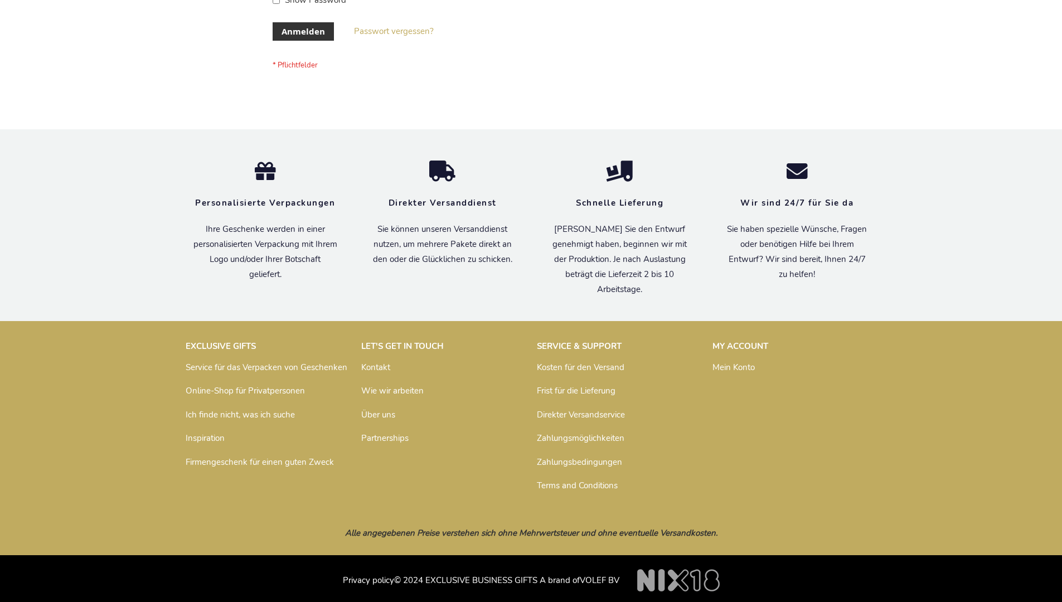
scroll to position [374, 0]
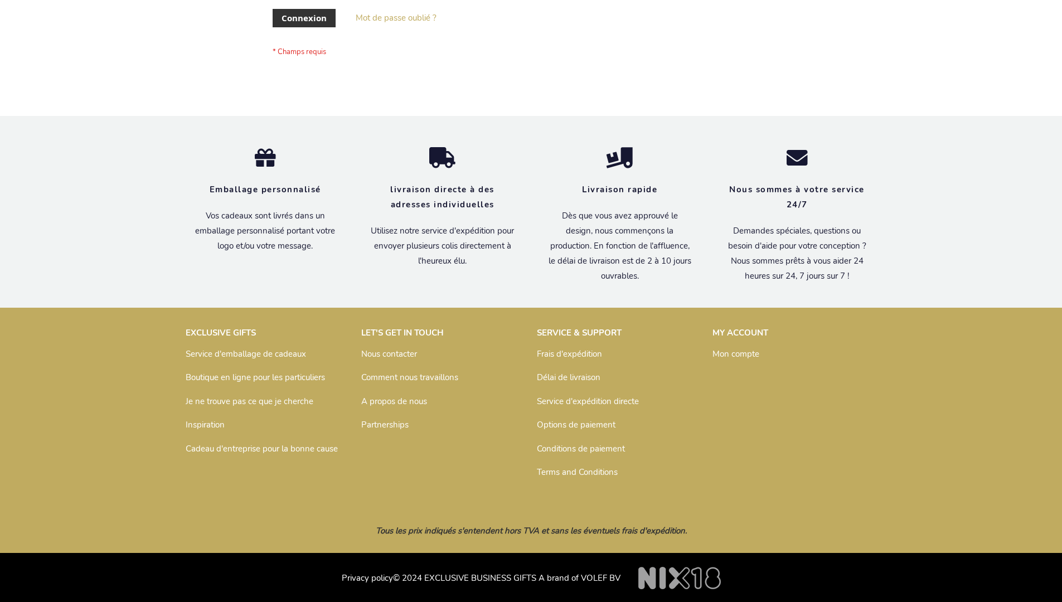
scroll to position [385, 0]
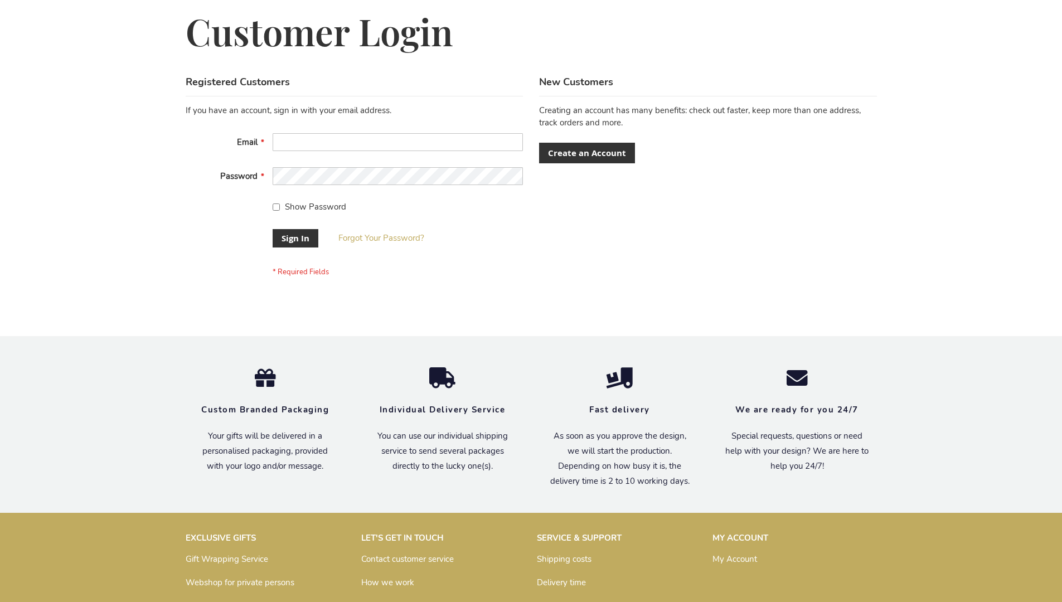
scroll to position [359, 0]
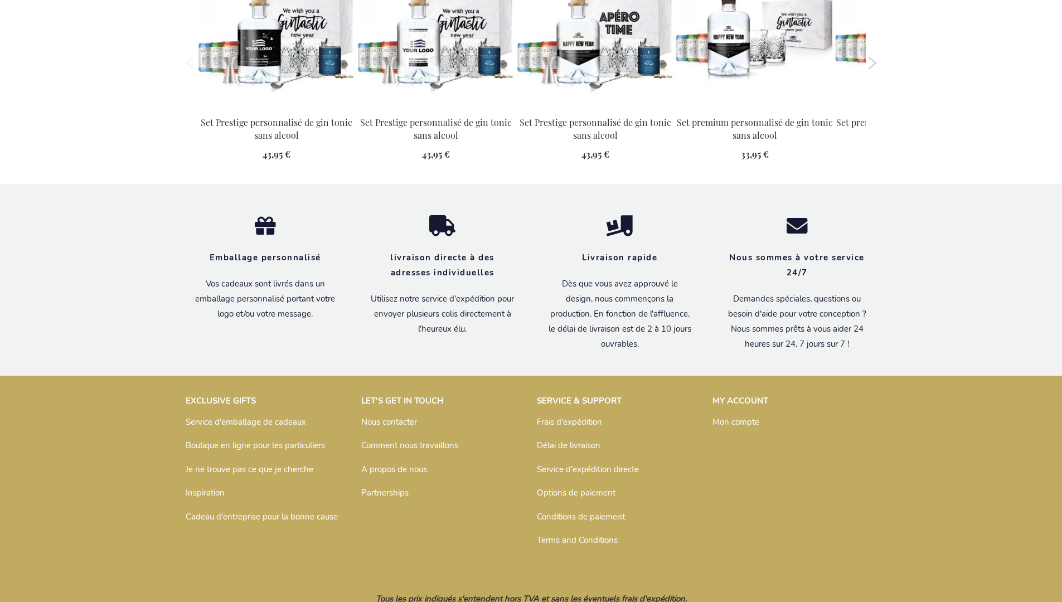
scroll to position [1238, 0]
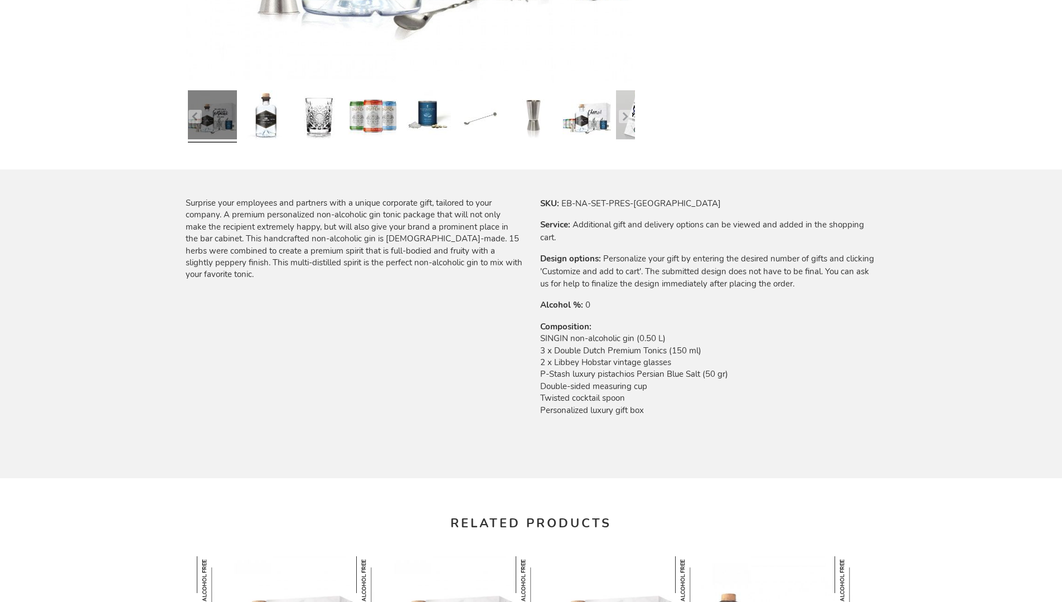
scroll to position [1199, 0]
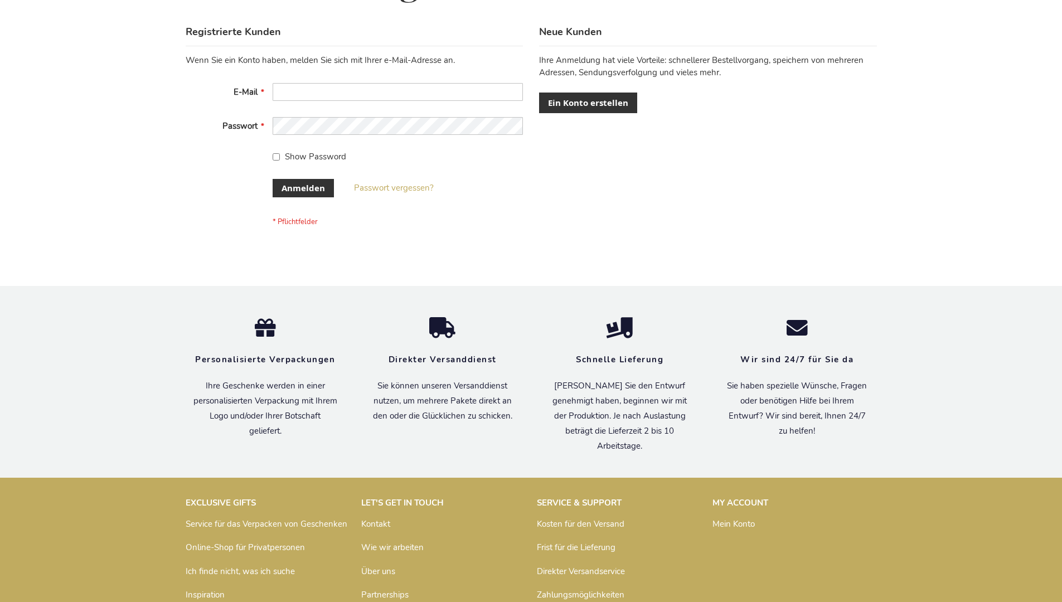
scroll to position [374, 0]
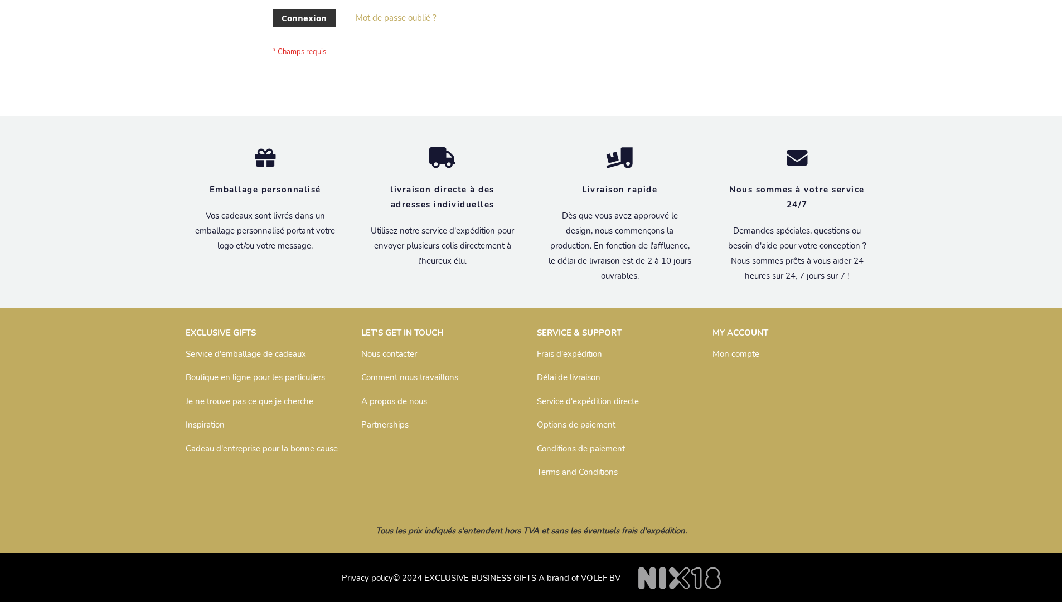
scroll to position [385, 0]
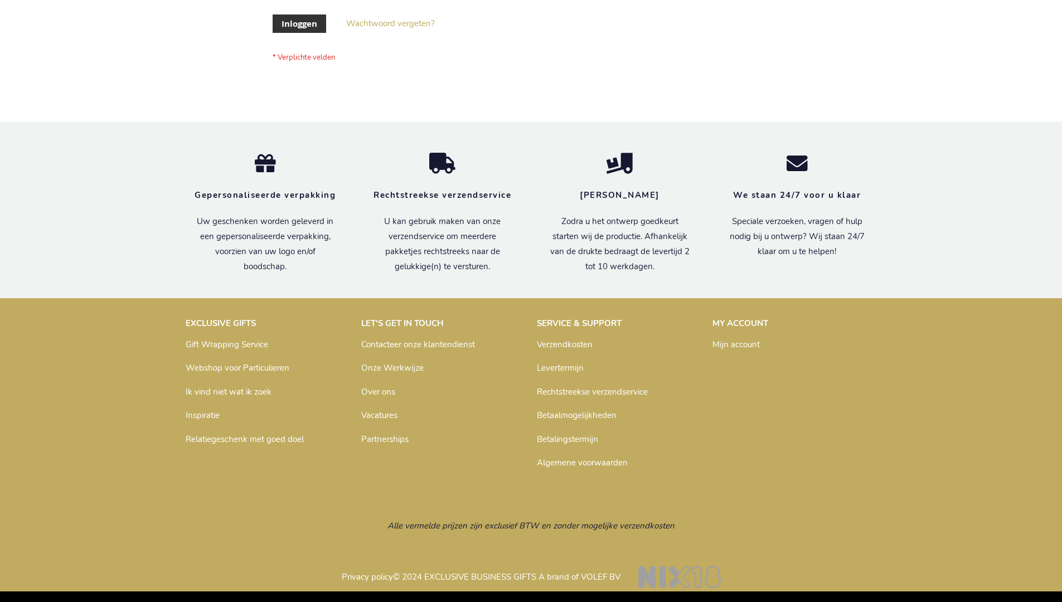
scroll to position [379, 0]
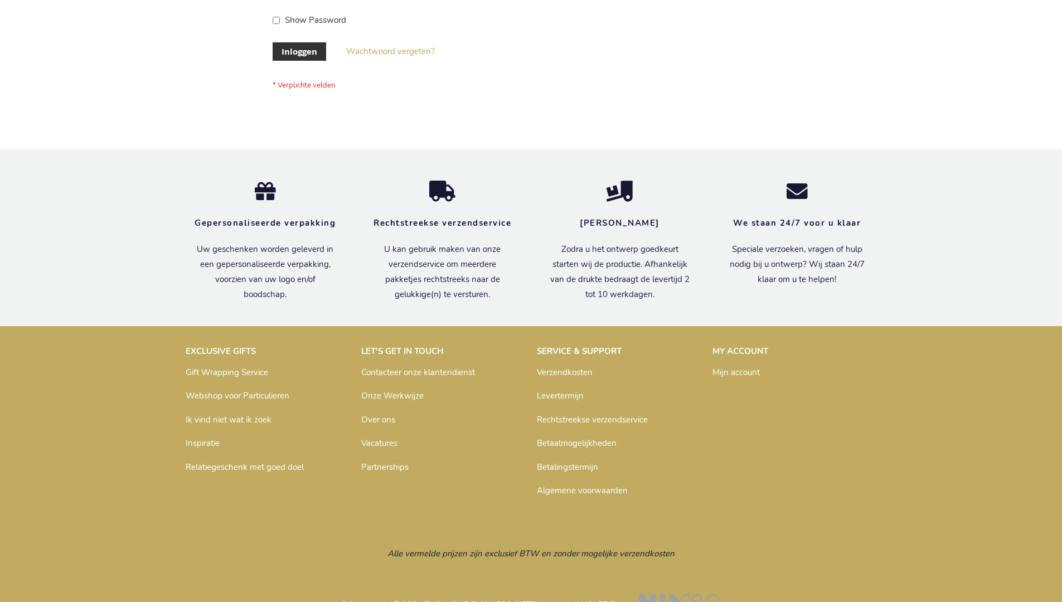
scroll to position [379, 0]
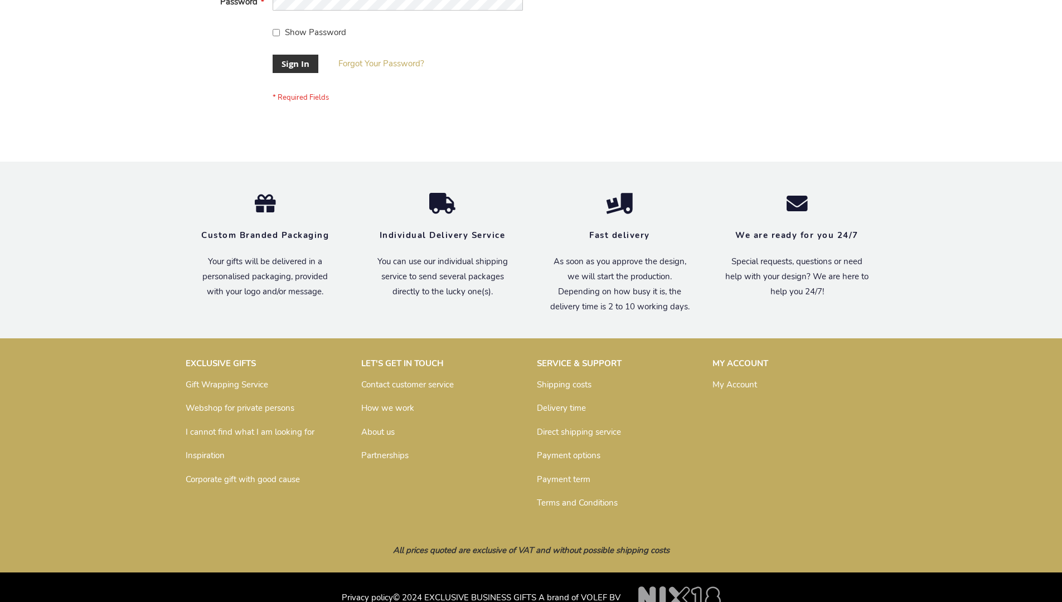
scroll to position [359, 0]
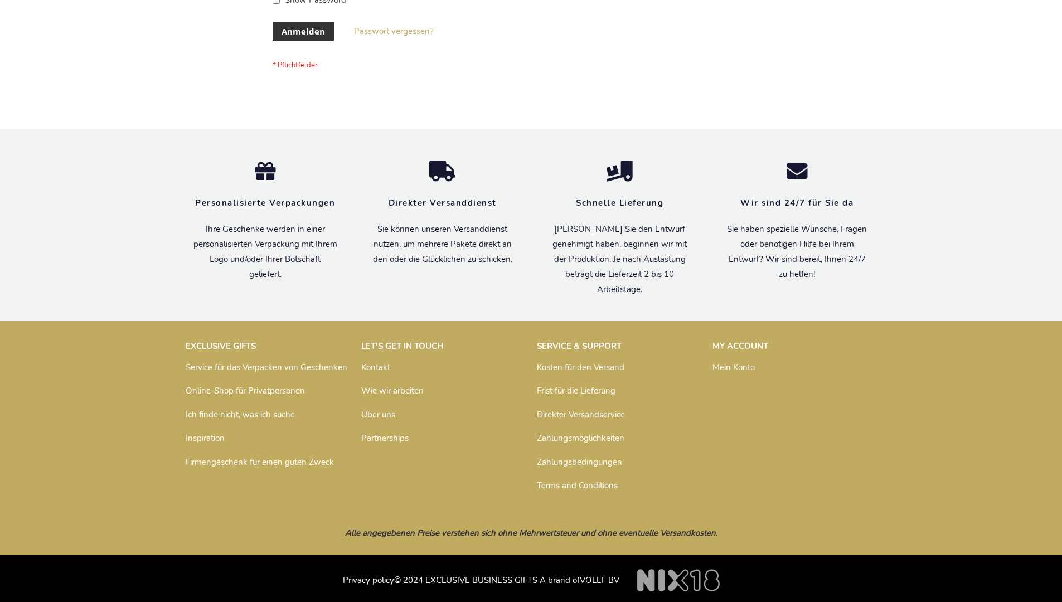
scroll to position [374, 0]
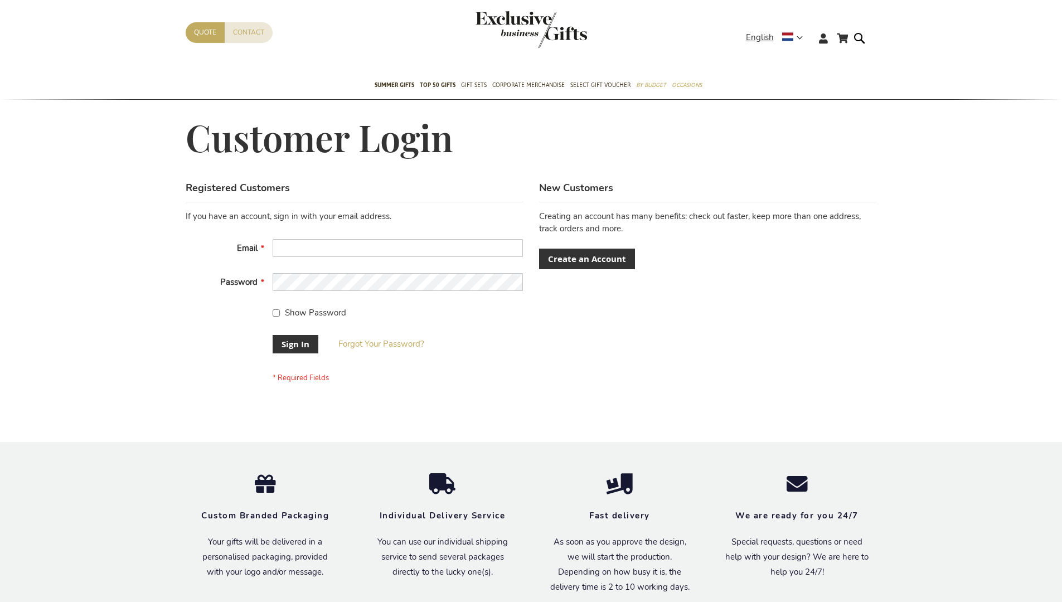
scroll to position [359, 0]
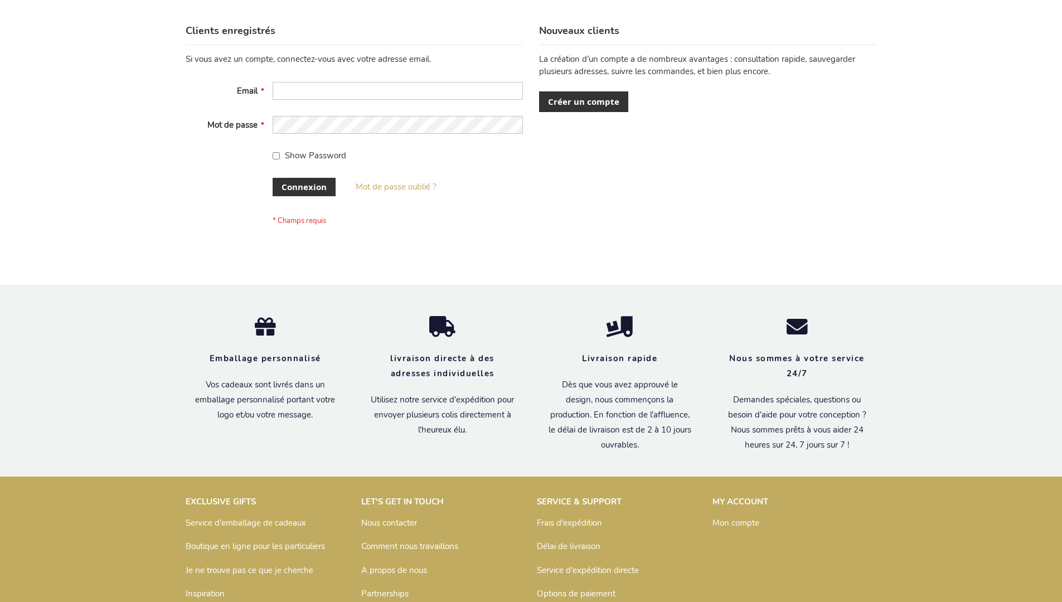
scroll to position [385, 0]
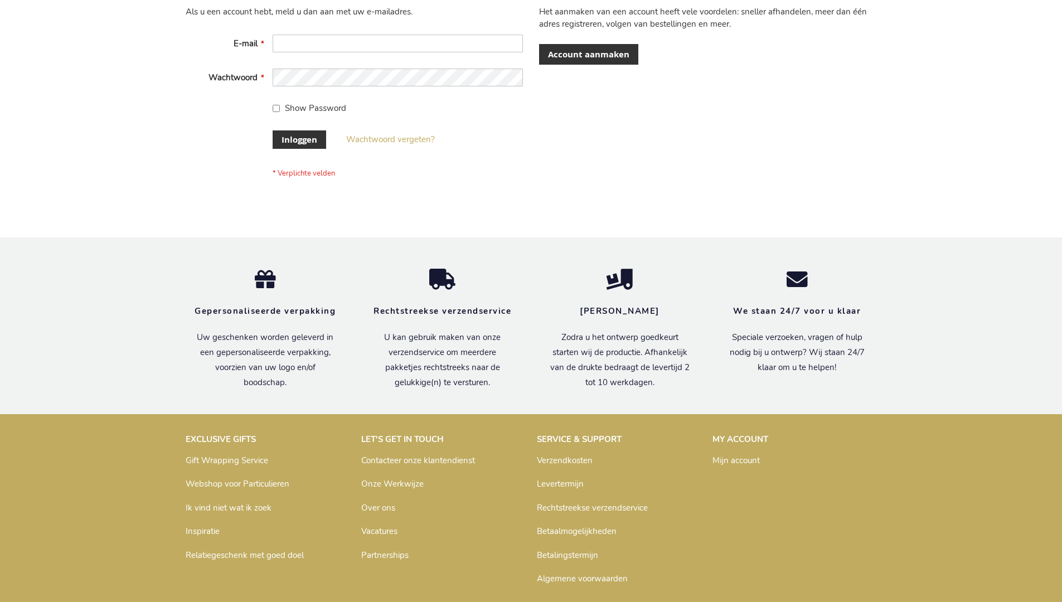
scroll to position [379, 0]
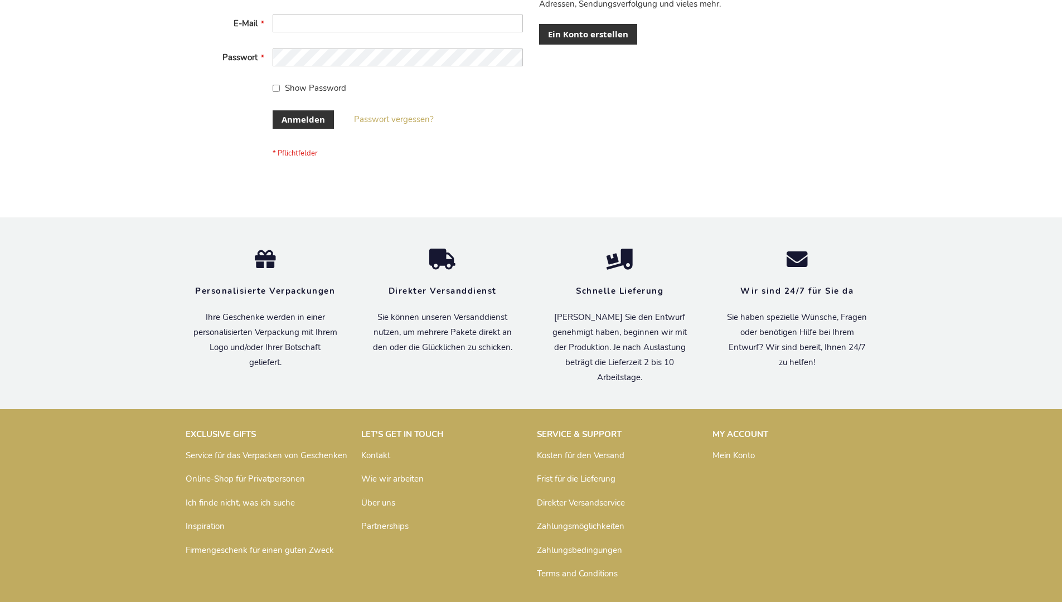
scroll to position [374, 0]
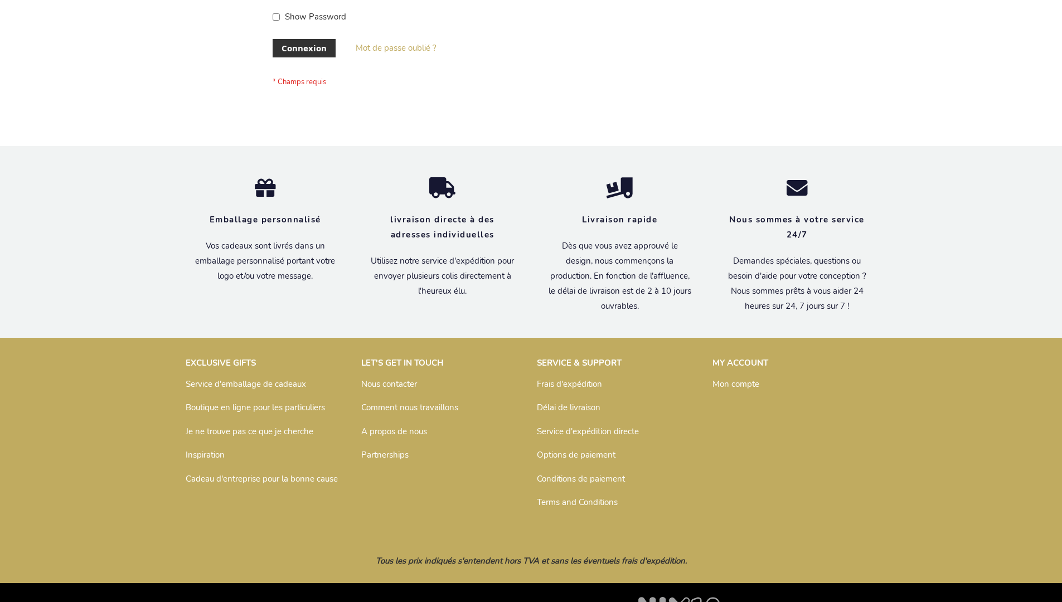
scroll to position [385, 0]
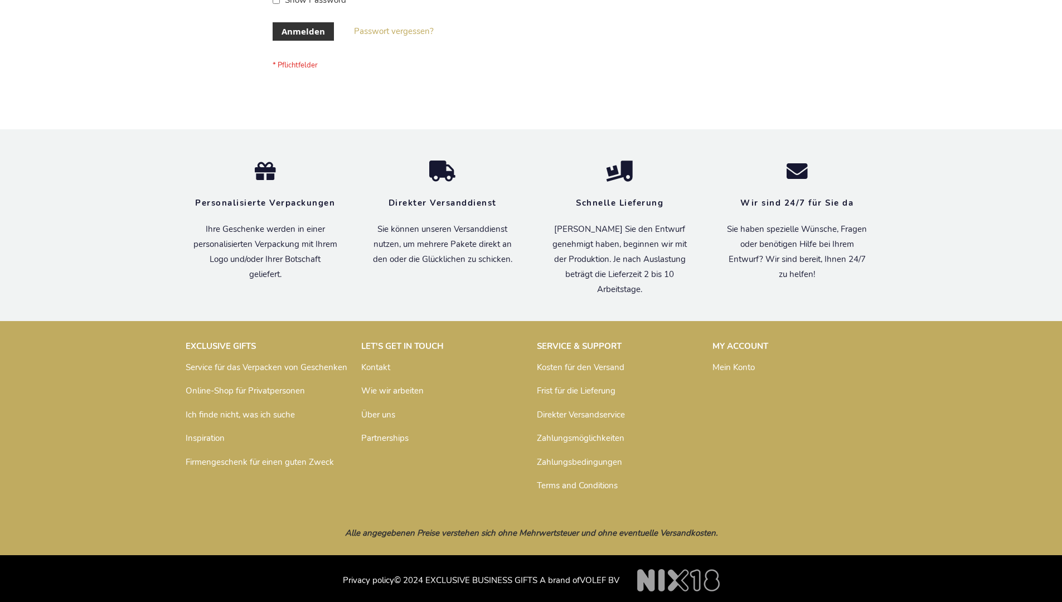
scroll to position [374, 0]
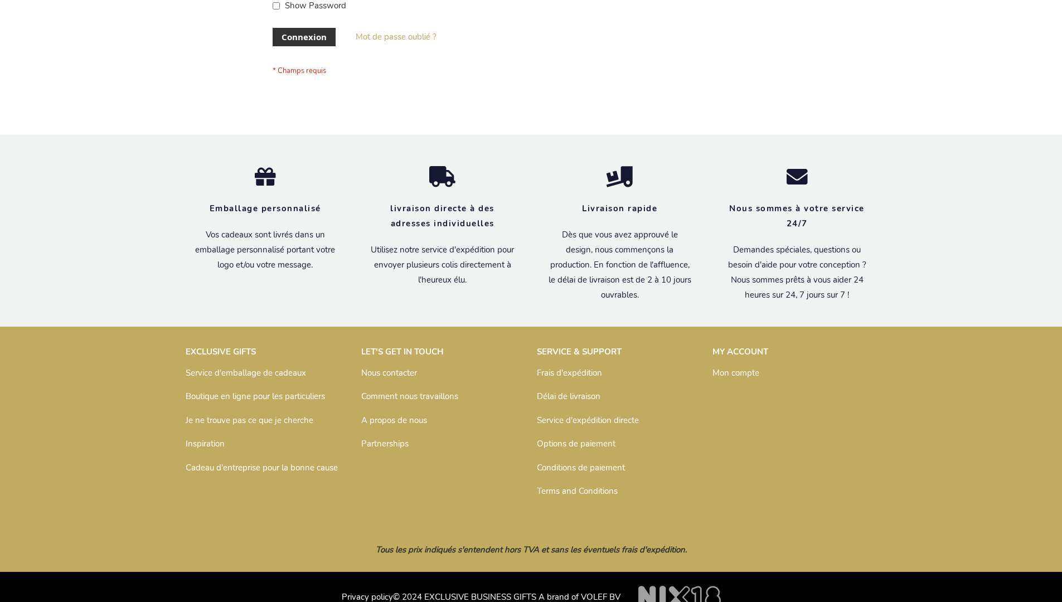
scroll to position [385, 0]
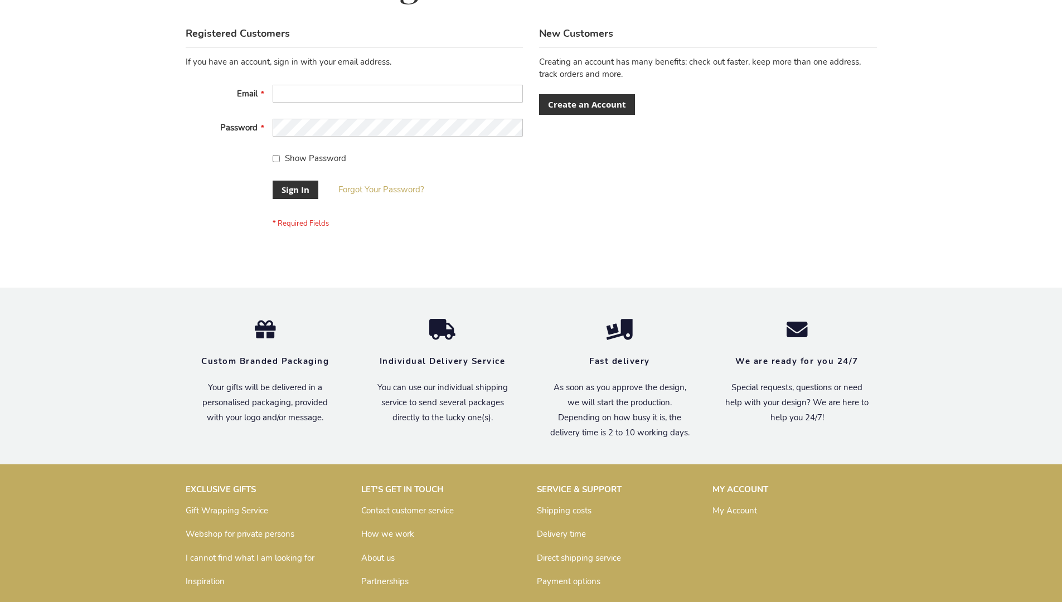
scroll to position [359, 0]
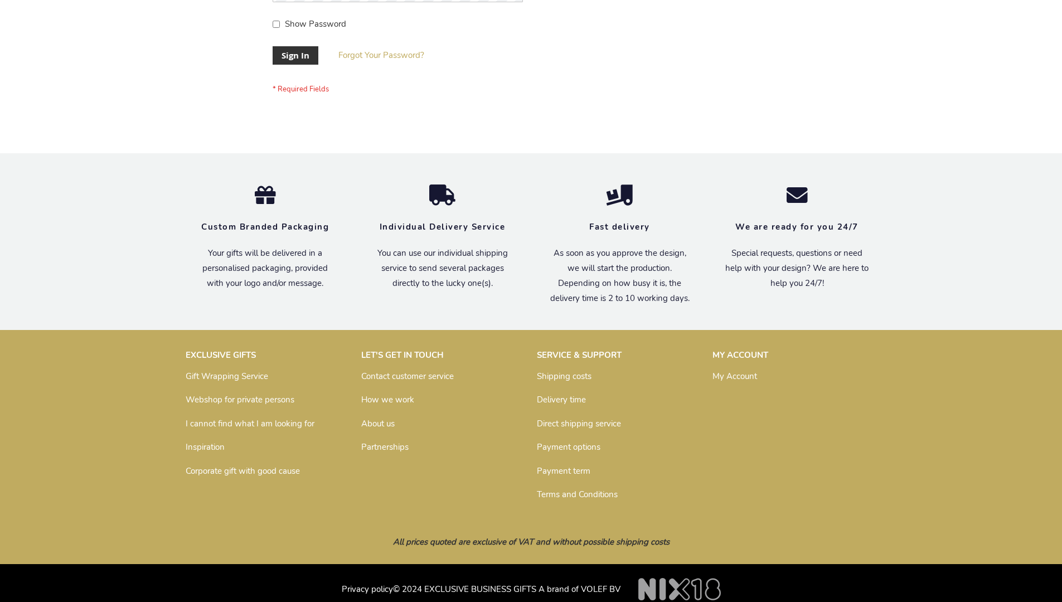
scroll to position [359, 0]
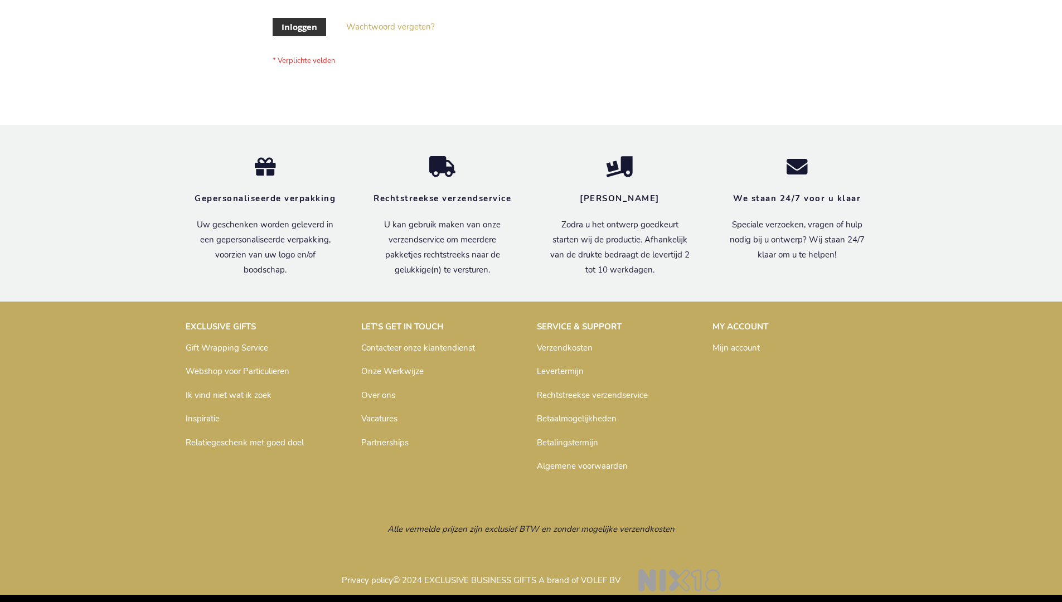
scroll to position [379, 0]
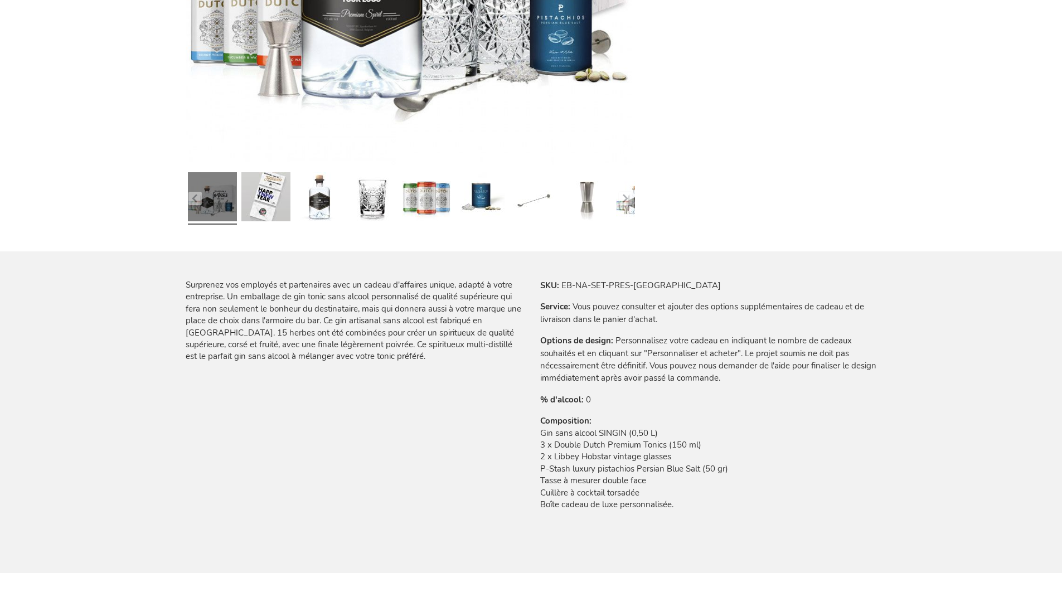
scroll to position [1238, 0]
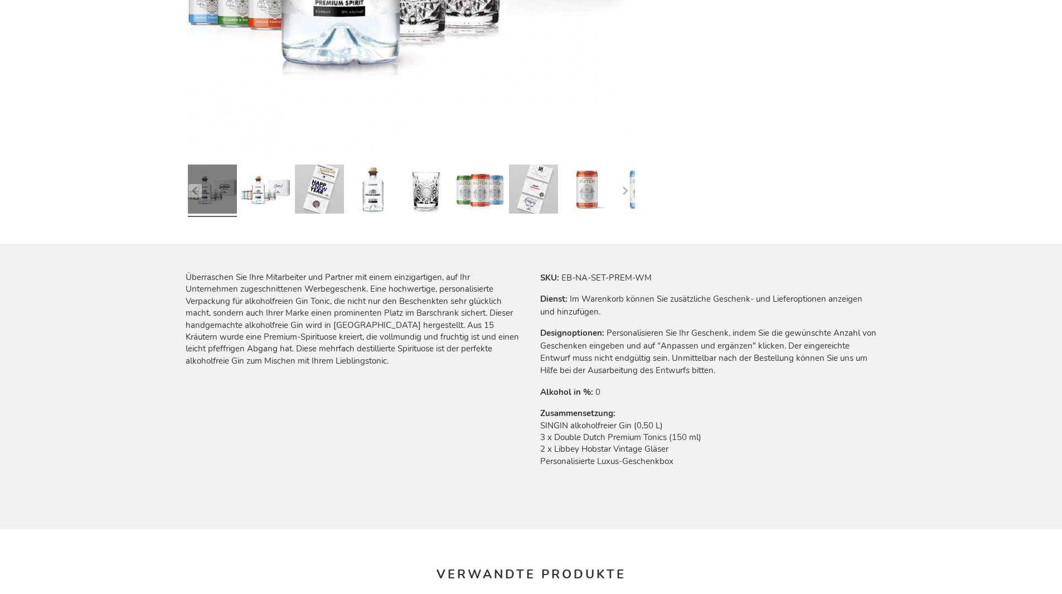
scroll to position [1138, 0]
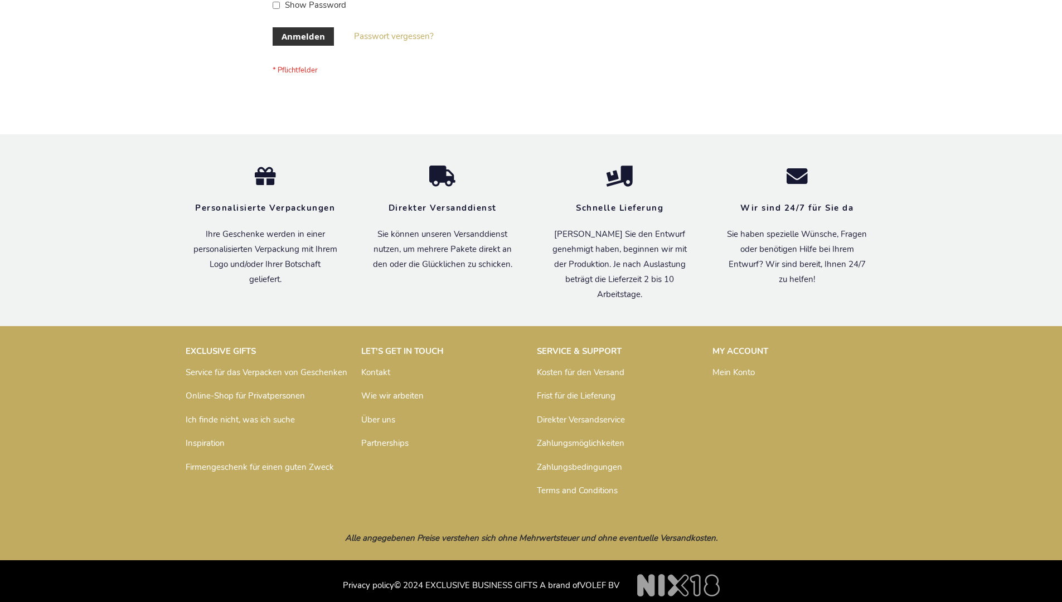
scroll to position [374, 0]
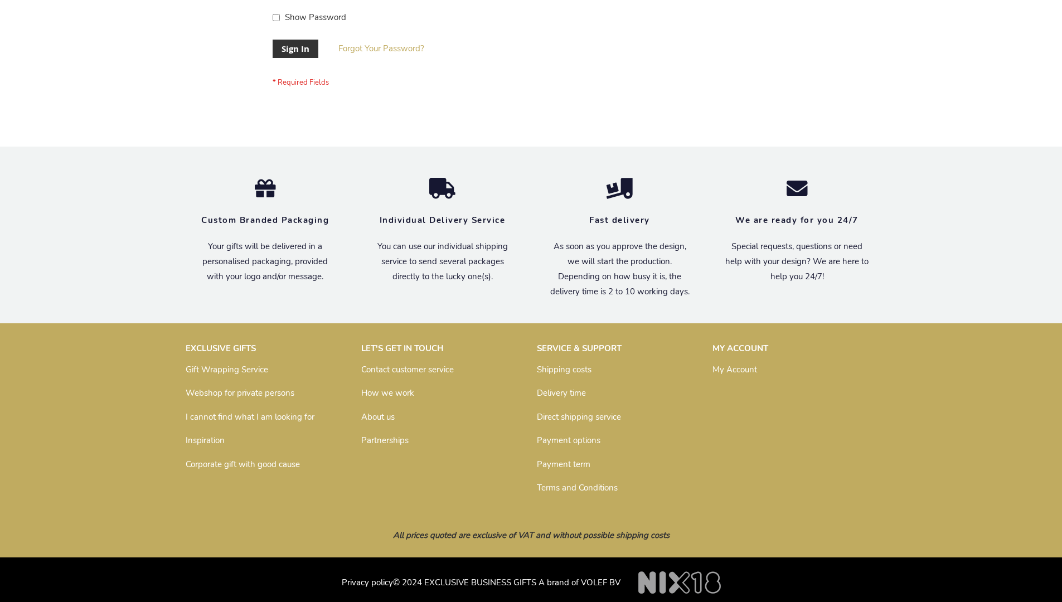
scroll to position [359, 0]
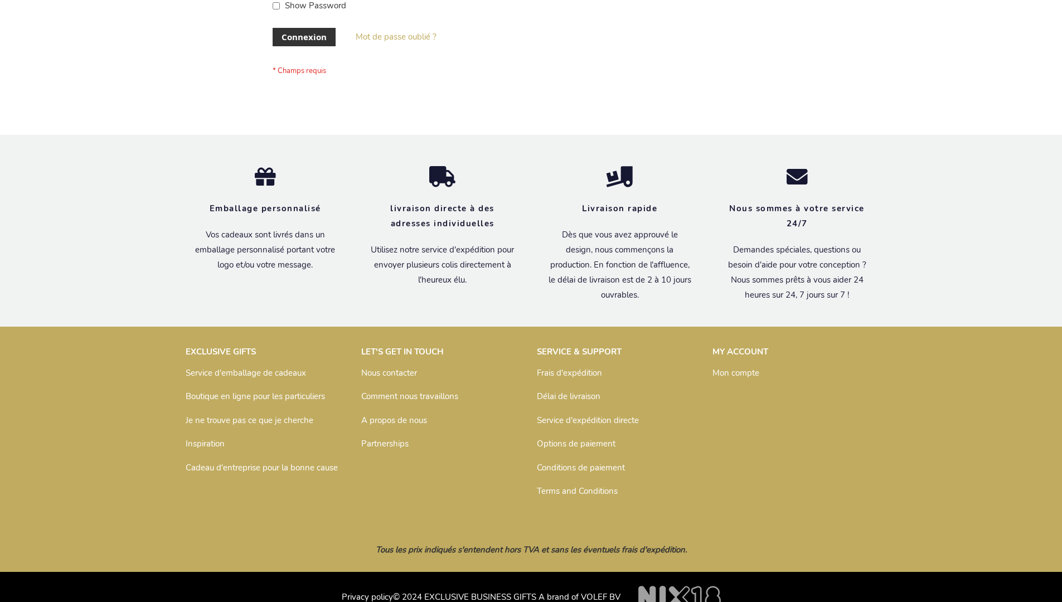
scroll to position [385, 0]
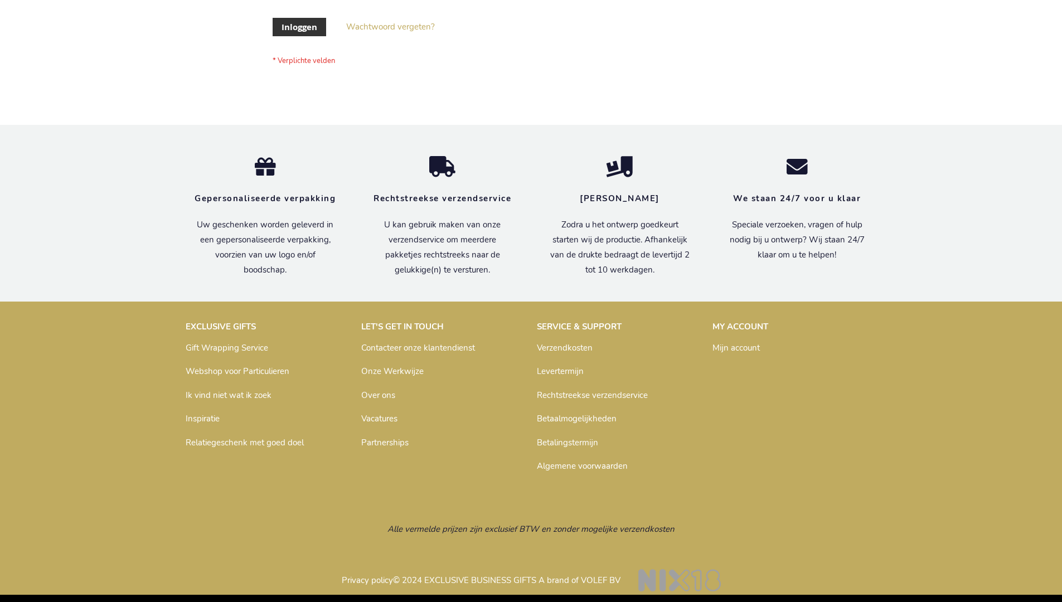
scroll to position [379, 0]
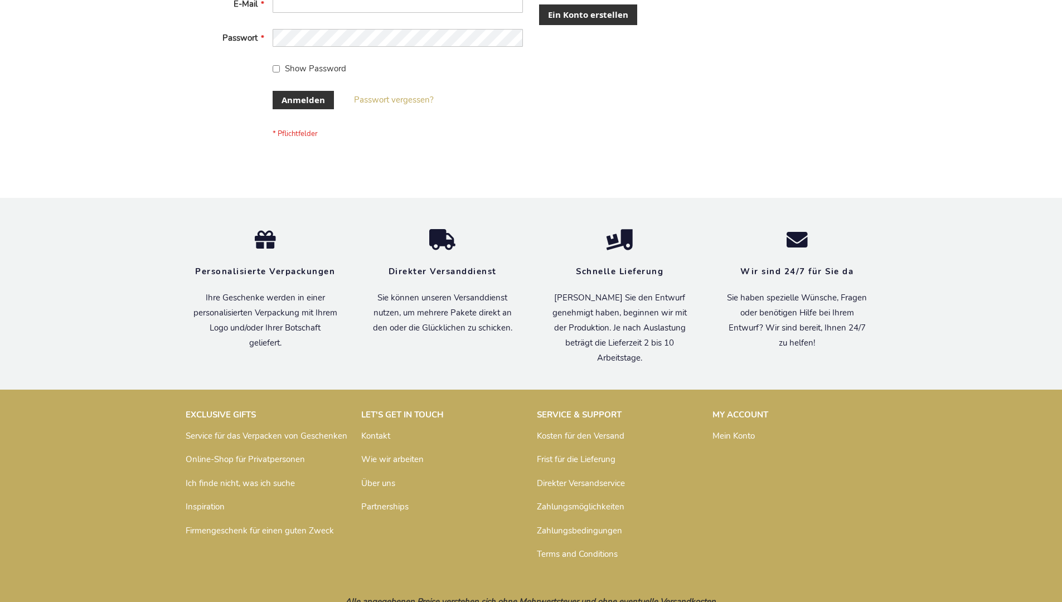
scroll to position [374, 0]
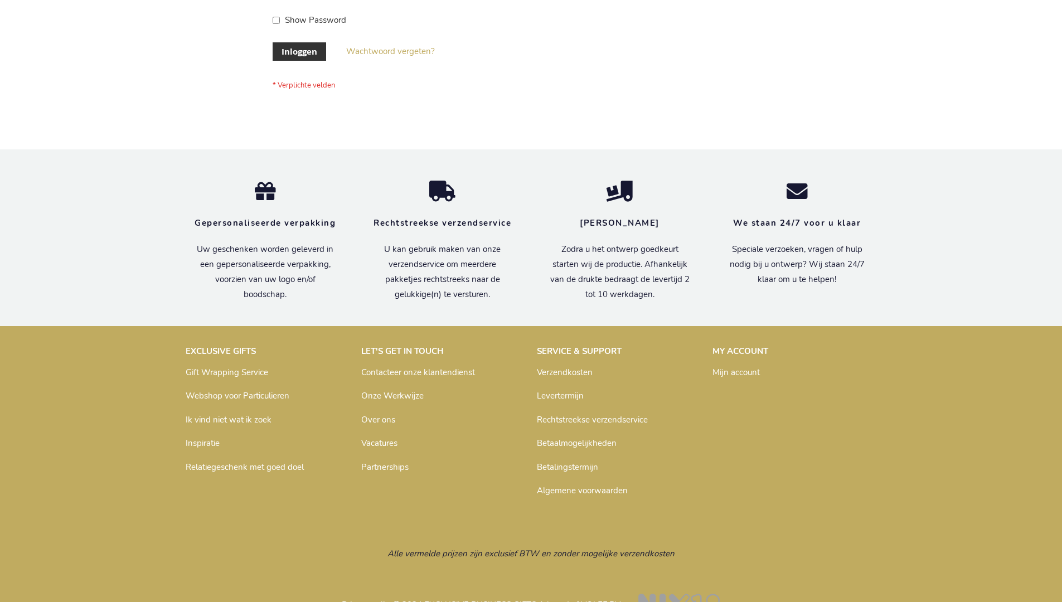
scroll to position [379, 0]
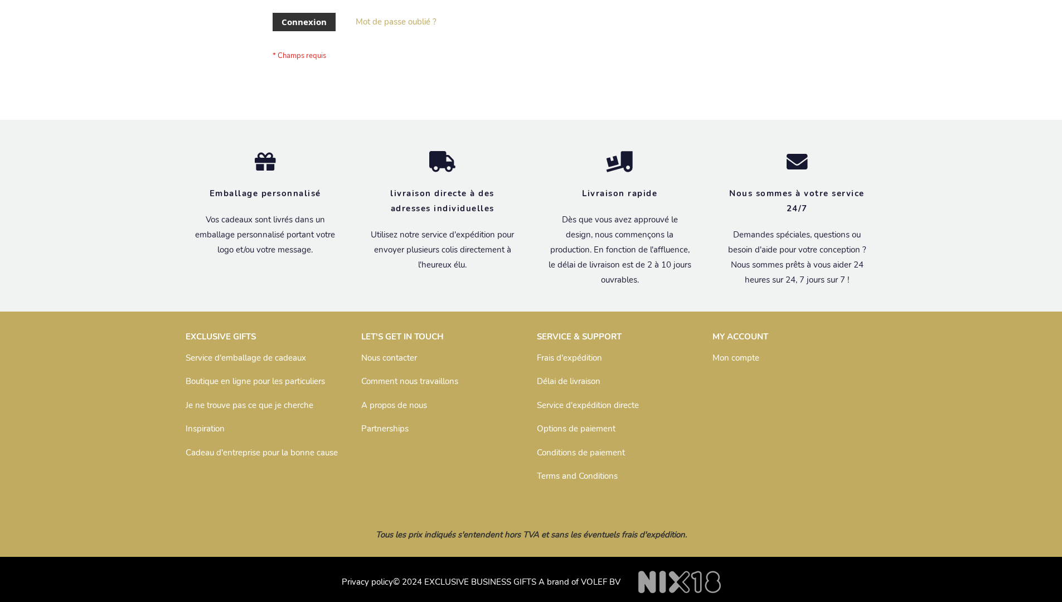
scroll to position [385, 0]
